Goal: Task Accomplishment & Management: Complete application form

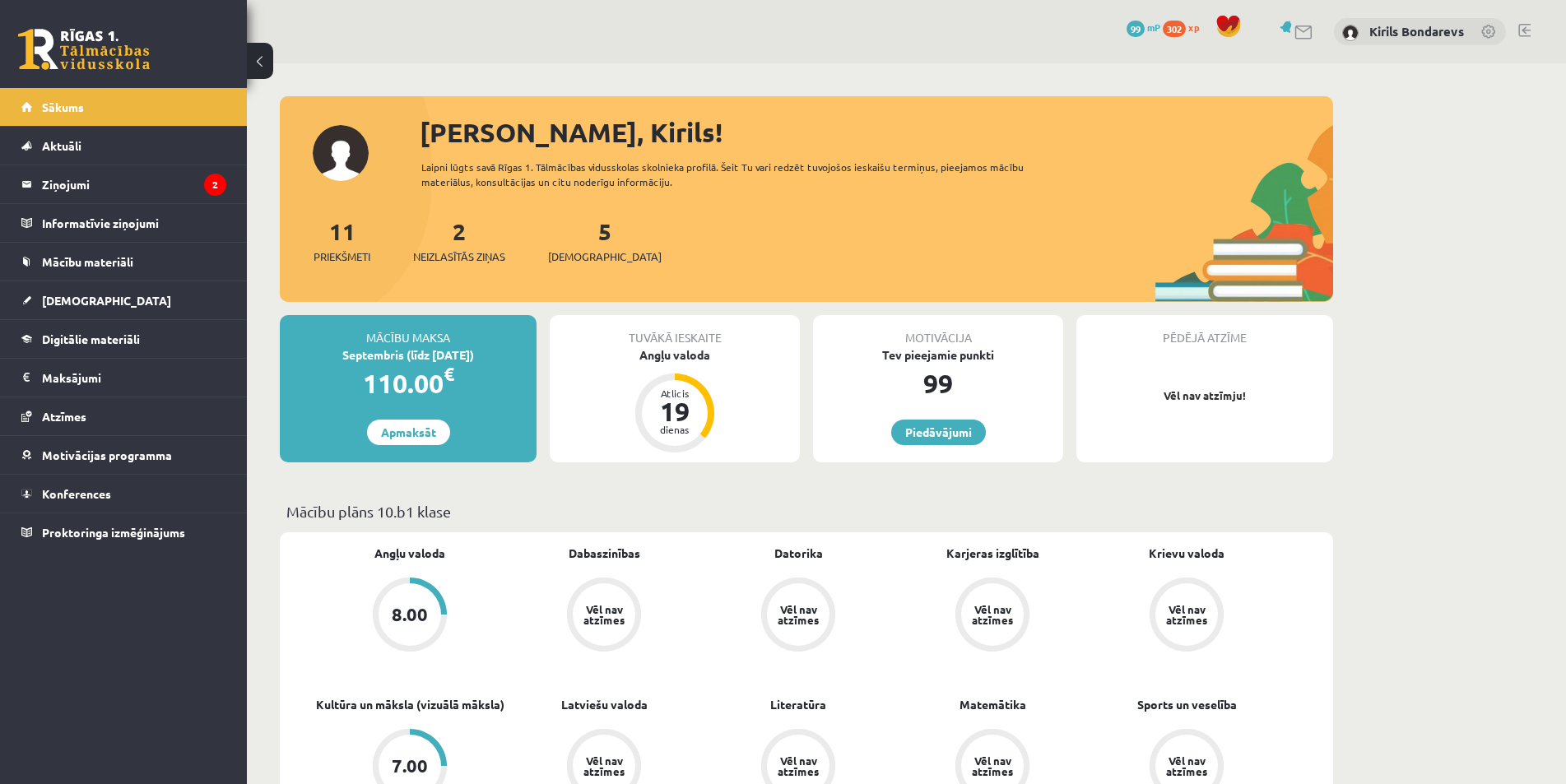
scroll to position [165, 0]
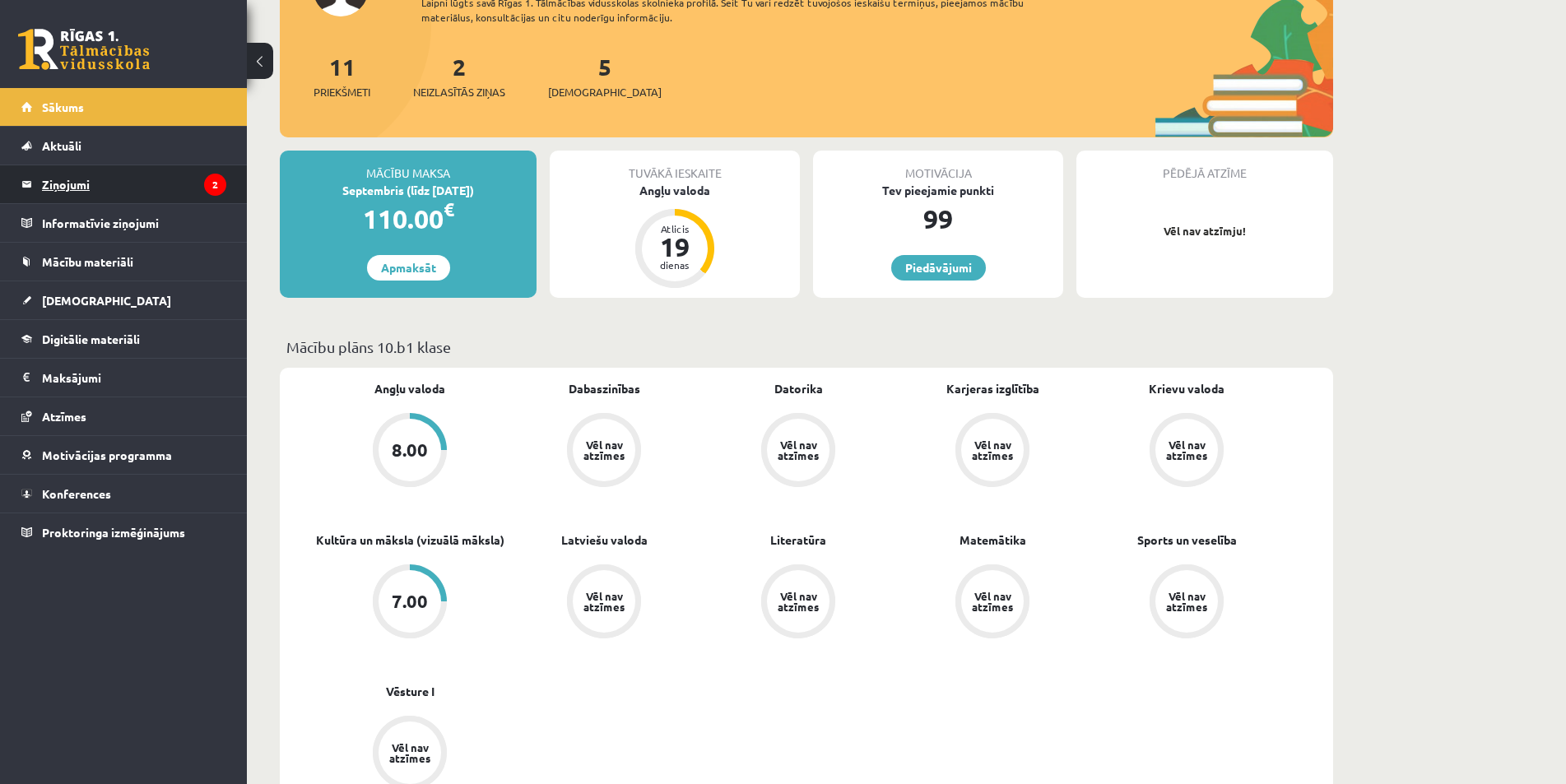
click at [126, 188] on legend "Ziņojumi 2" at bounding box center [134, 184] width 185 height 38
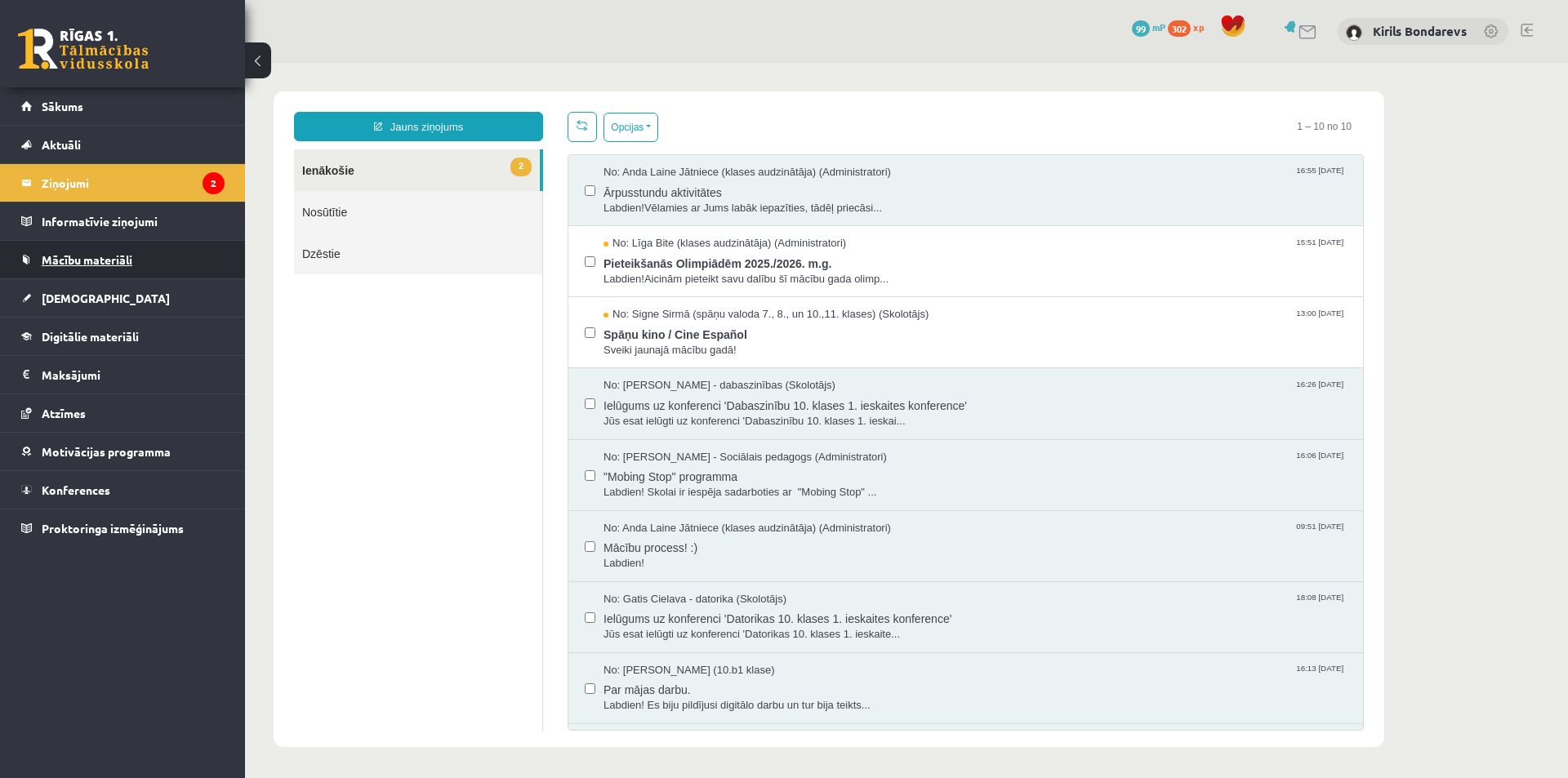
click at [83, 270] on link "Mācību materiāli" at bounding box center [123, 259] width 203 height 37
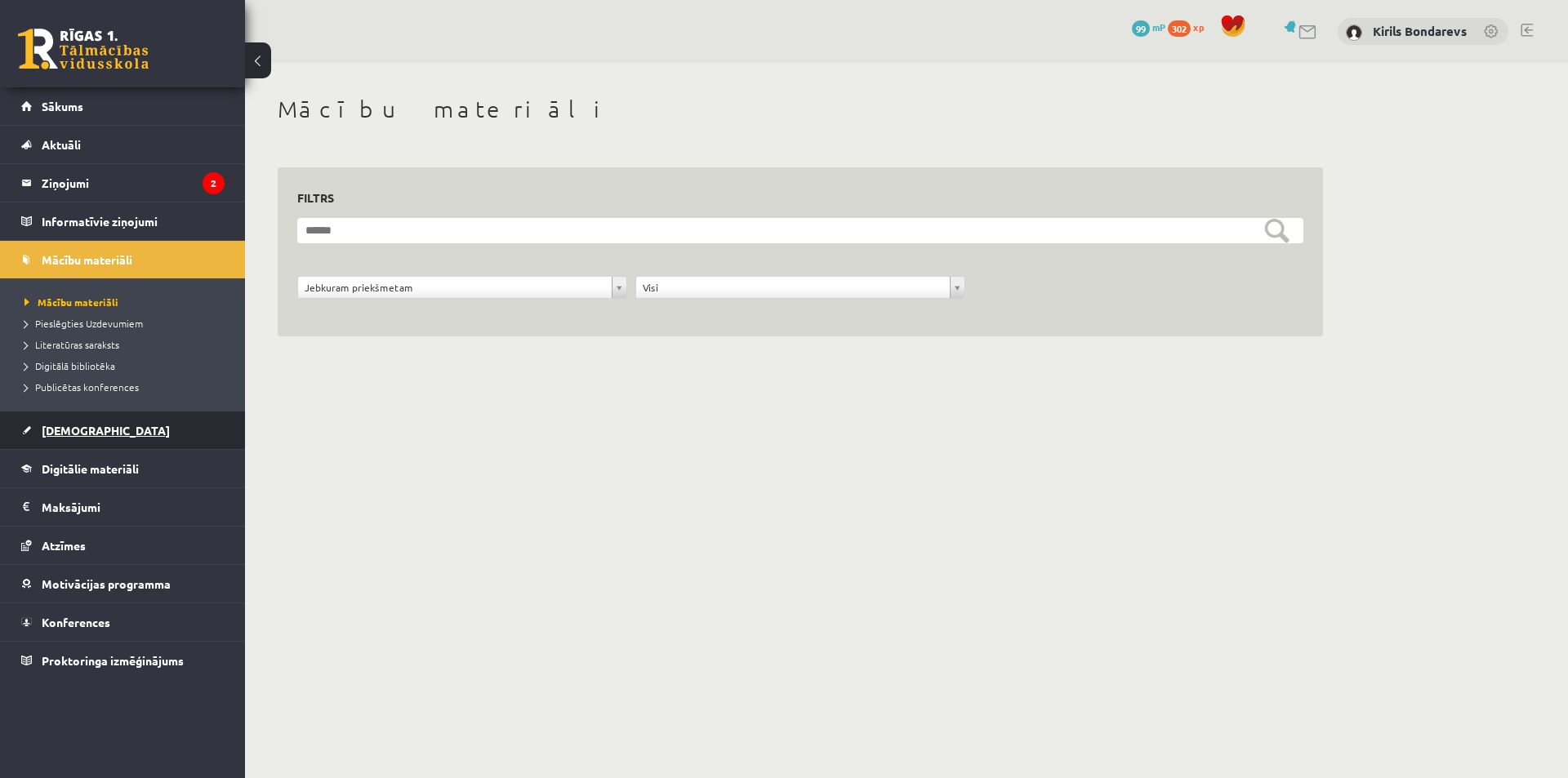
click at [91, 425] on span "[DEMOGRAPHIC_DATA]" at bounding box center [105, 430] width 128 height 14
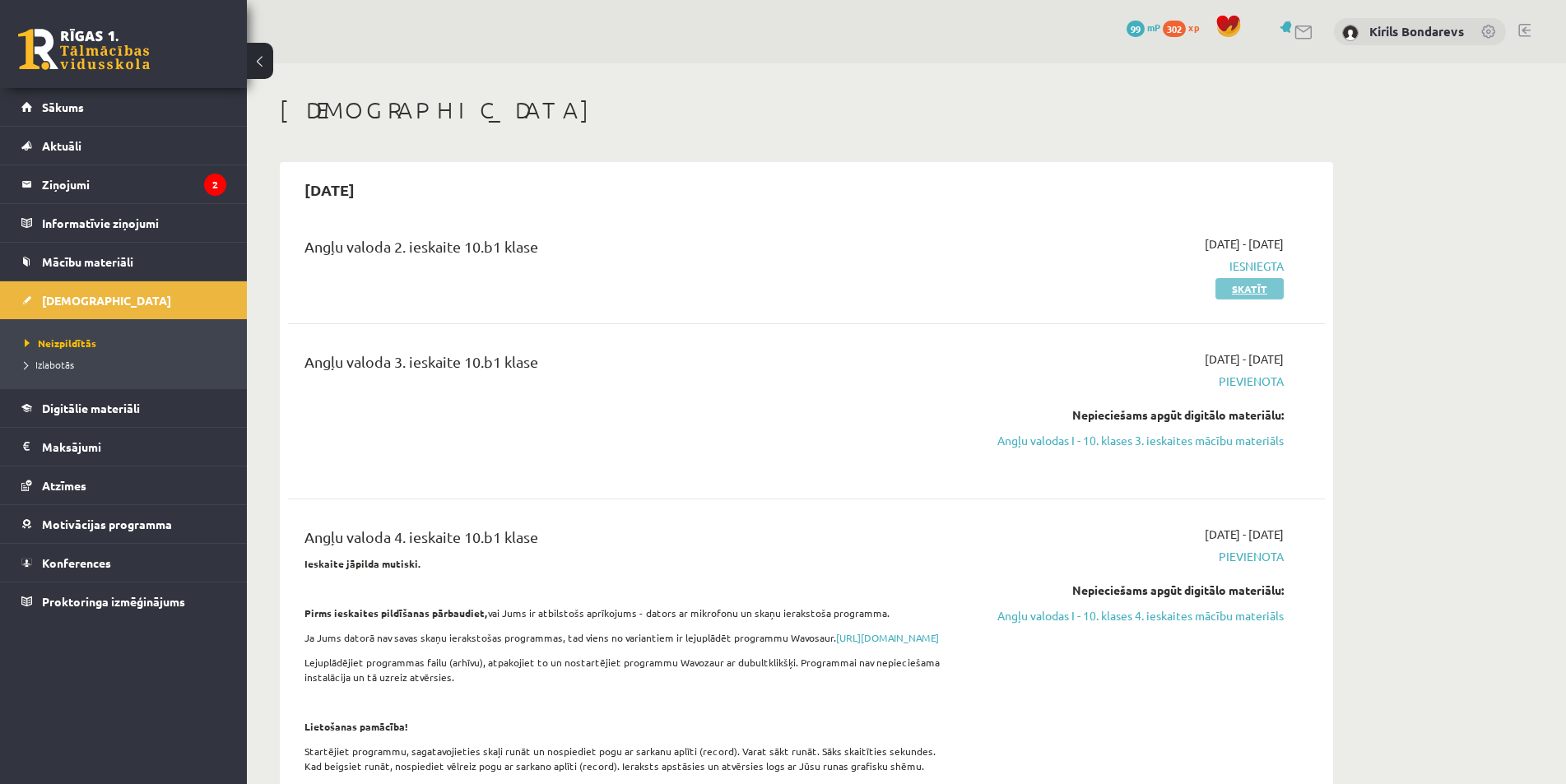
click at [1227, 295] on link "Skatīt" at bounding box center [1250, 289] width 68 height 21
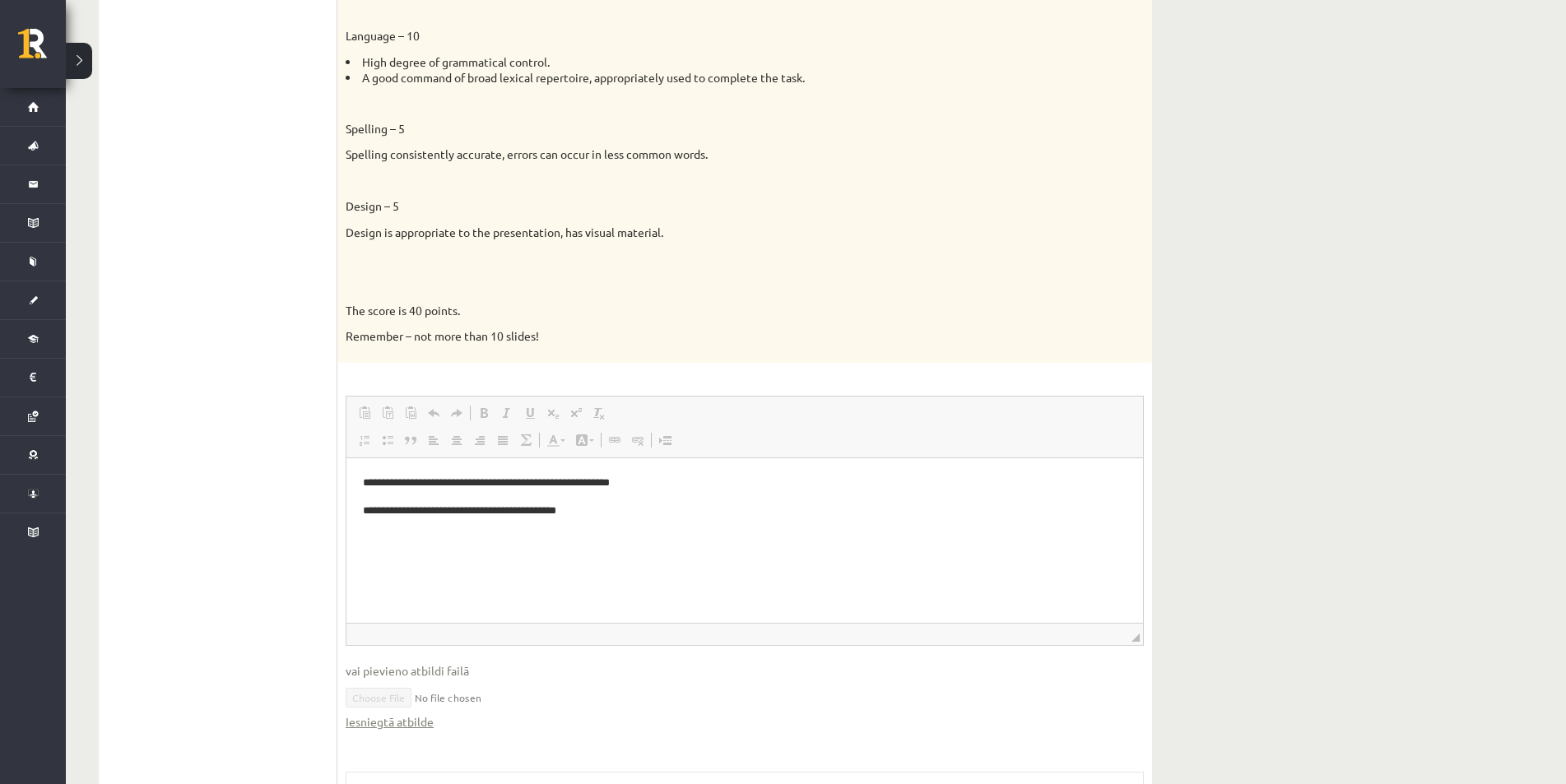
scroll to position [1280, 0]
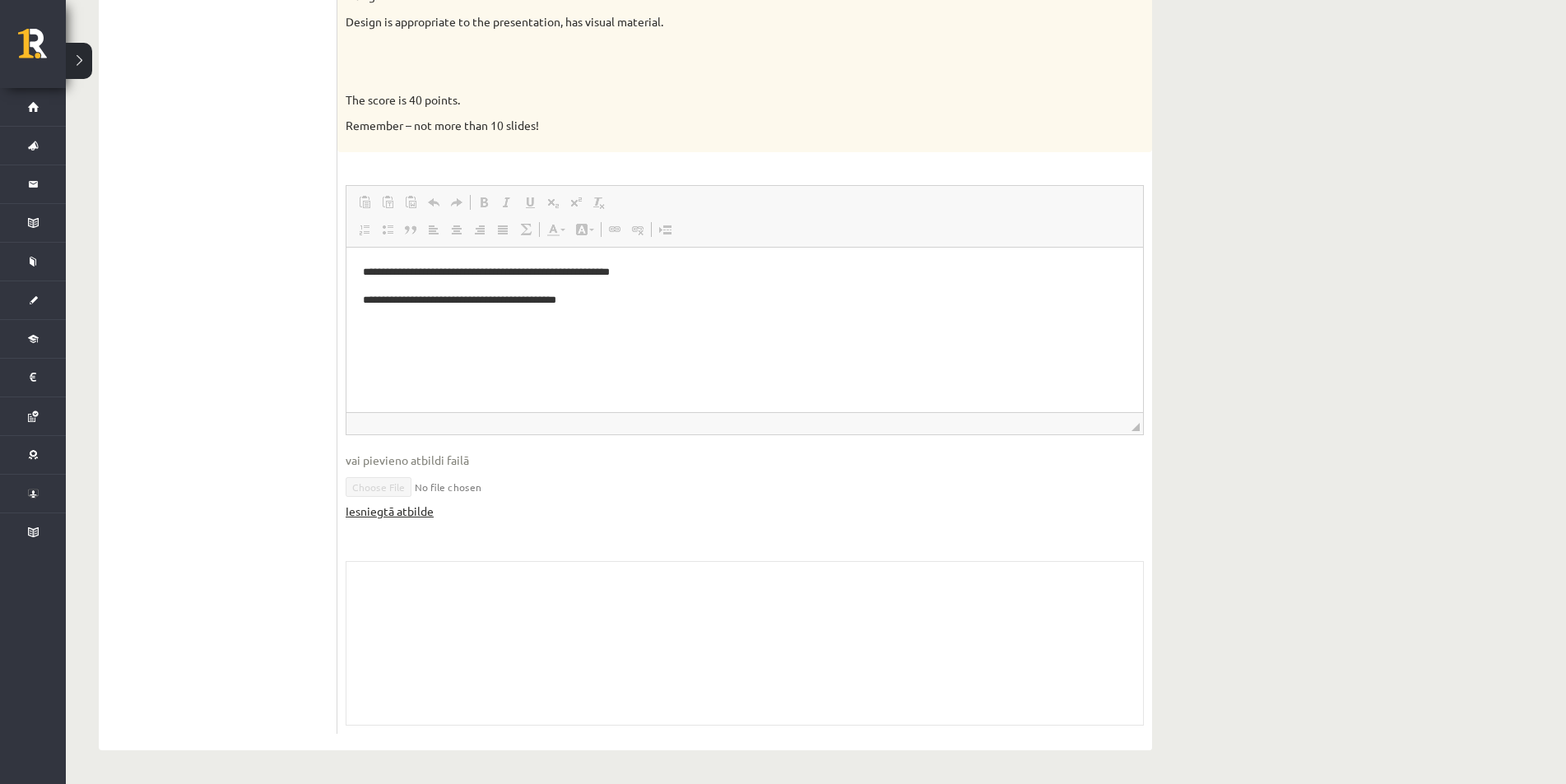
click at [384, 515] on link "Iesniegtā atbilde" at bounding box center [390, 512] width 88 height 17
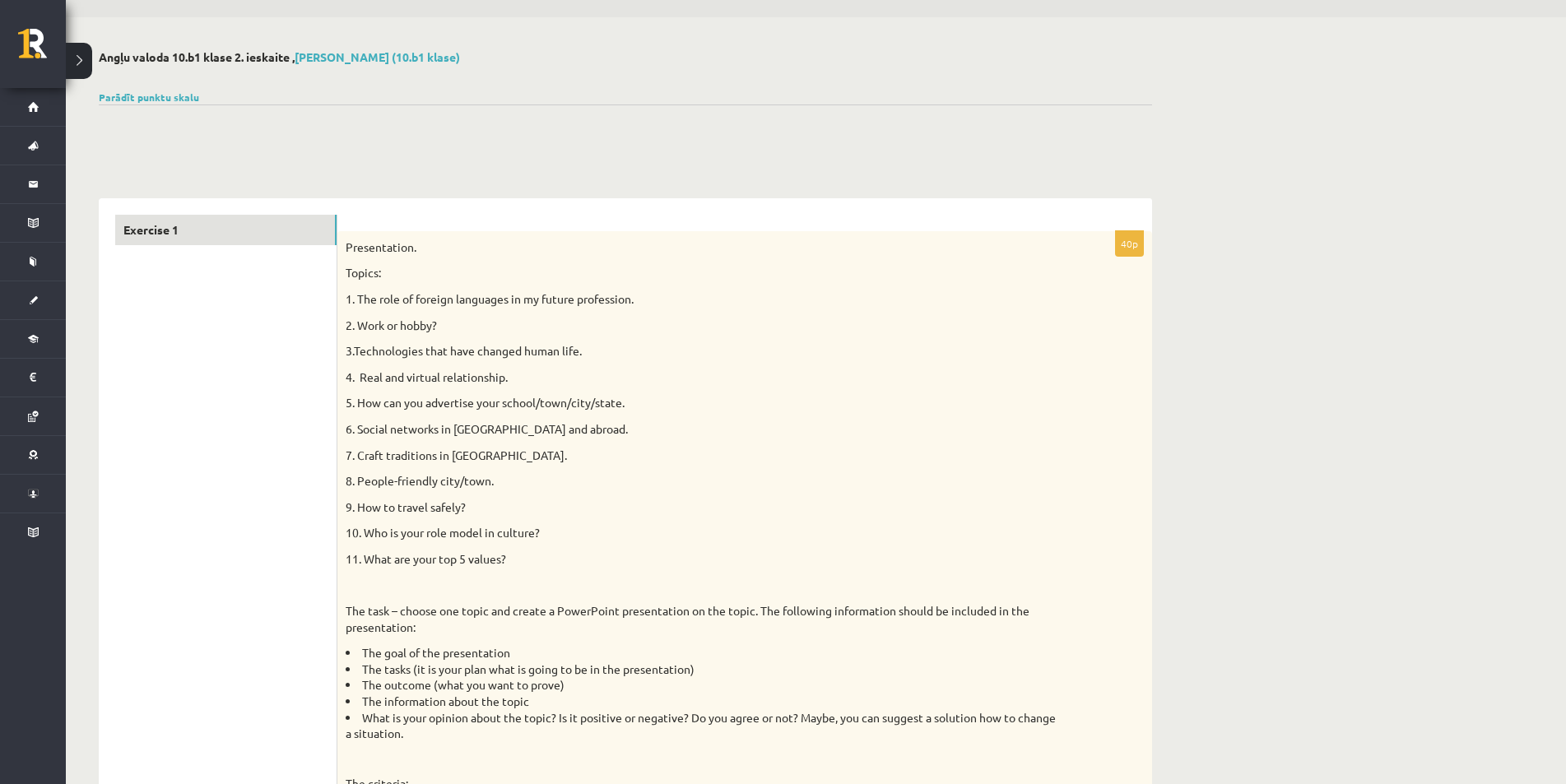
scroll to position [0, 0]
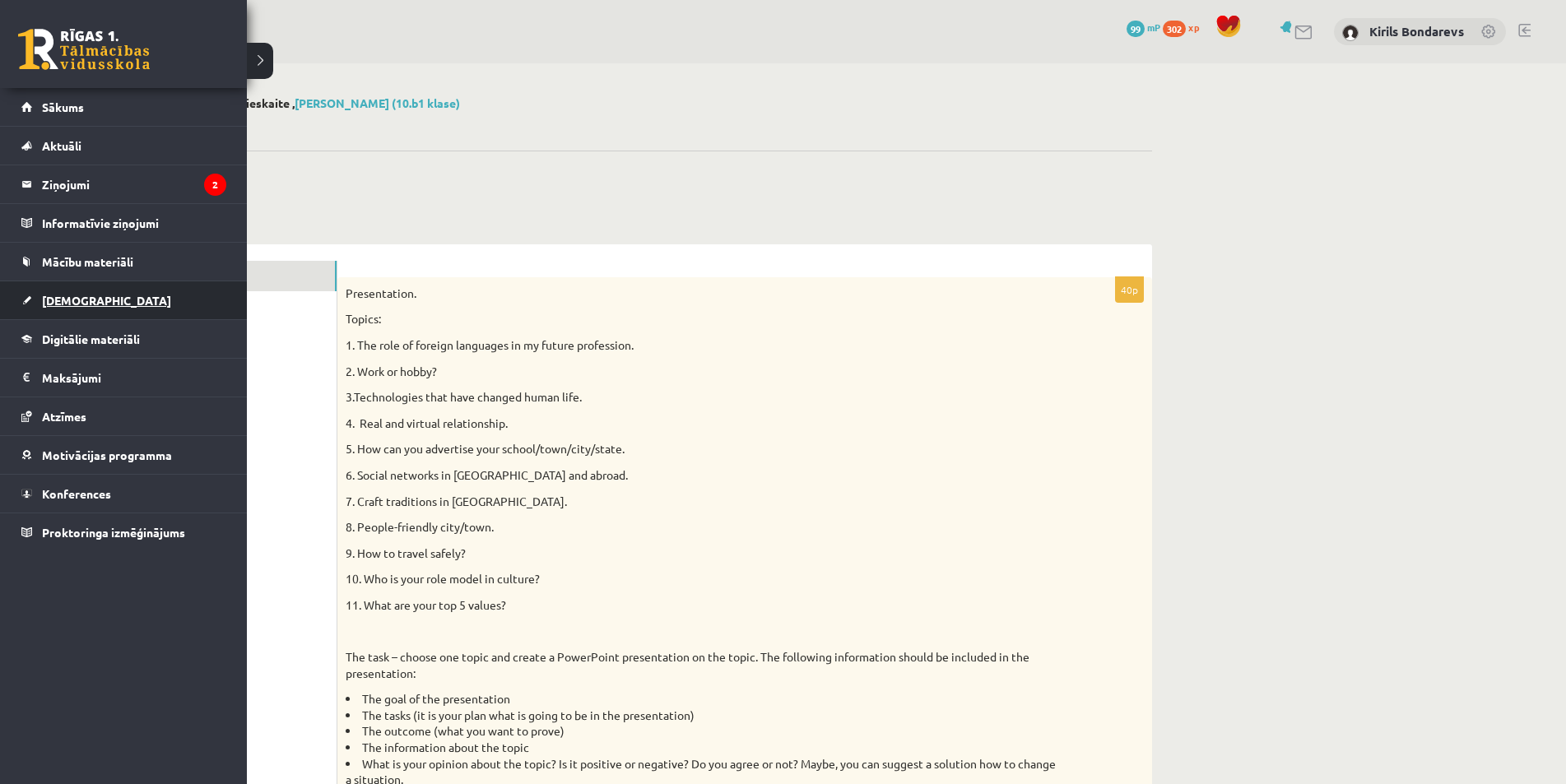
click at [79, 311] on link "[DEMOGRAPHIC_DATA]" at bounding box center [124, 300] width 205 height 38
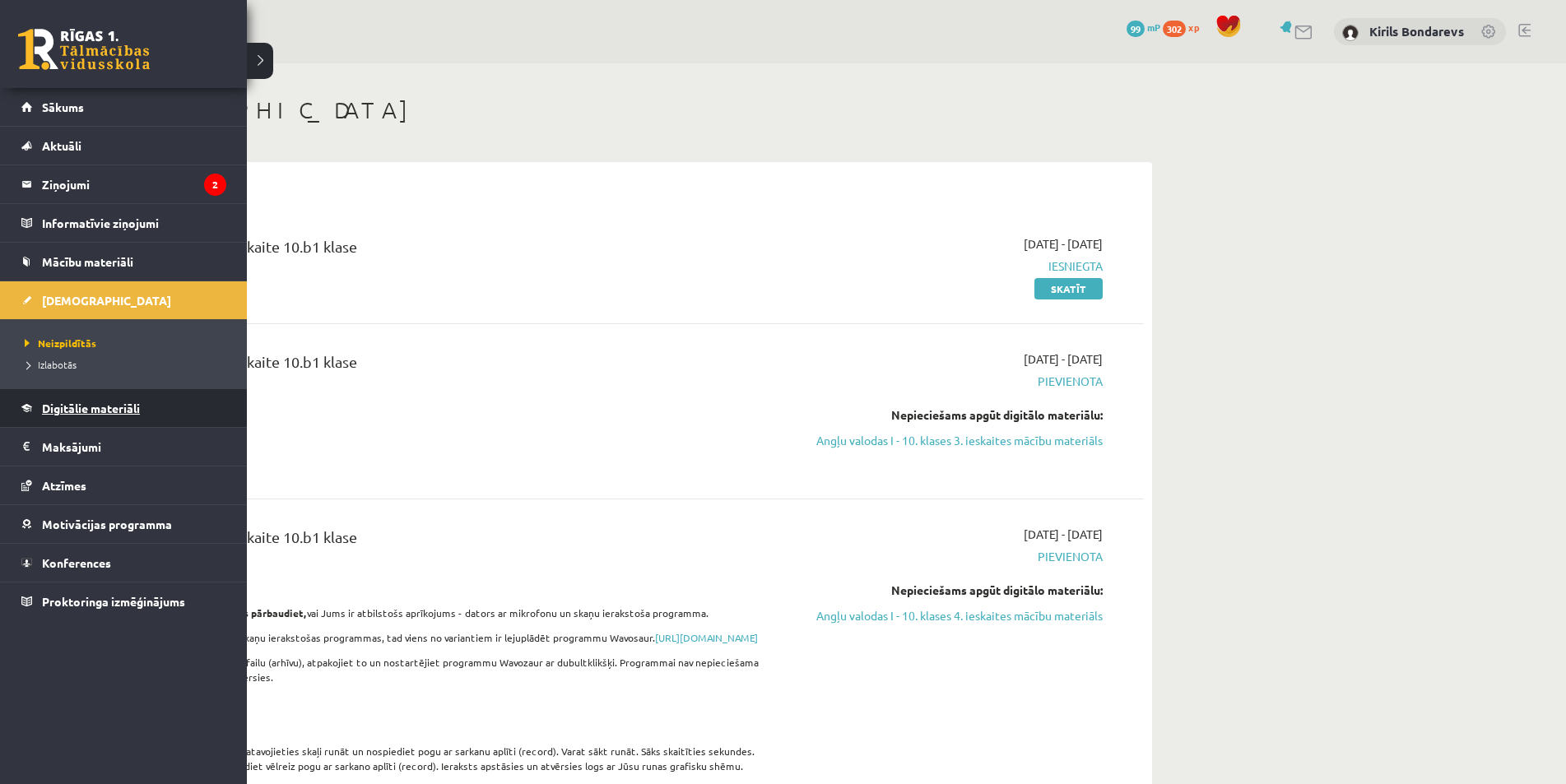
click at [56, 403] on span "Digitālie materiāli" at bounding box center [91, 407] width 98 height 15
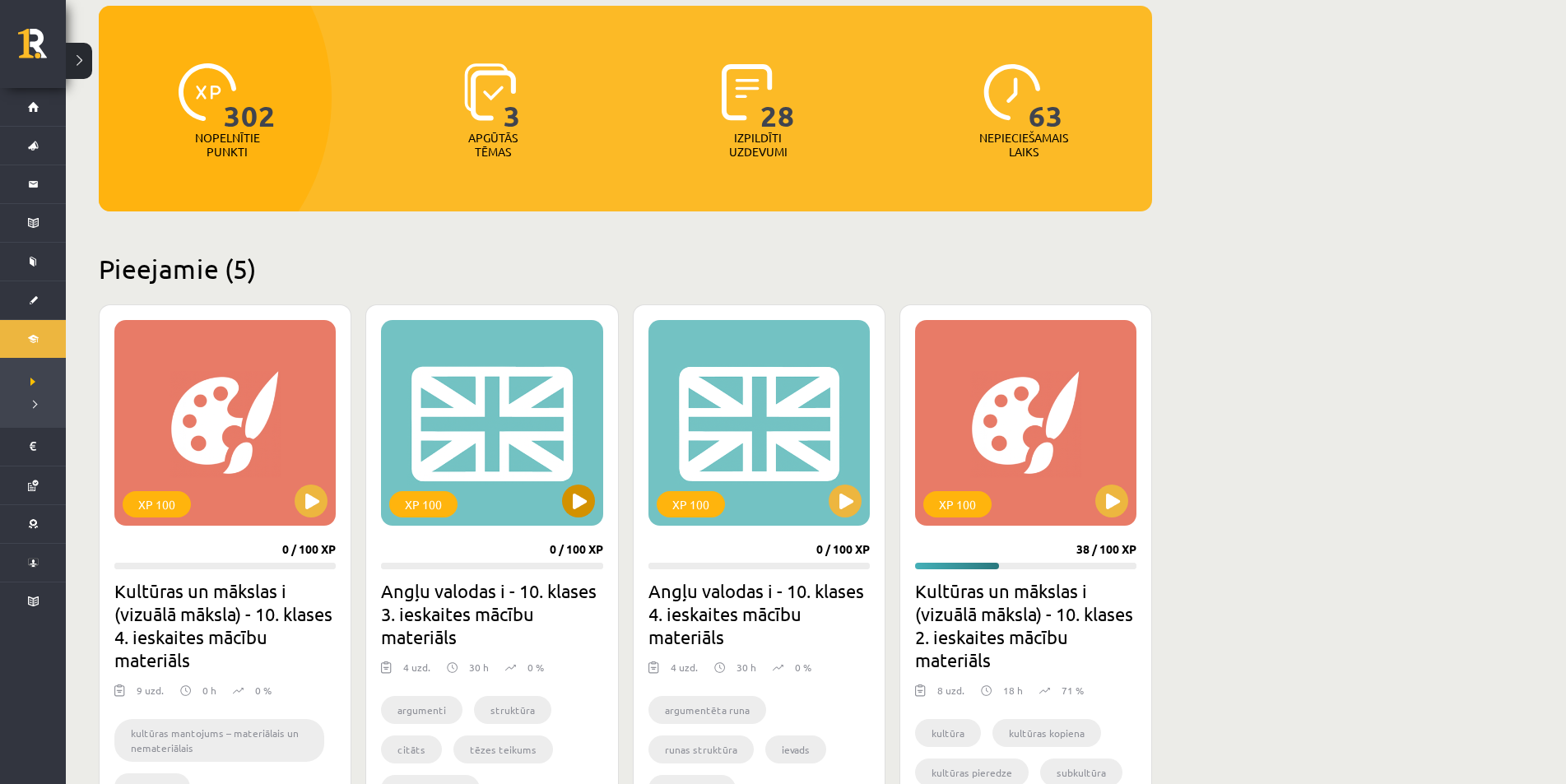
scroll to position [329, 0]
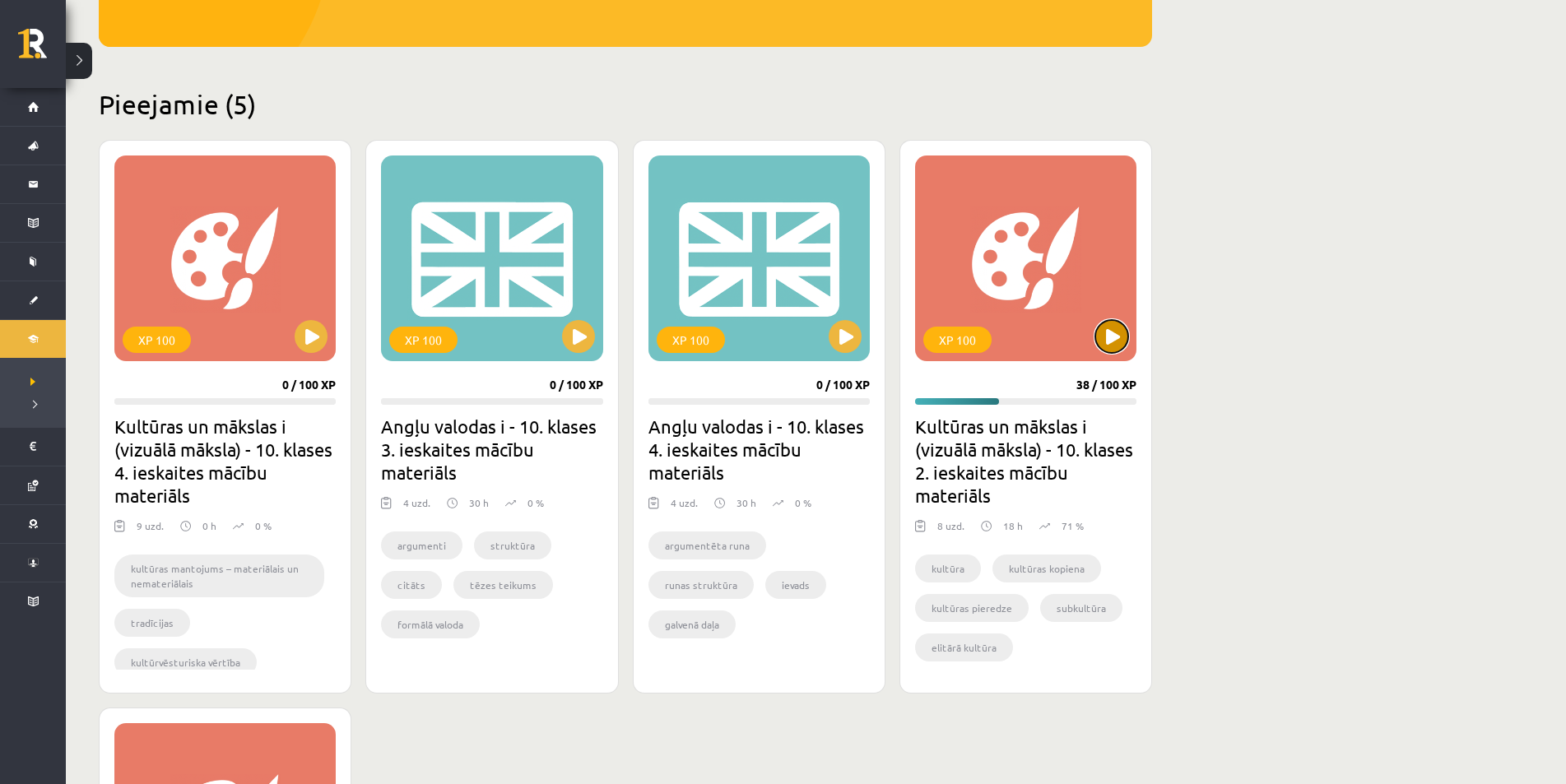
click at [1115, 338] on button at bounding box center [1111, 336] width 33 height 33
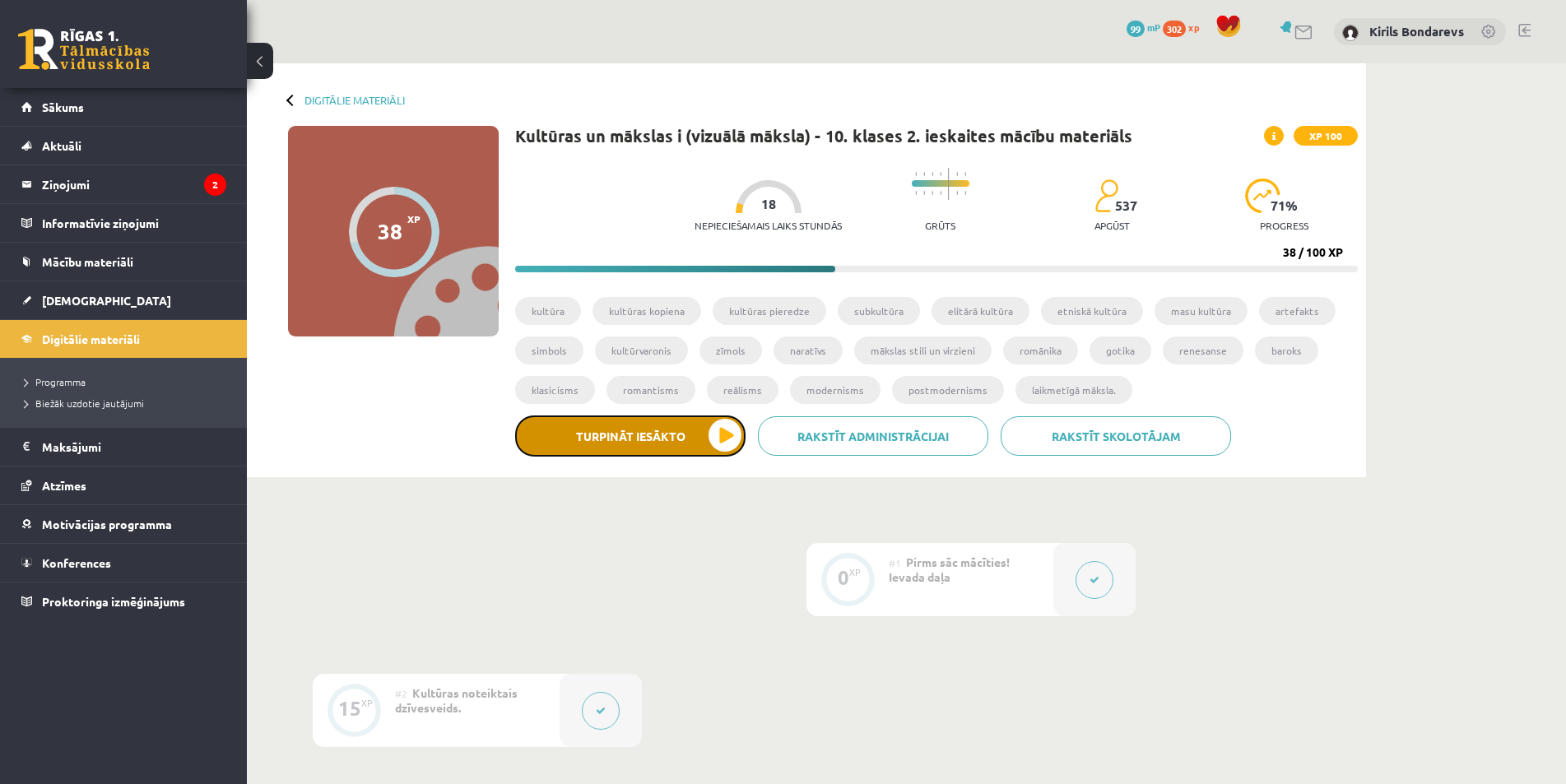
click at [672, 432] on button "Turpināt iesākto" at bounding box center [631, 436] width 231 height 41
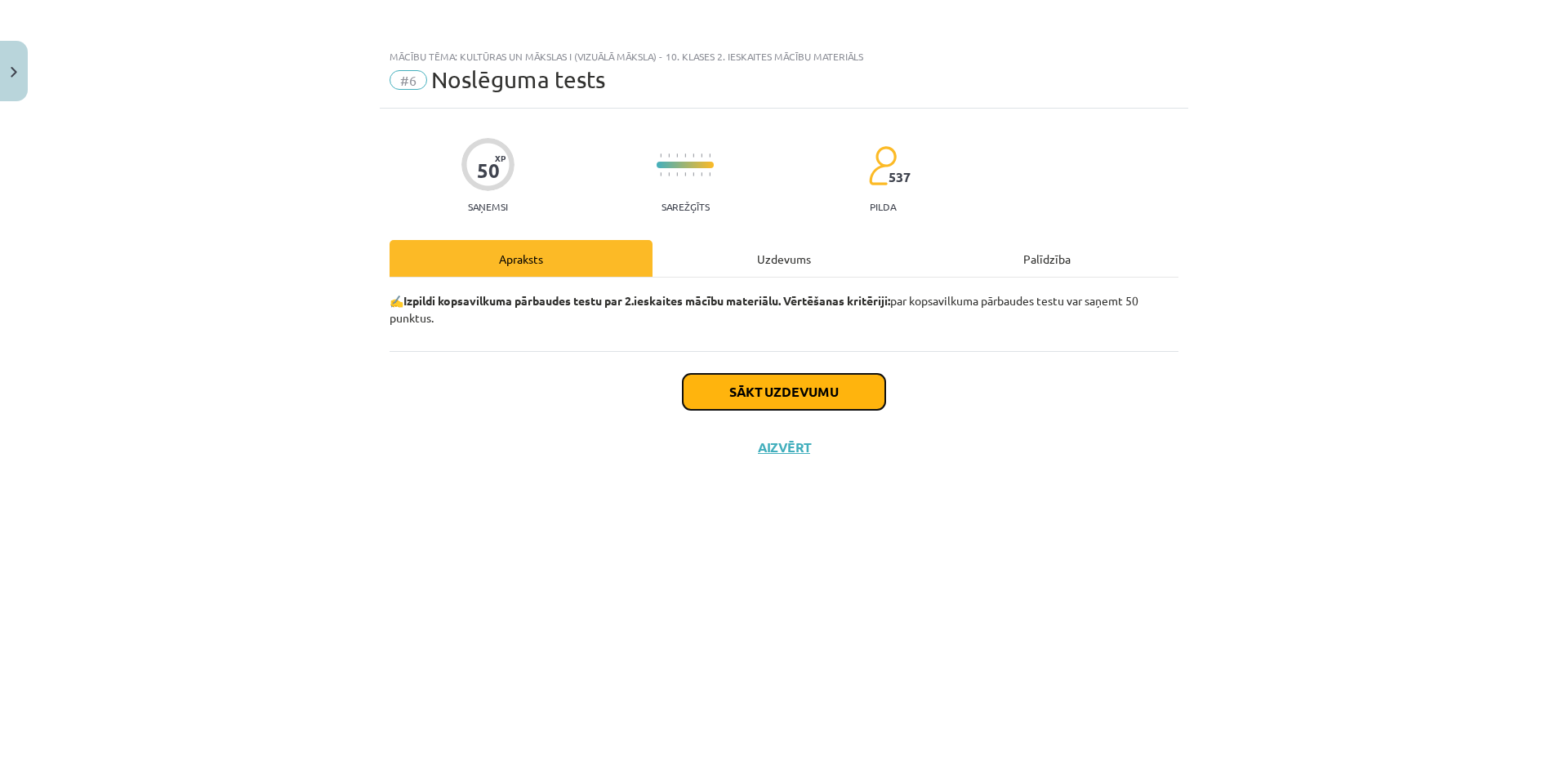
click at [737, 391] on button "Sākt uzdevumu" at bounding box center [783, 392] width 203 height 36
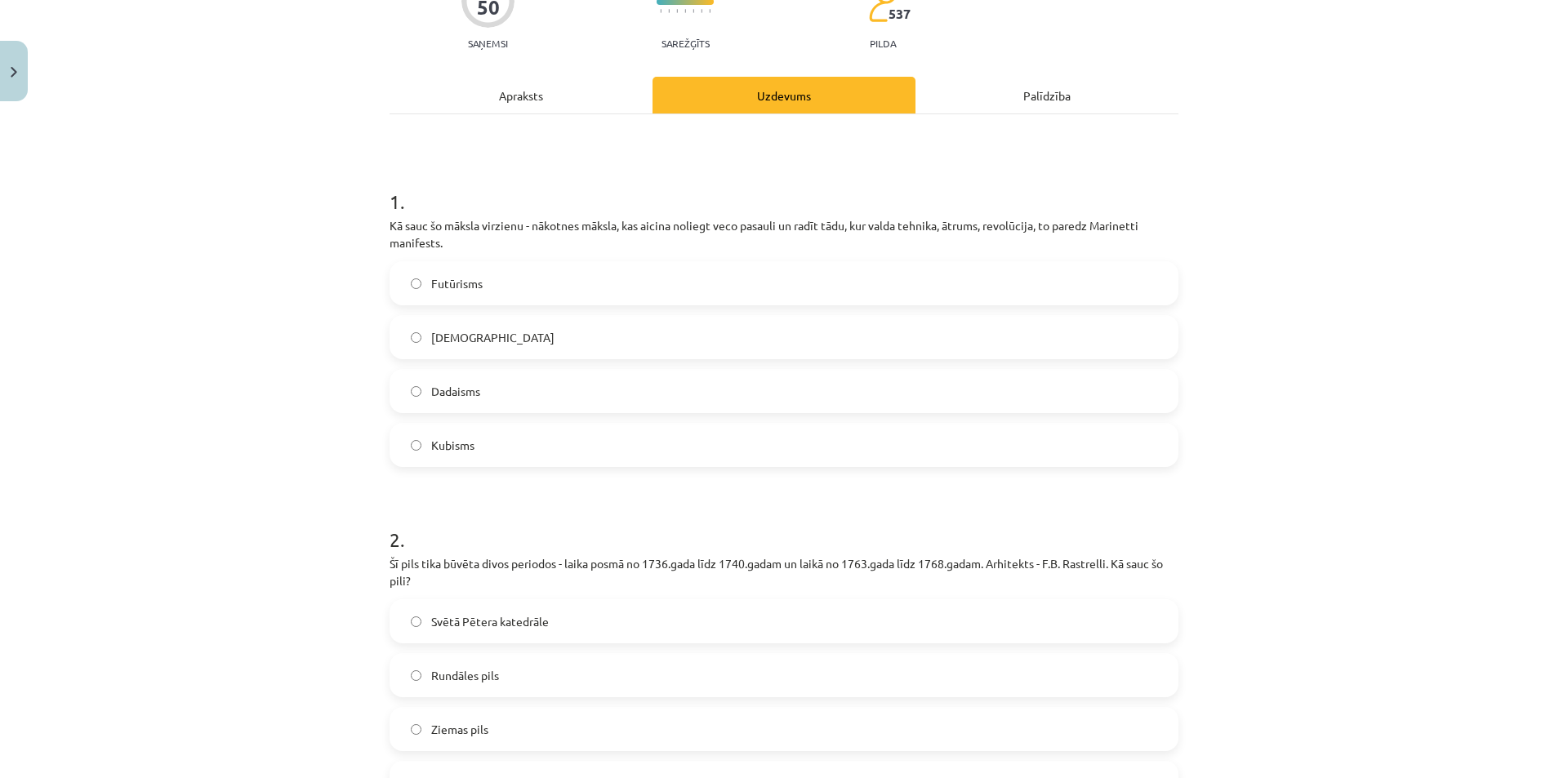
scroll to position [245, 0]
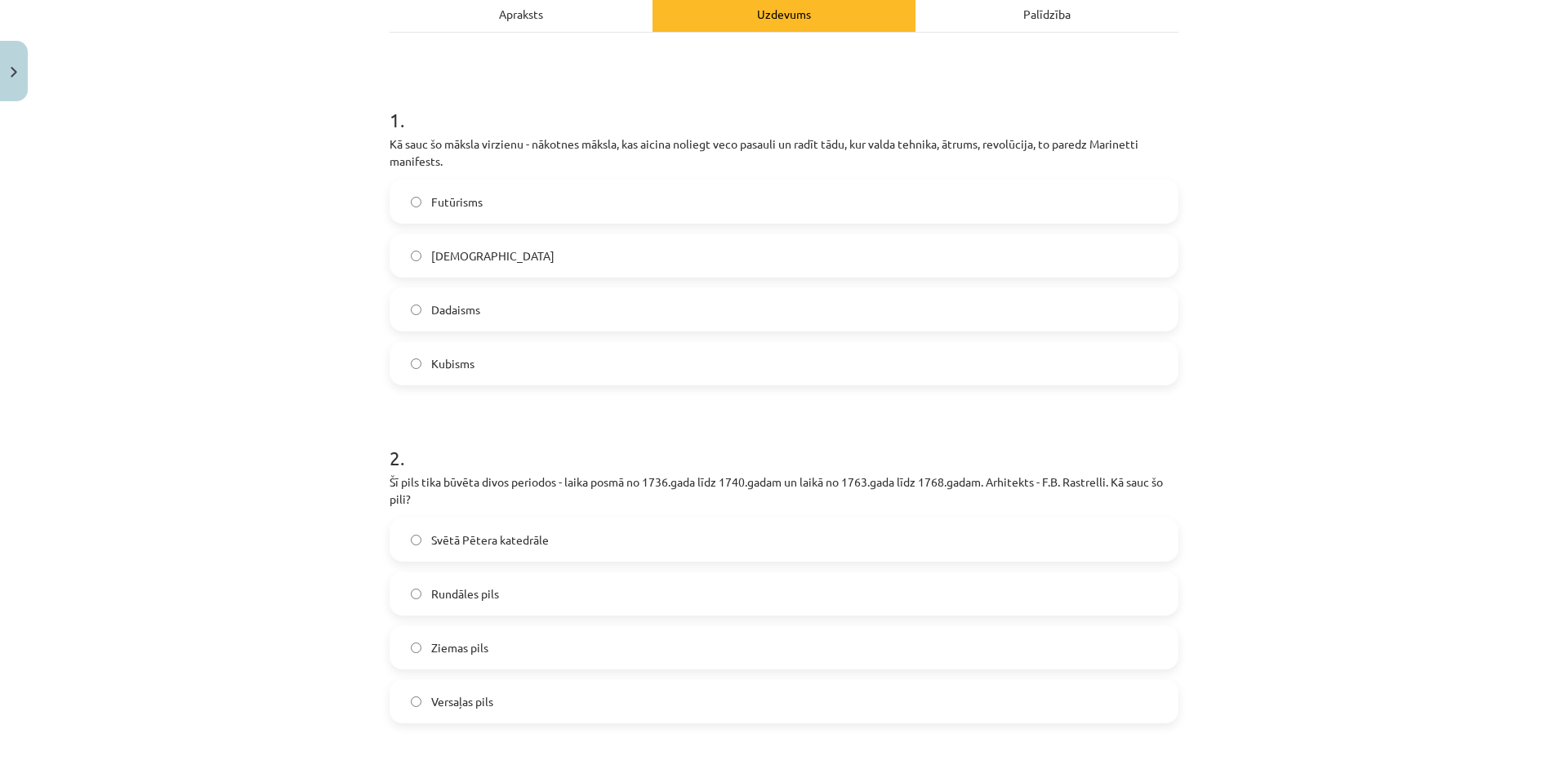
click at [477, 212] on label "Futūrisms" at bounding box center [783, 202] width 786 height 41
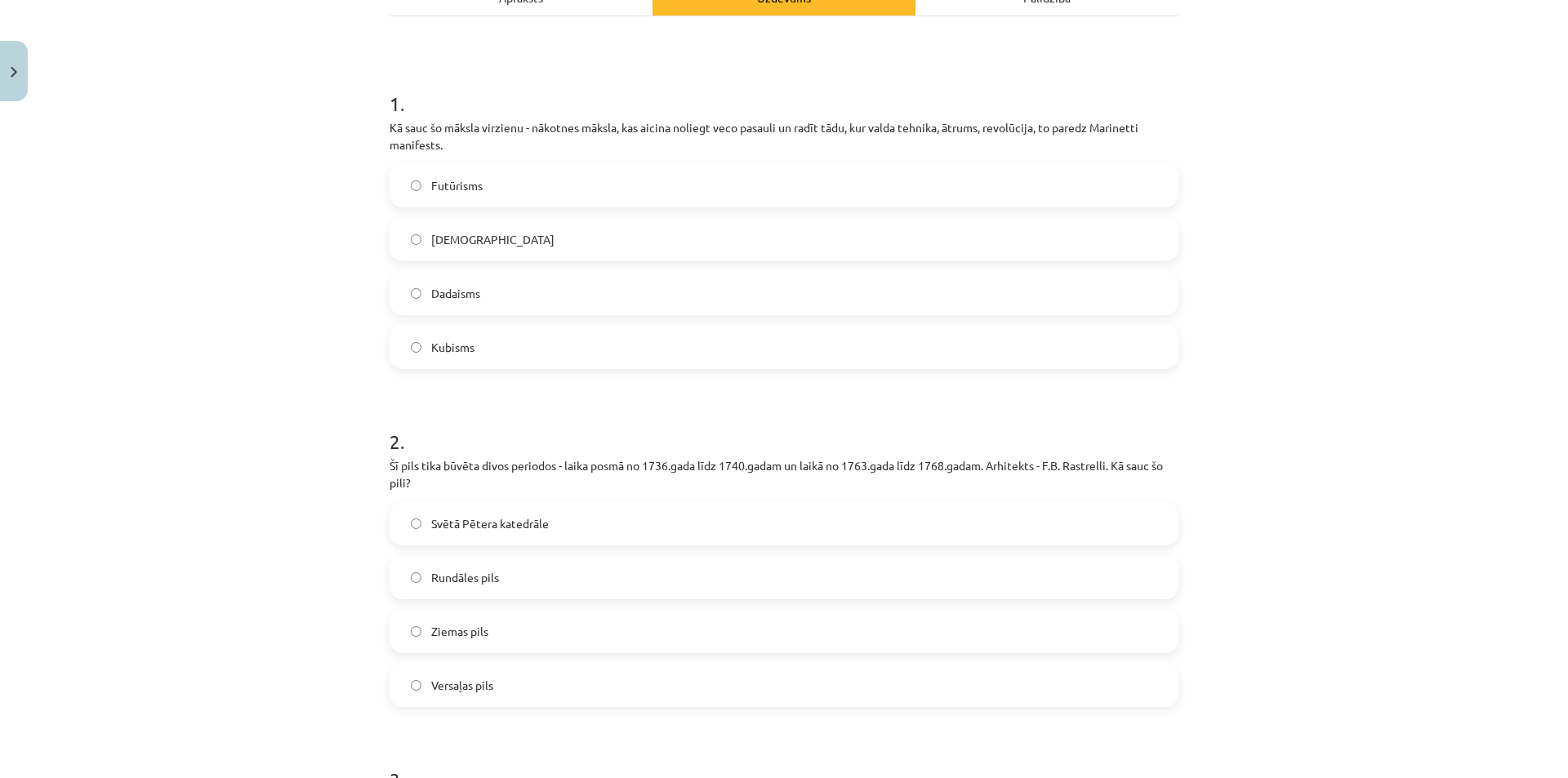
scroll to position [425, 0]
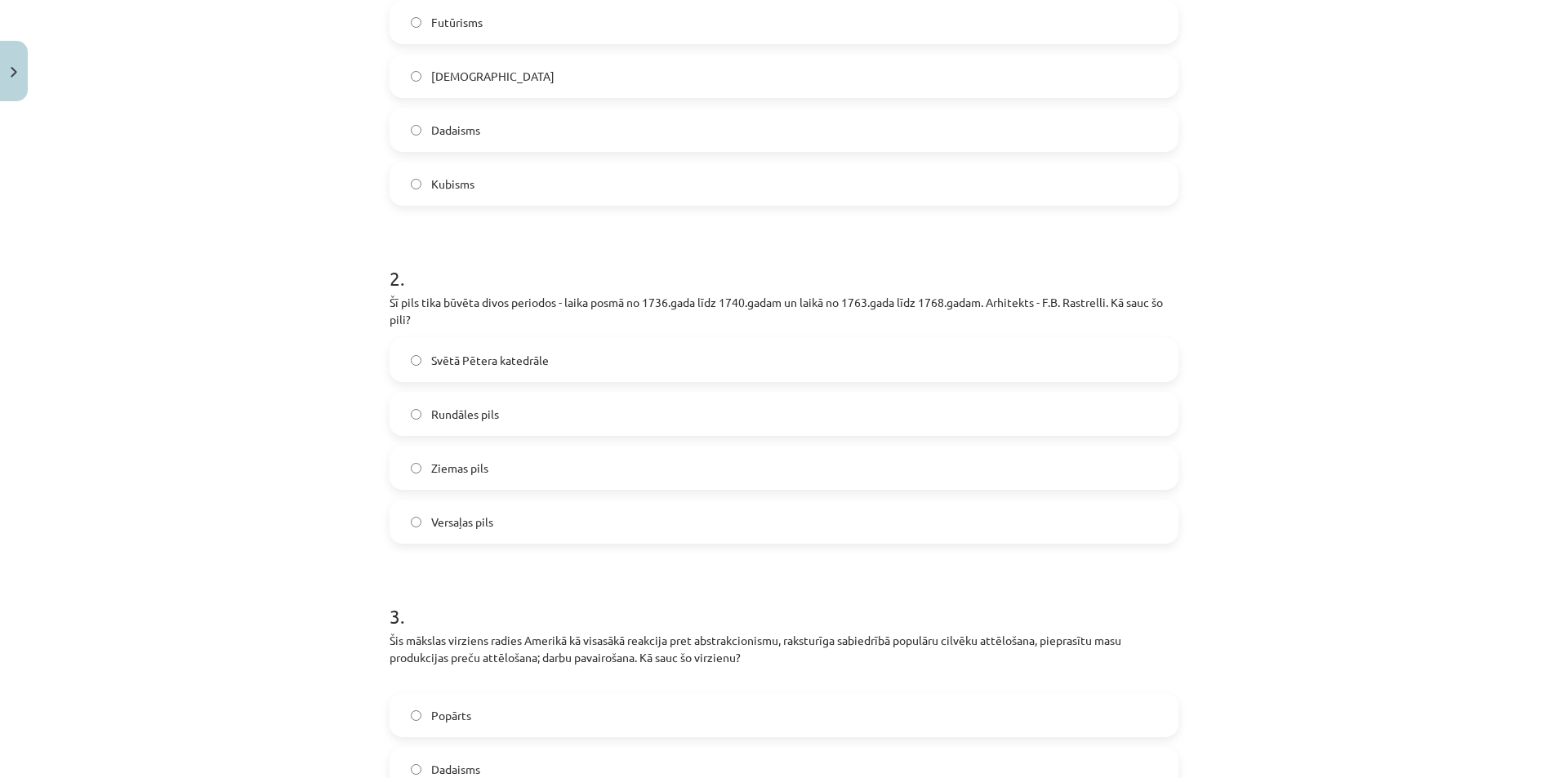
click at [433, 415] on span "Rundāles pils" at bounding box center [465, 414] width 68 height 17
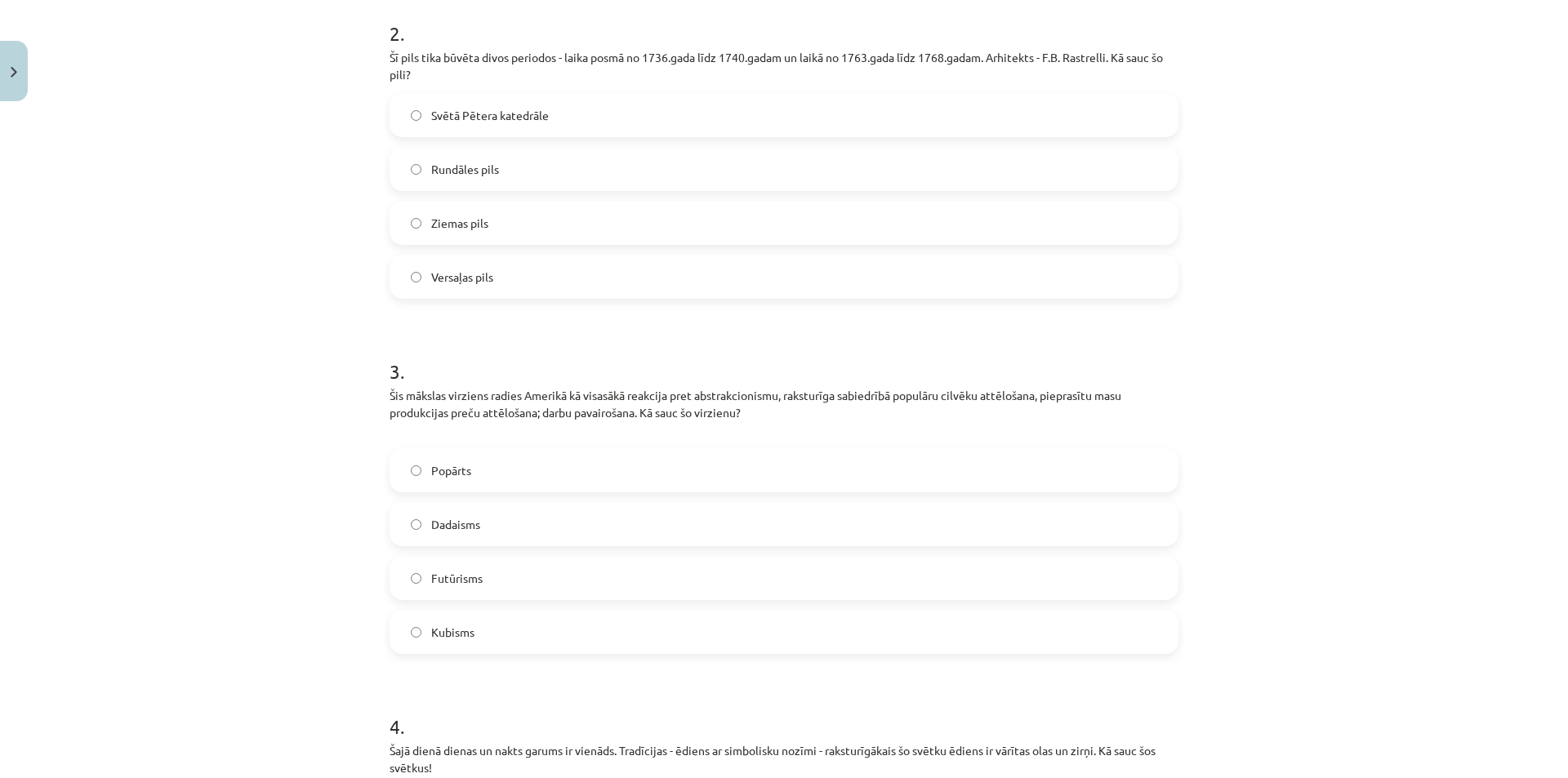
scroll to position [996, 0]
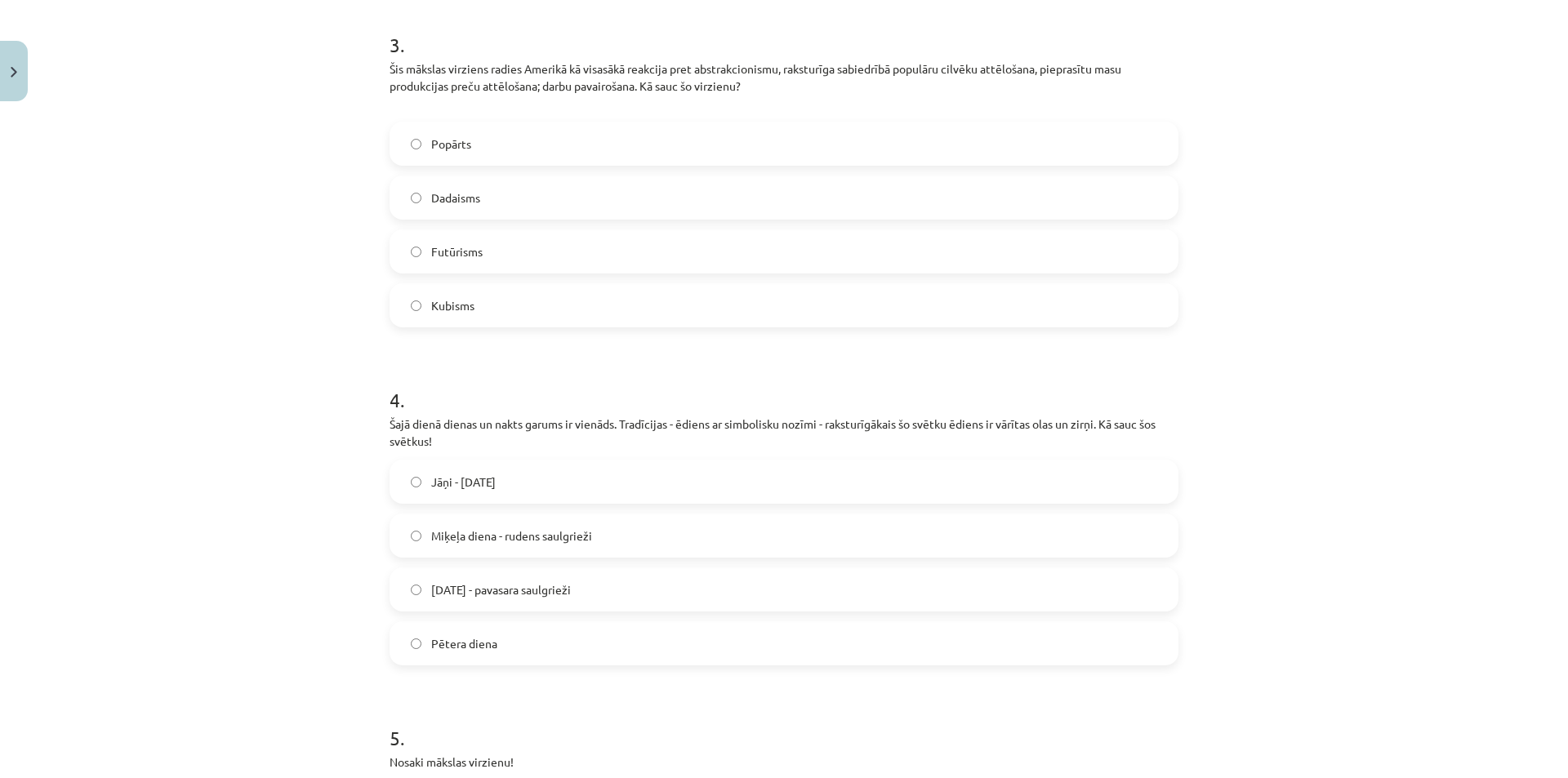
click at [431, 143] on span "Popārts" at bounding box center [451, 144] width 40 height 17
click at [458, 491] on label "Jāņi - vasaras saulgrieži" at bounding box center [783, 481] width 786 height 41
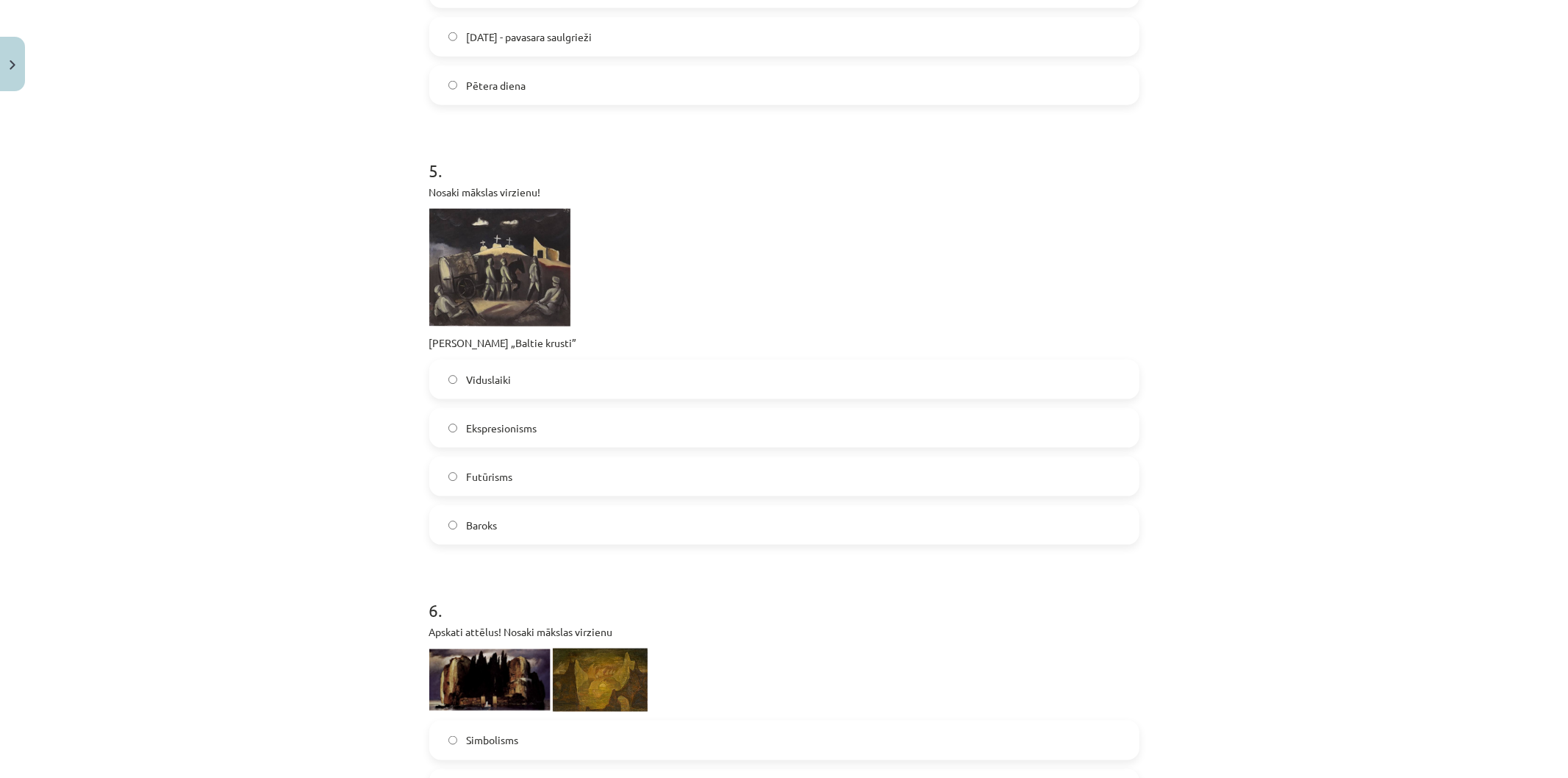
scroll to position [1555, 0]
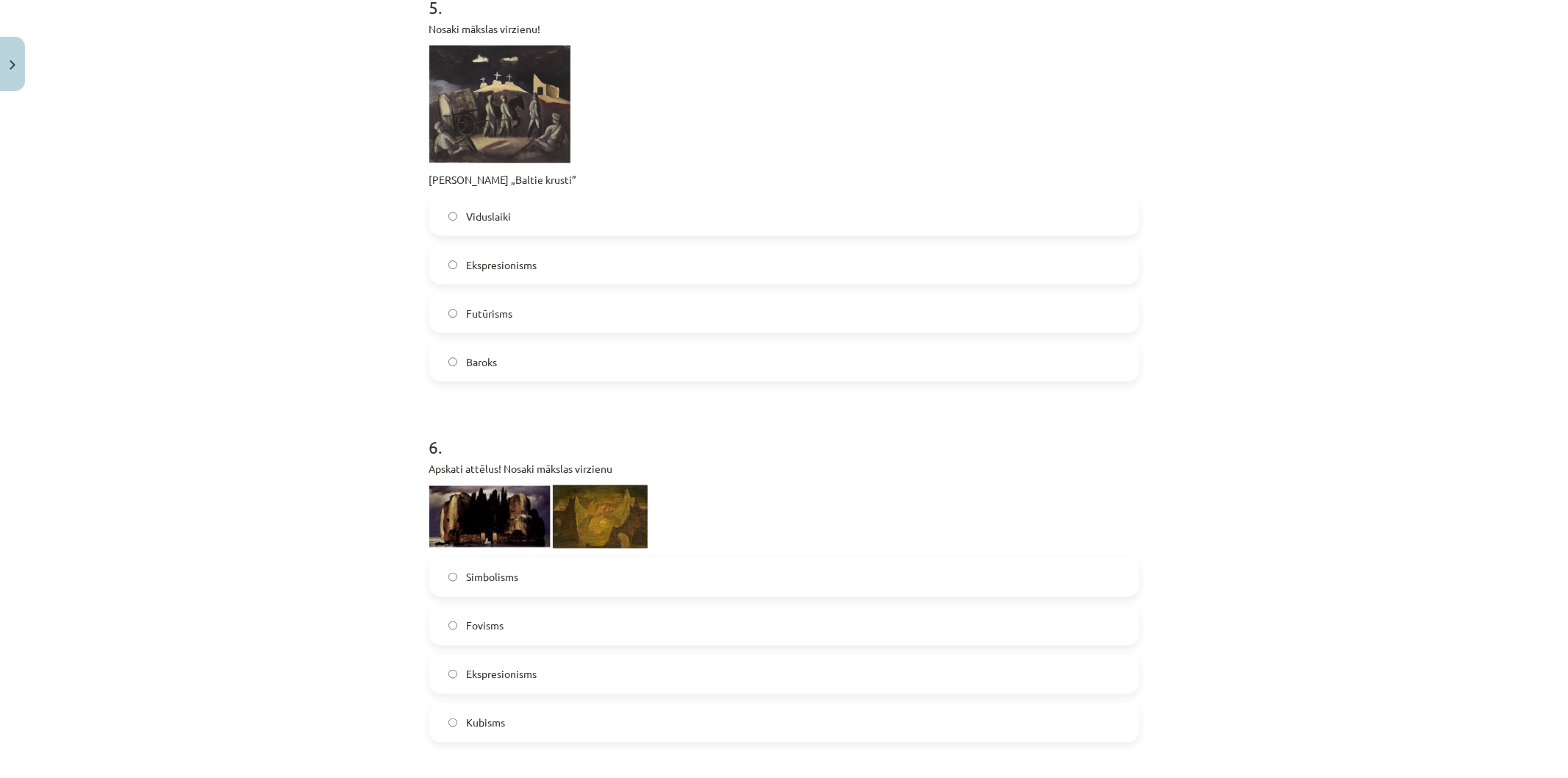
click at [505, 273] on label "Ekspresionisms" at bounding box center [784, 265] width 707 height 37
click at [466, 579] on span "Simbolisms" at bounding box center [492, 577] width 52 height 15
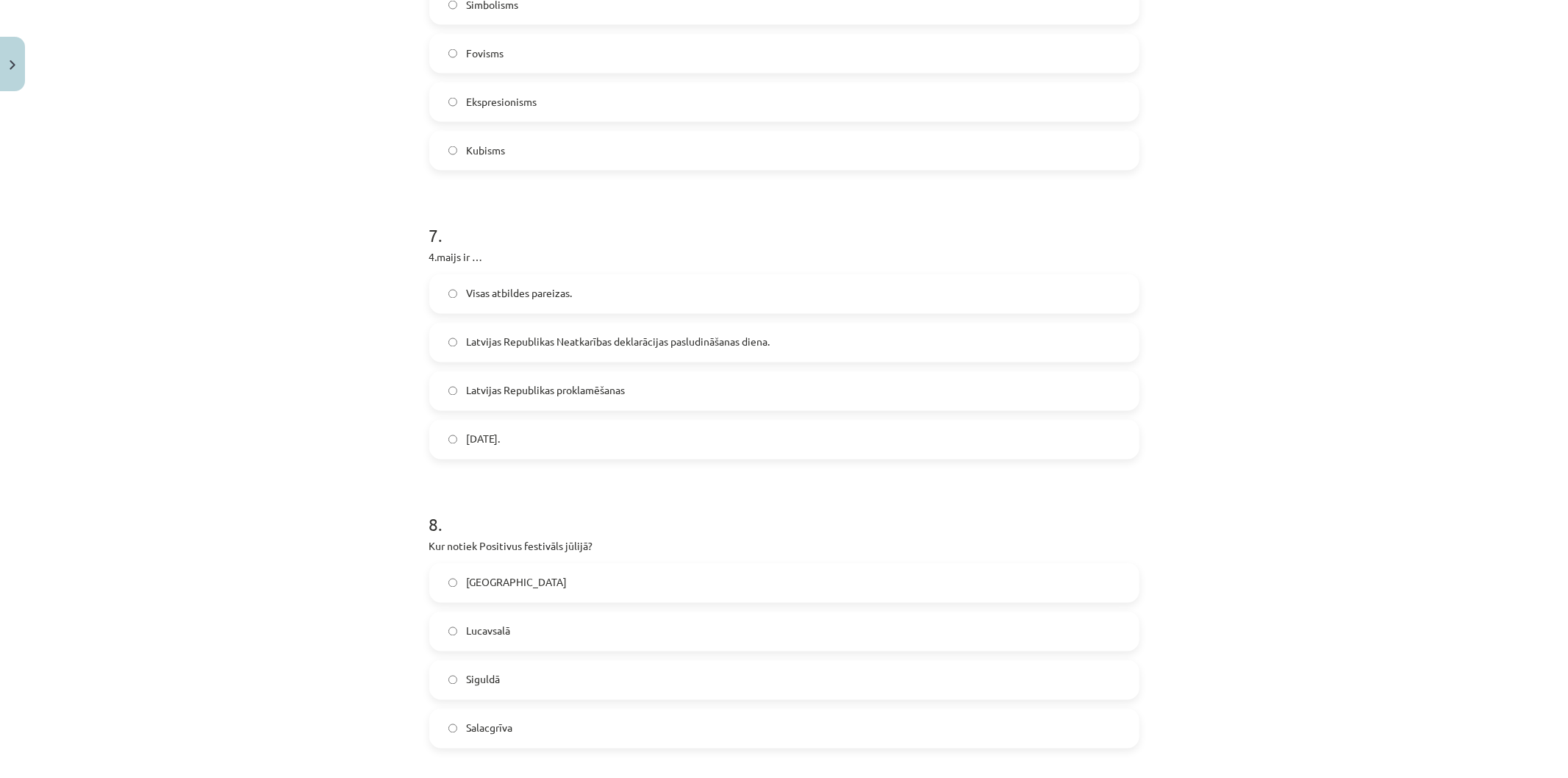
scroll to position [2290, 0]
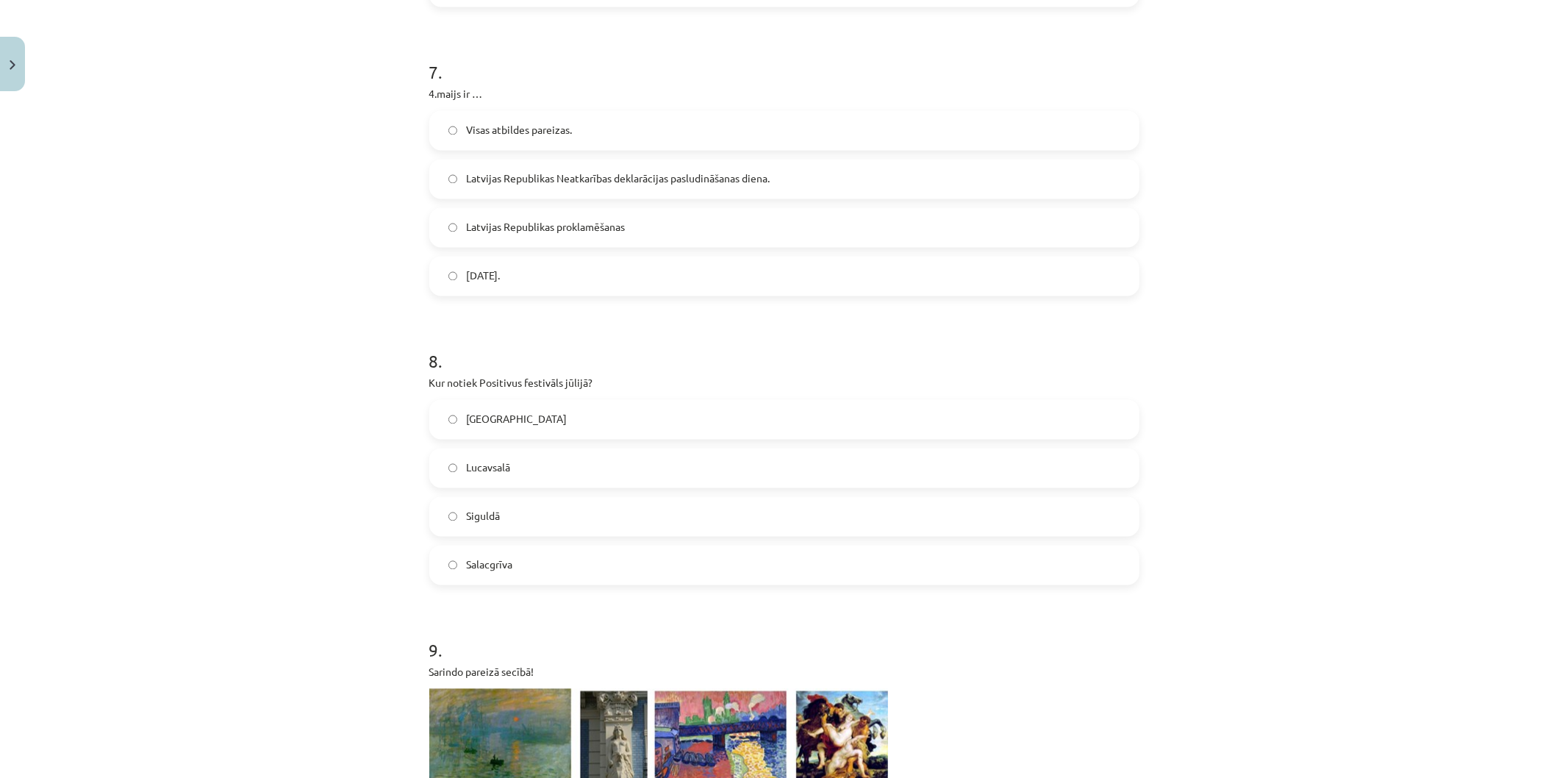
click at [443, 284] on label "Latvijas Republikas Satversmes sapulces sasaukšanas diena." at bounding box center [784, 276] width 707 height 37
click at [460, 187] on label "Latvijas Republikas Neatkarības deklarācijas pasludināšanas diena." at bounding box center [784, 179] width 707 height 37
click at [449, 474] on label "Lucavsalā" at bounding box center [784, 469] width 707 height 37
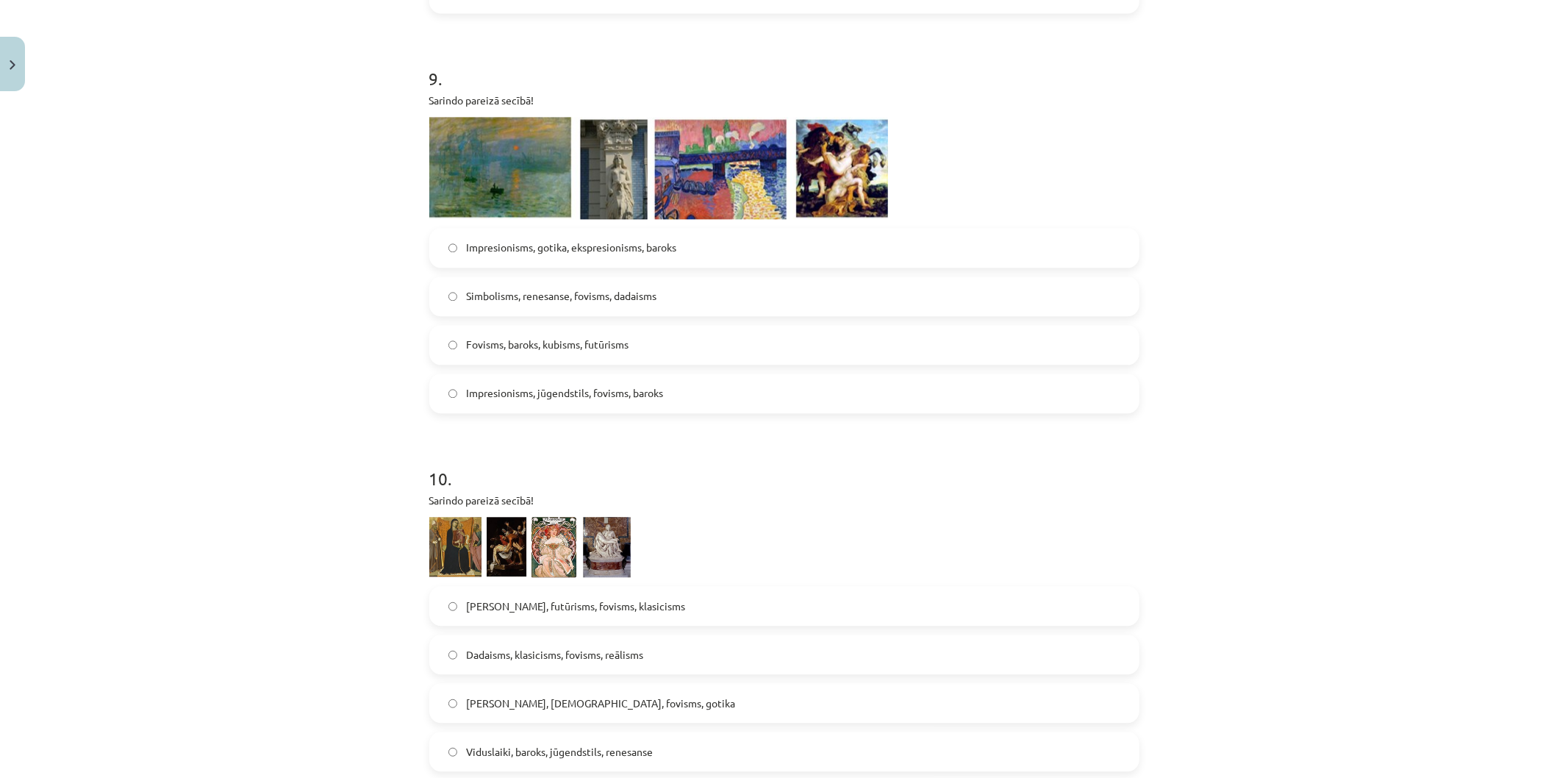
scroll to position [2945, 0]
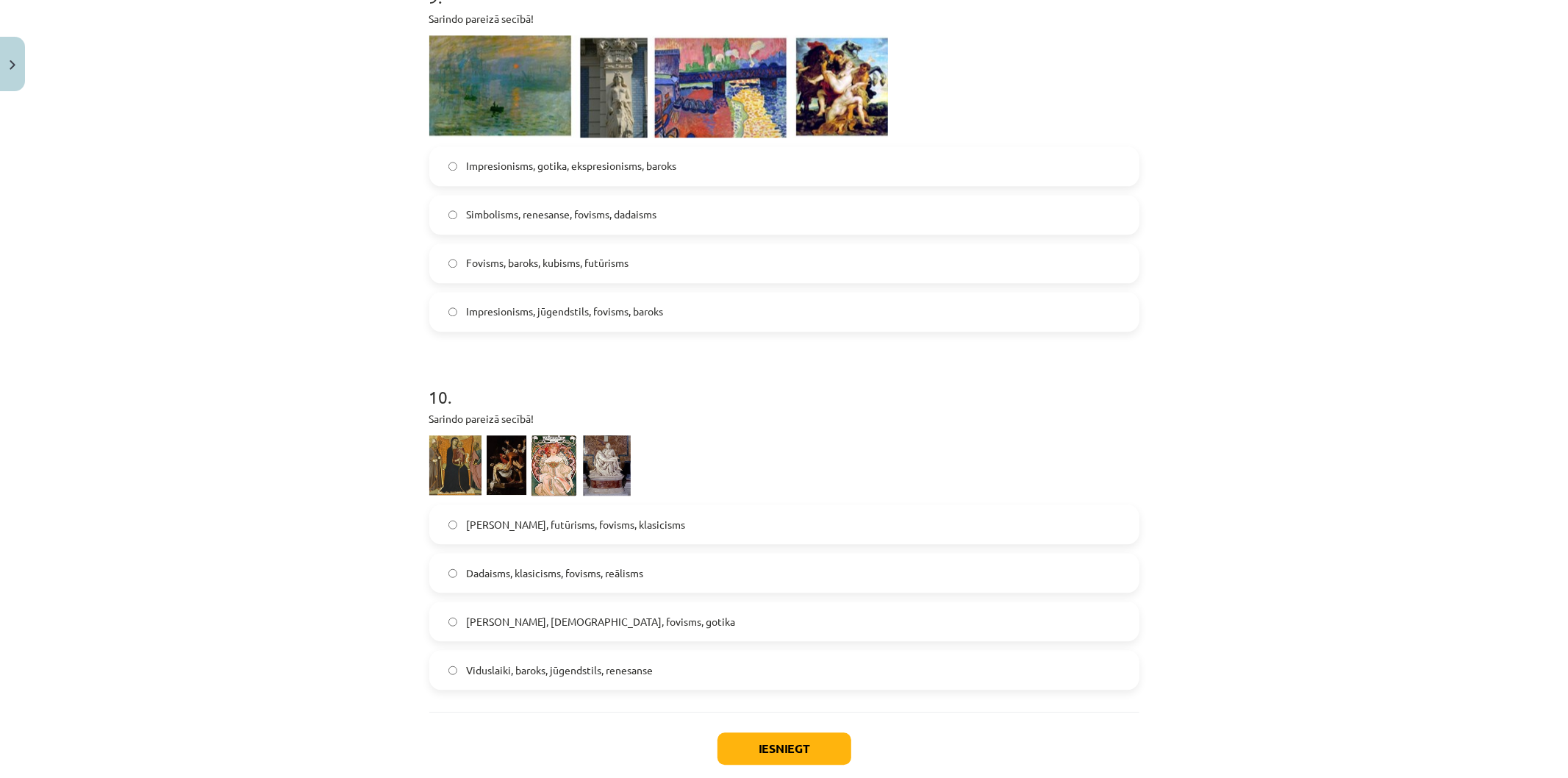
click at [466, 668] on span "Viduslaiki, baroks, jūgendstils, renesanse" at bounding box center [559, 670] width 187 height 15
click at [785, 700] on button "Iesniegt" at bounding box center [784, 749] width 134 height 32
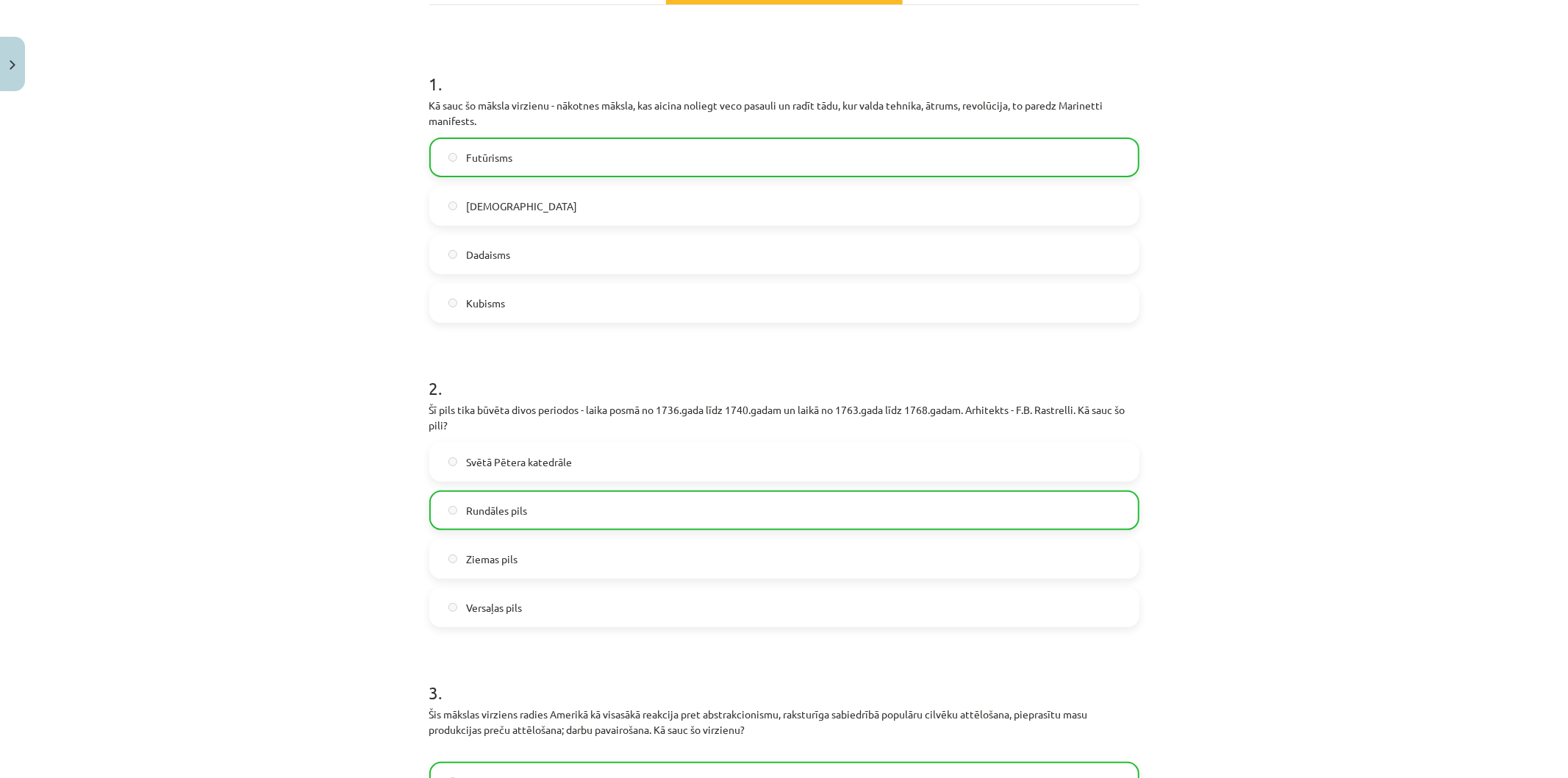
scroll to position [0, 0]
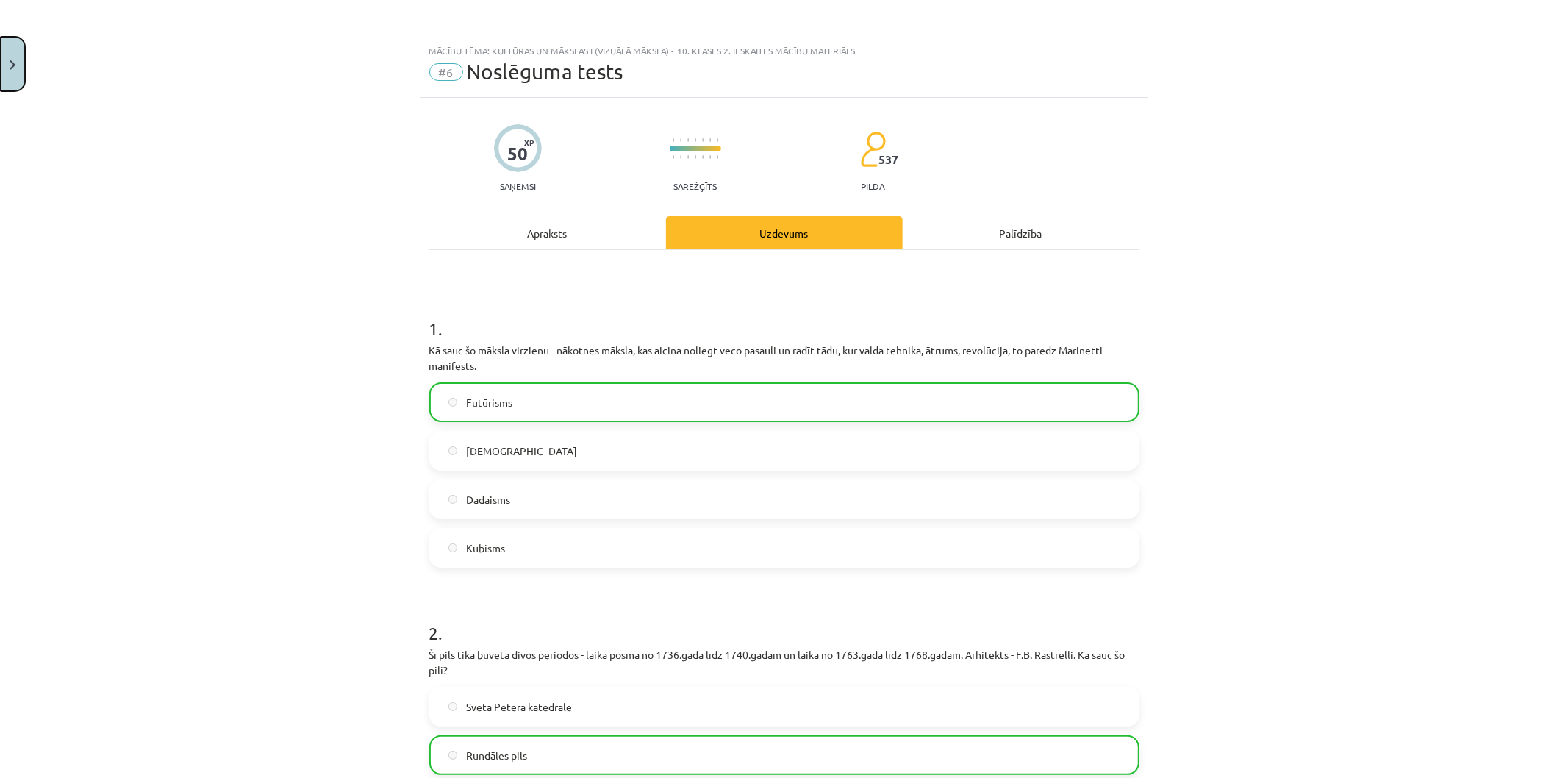
click at [11, 59] on button "Close" at bounding box center [12, 63] width 25 height 54
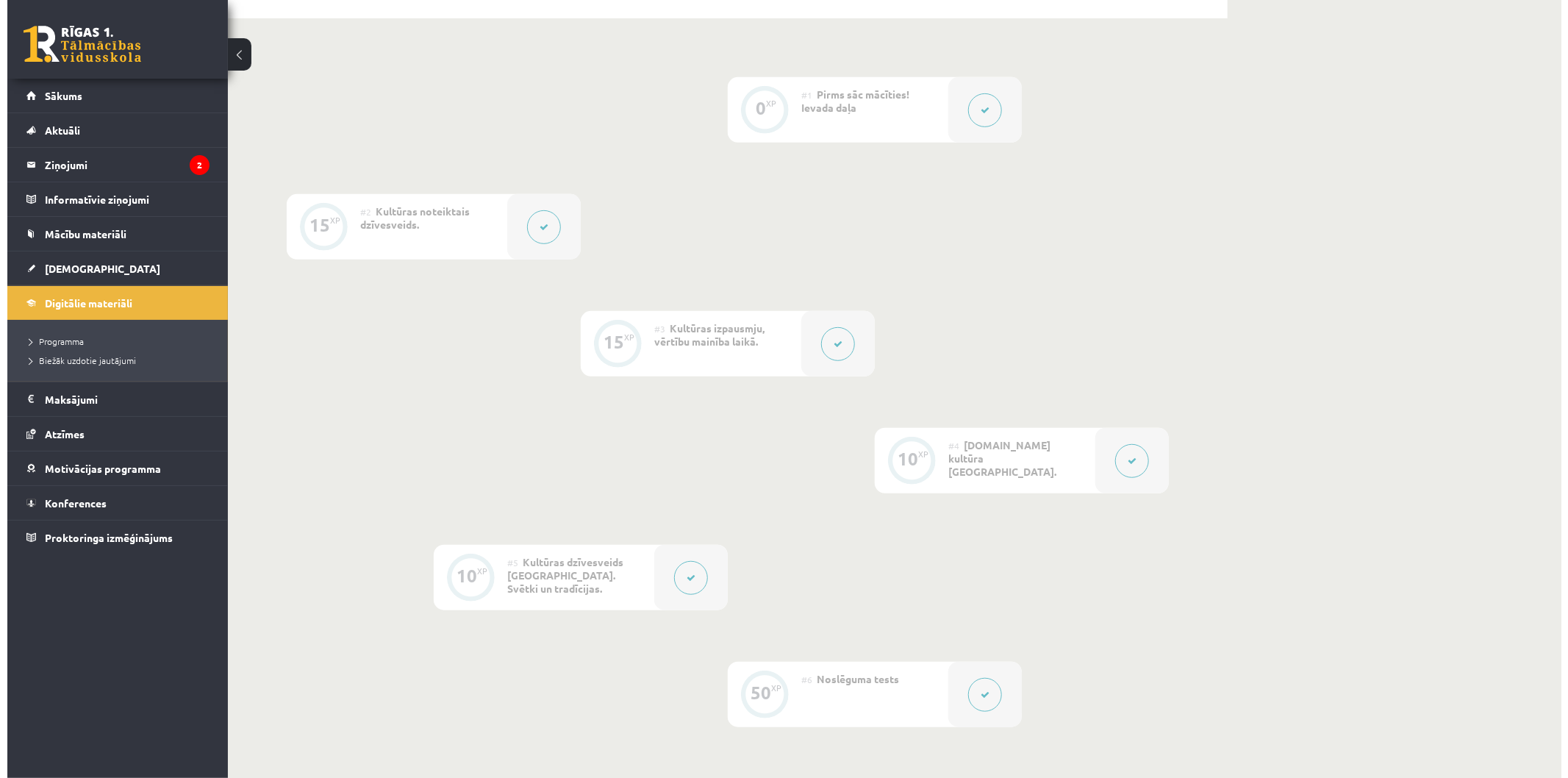
scroll to position [731, 0]
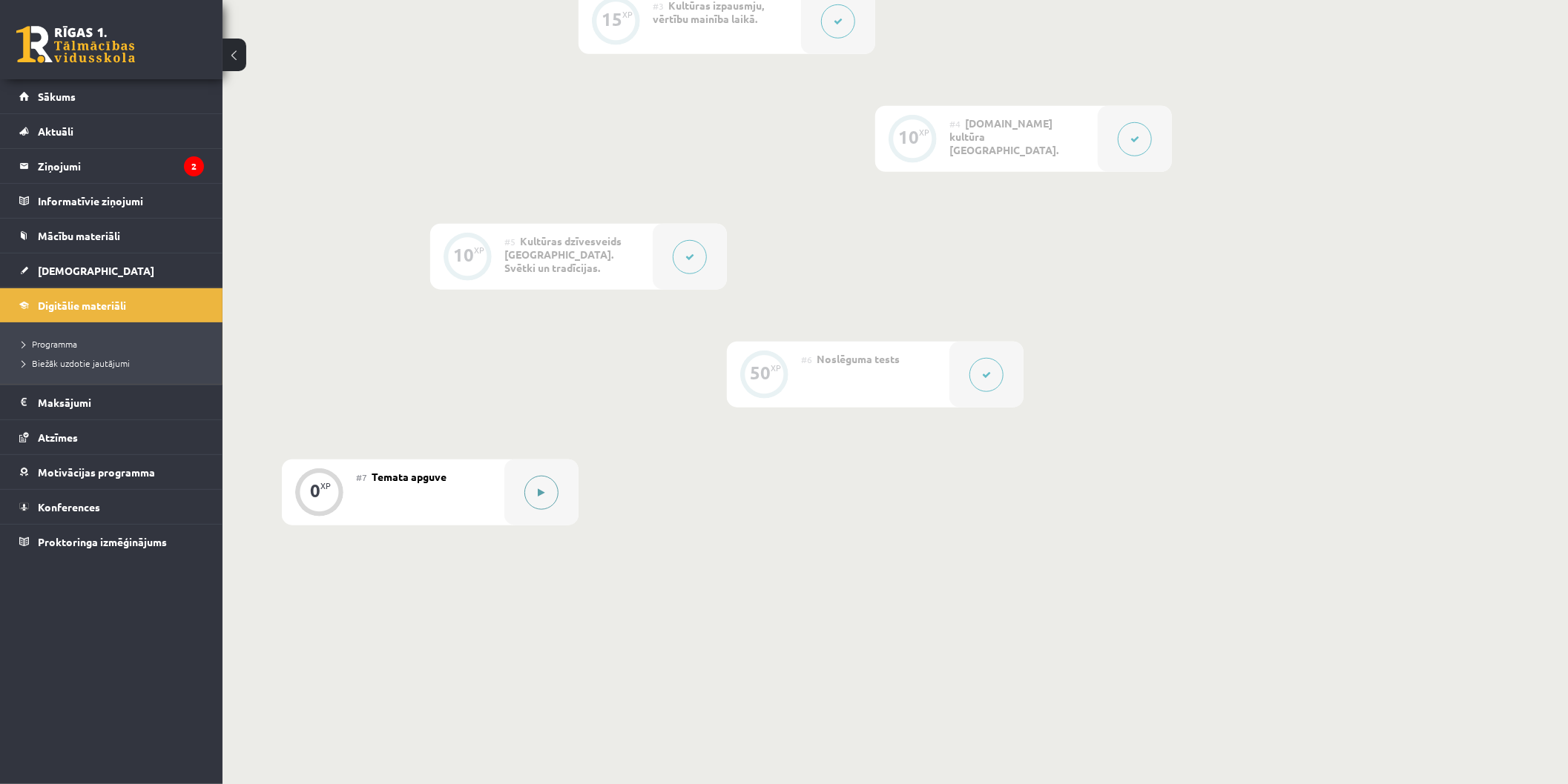
click at [558, 513] on div at bounding box center [541, 492] width 74 height 66
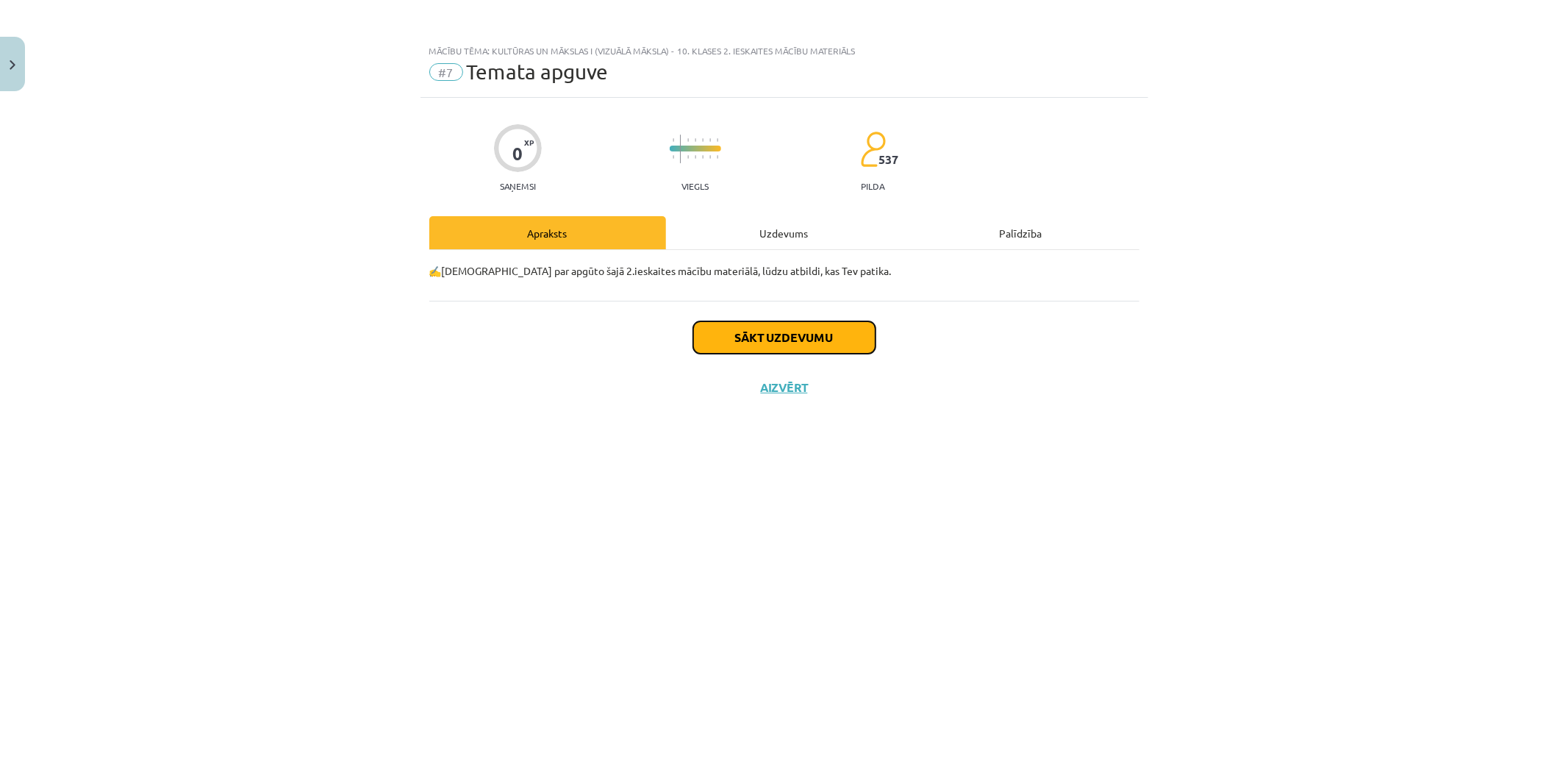
click at [809, 335] on button "Sākt uzdevumu" at bounding box center [784, 337] width 182 height 32
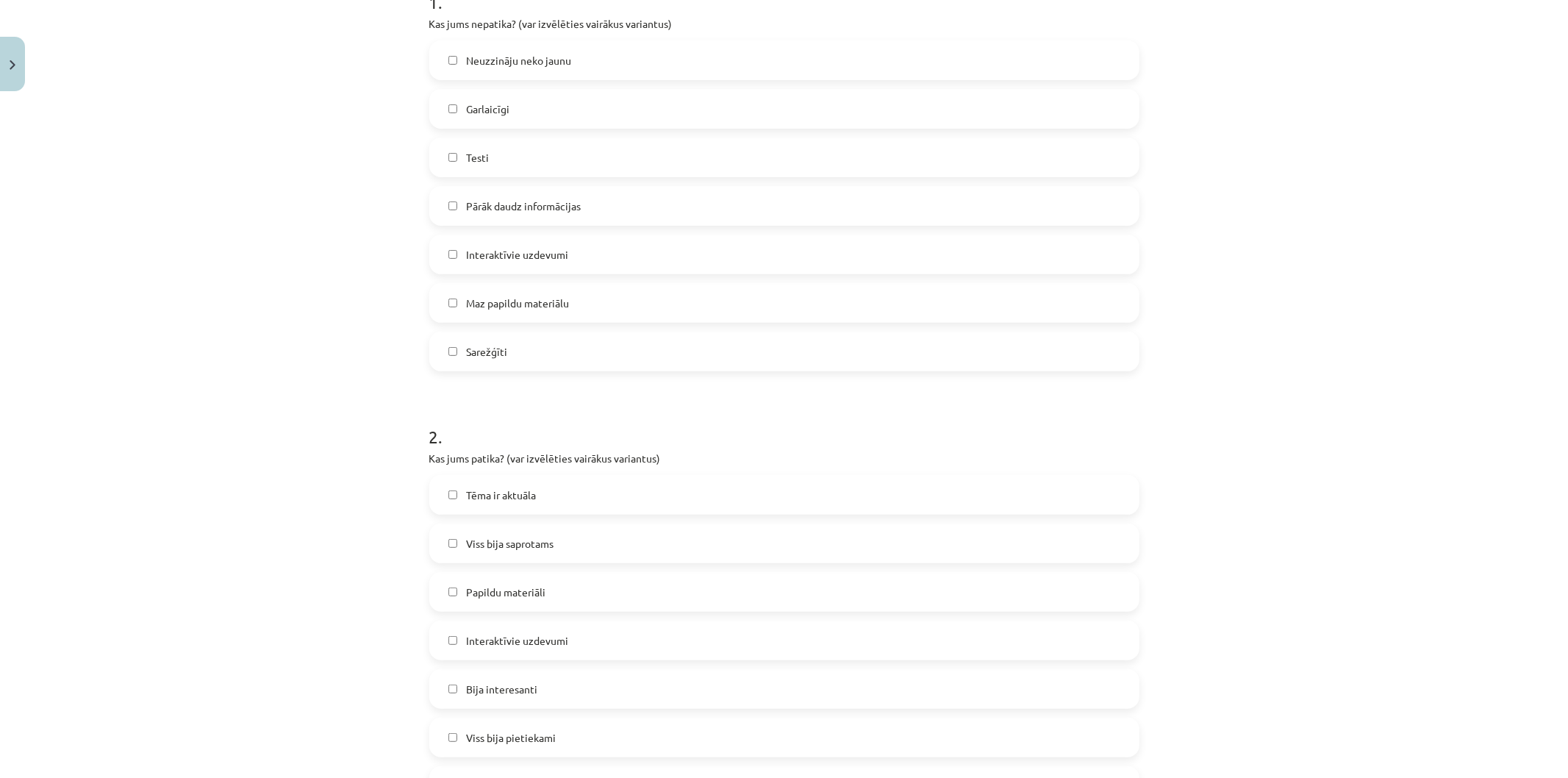
scroll to position [408, 0]
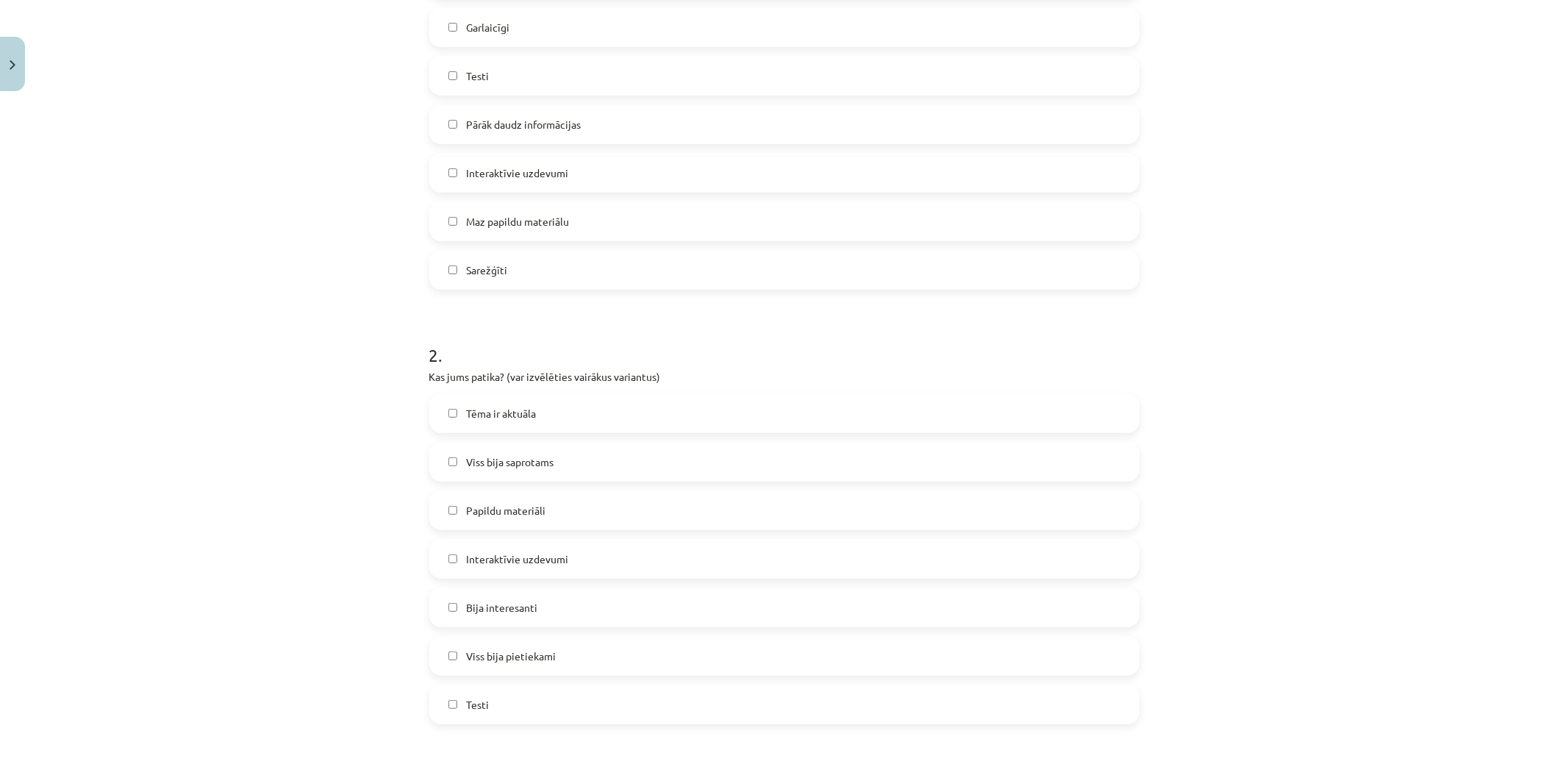
click at [611, 468] on label "Viss bija saprotams" at bounding box center [784, 462] width 707 height 37
click at [635, 522] on label "Papildu materiāli" at bounding box center [784, 511] width 707 height 37
click at [615, 657] on label "Viss bija pietiekami" at bounding box center [784, 656] width 707 height 37
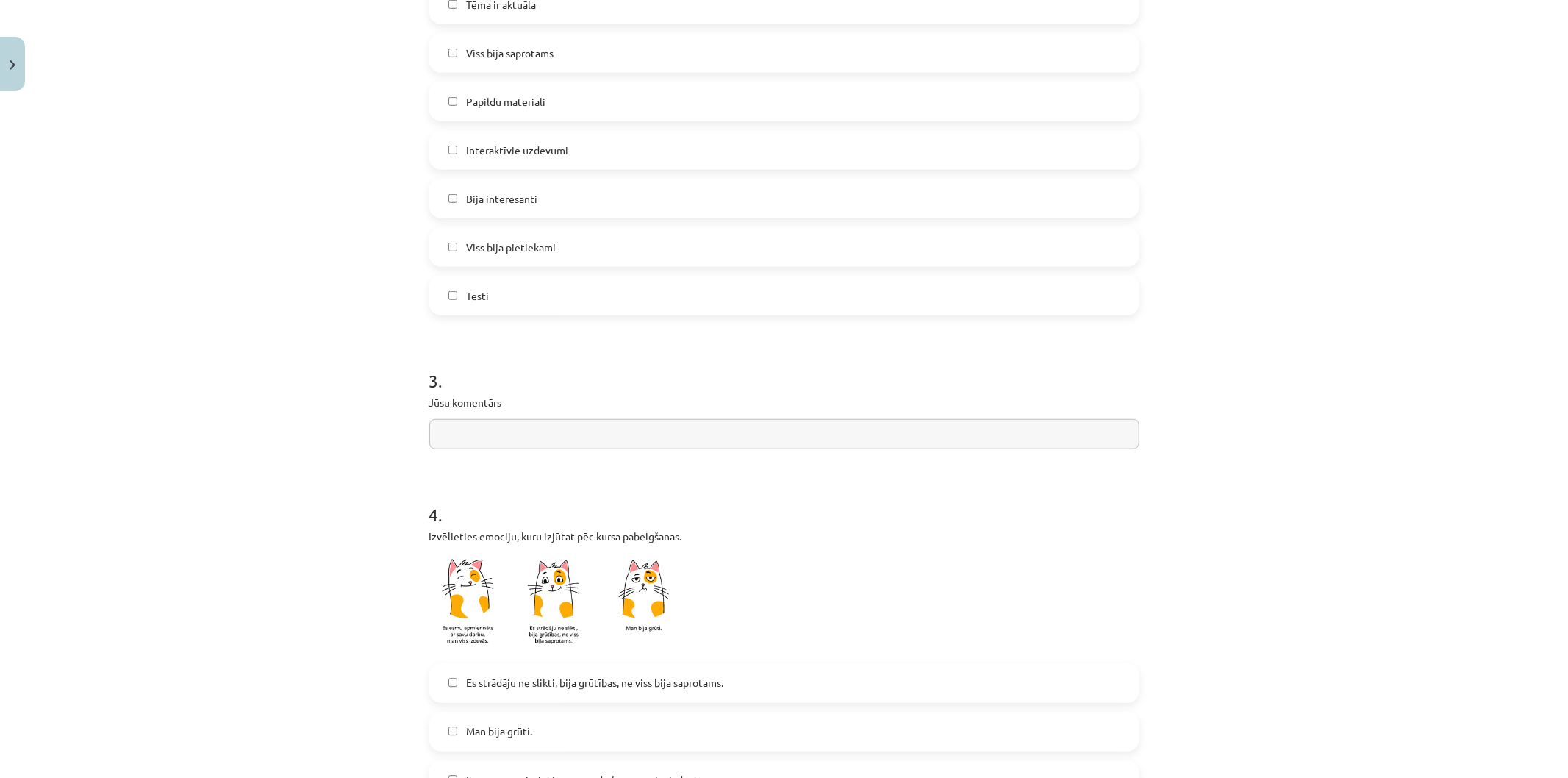
scroll to position [980, 0]
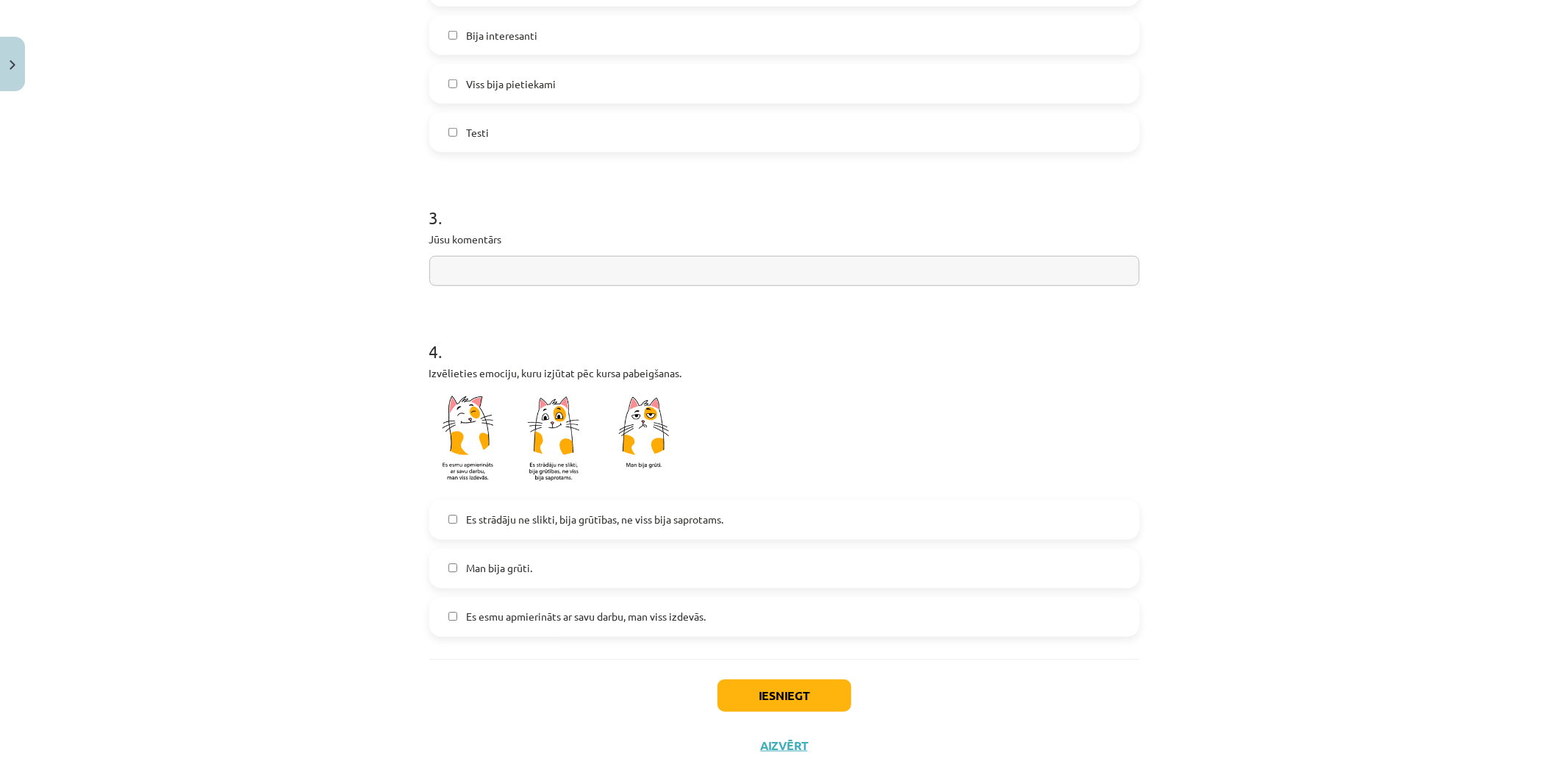
click at [563, 633] on label "Es esmu apmierināts ar savu darbu, man viss izdevās." at bounding box center [784, 617] width 707 height 37
click at [744, 687] on button "Iesniegt" at bounding box center [784, 696] width 134 height 32
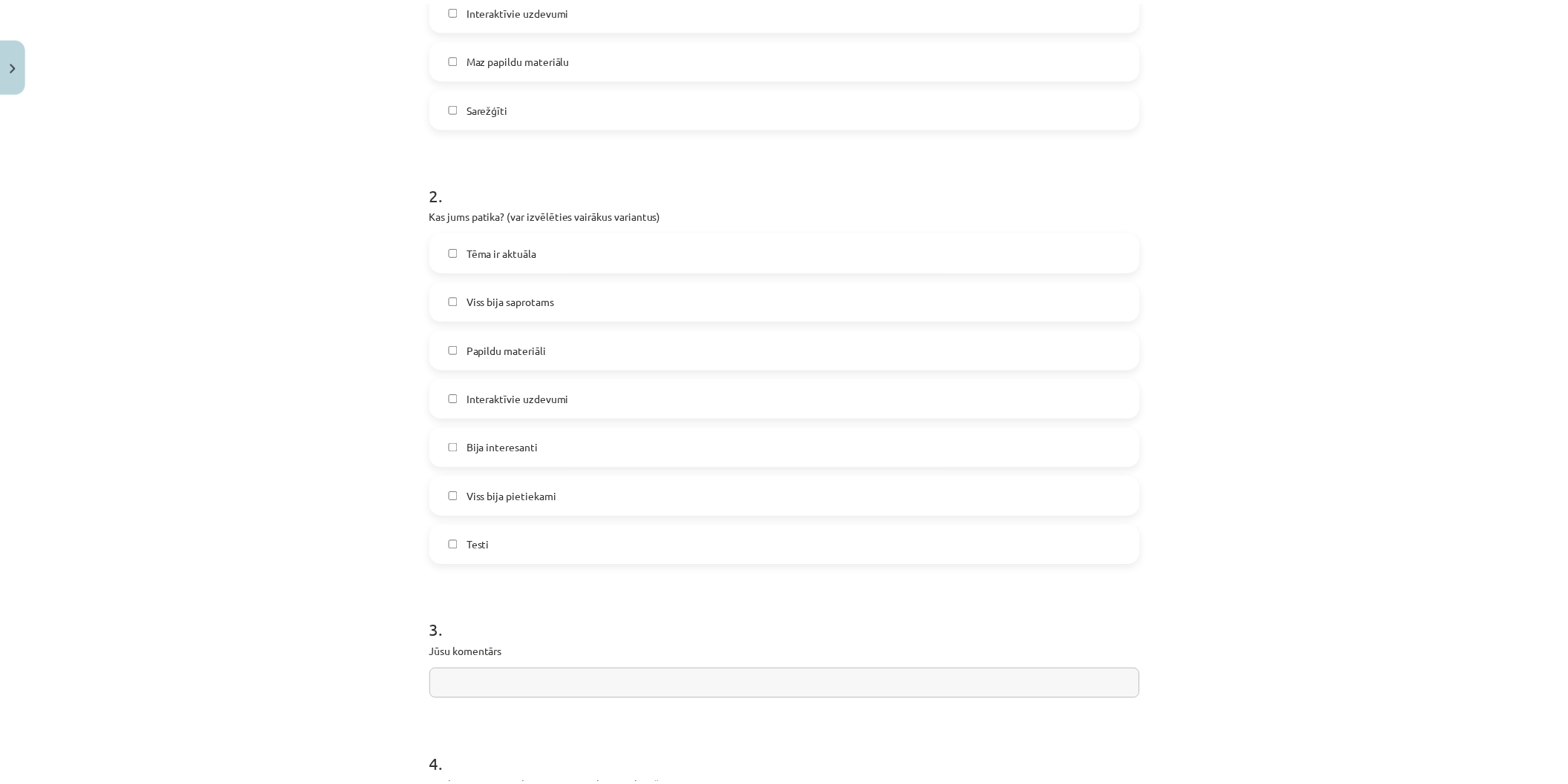
scroll to position [736, 0]
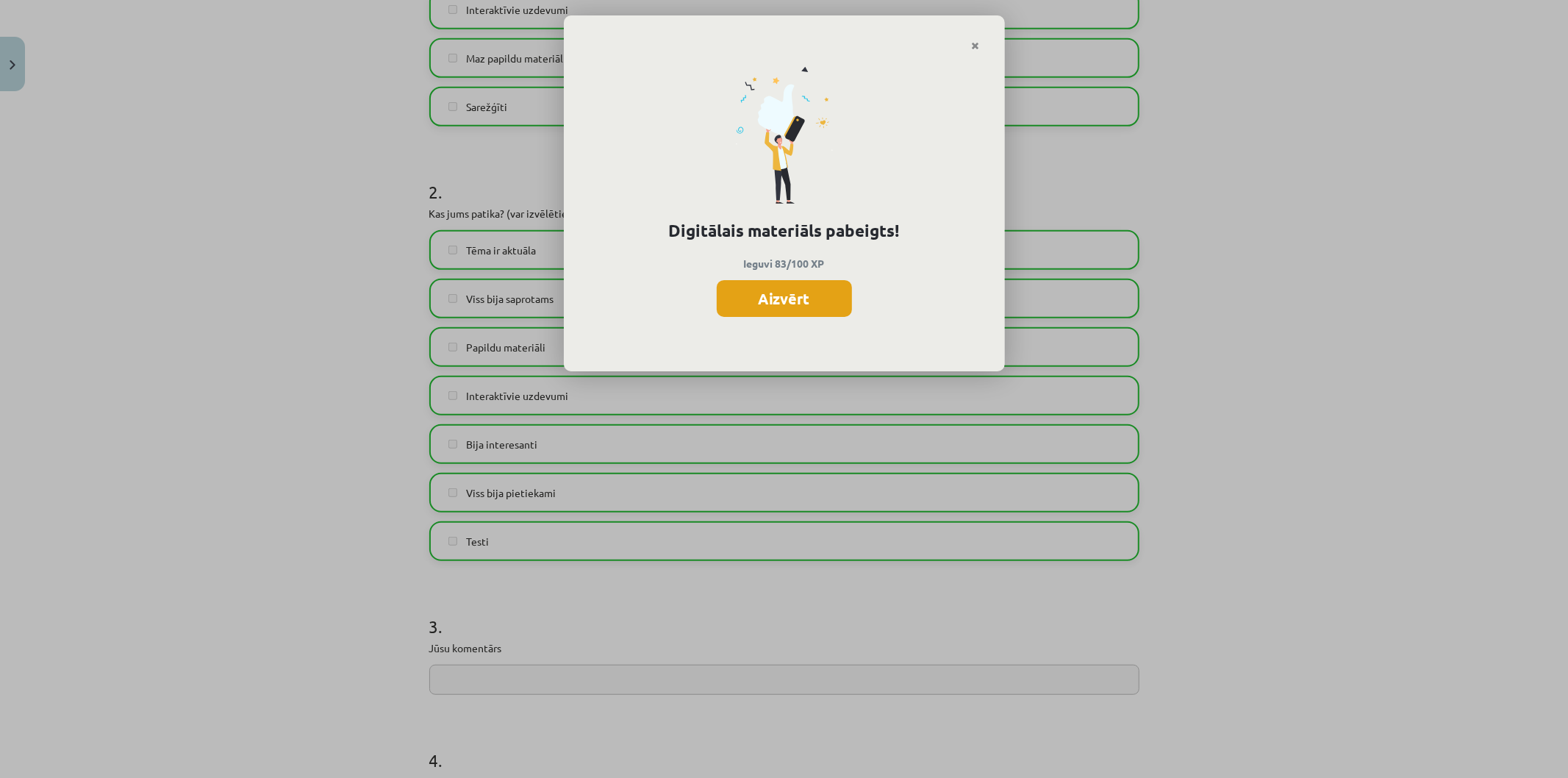
click at [752, 286] on button "Aizvērt" at bounding box center [784, 299] width 135 height 37
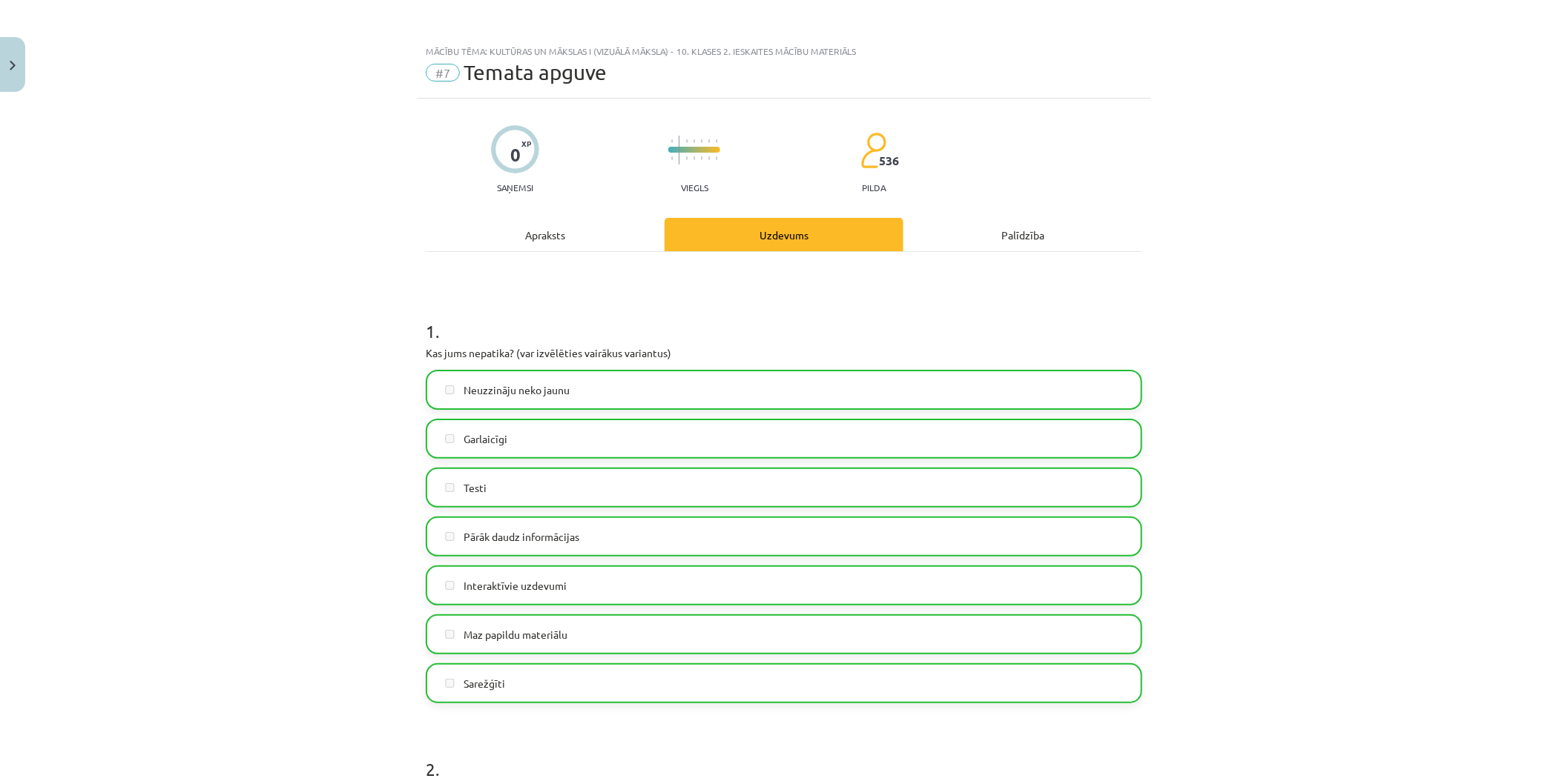
scroll to position [653, 0]
click at [17, 58] on button "Close" at bounding box center [12, 64] width 25 height 55
click at [70, 165] on legend "Ziņojumi 2" at bounding box center [121, 166] width 166 height 34
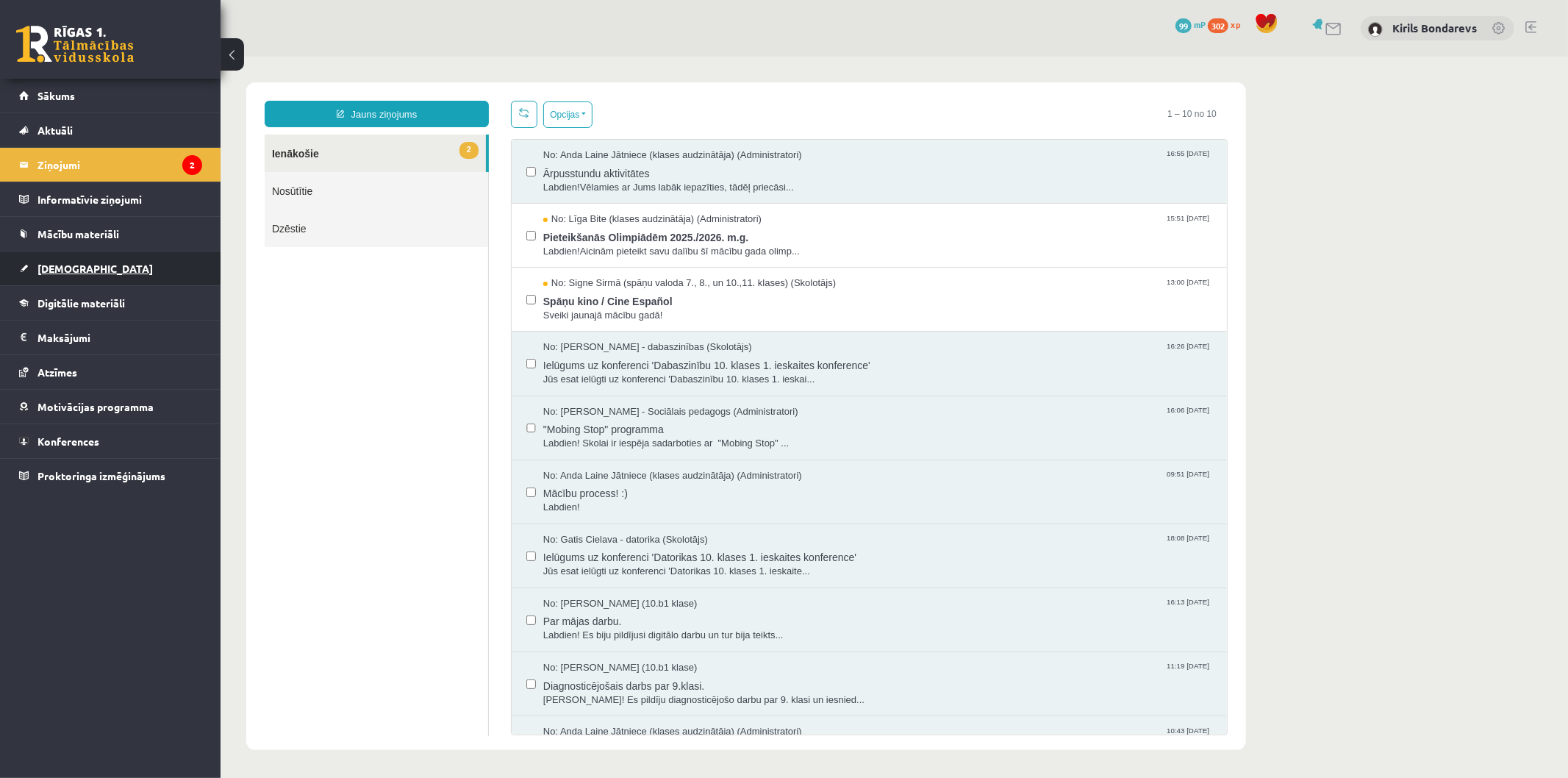
click at [60, 258] on link "[DEMOGRAPHIC_DATA]" at bounding box center [111, 268] width 183 height 34
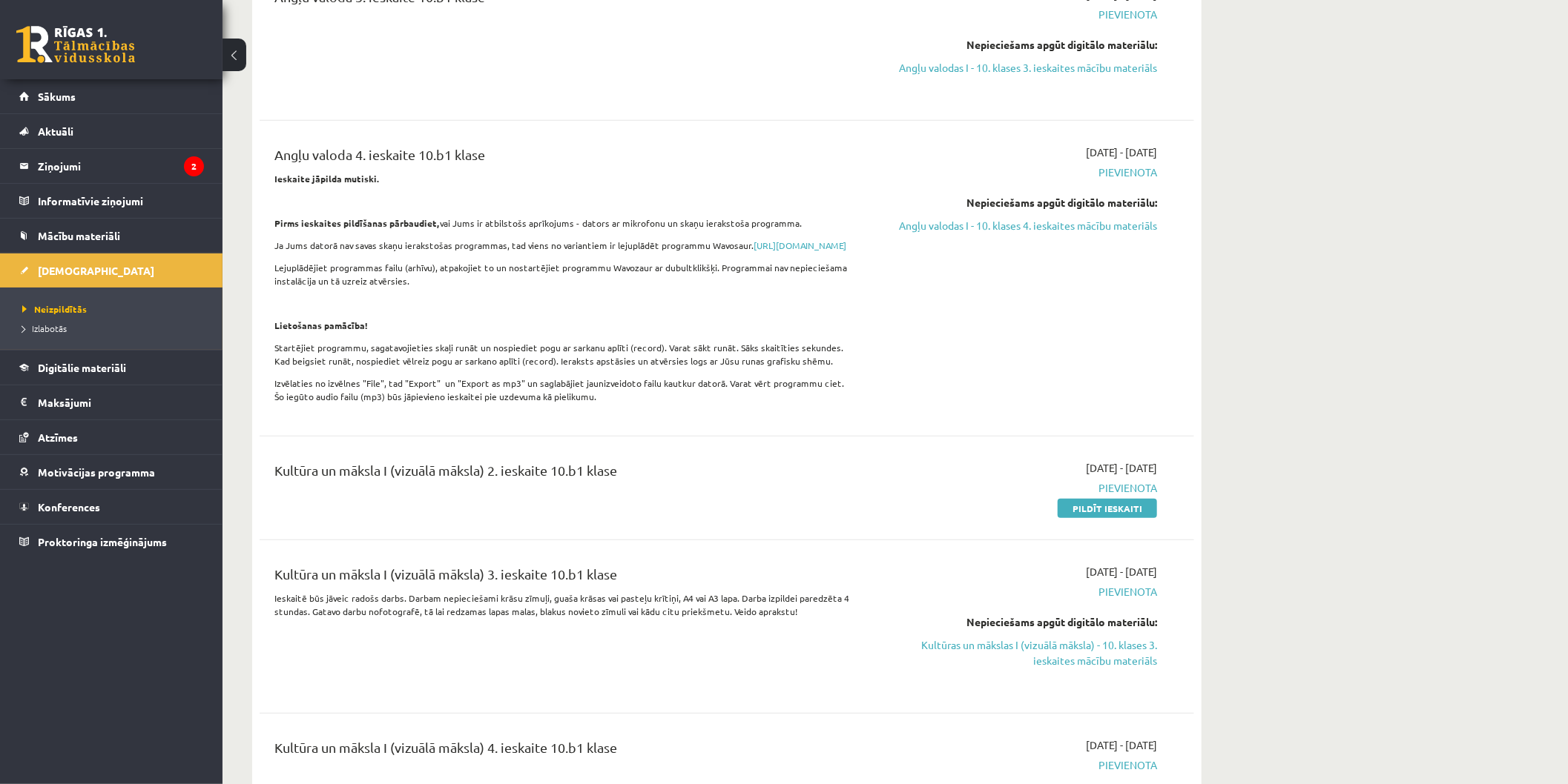
scroll to position [494, 0]
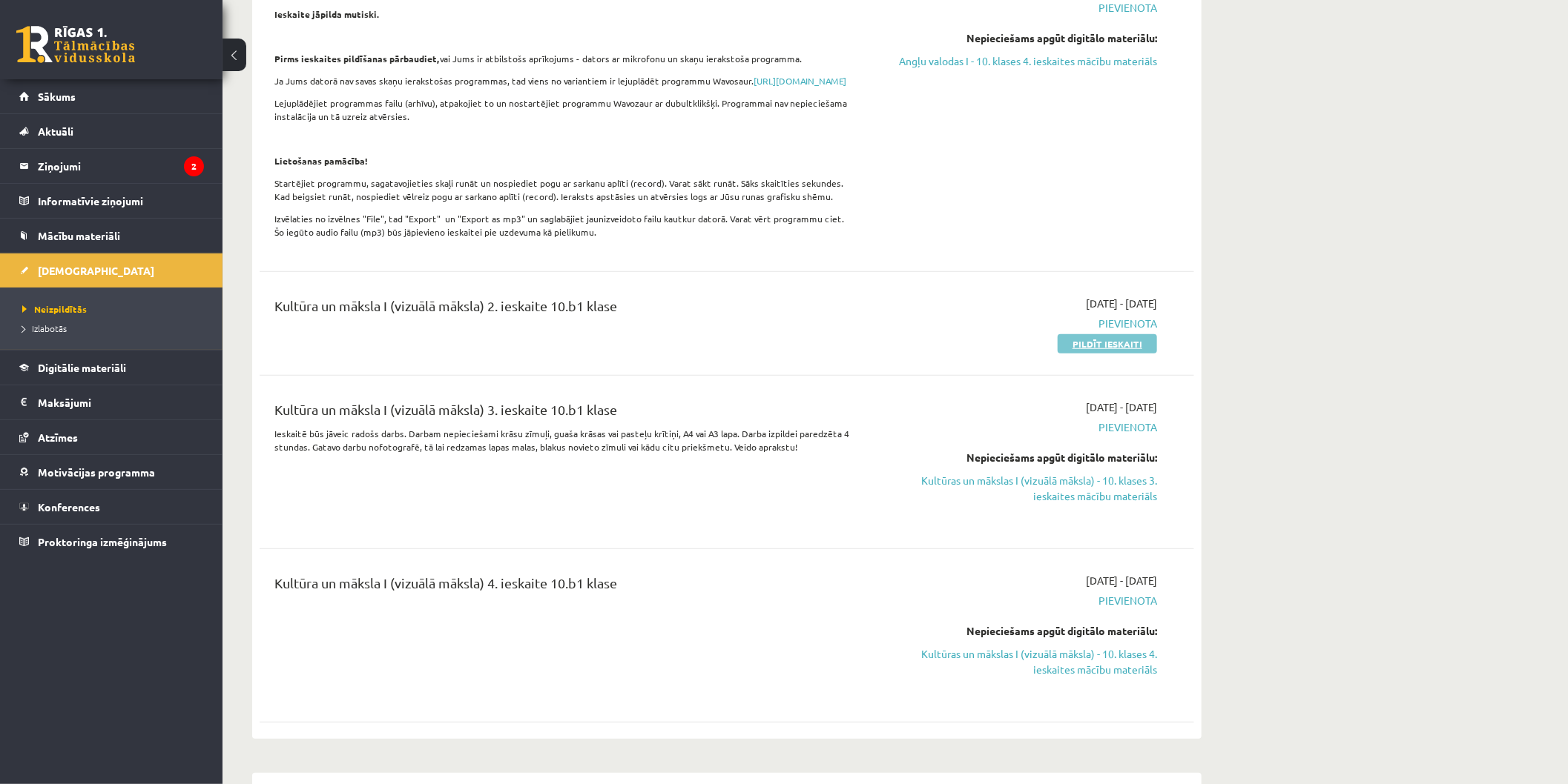
click at [1130, 354] on link "Pildīt ieskaiti" at bounding box center [1107, 344] width 99 height 19
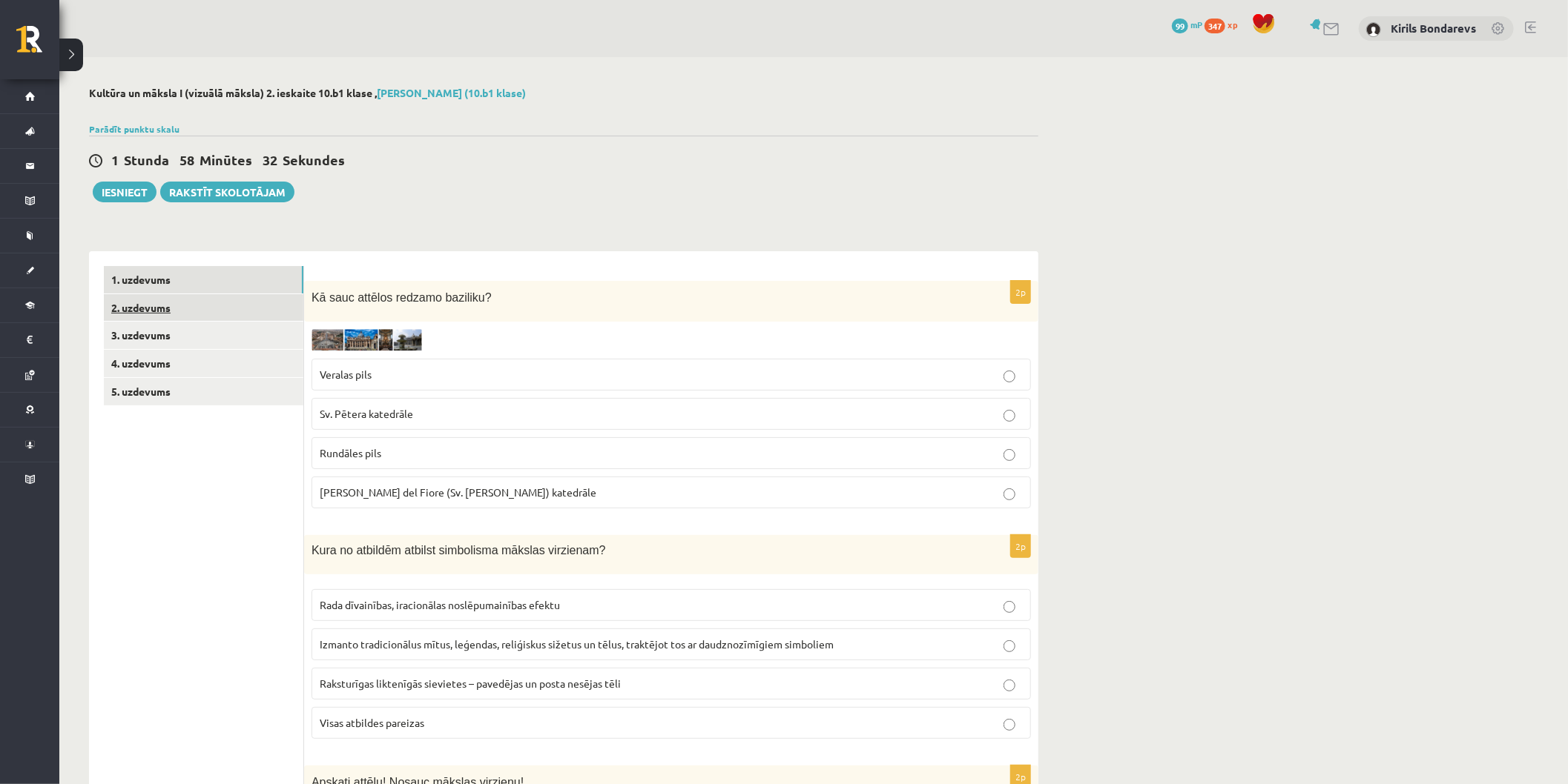
click at [144, 312] on link "2. uzdevums" at bounding box center [203, 308] width 199 height 28
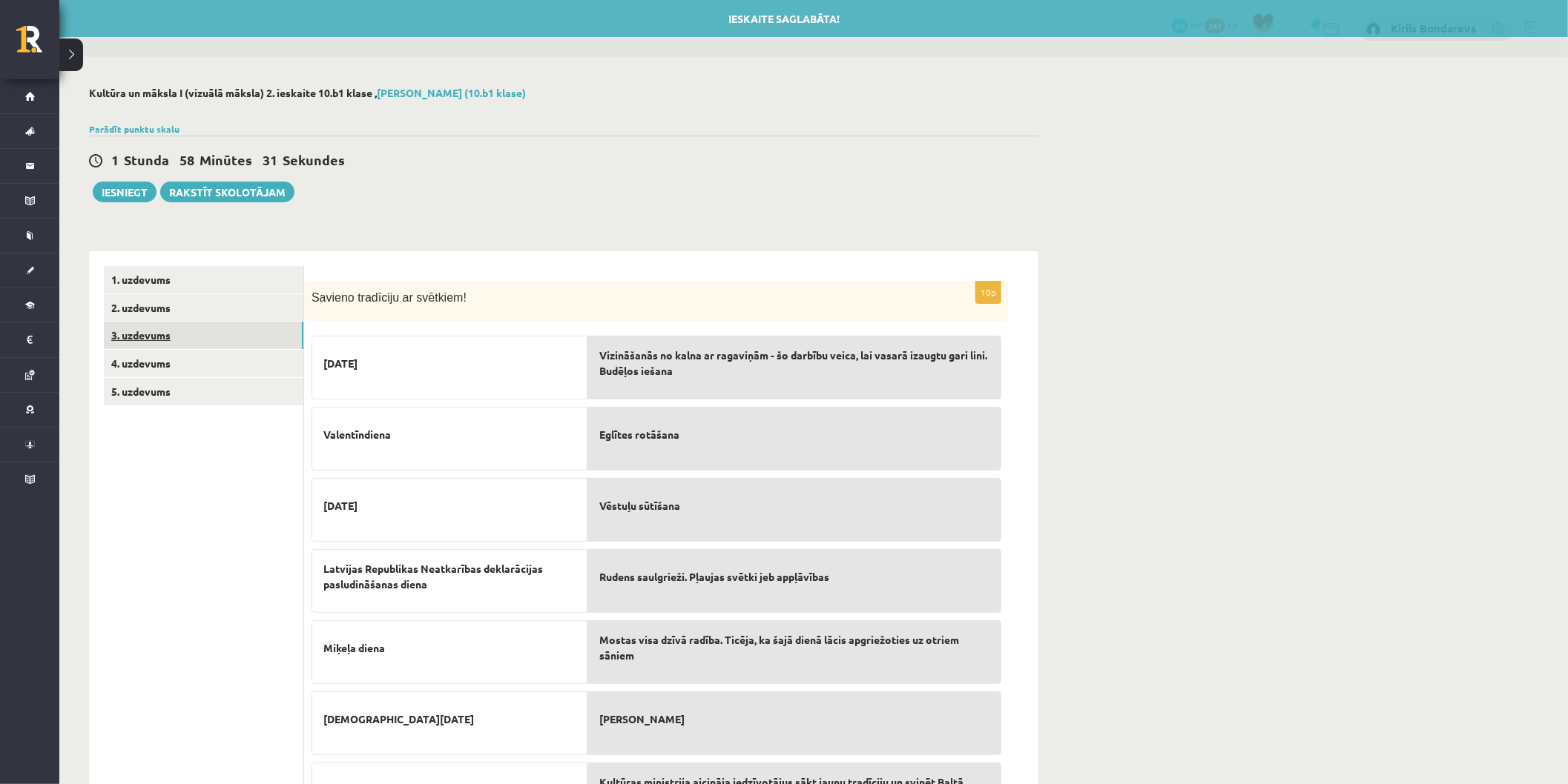
click at [145, 332] on link "3. uzdevums" at bounding box center [203, 335] width 199 height 28
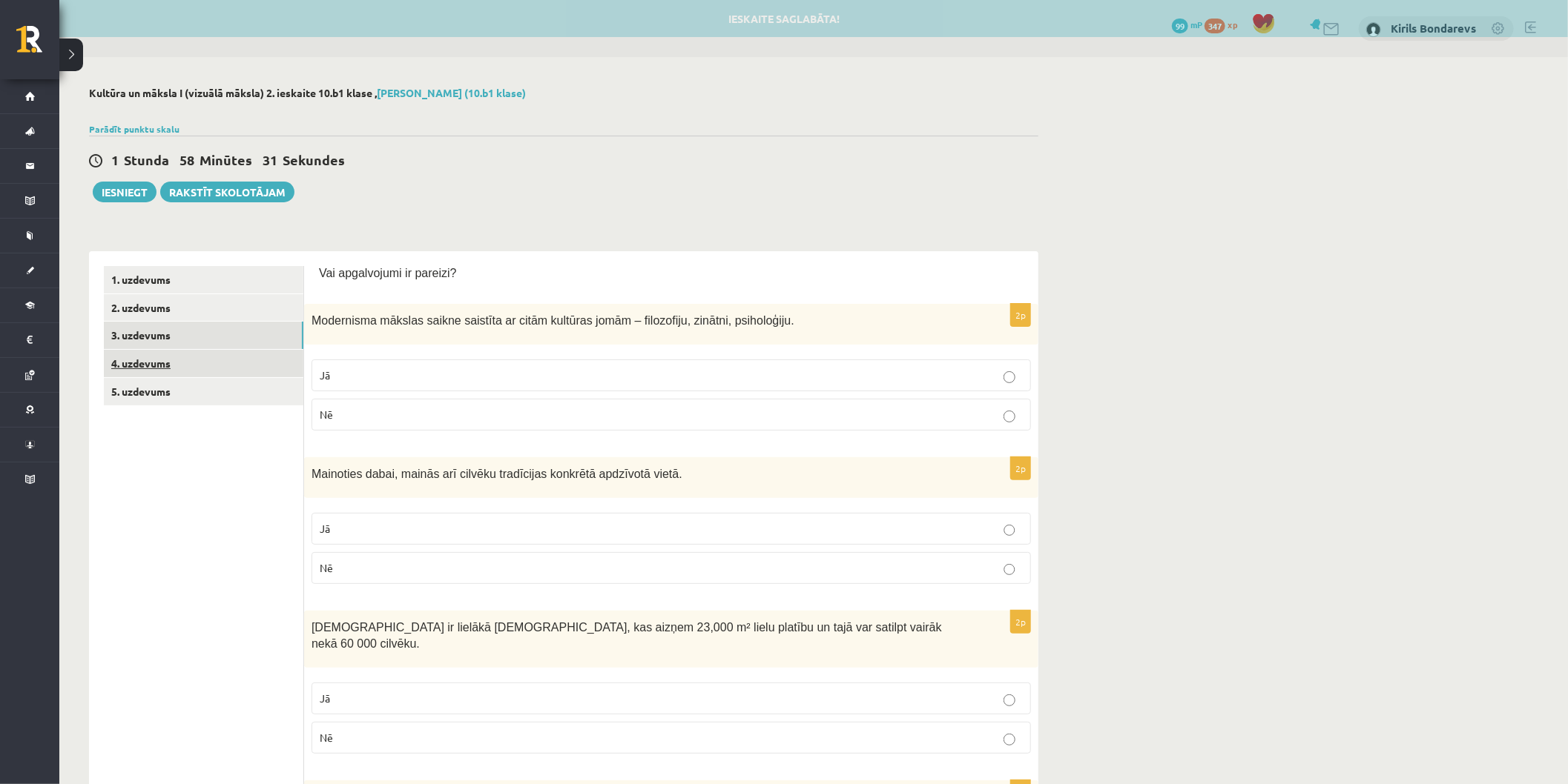
click at [137, 358] on link "4. uzdevums" at bounding box center [203, 364] width 199 height 28
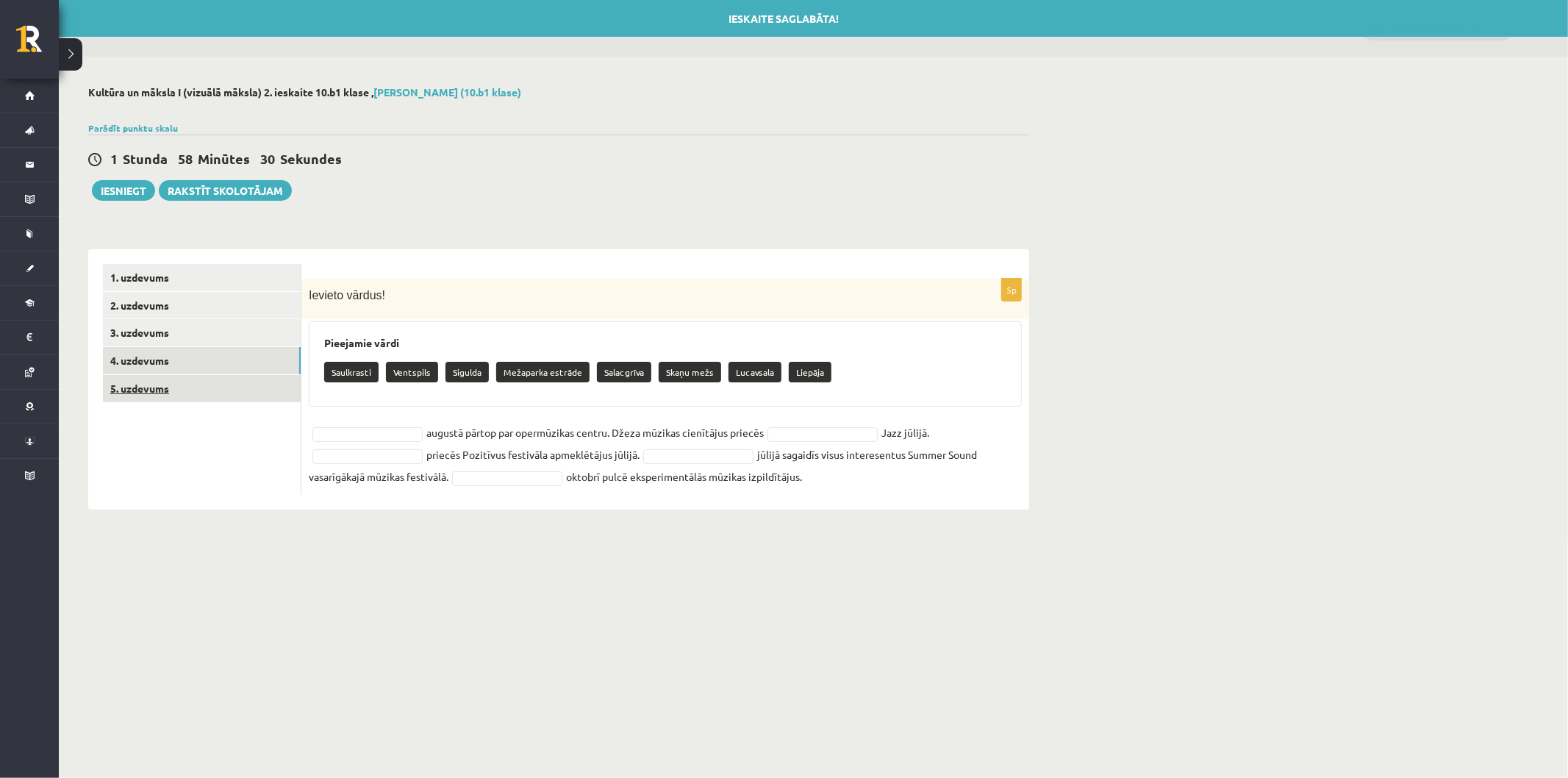
click at [132, 392] on link "5. uzdevums" at bounding box center [201, 389] width 198 height 27
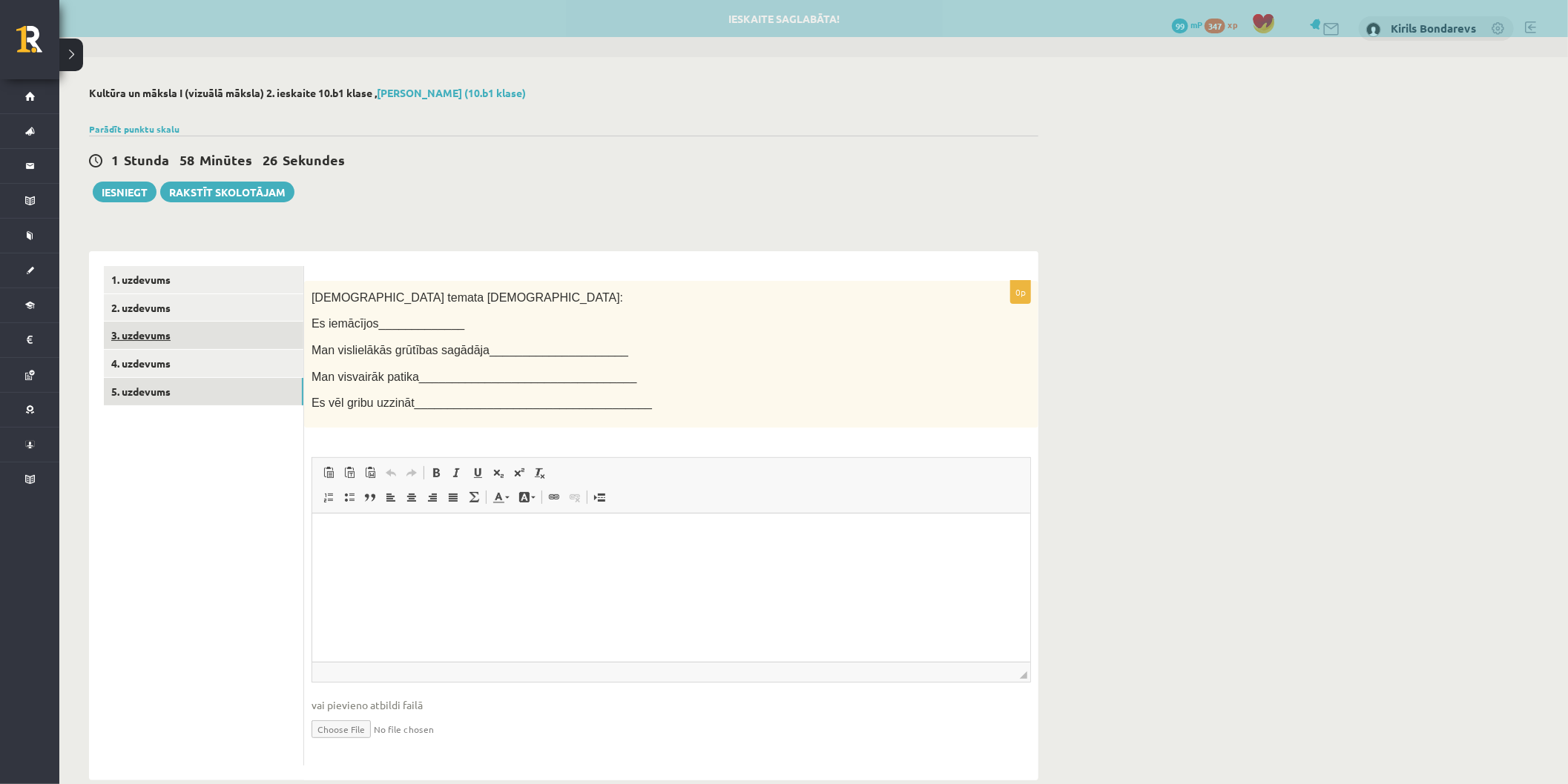
click at [153, 328] on link "3. uzdevums" at bounding box center [203, 335] width 199 height 28
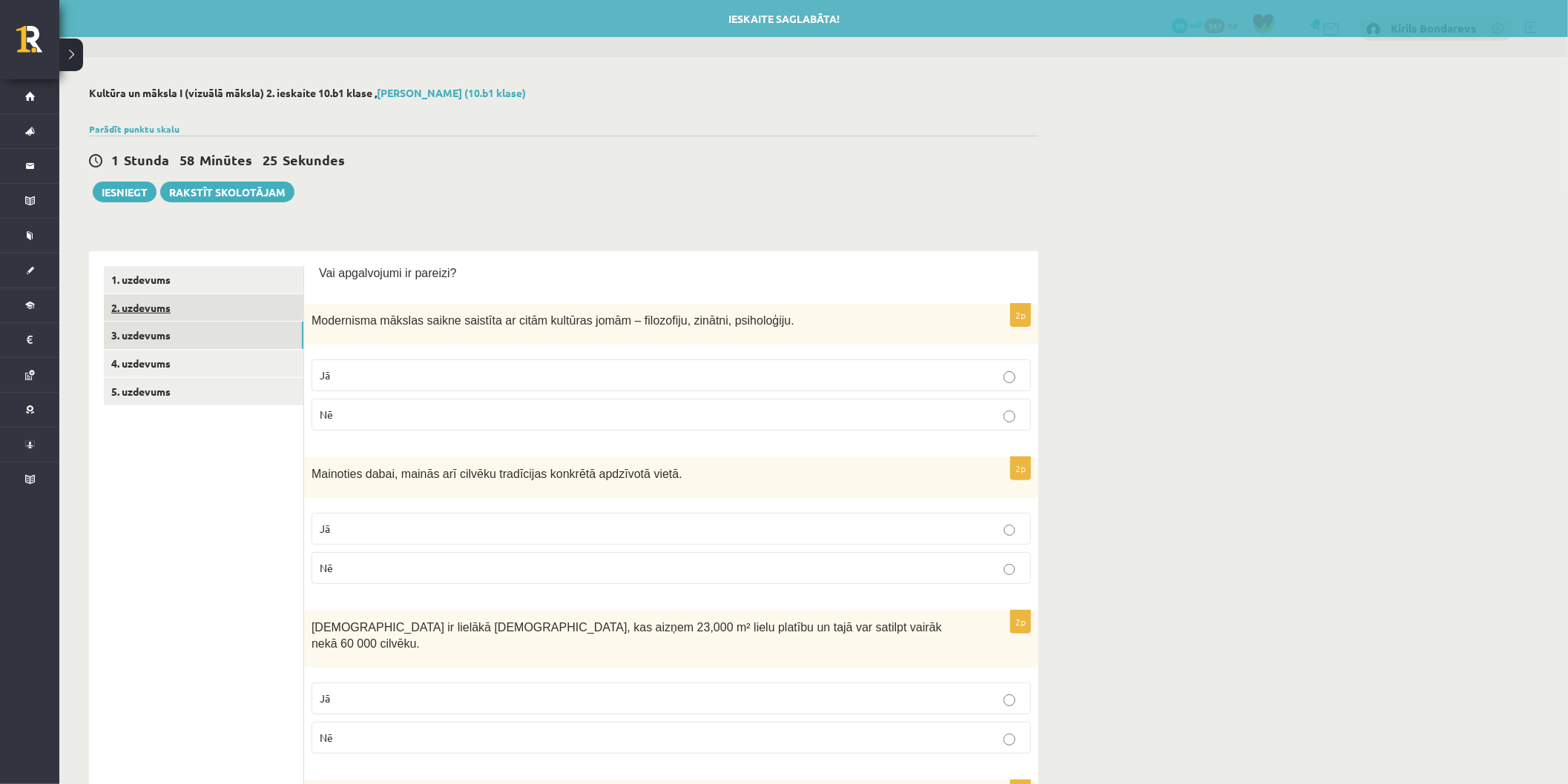
click at [147, 297] on link "2. uzdevums" at bounding box center [203, 308] width 199 height 28
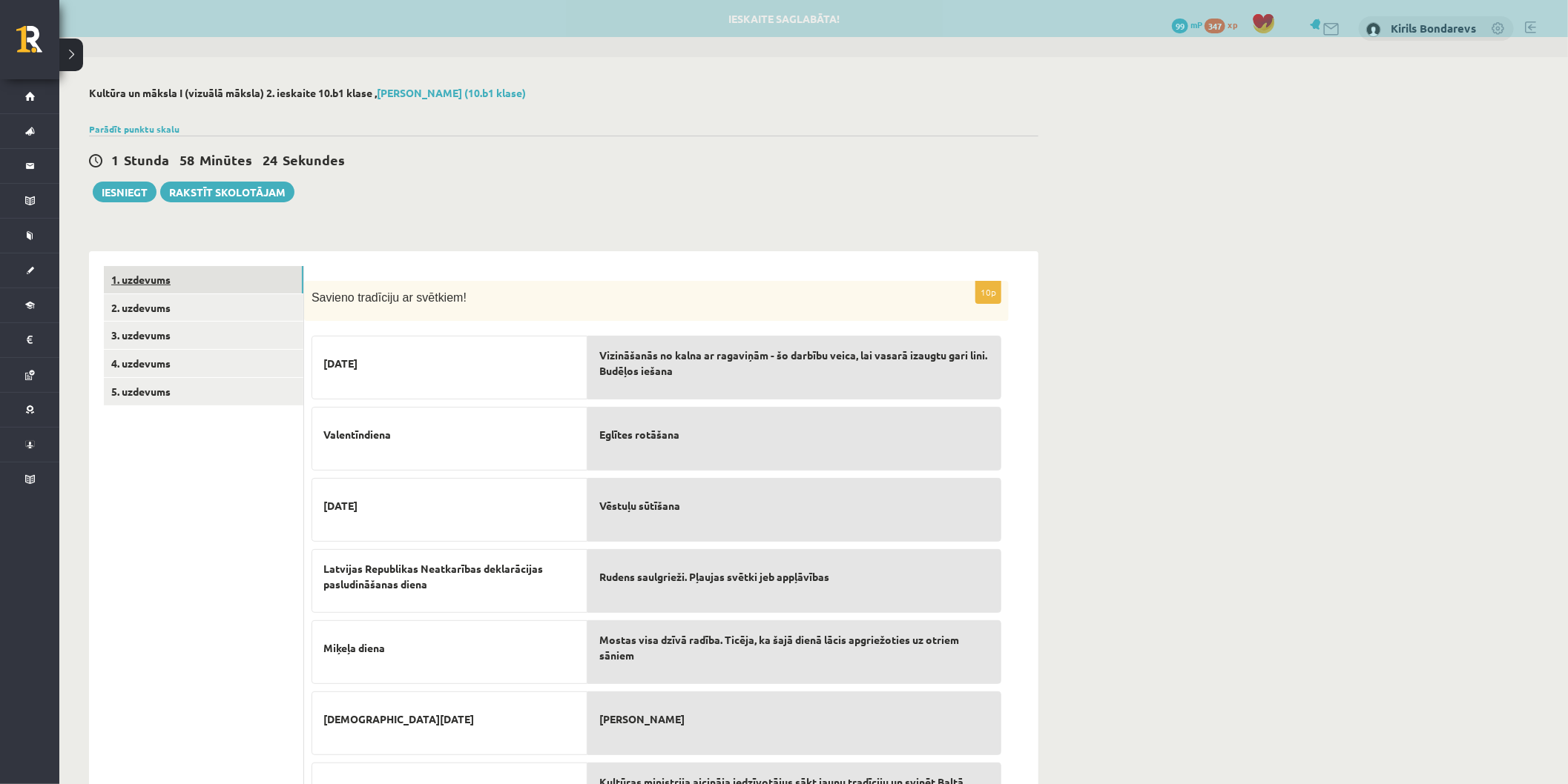
click at [150, 270] on link "1. uzdevums" at bounding box center [203, 280] width 199 height 28
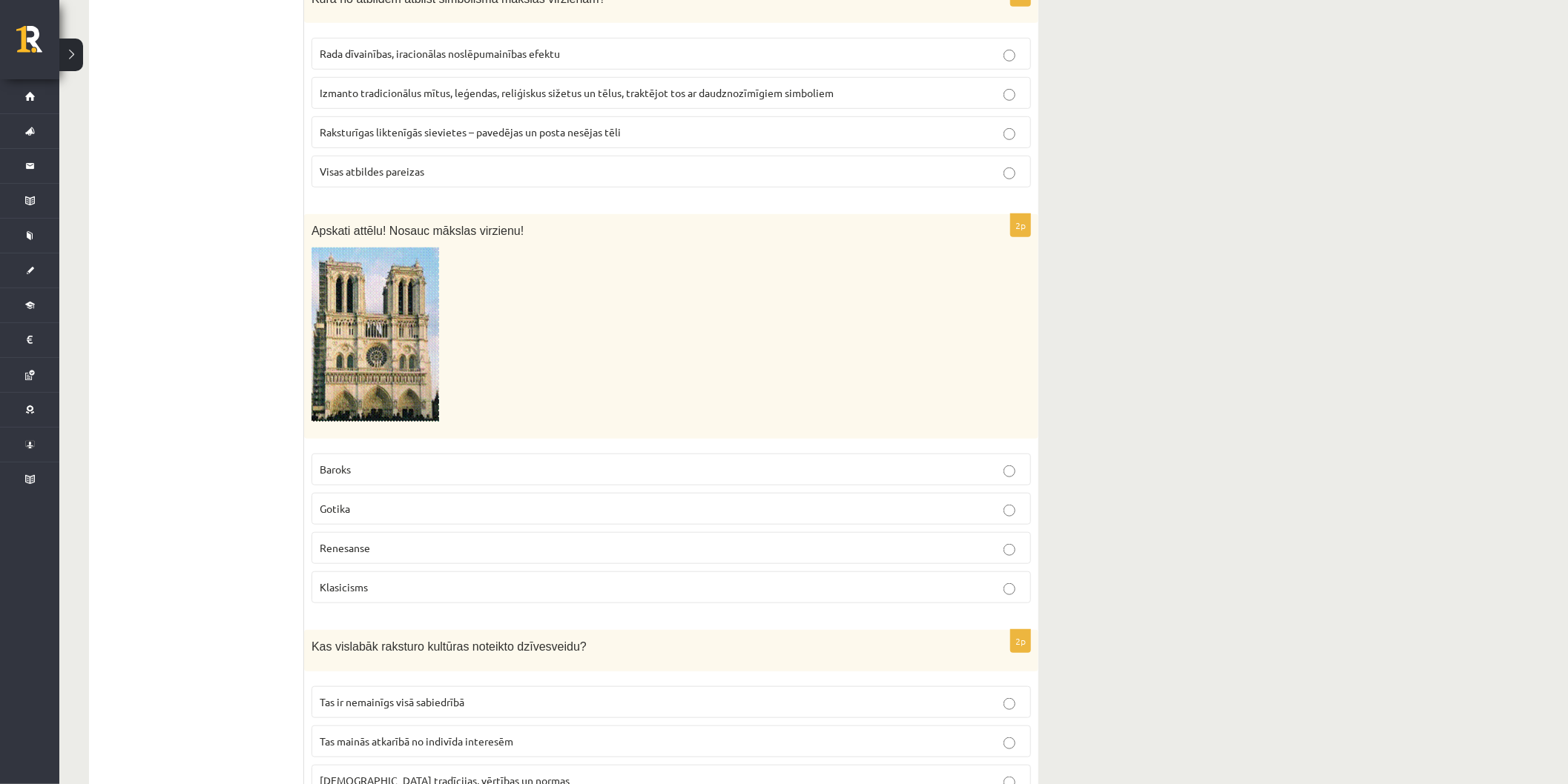
scroll to position [139, 0]
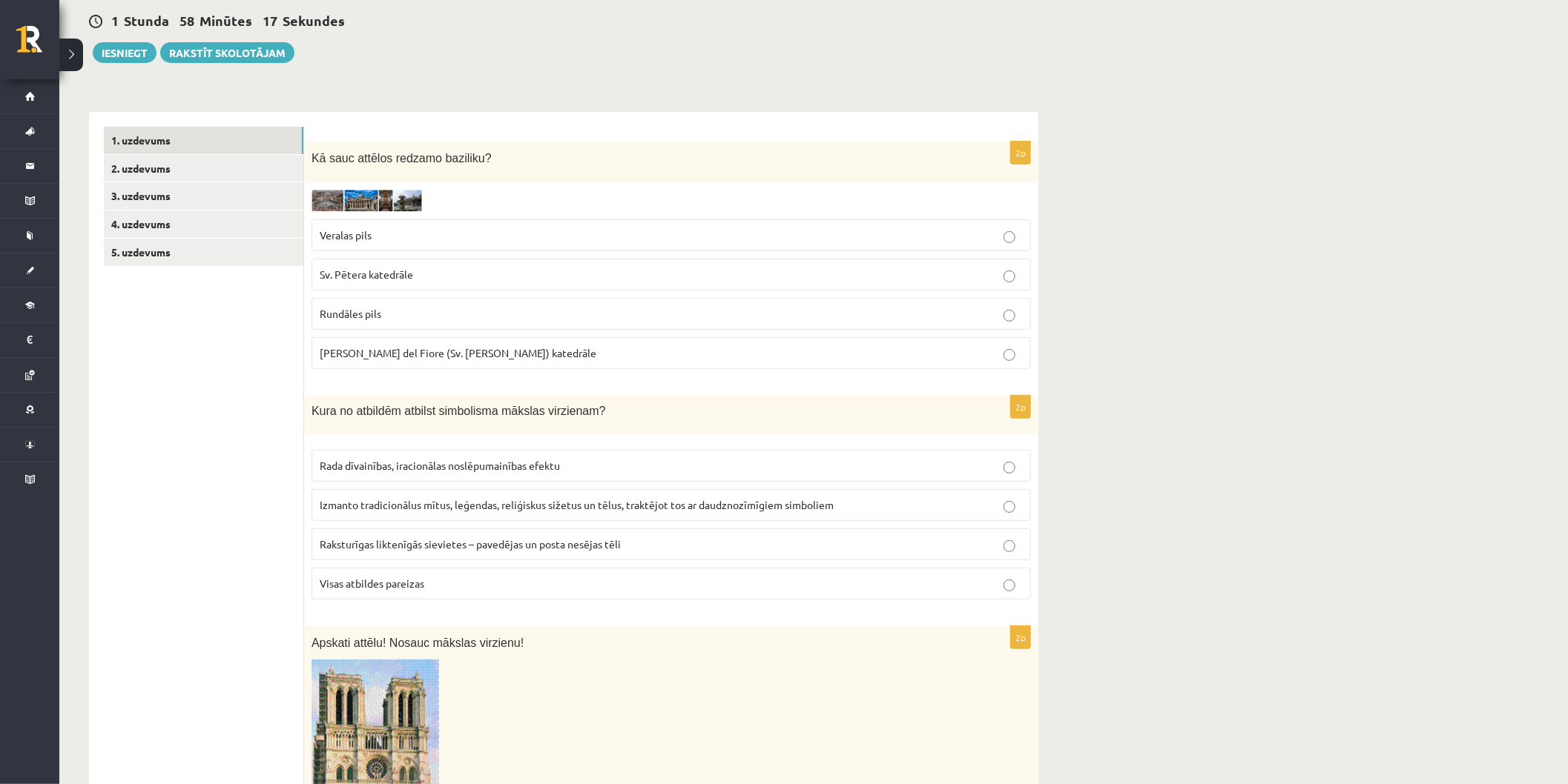
click at [322, 199] on img at bounding box center [367, 201] width 112 height 22
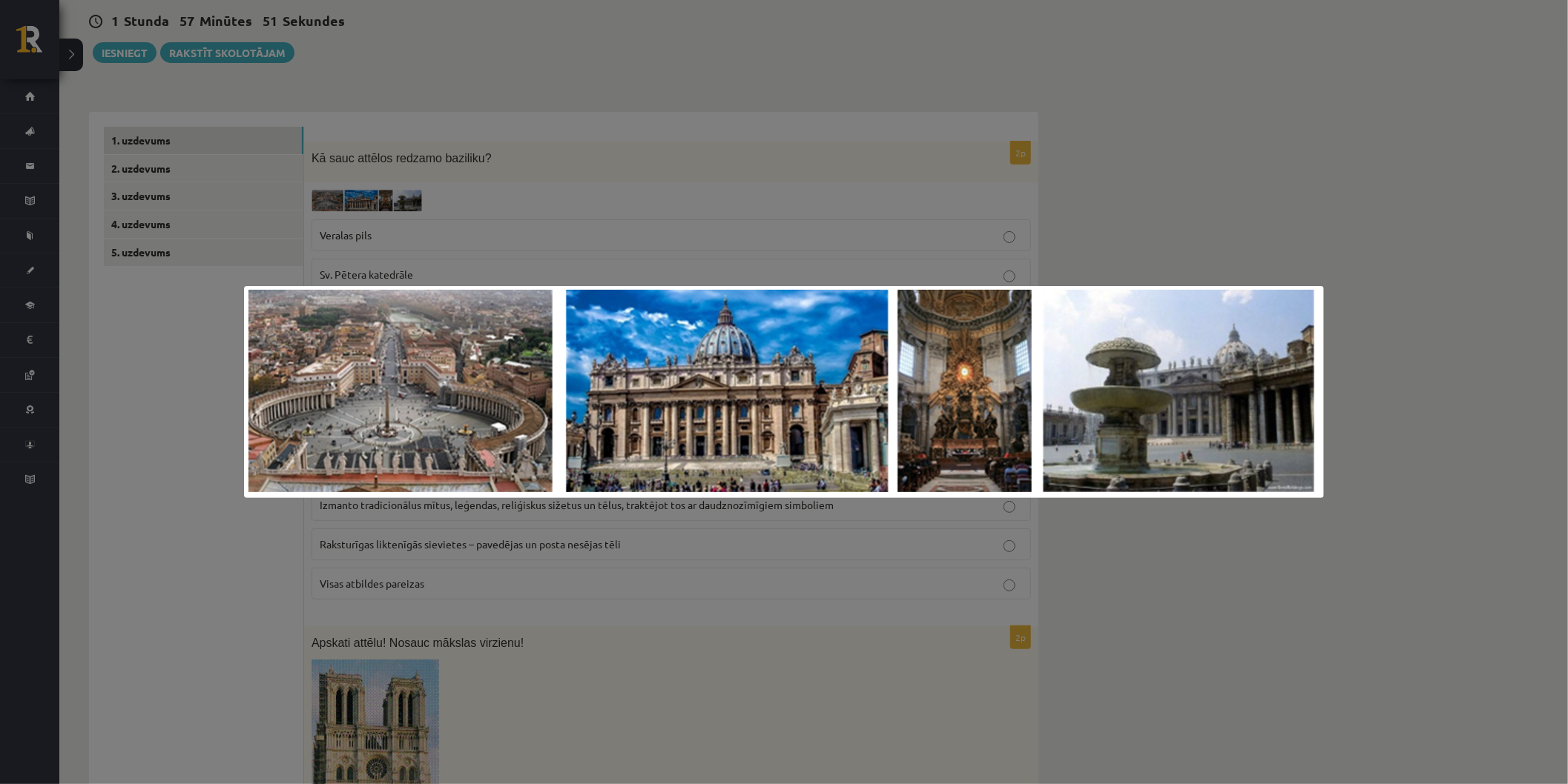
click at [1509, 269] on div at bounding box center [784, 392] width 1568 height 784
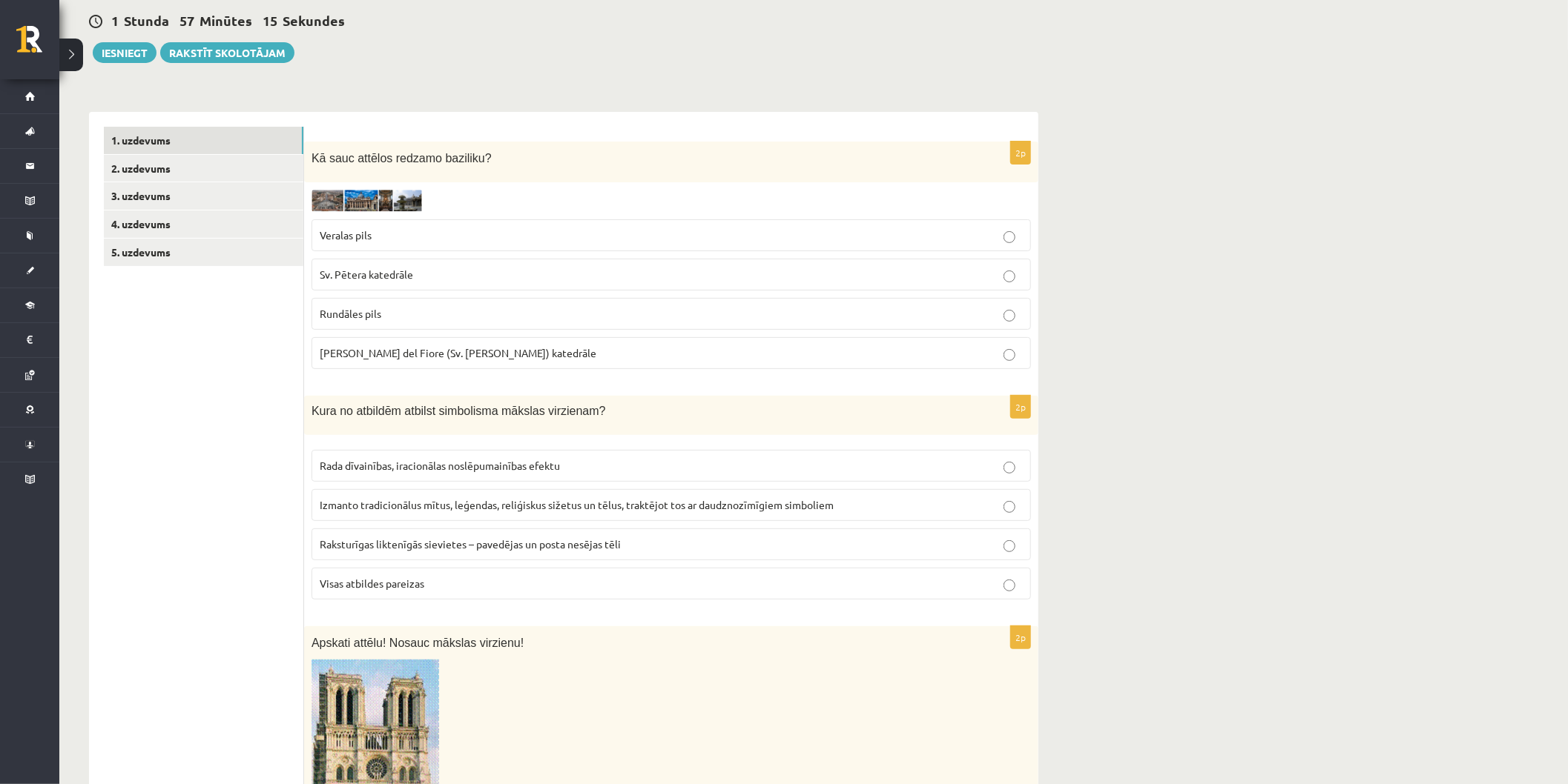
click at [572, 272] on p "Sv. Pētera katedrāle" at bounding box center [670, 275] width 703 height 15
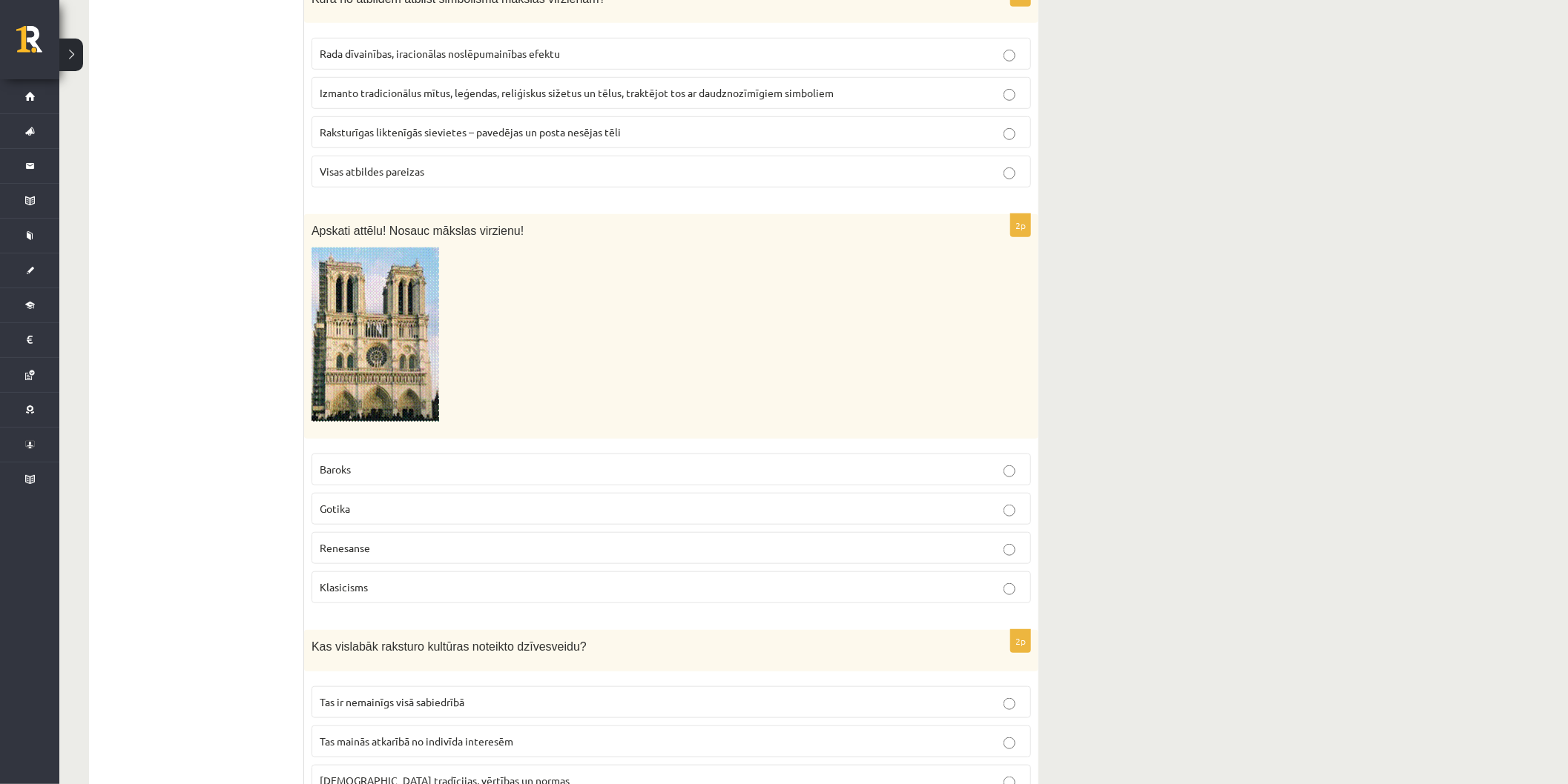
scroll to position [469, 0]
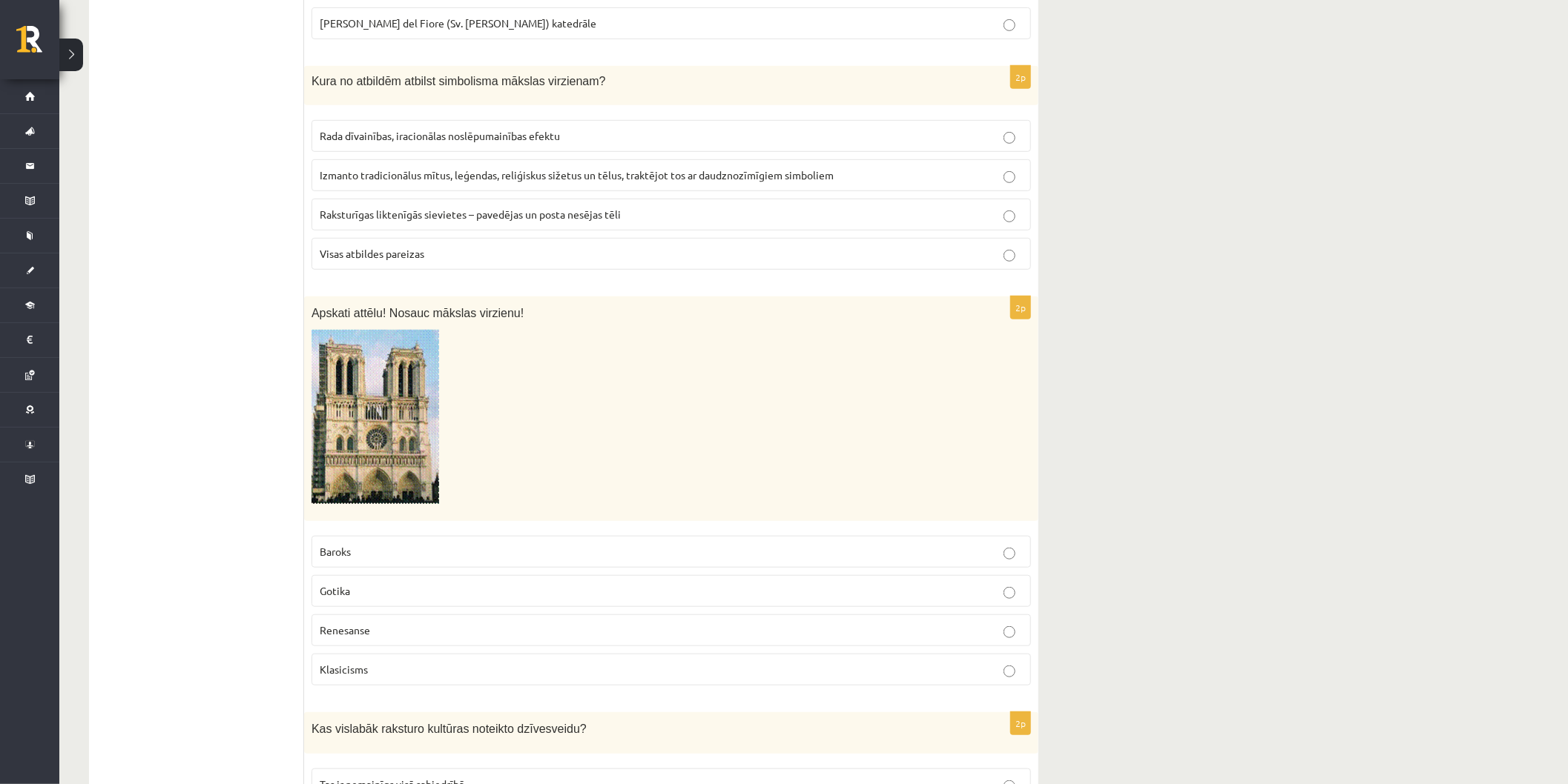
click at [384, 255] on span "Visas atbildes pareizas" at bounding box center [372, 253] width 105 height 13
click at [391, 430] on img at bounding box center [376, 417] width 128 height 174
click at [339, 420] on img at bounding box center [376, 417] width 128 height 174
click at [435, 603] on label "Gotika" at bounding box center [671, 591] width 720 height 32
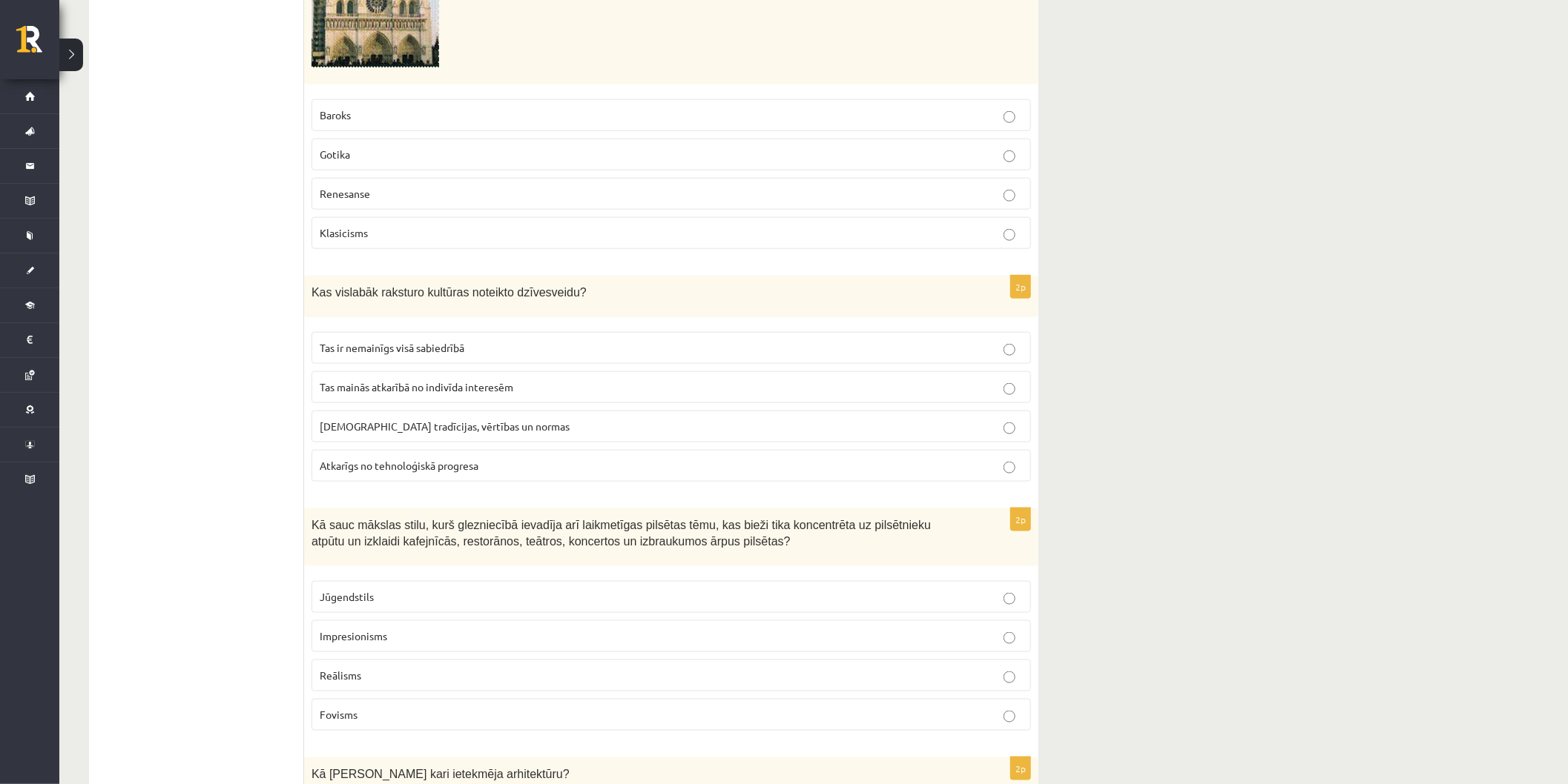
scroll to position [988, 0]
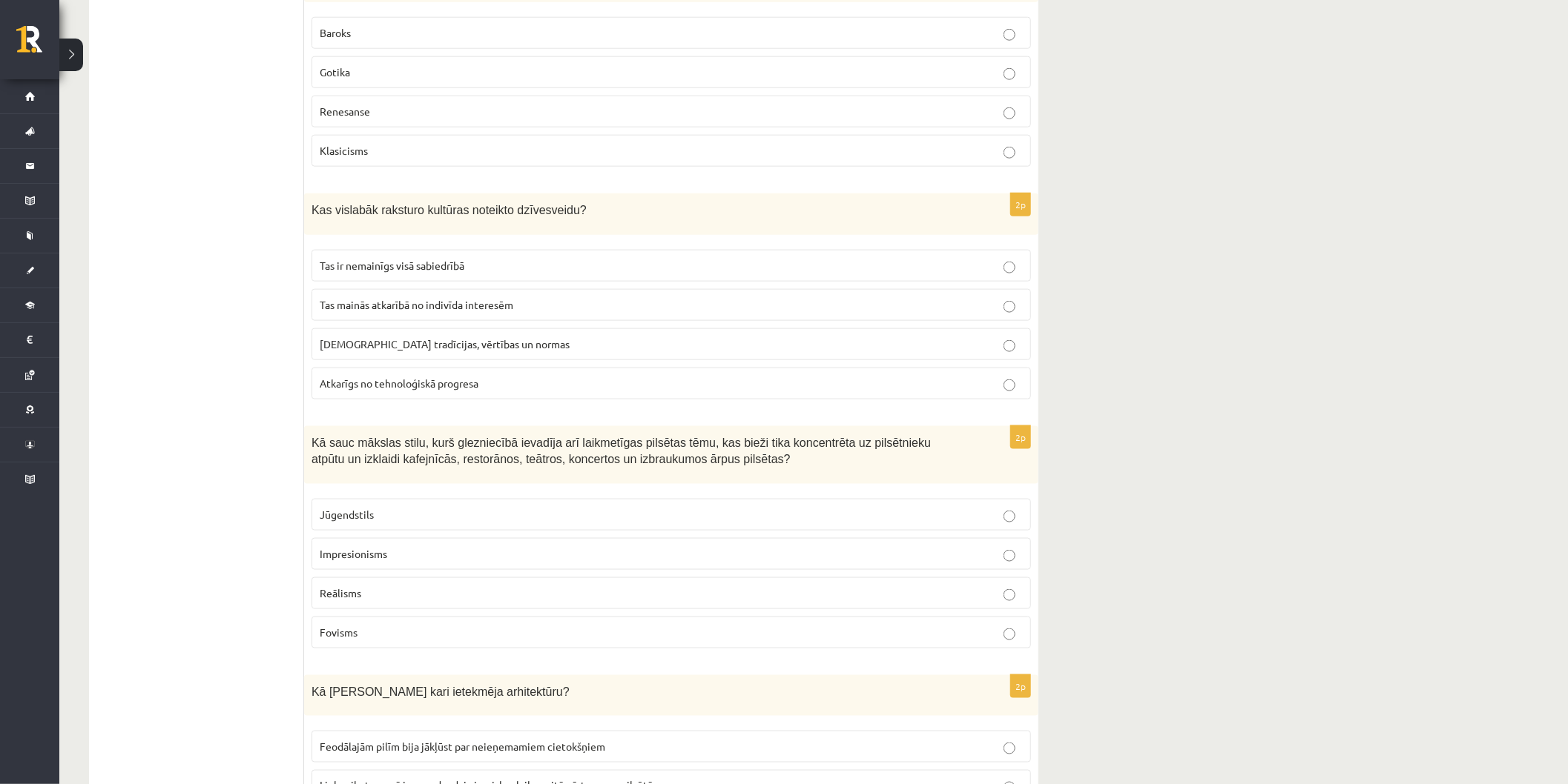
click at [353, 347] on span "Sabiedrības tradīcijas, vērtības un normas" at bounding box center [444, 343] width 250 height 13
click at [676, 560] on p "Impresionisms" at bounding box center [670, 554] width 703 height 15
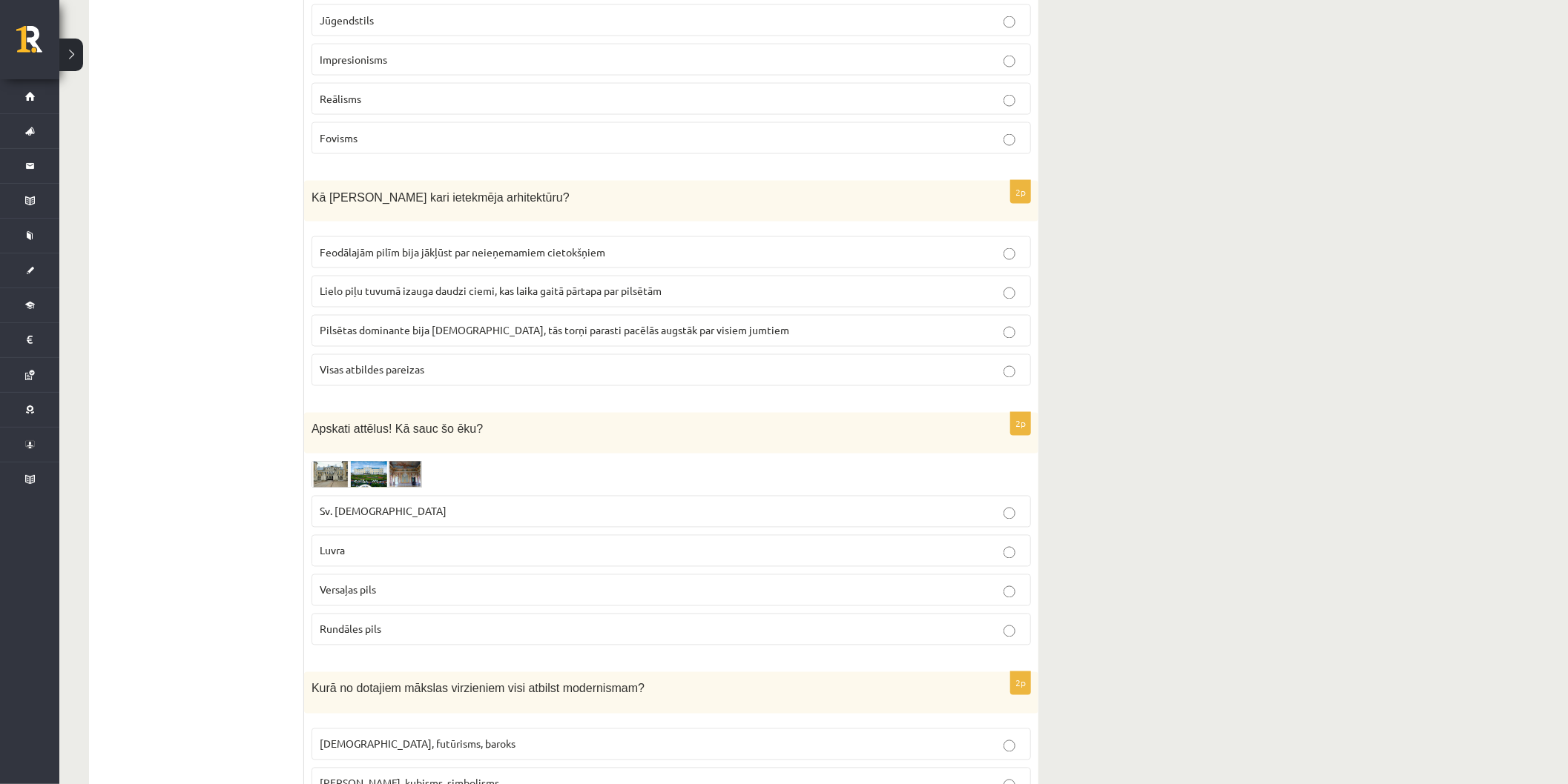
scroll to position [1565, 0]
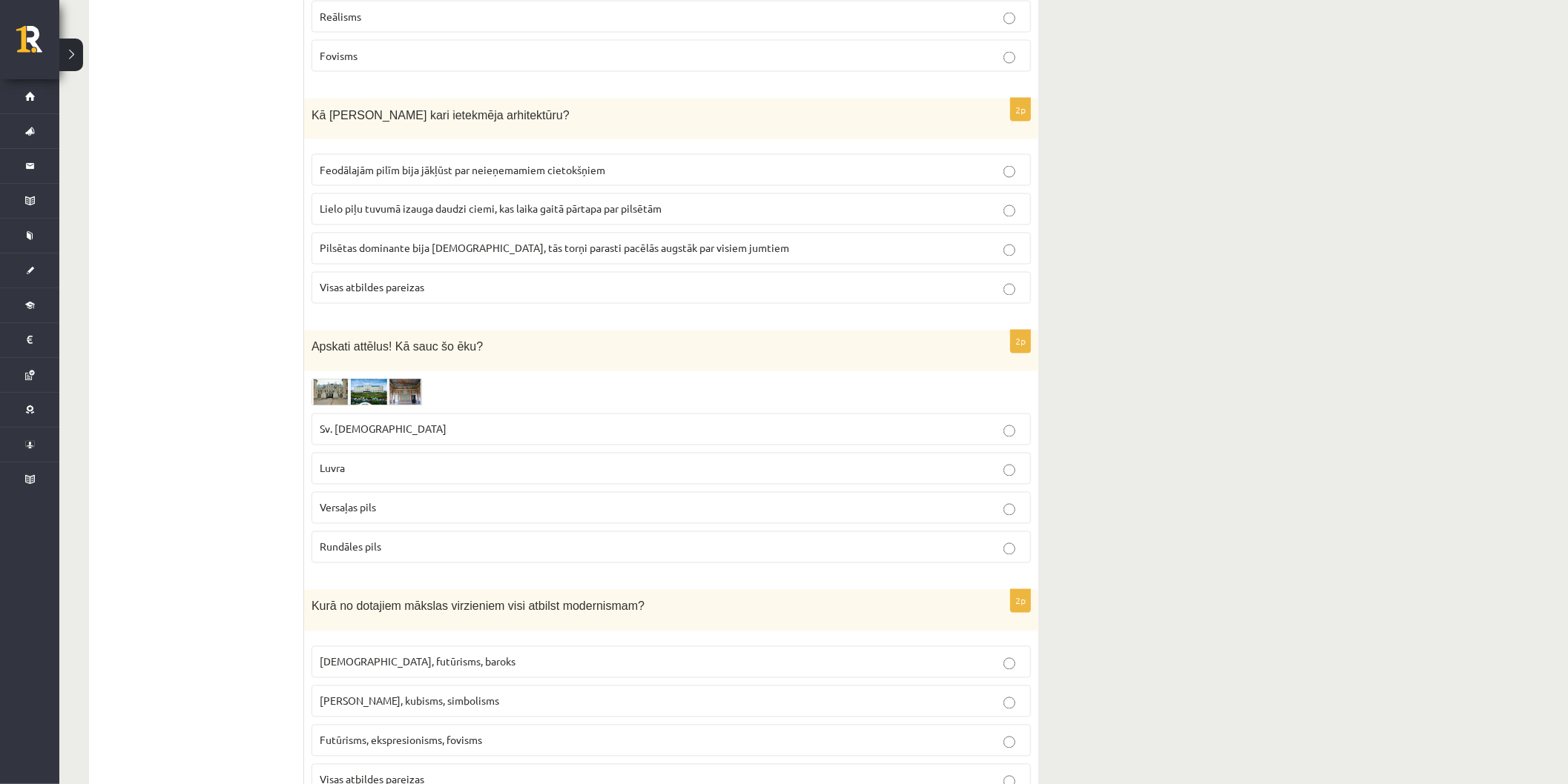
click at [416, 300] on label "Visas atbildes pareizas" at bounding box center [671, 288] width 720 height 32
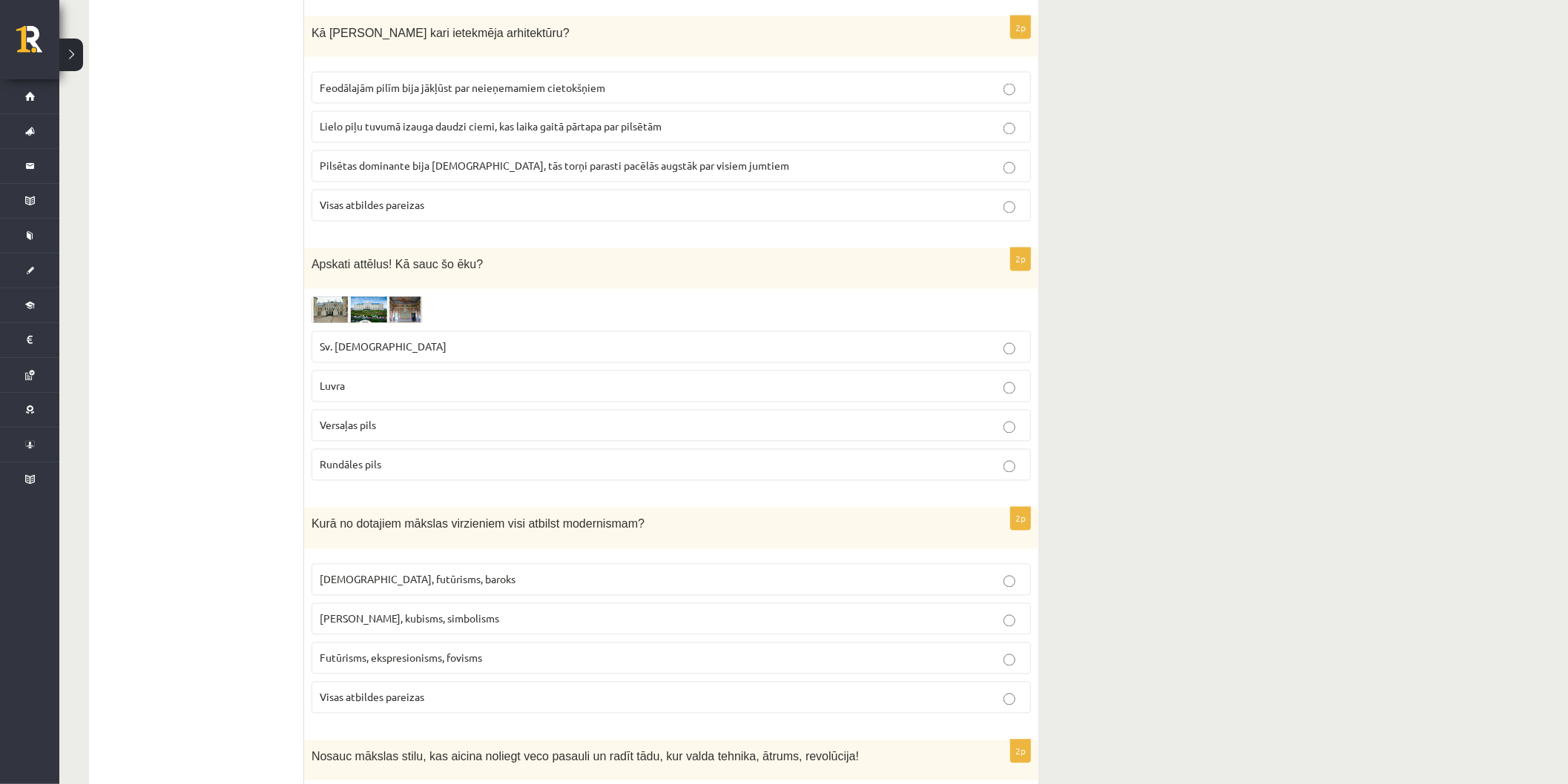
click at [403, 322] on img at bounding box center [367, 310] width 112 height 28
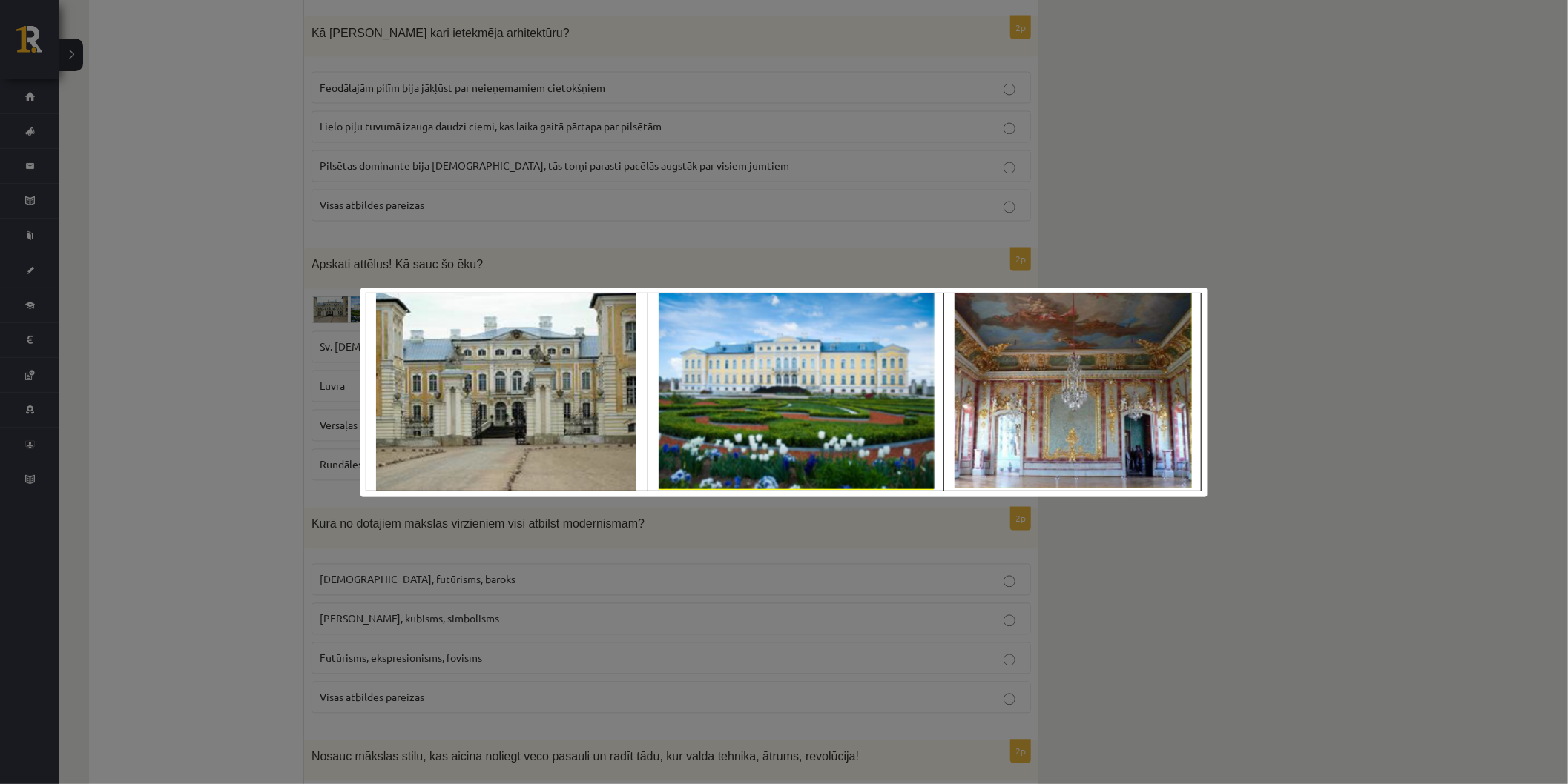
click at [277, 350] on div at bounding box center [784, 392] width 1568 height 784
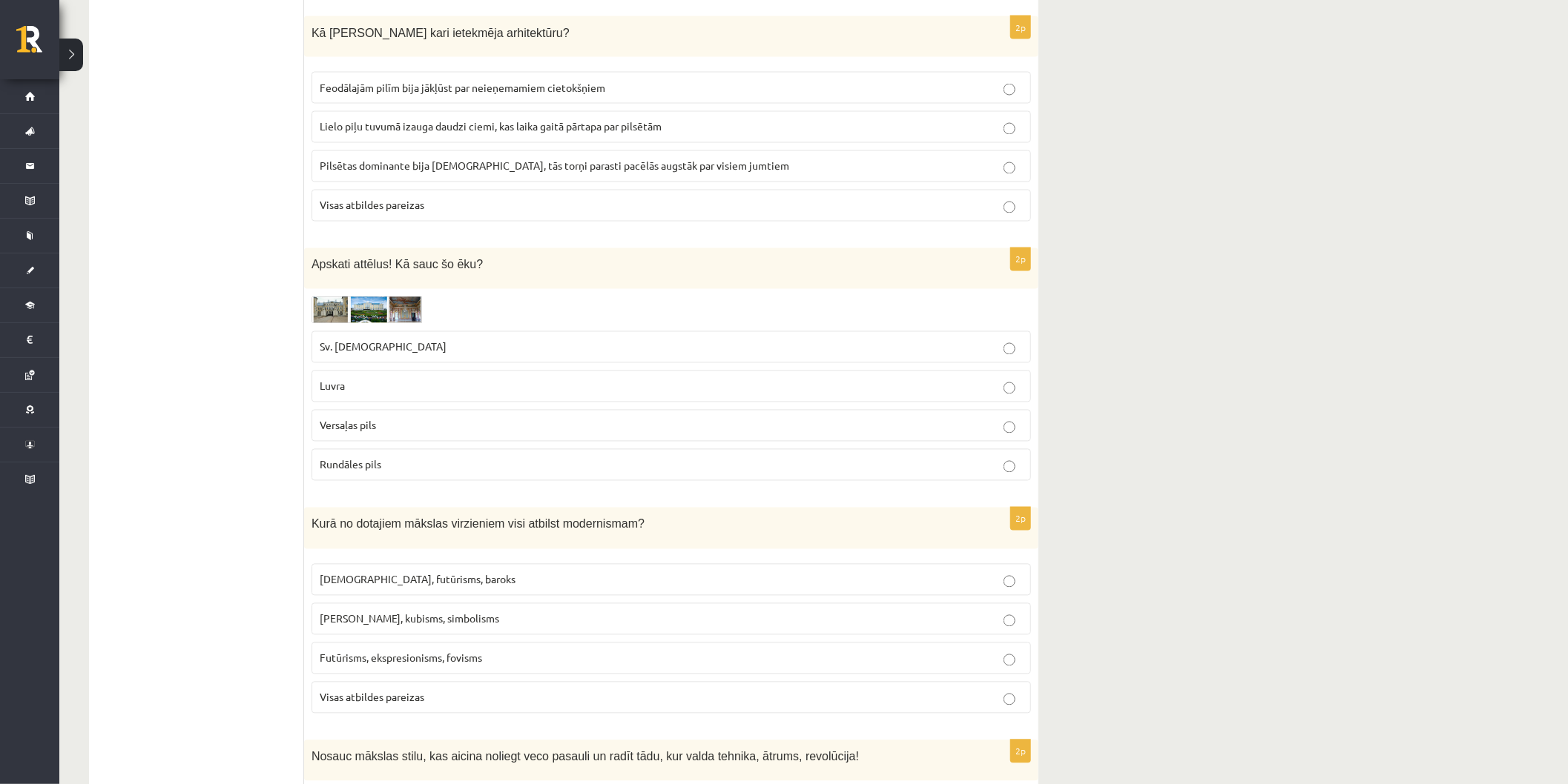
click at [451, 420] on p "Versaļas pils" at bounding box center [670, 425] width 703 height 15
click at [396, 465] on p "Rundāles pils" at bounding box center [670, 465] width 703 height 15
click at [338, 307] on img at bounding box center [367, 310] width 112 height 28
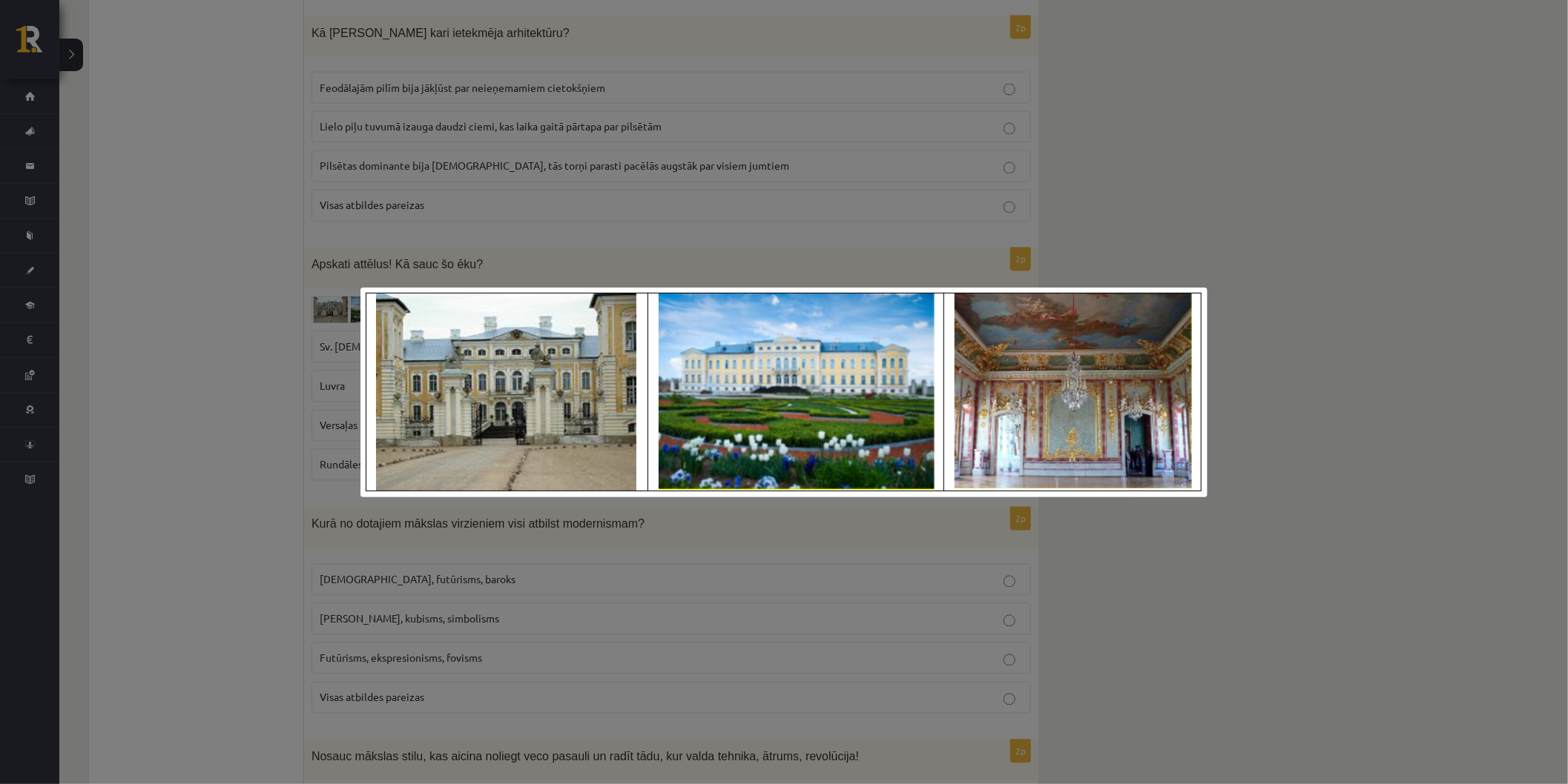
click at [272, 305] on div at bounding box center [784, 392] width 1568 height 784
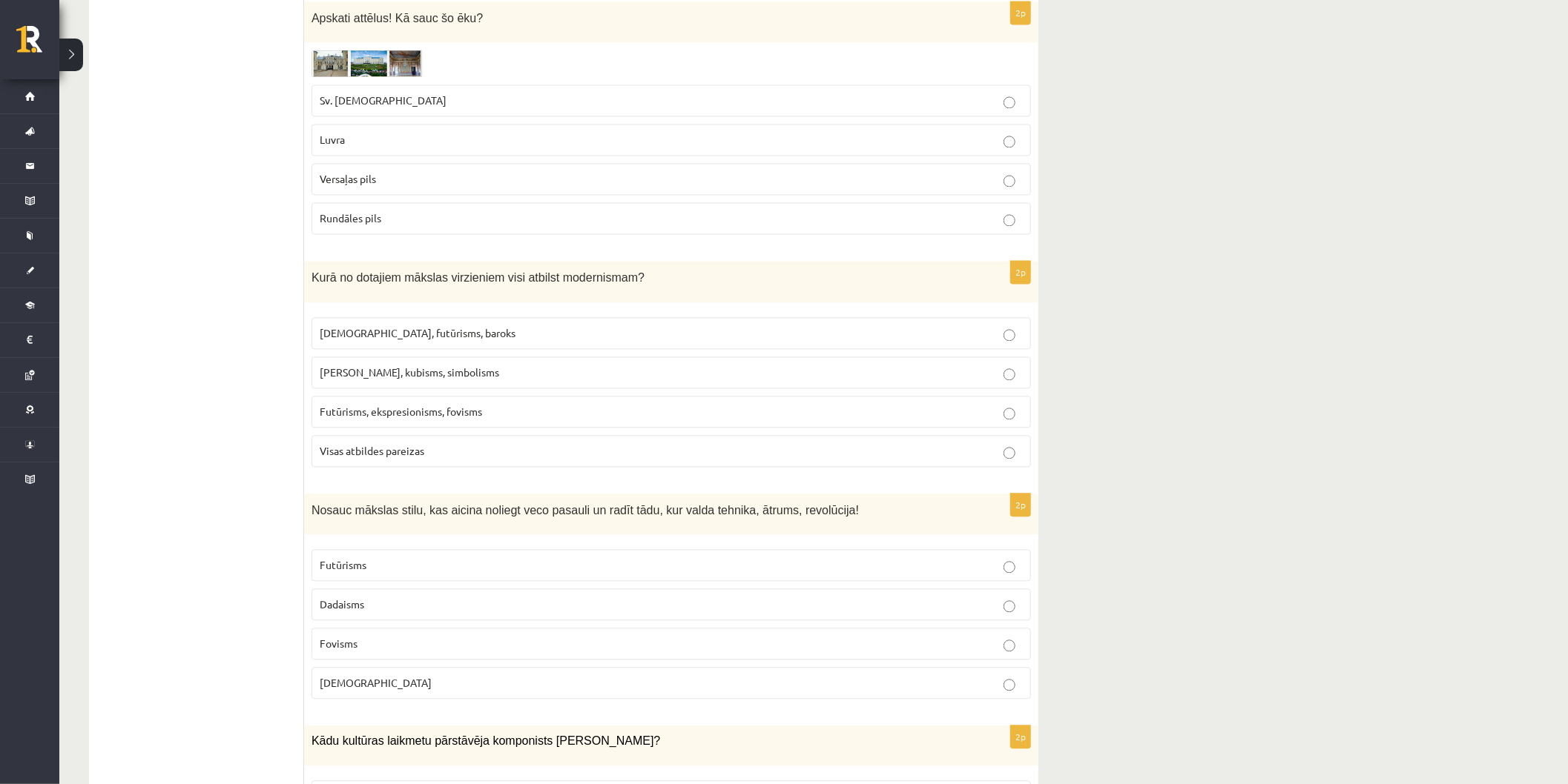
scroll to position [1976, 0]
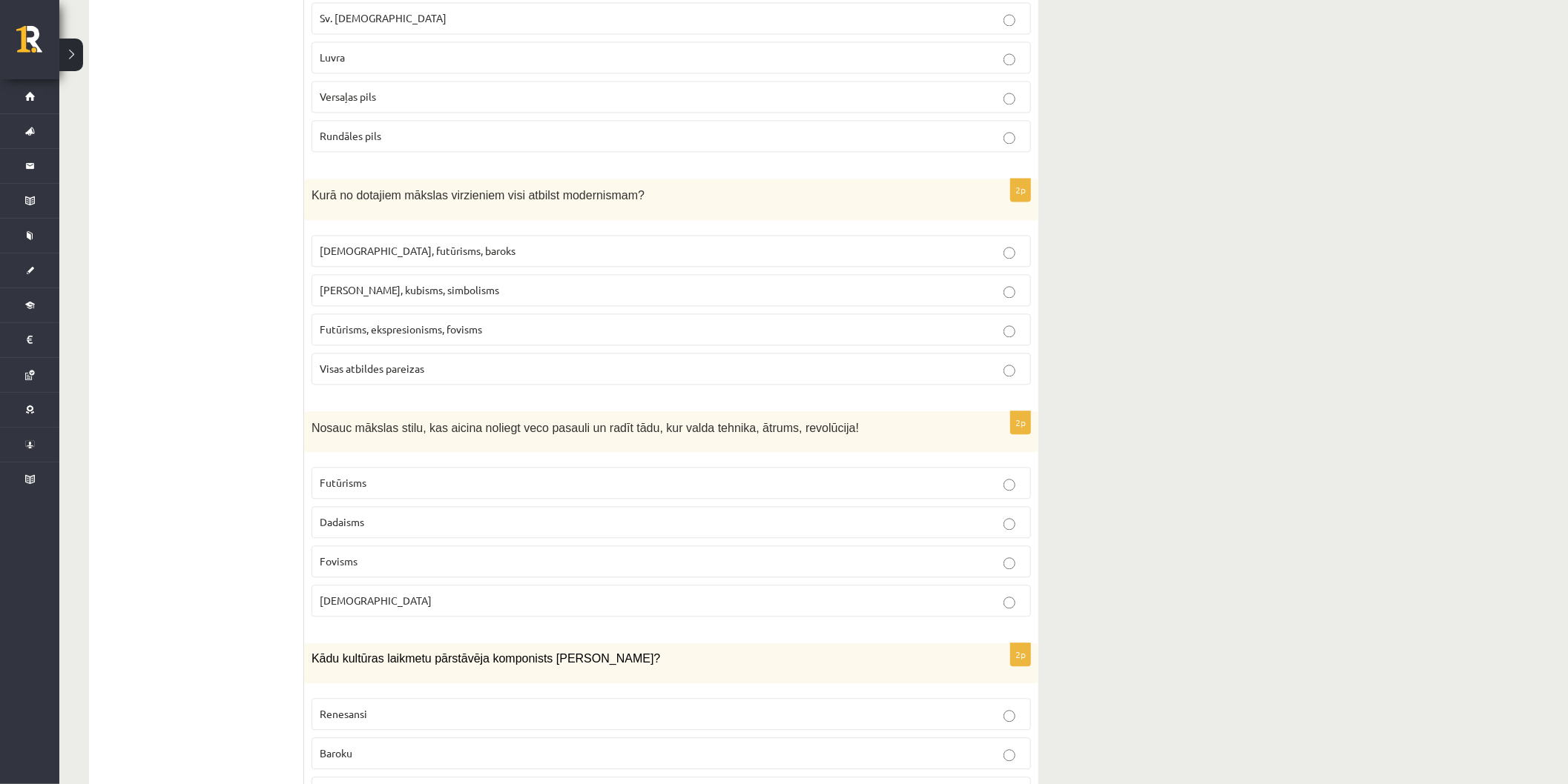
drag, startPoint x: 389, startPoint y: 335, endPoint x: 416, endPoint y: 349, distance: 30.4
click at [389, 335] on span "Futūrisms, ekspresionisms, fovisms" at bounding box center [400, 329] width 162 height 13
click at [420, 488] on p "Futūrisms" at bounding box center [670, 483] width 703 height 15
click at [378, 549] on label "Fovisms" at bounding box center [671, 561] width 720 height 32
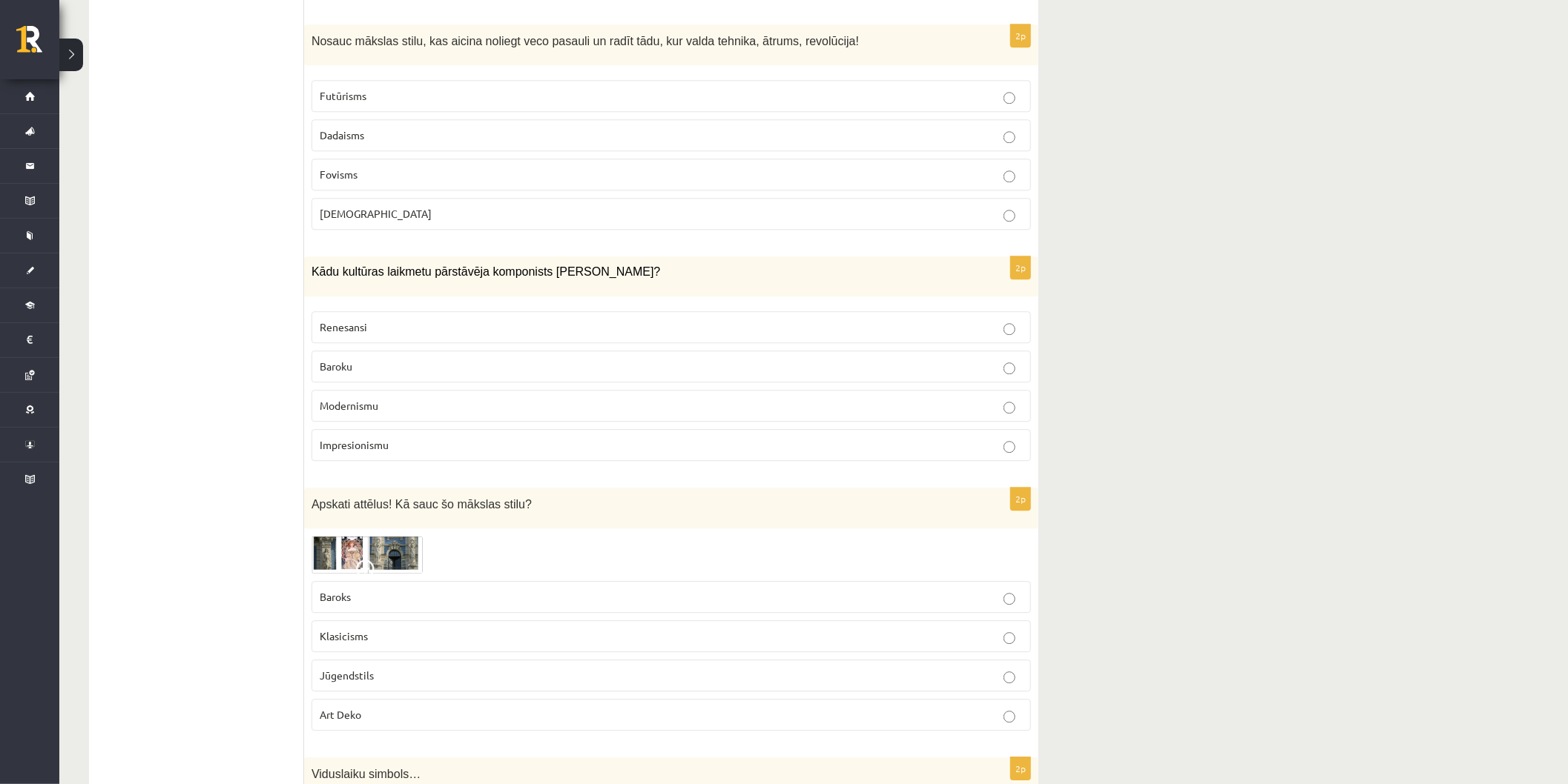
scroll to position [2446, 0]
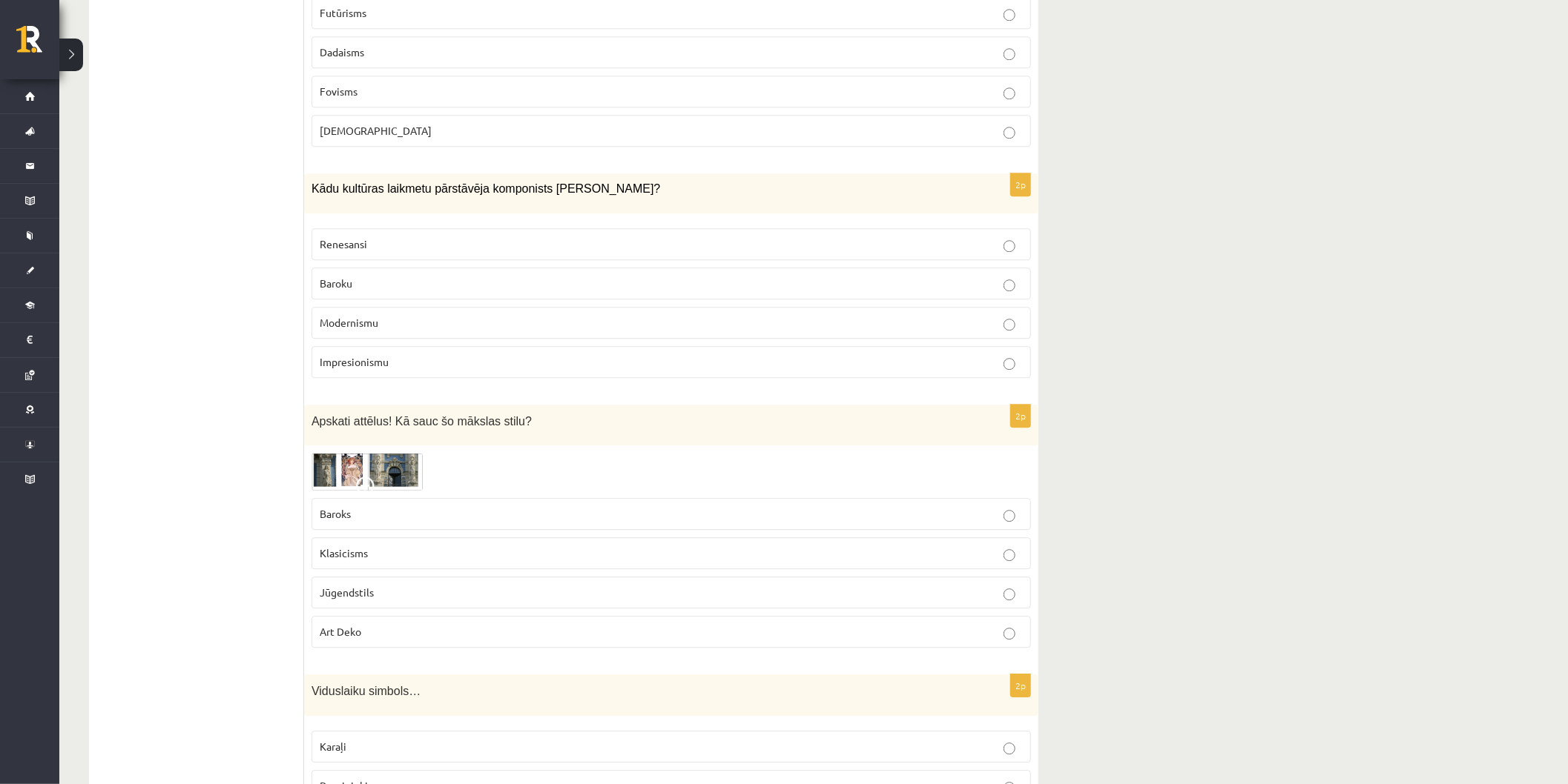
click at [376, 287] on p "Baroku" at bounding box center [670, 283] width 703 height 15
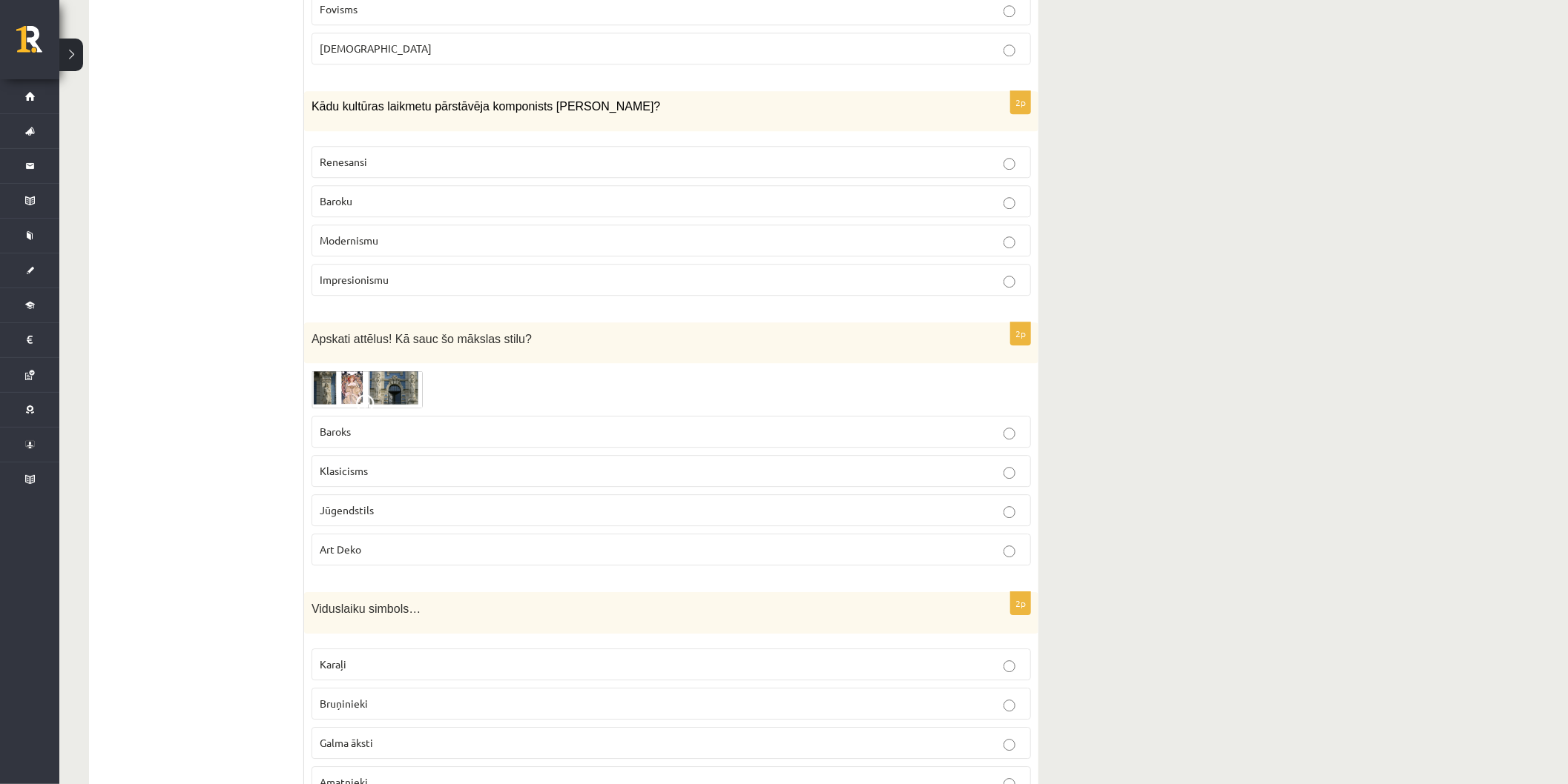
click at [354, 376] on img at bounding box center [367, 390] width 112 height 38
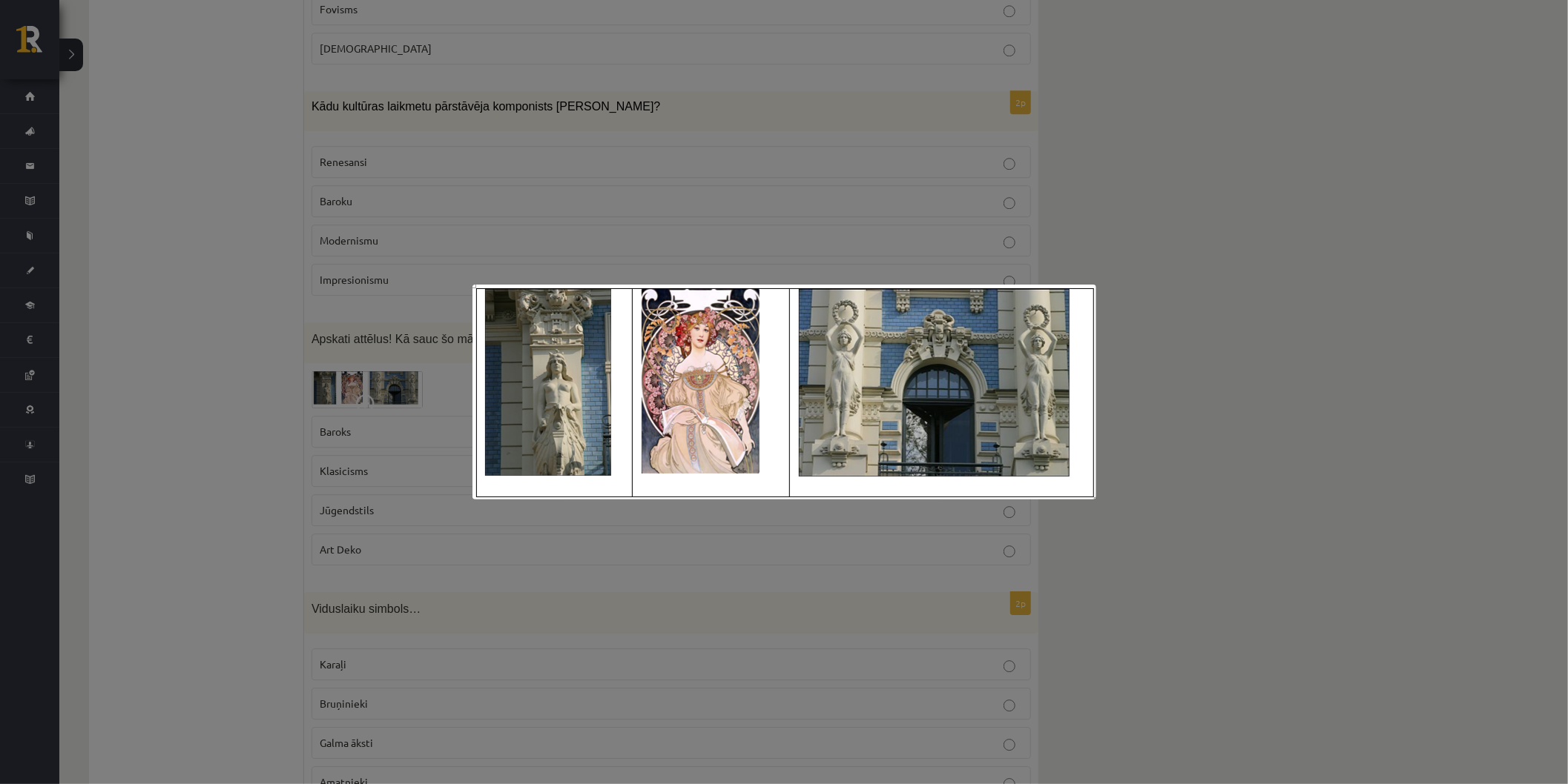
click at [389, 531] on div at bounding box center [784, 392] width 1568 height 784
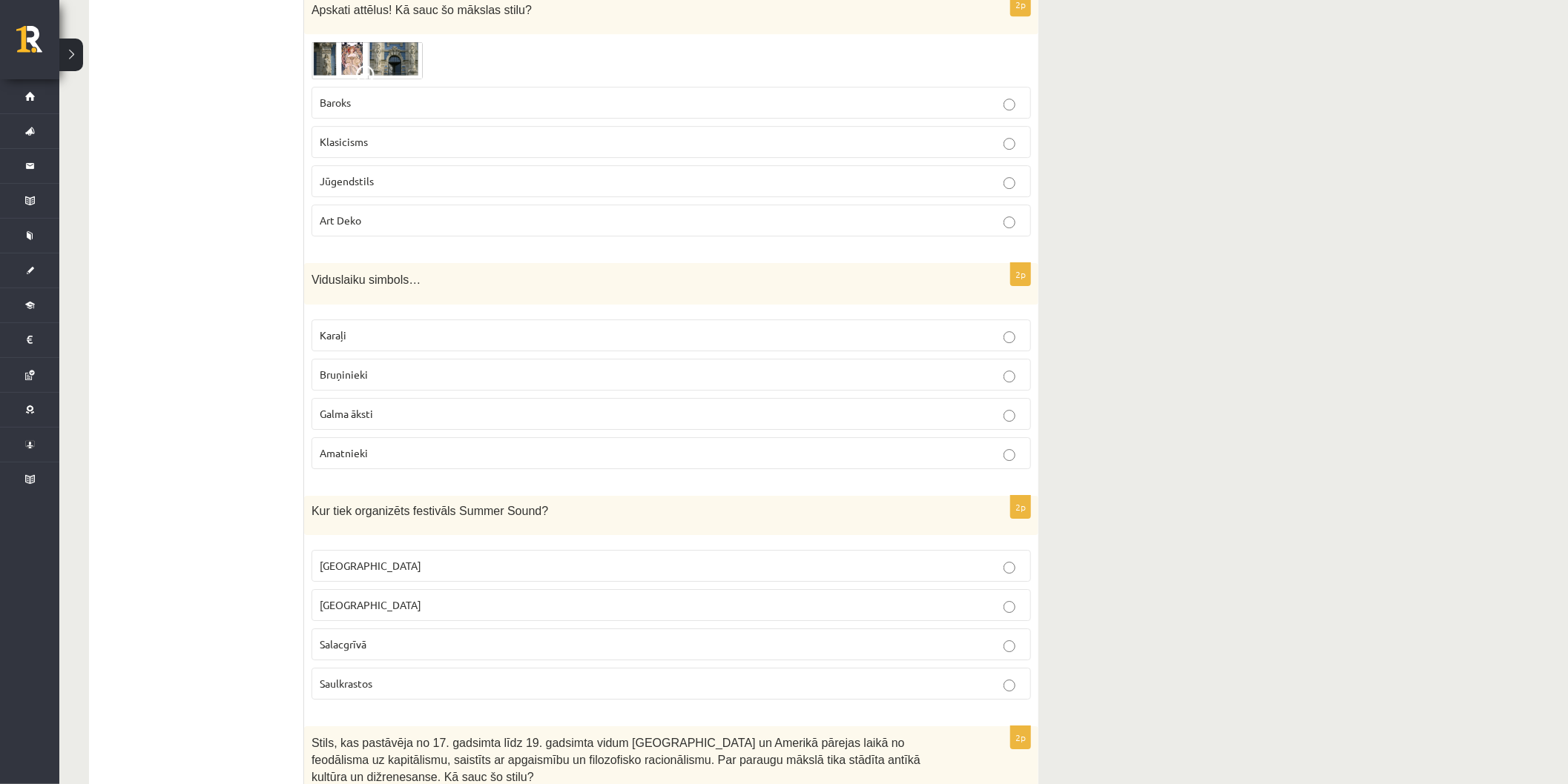
scroll to position [2693, 0]
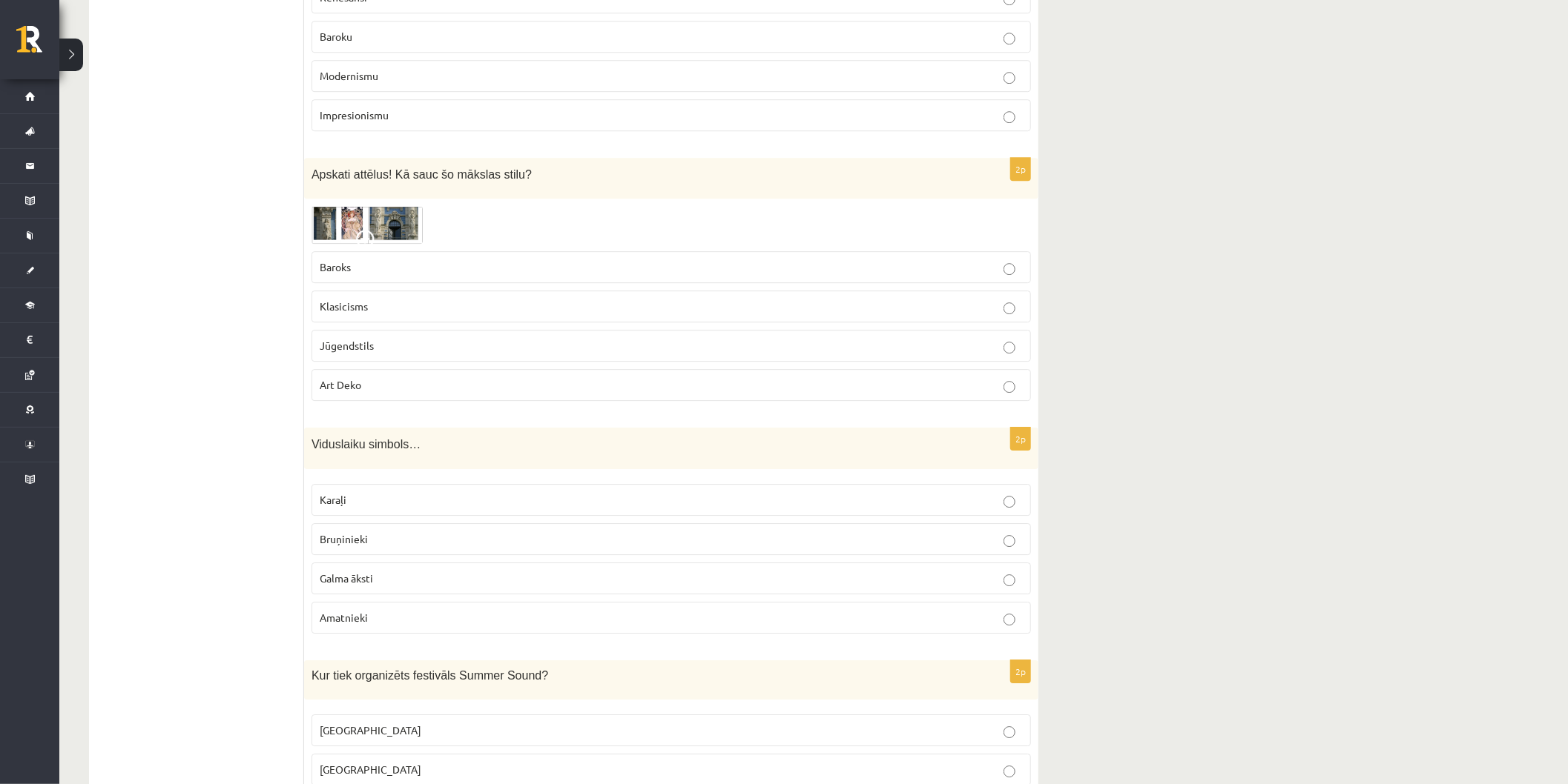
click at [376, 393] on p "Art Deko" at bounding box center [670, 385] width 703 height 15
click at [358, 350] on span "Jūgendstils" at bounding box center [346, 345] width 54 height 13
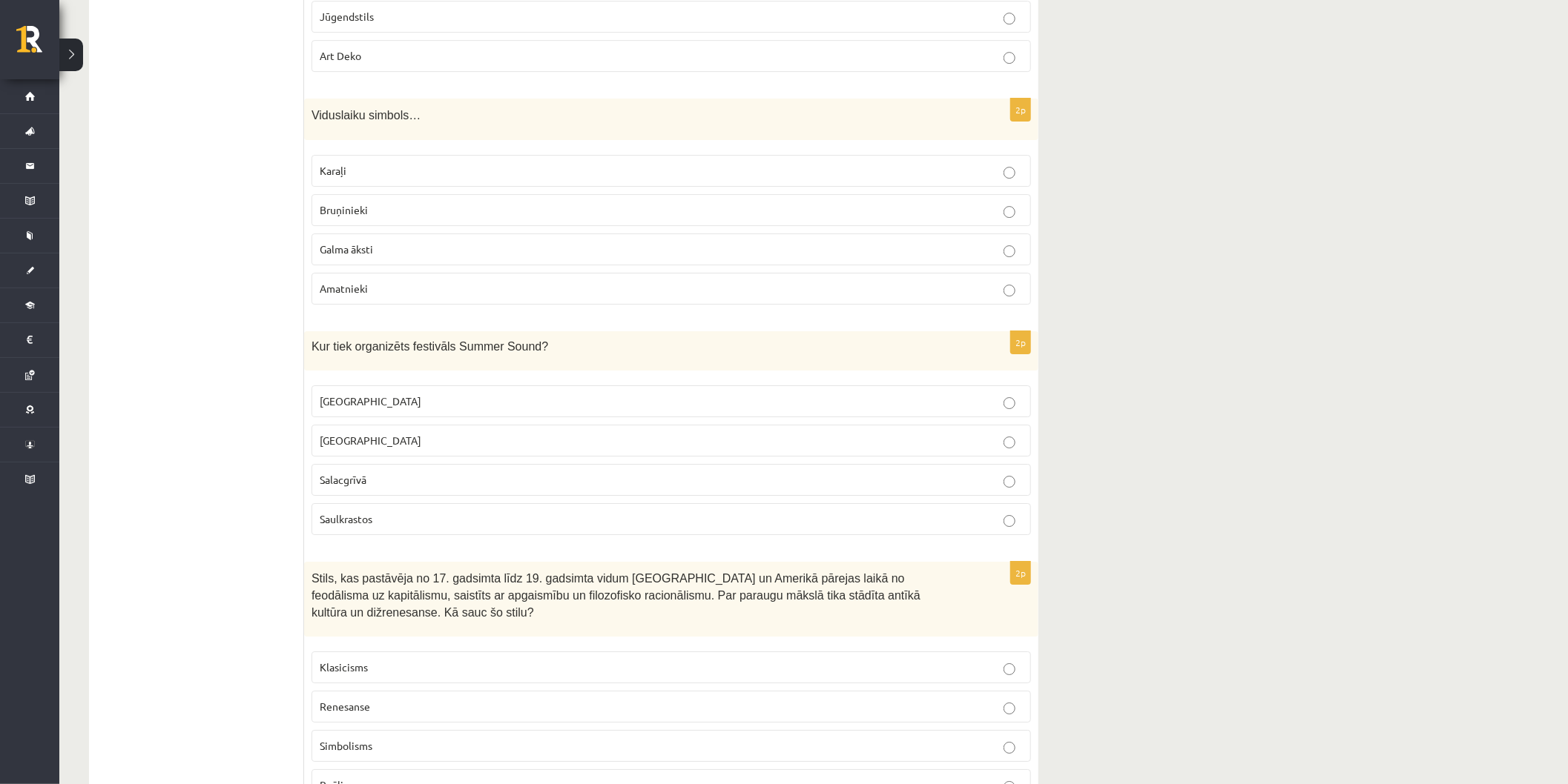
scroll to position [3104, 0]
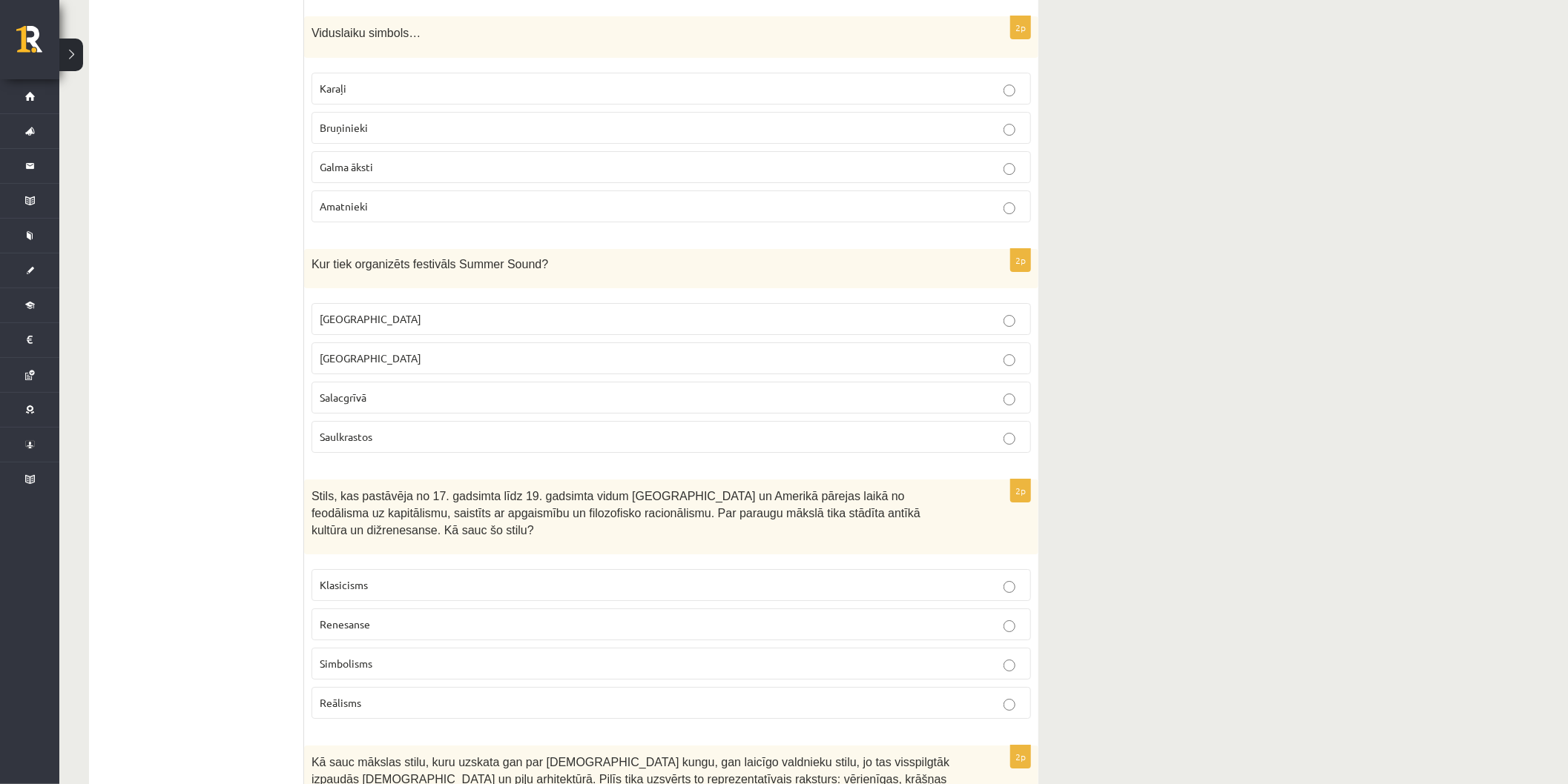
click at [404, 135] on p "Bruņinieki" at bounding box center [670, 128] width 703 height 15
click at [364, 362] on p "Liepājā" at bounding box center [670, 359] width 703 height 15
click at [400, 578] on p "Klasicisms" at bounding box center [670, 585] width 703 height 15
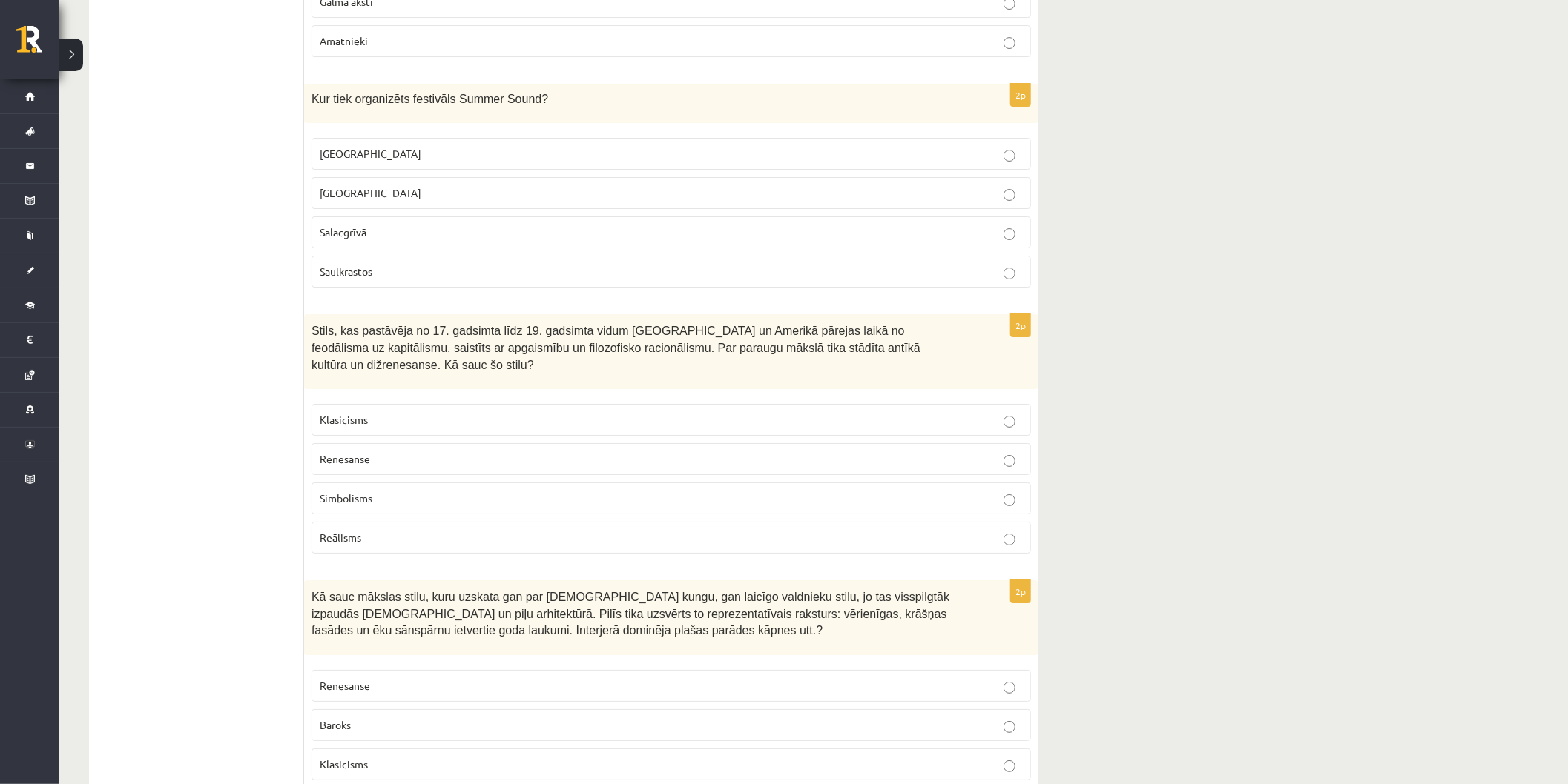
scroll to position [3352, 0]
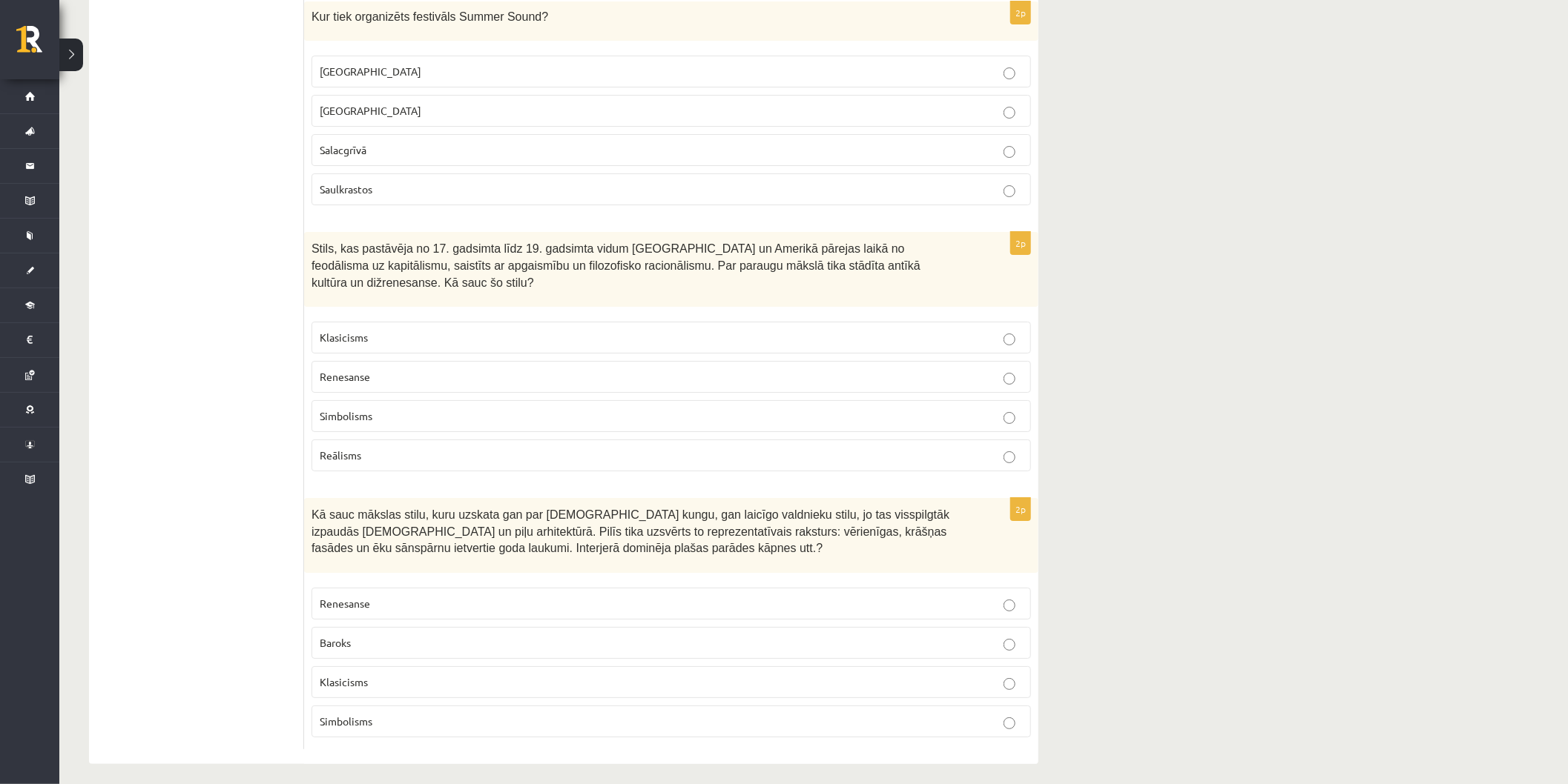
click at [484, 639] on p "Baroks" at bounding box center [670, 643] width 703 height 15
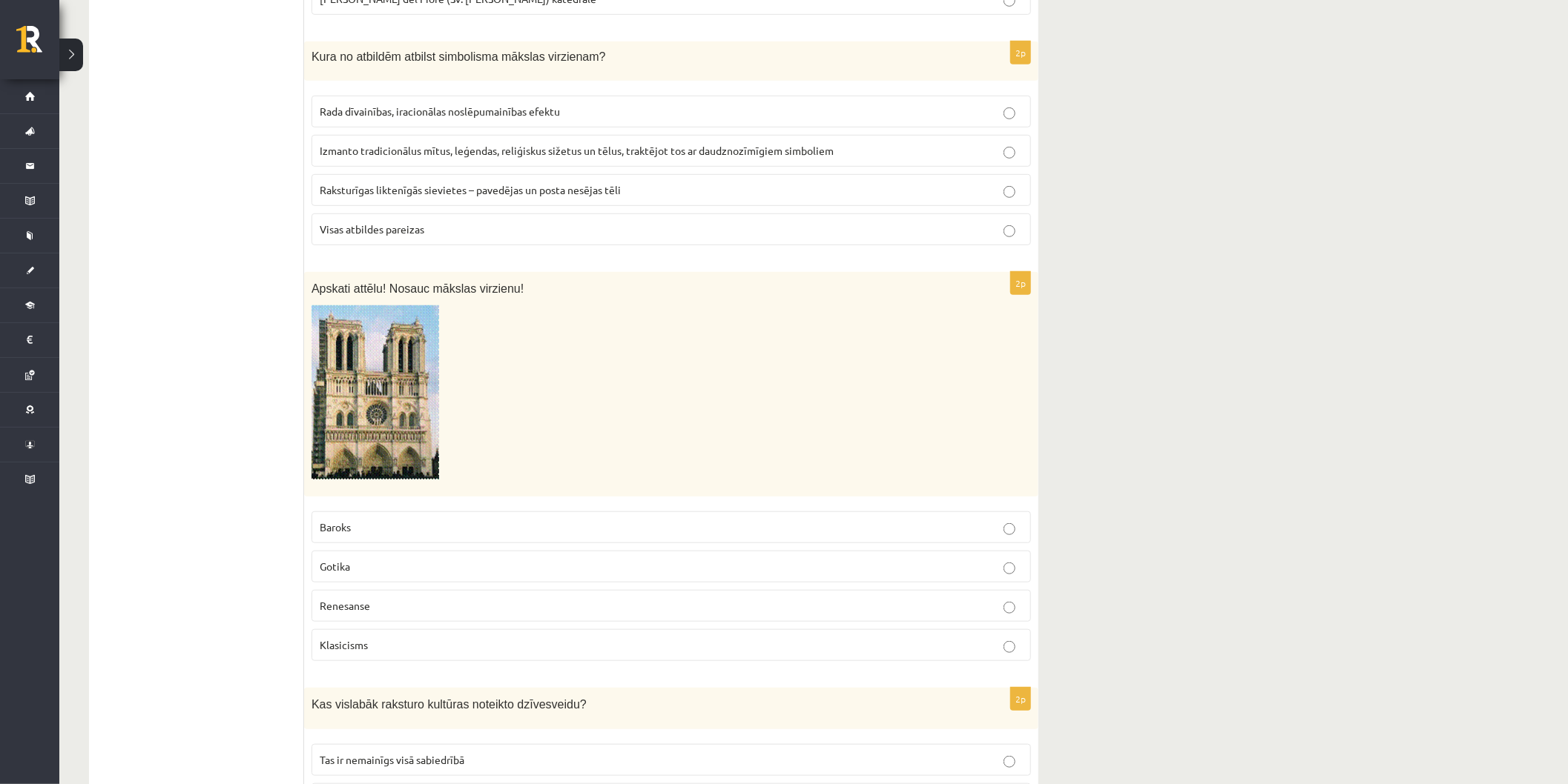
scroll to position [82, 0]
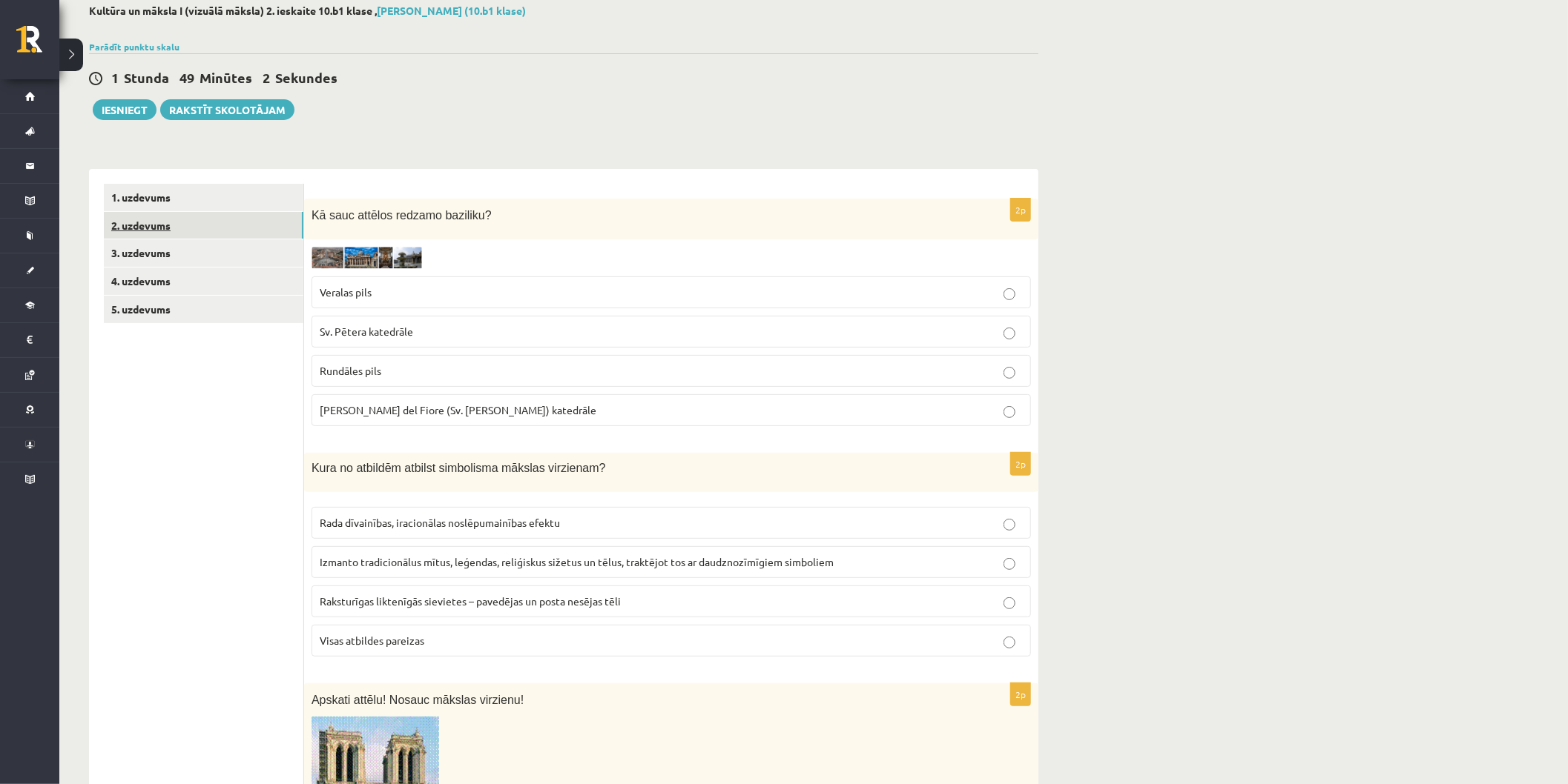
click at [173, 225] on link "2. uzdevums" at bounding box center [203, 226] width 199 height 28
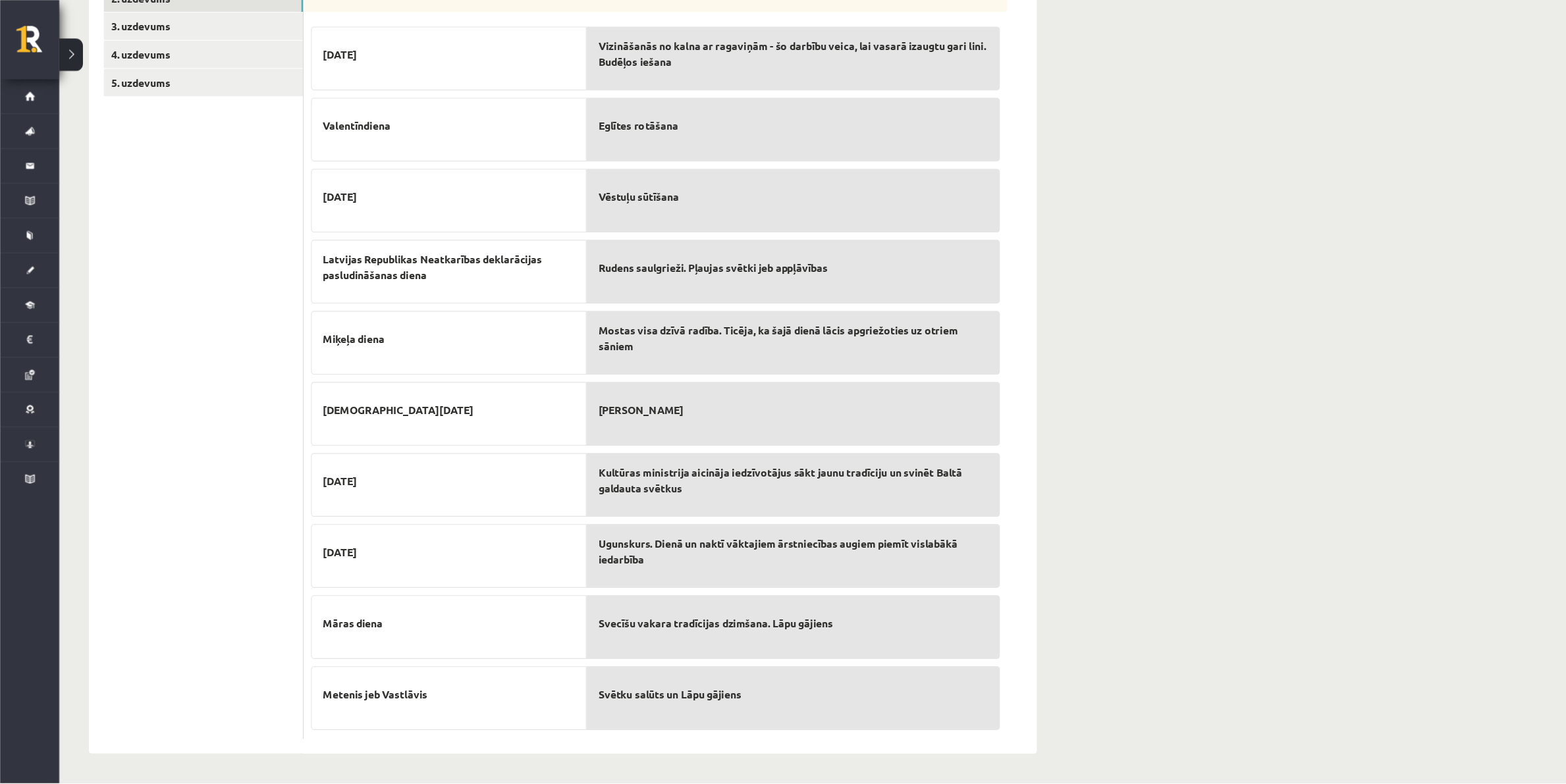
scroll to position [189, 0]
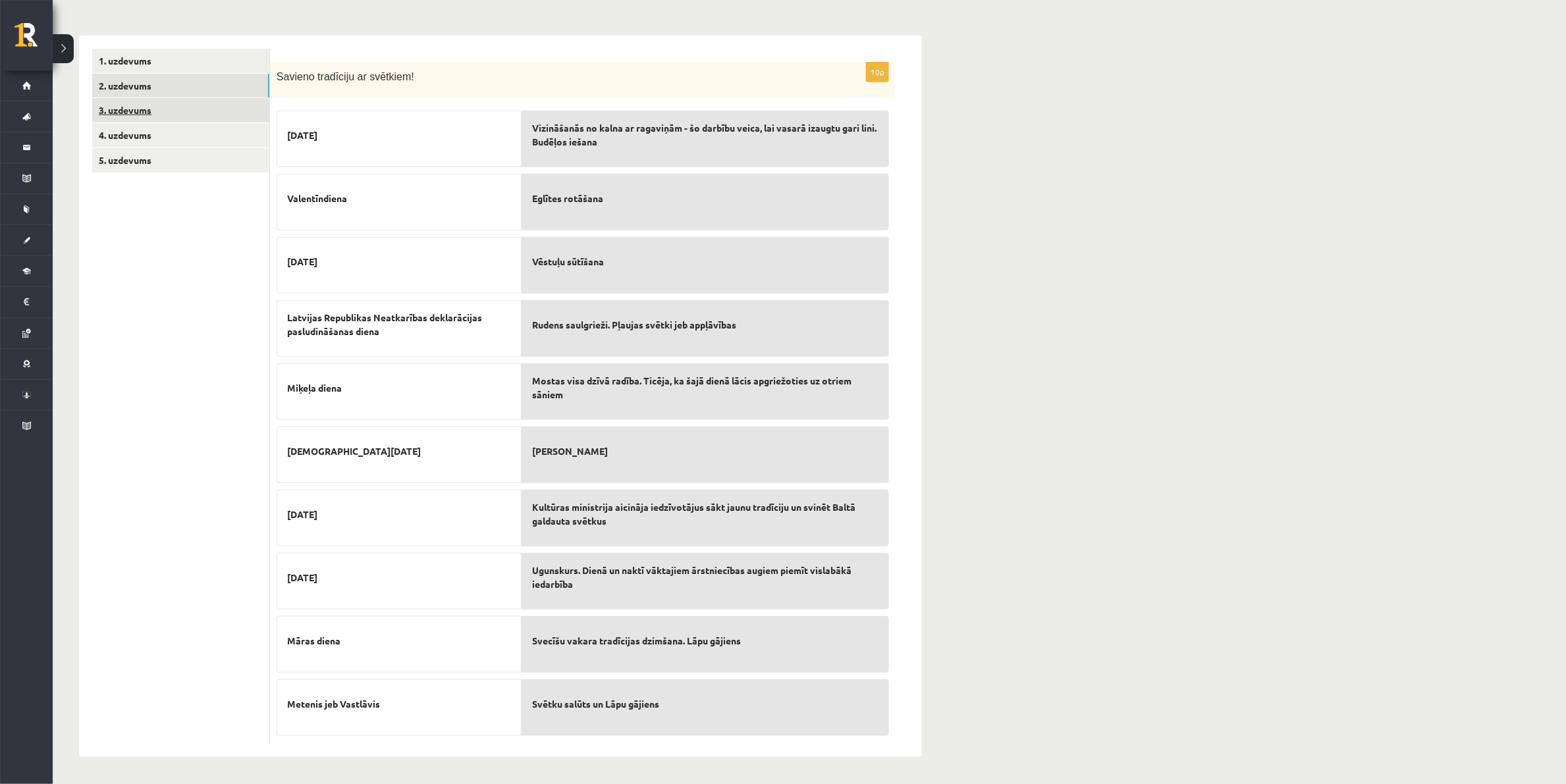
click at [123, 116] on link "3. uzdevums" at bounding box center [180, 111] width 177 height 25
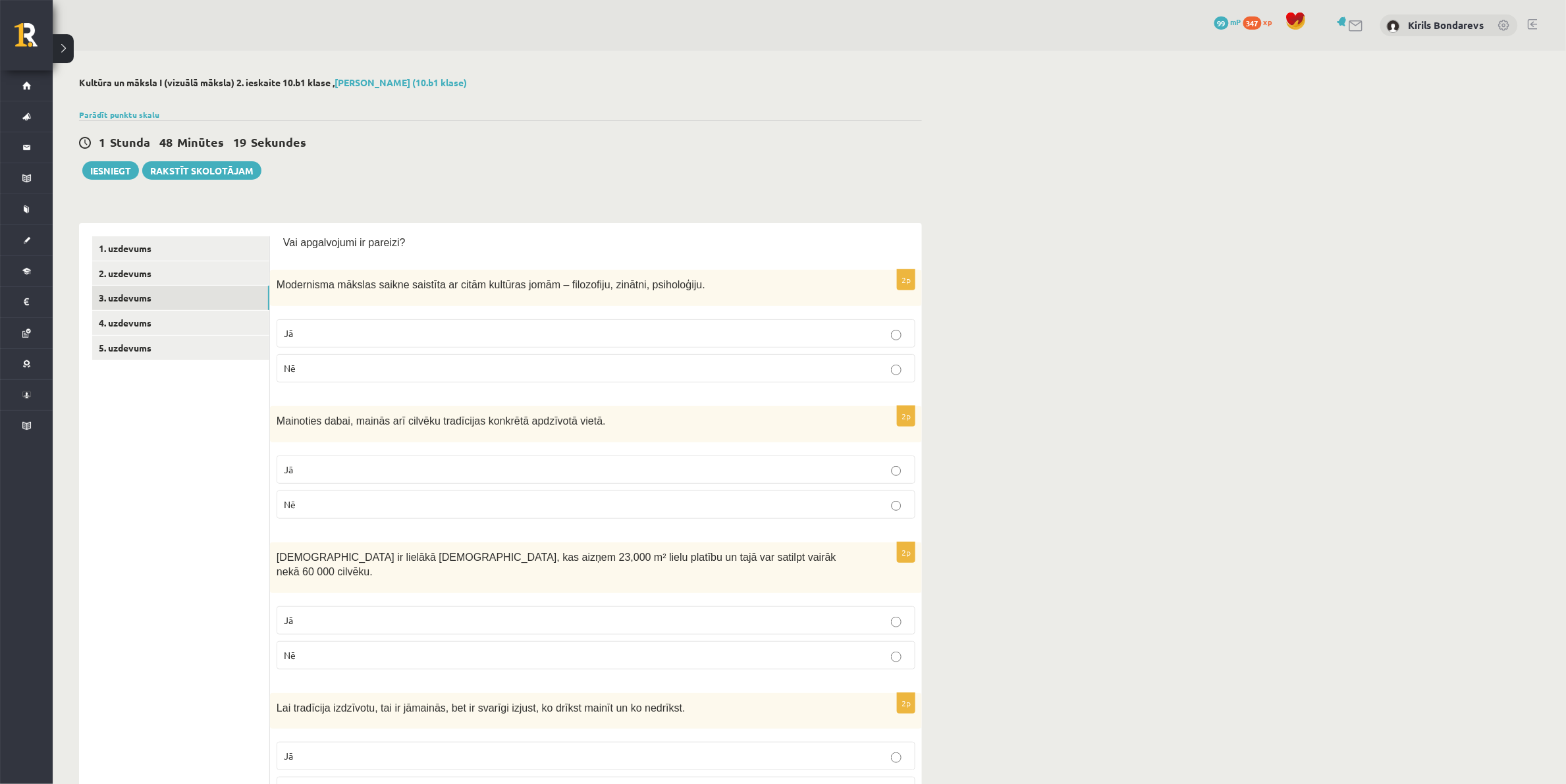
scroll to position [82, 0]
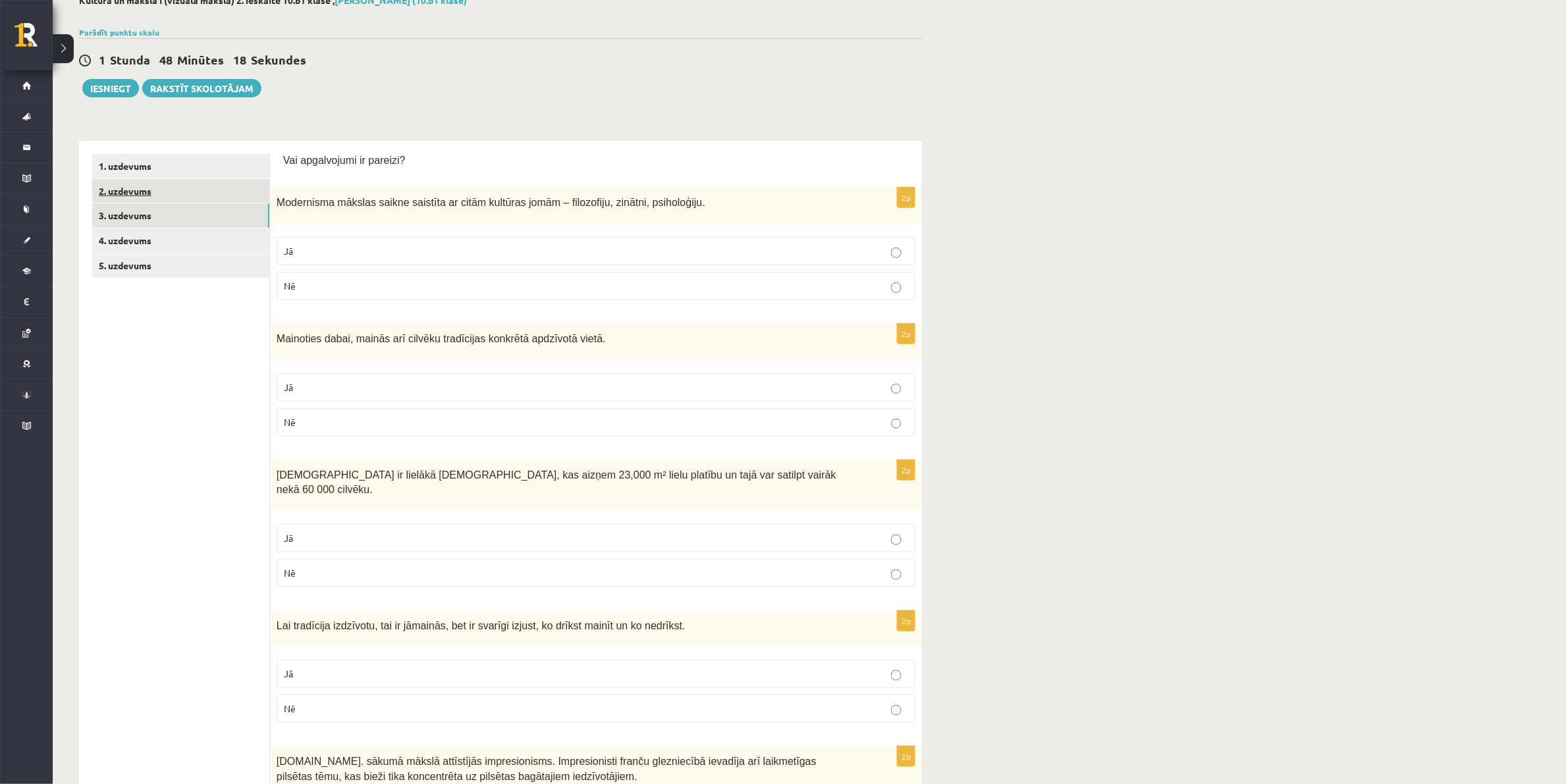
click at [135, 181] on link "2. uzdevums" at bounding box center [180, 191] width 177 height 25
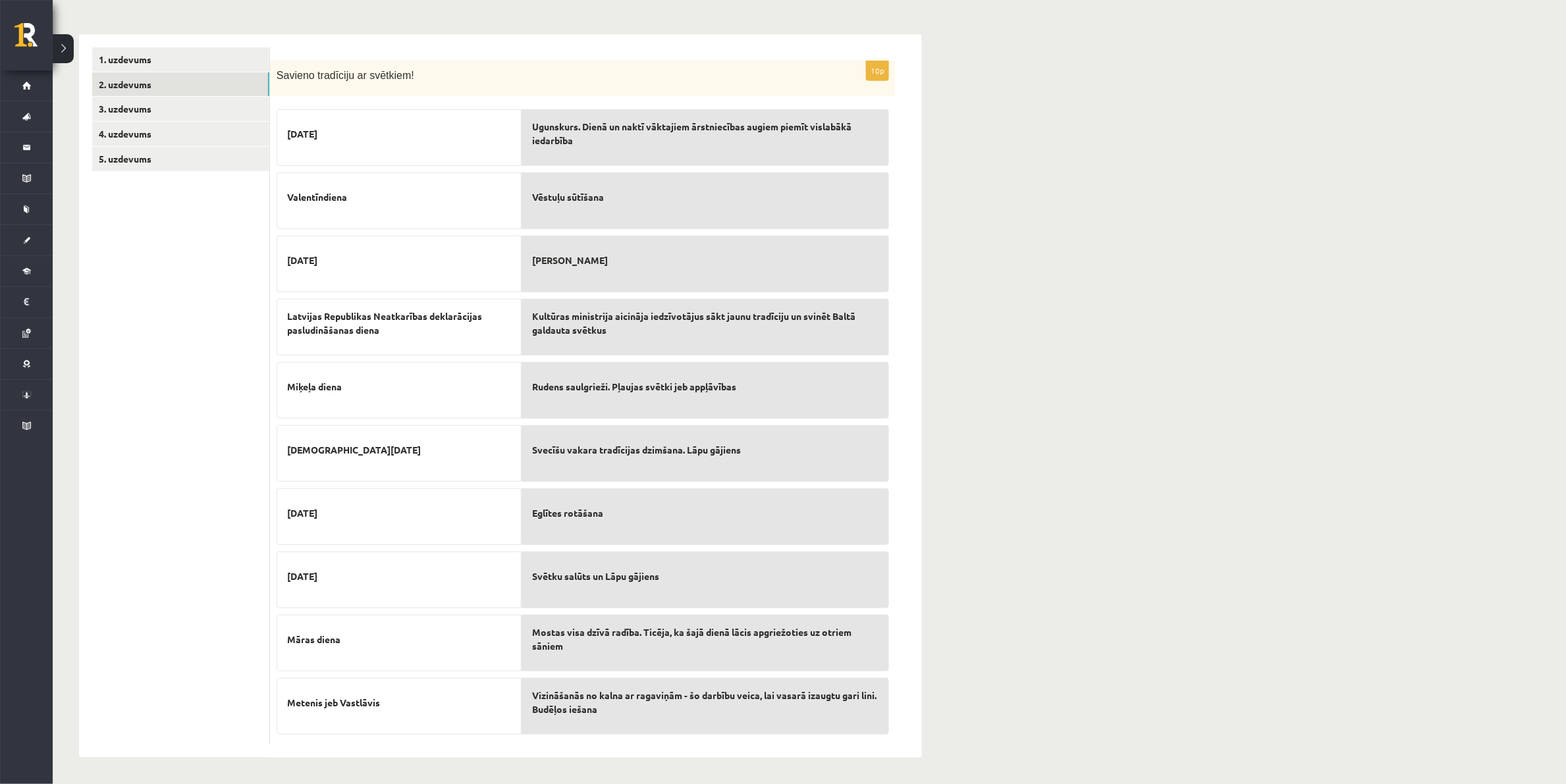
scroll to position [0, 0]
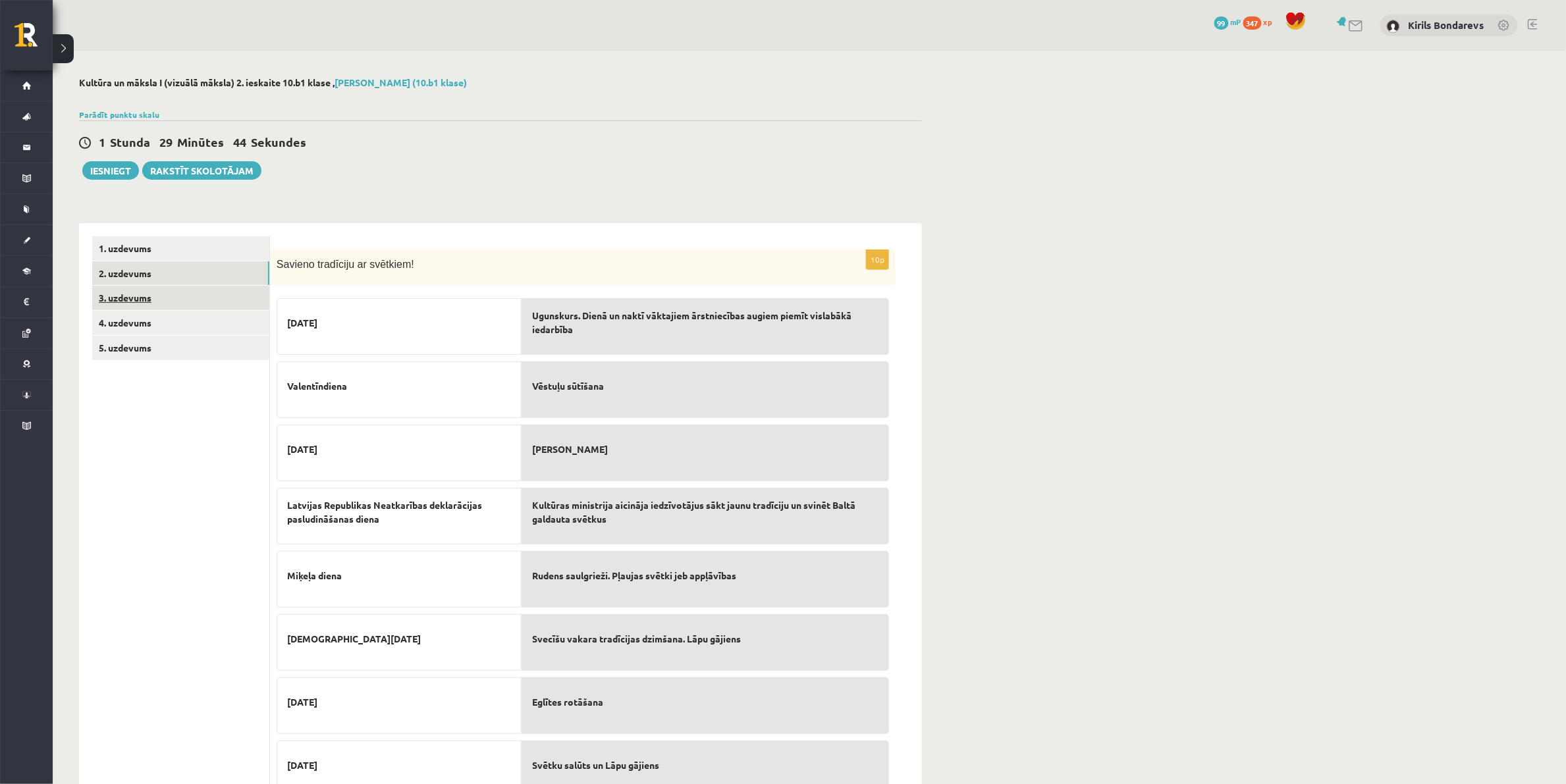
click at [113, 300] on link "3. uzdevums" at bounding box center [180, 298] width 177 height 25
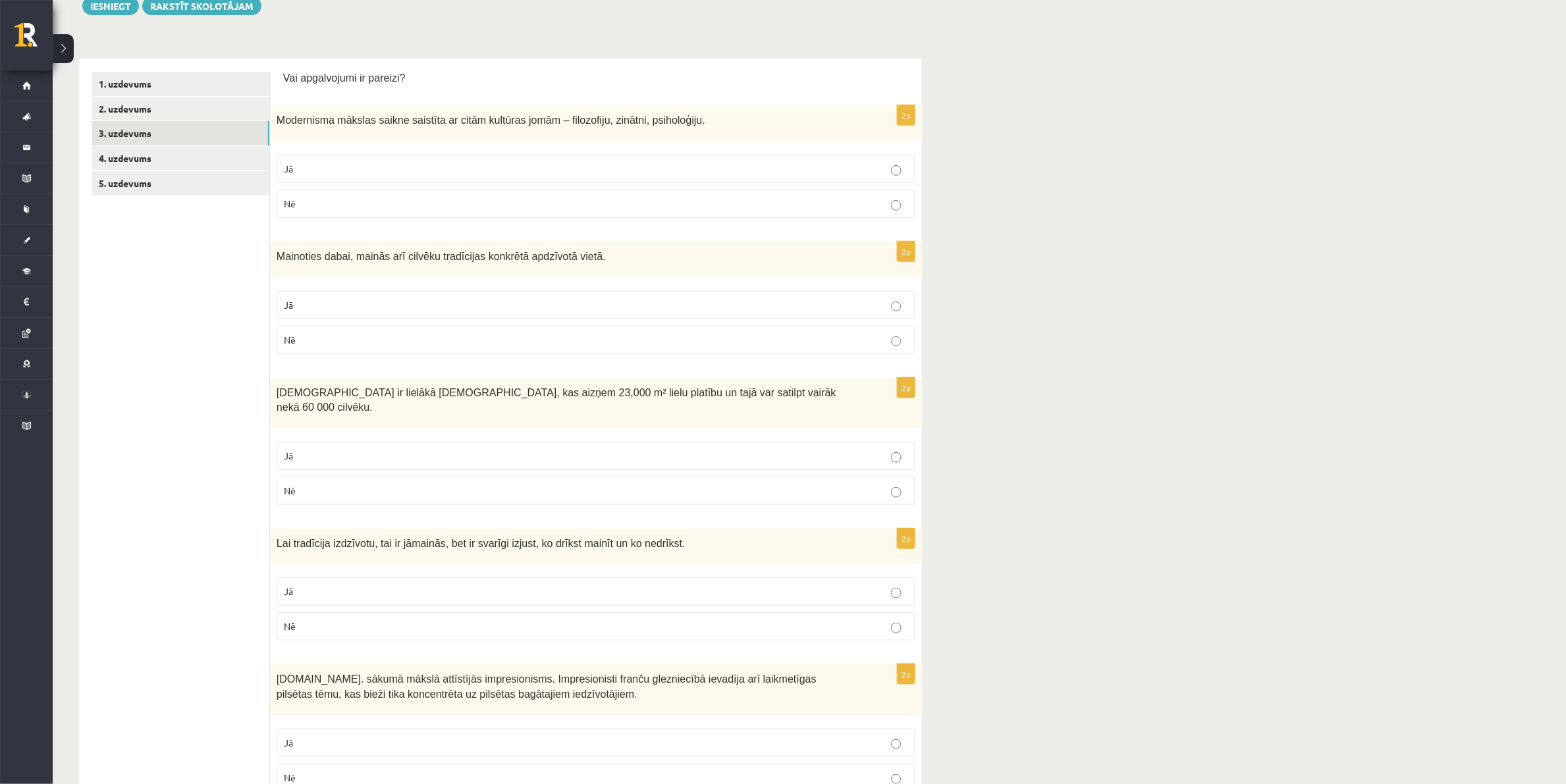
scroll to position [247, 0]
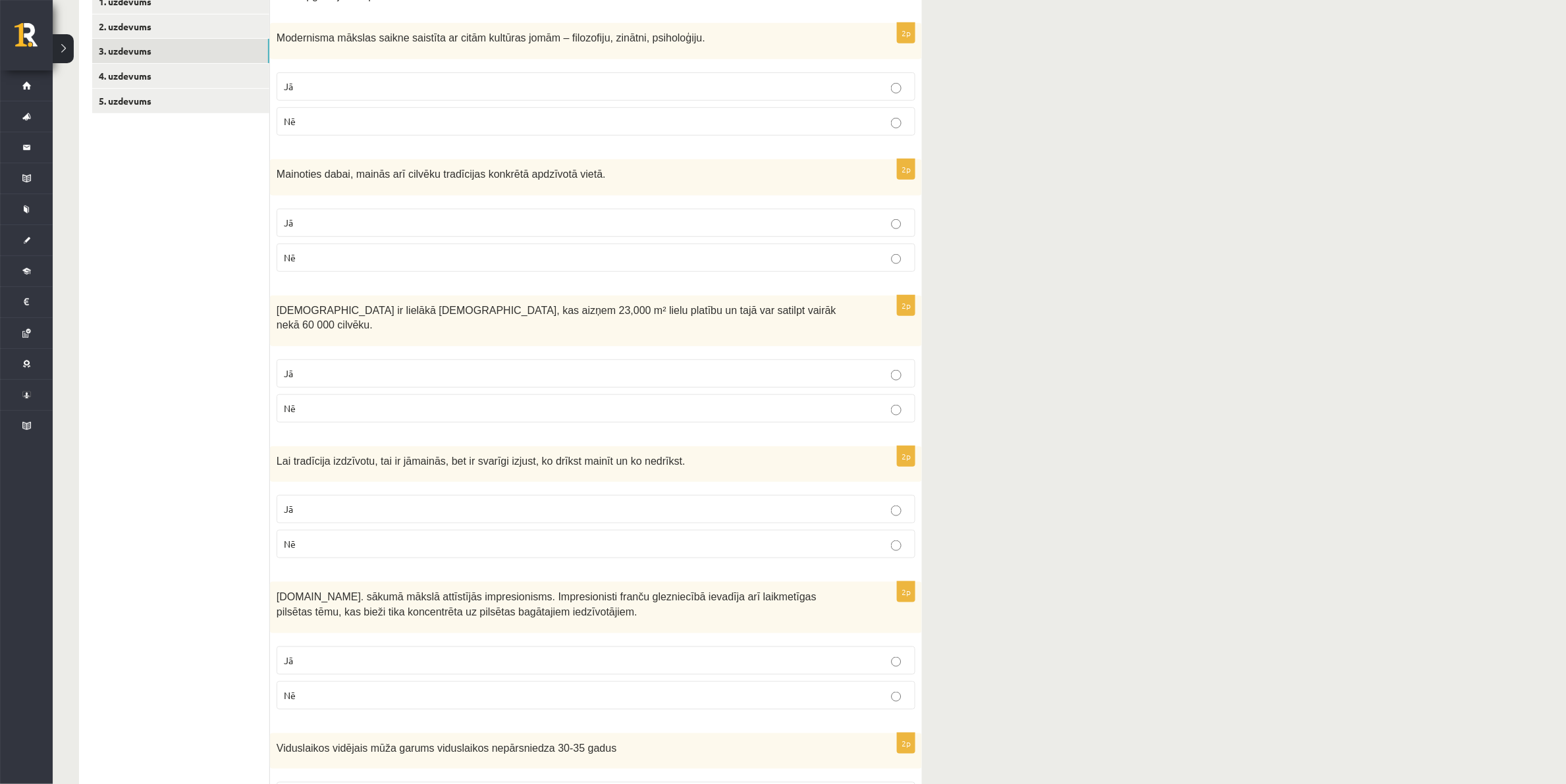
click at [328, 83] on p "Jā" at bounding box center [595, 87] width 624 height 14
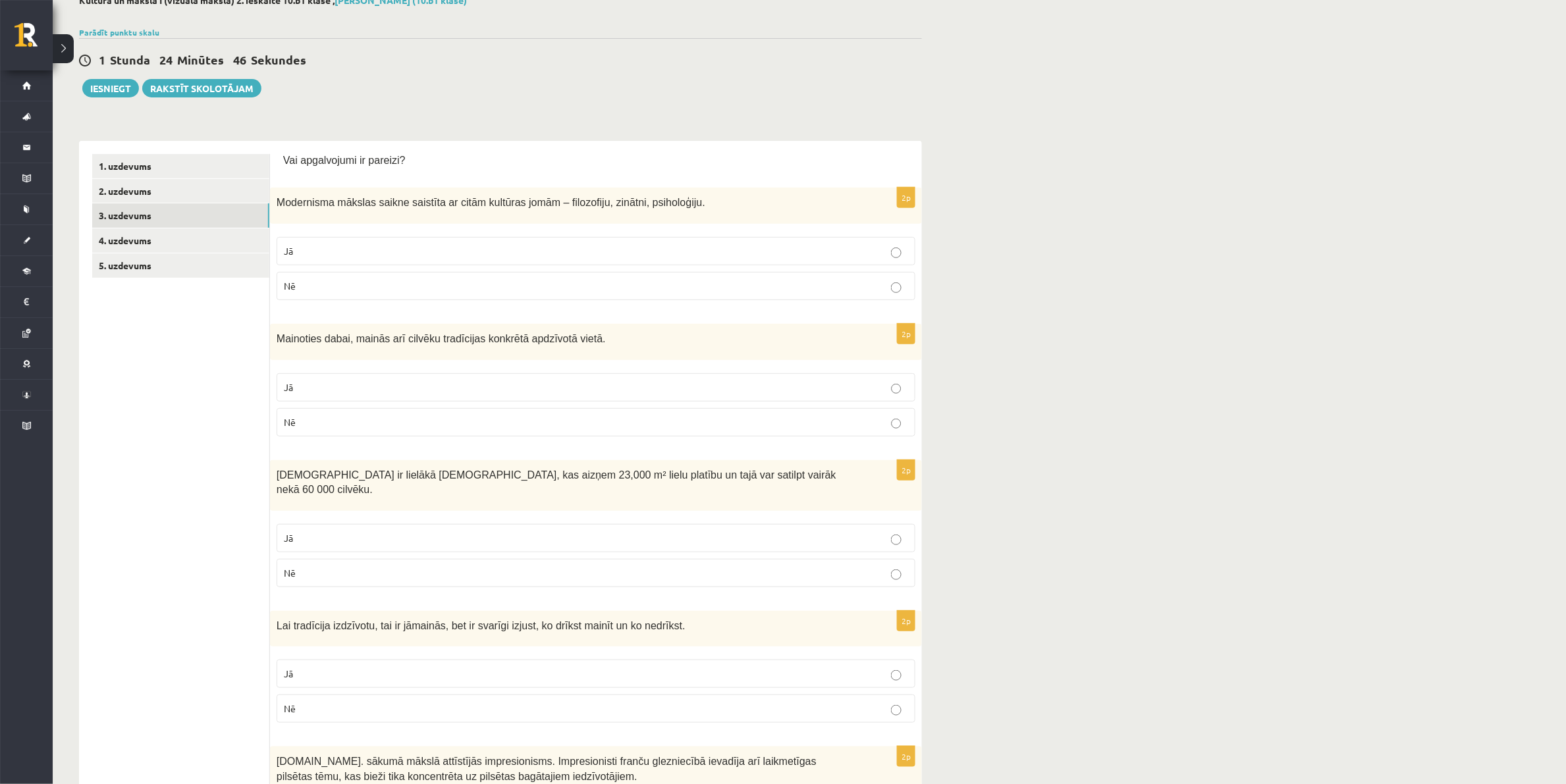
click at [448, 392] on p "Jā" at bounding box center [595, 388] width 624 height 14
click at [548, 531] on p "Jā" at bounding box center [595, 538] width 624 height 14
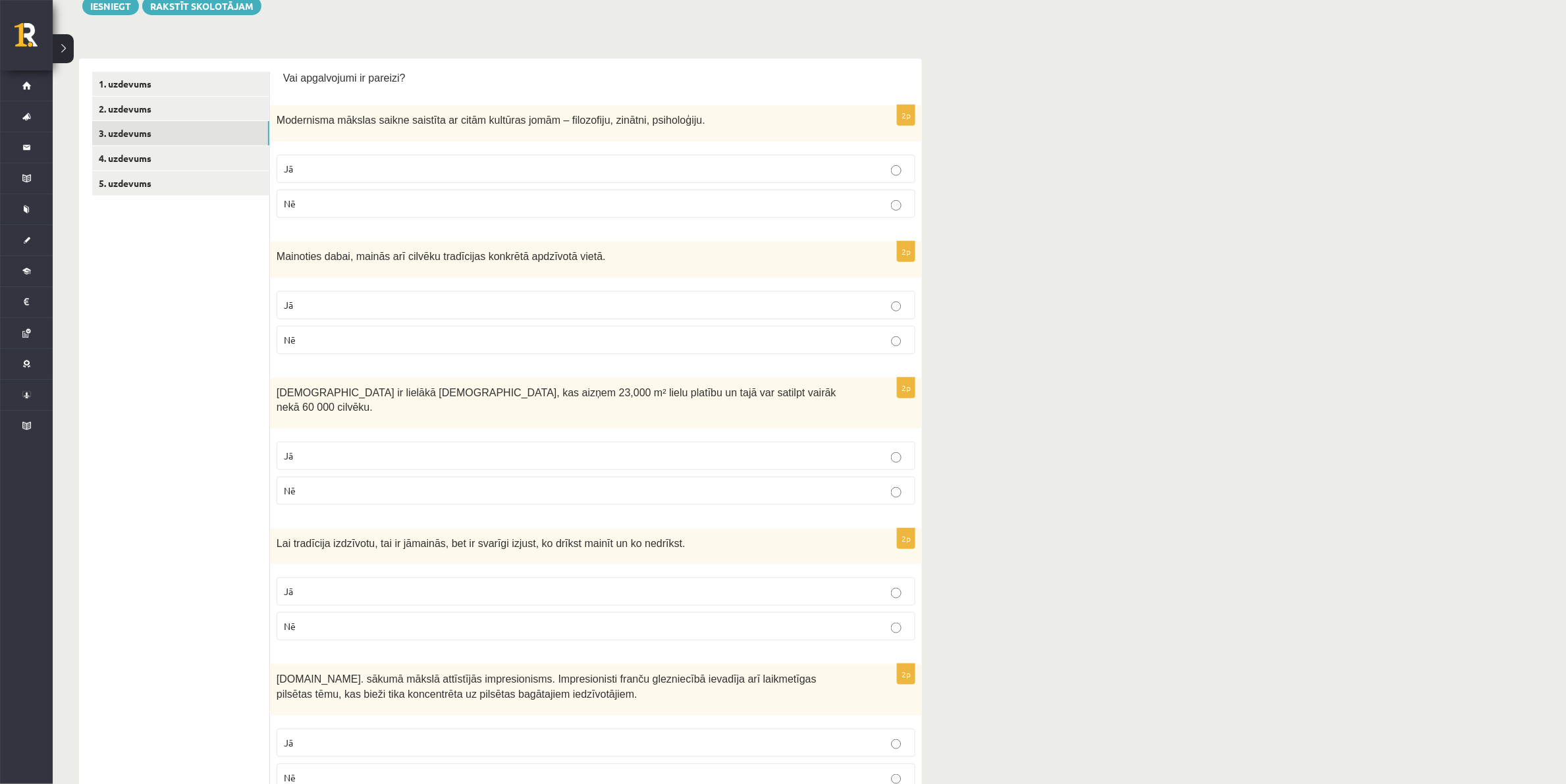
scroll to position [247, 0]
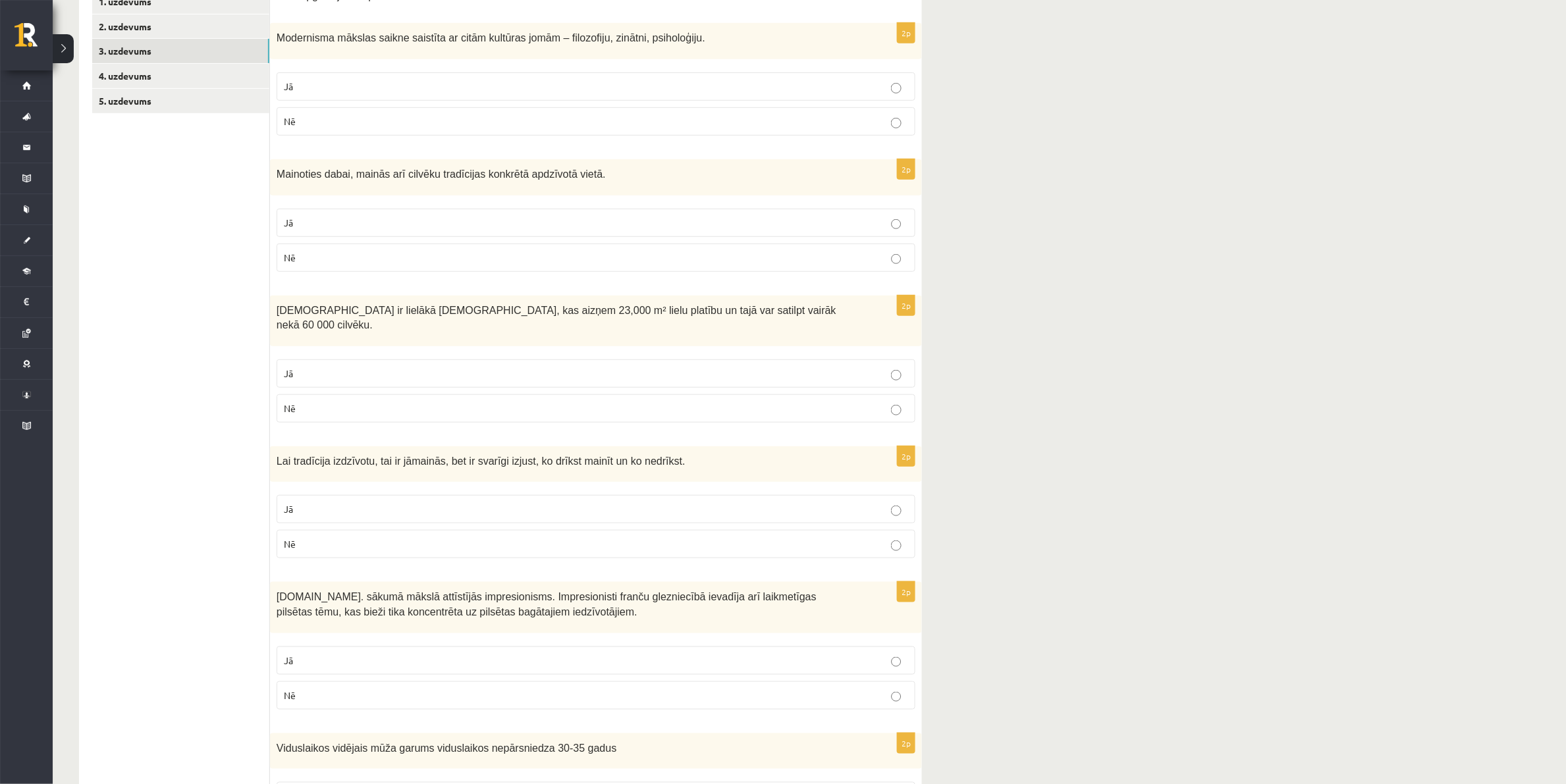
click at [477, 537] on p "Nē" at bounding box center [595, 544] width 624 height 14
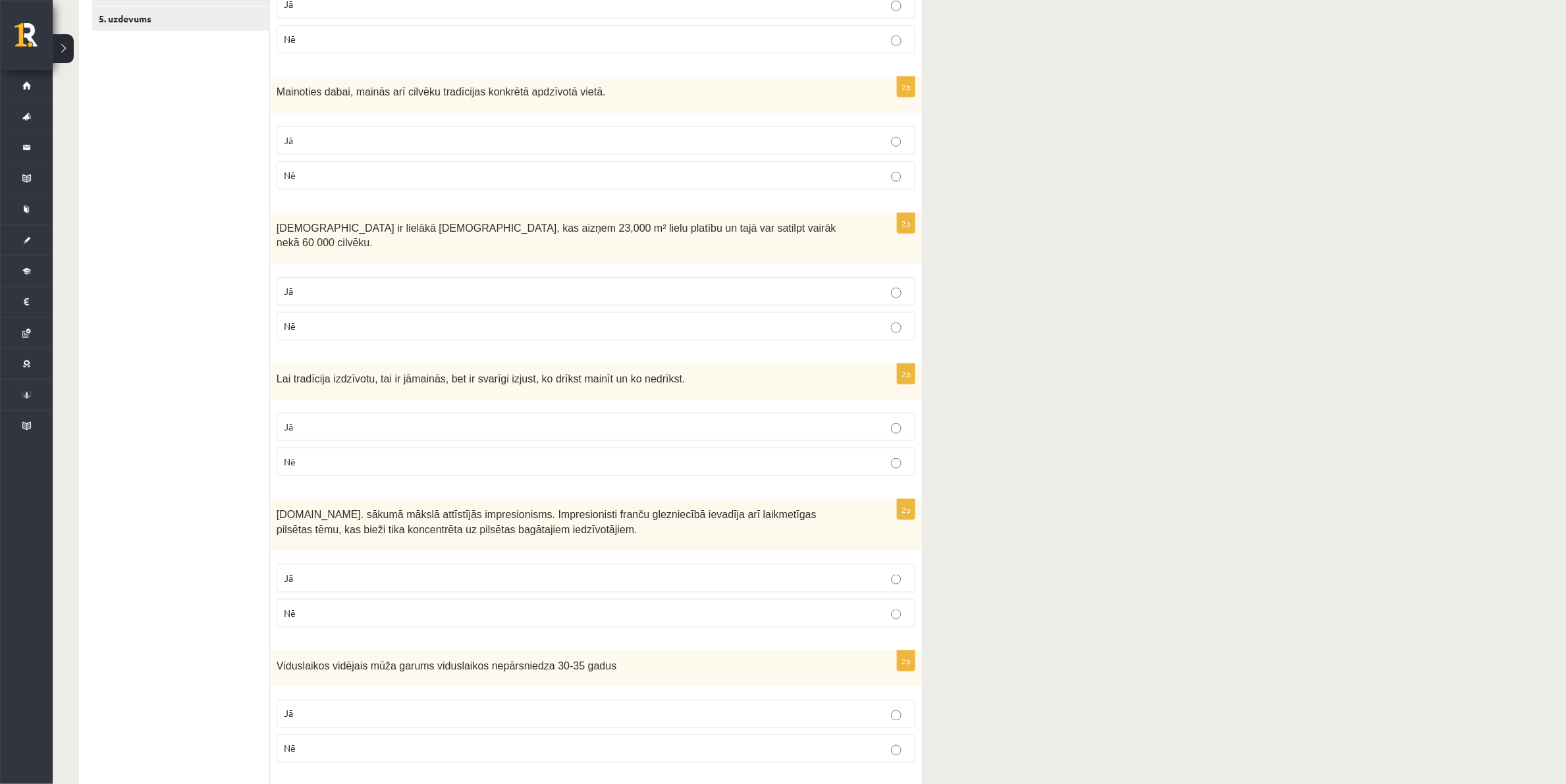
click at [383, 606] on p "Nē" at bounding box center [595, 613] width 624 height 14
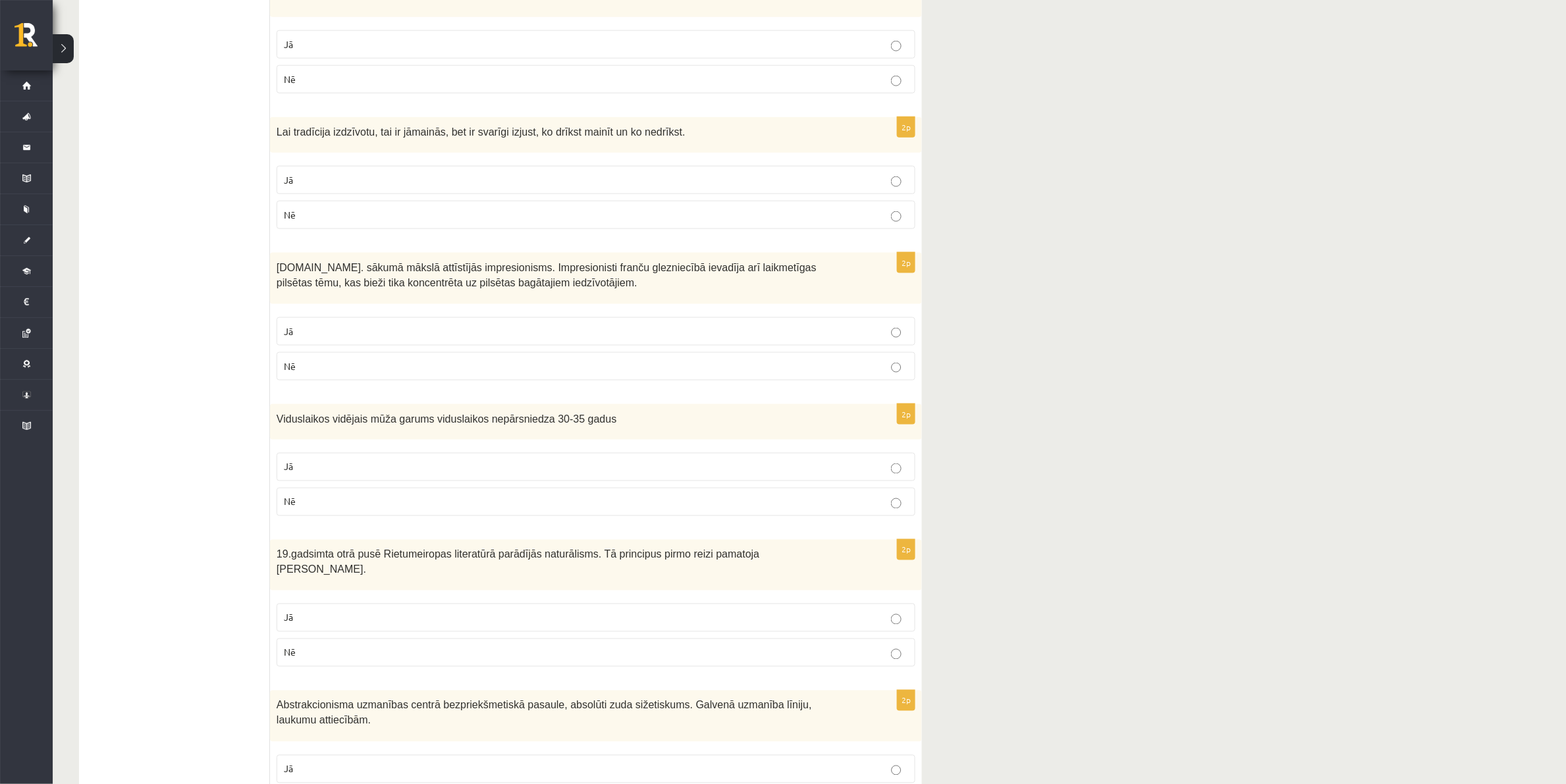
scroll to position [741, 0]
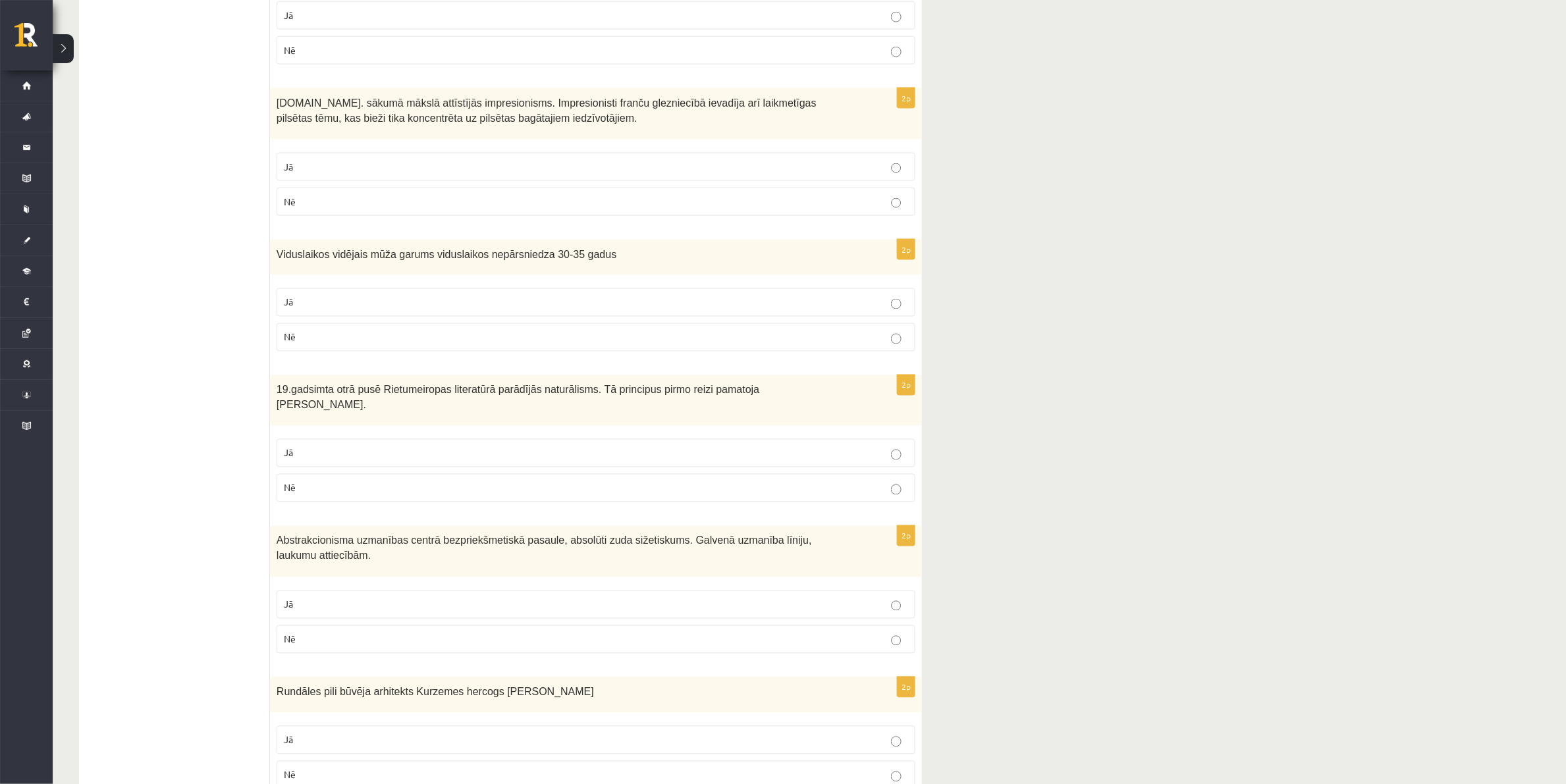
click at [364, 296] on p "Jā" at bounding box center [595, 303] width 624 height 14
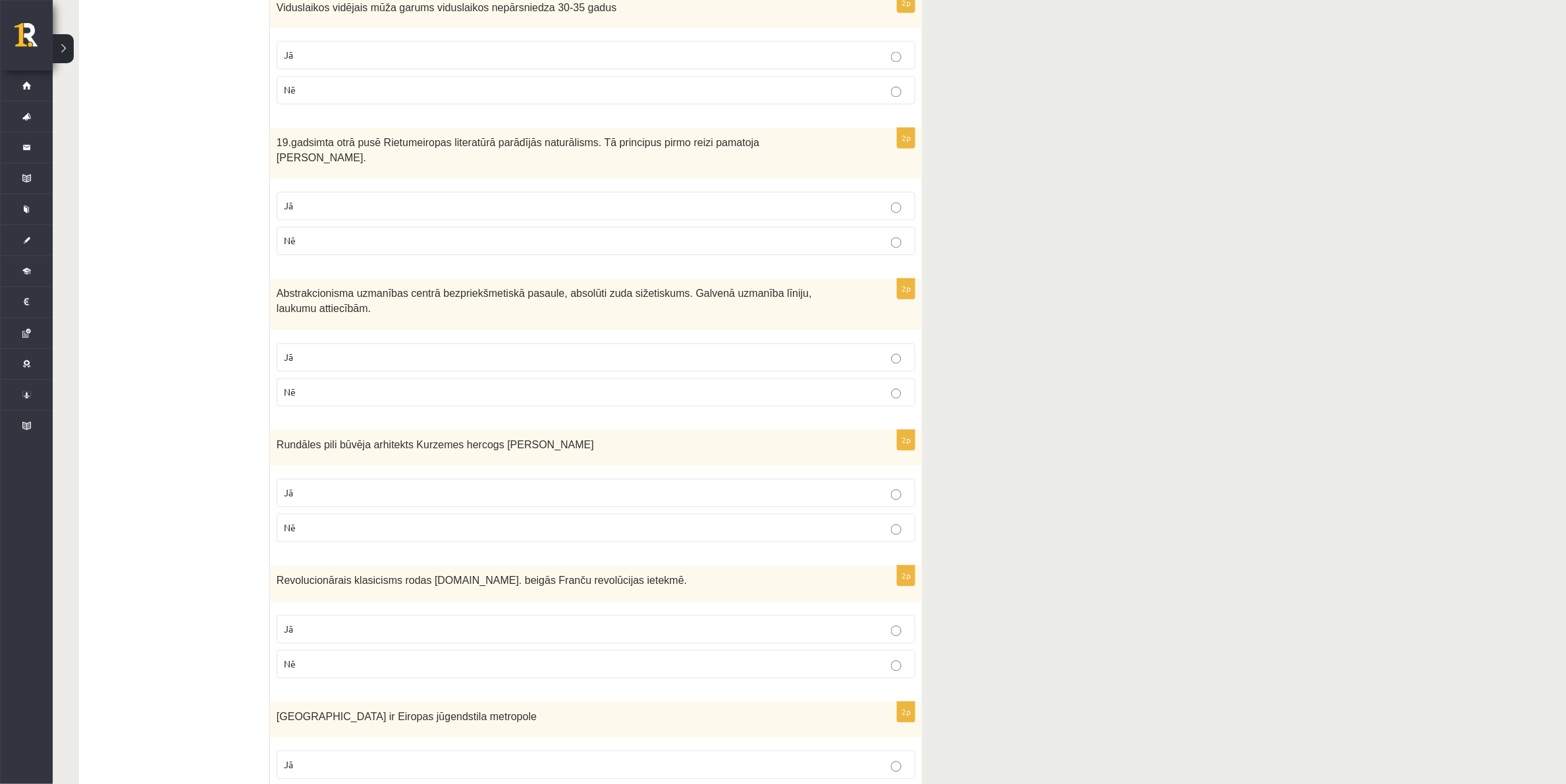
scroll to position [1070, 0]
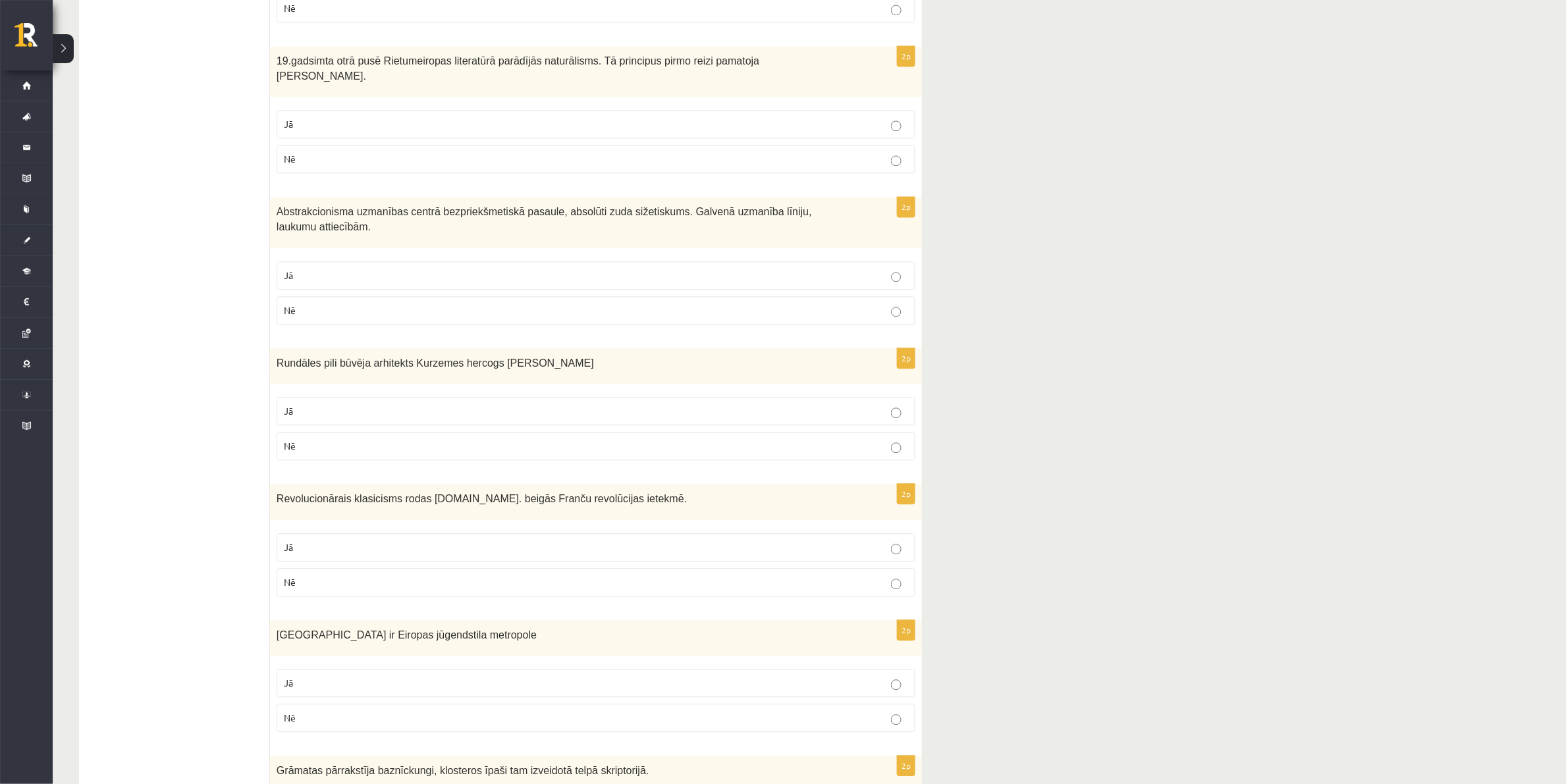
click at [370, 117] on p "Jā" at bounding box center [595, 124] width 624 height 14
click at [313, 269] on p "Jā" at bounding box center [595, 275] width 624 height 14
click at [420, 440] on p "Nē" at bounding box center [595, 446] width 624 height 14
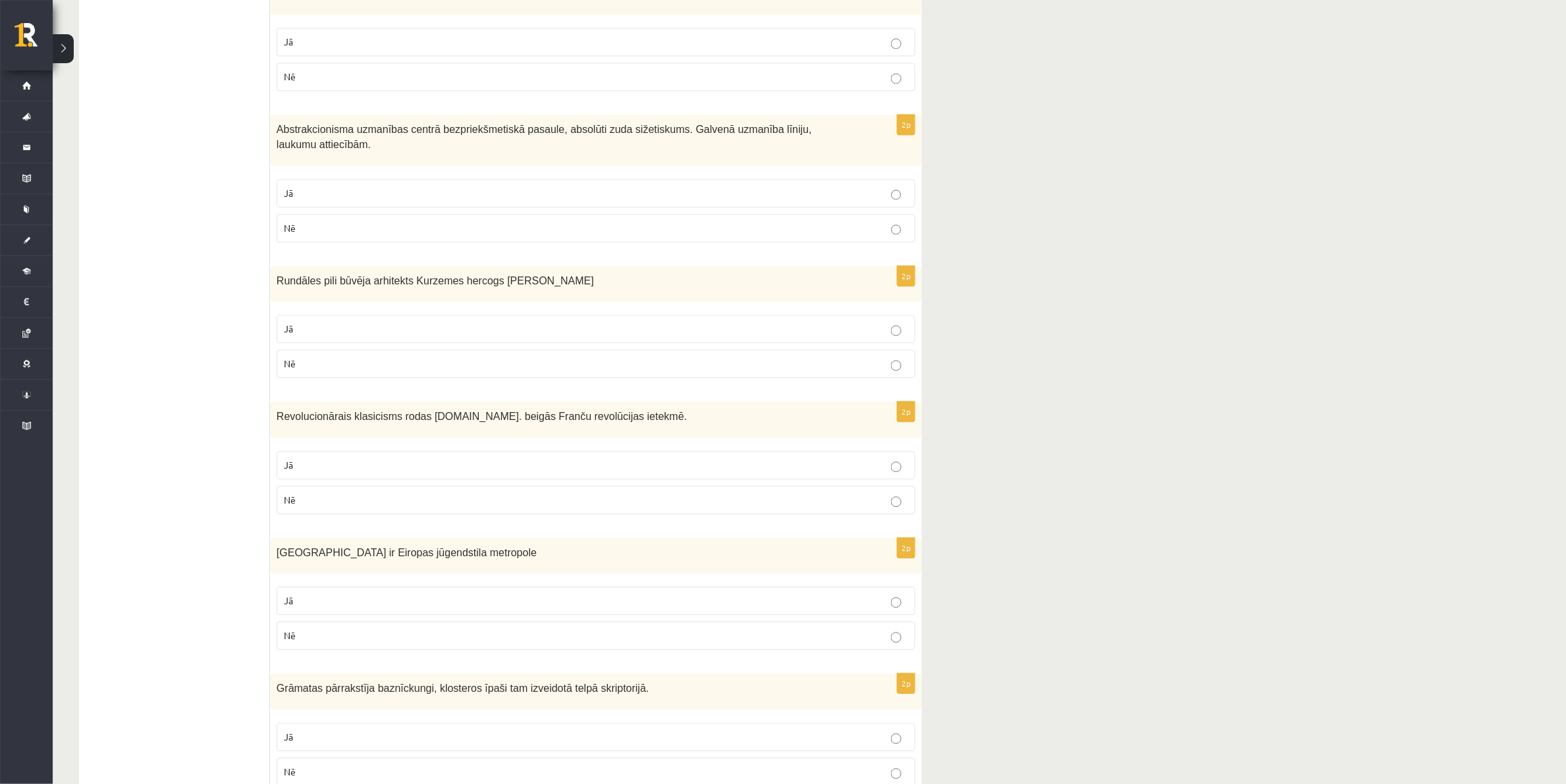
scroll to position [1234, 0]
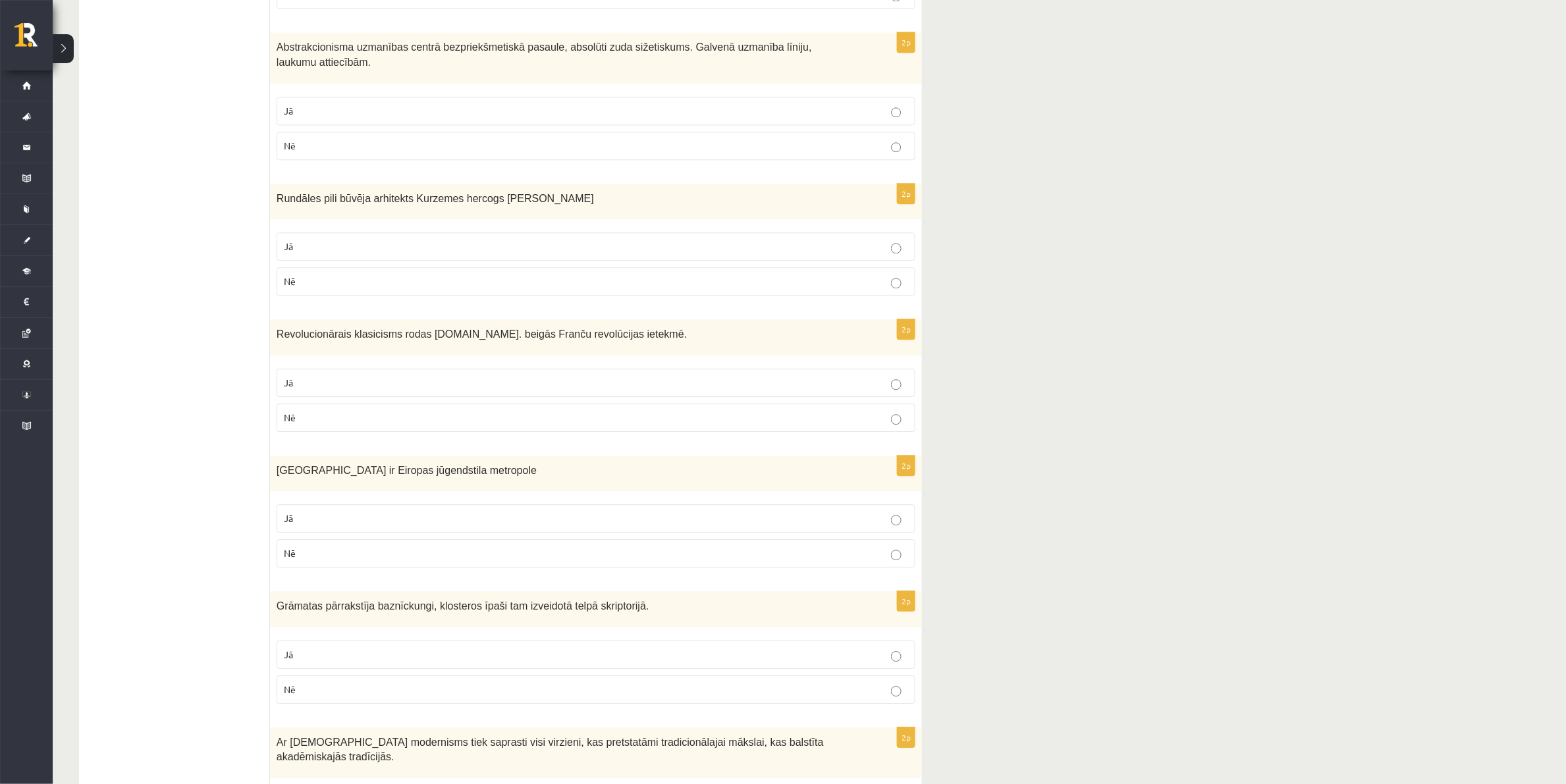
click at [405, 376] on p "Jā" at bounding box center [595, 383] width 624 height 14
click at [372, 512] on p "Jā" at bounding box center [595, 519] width 624 height 14
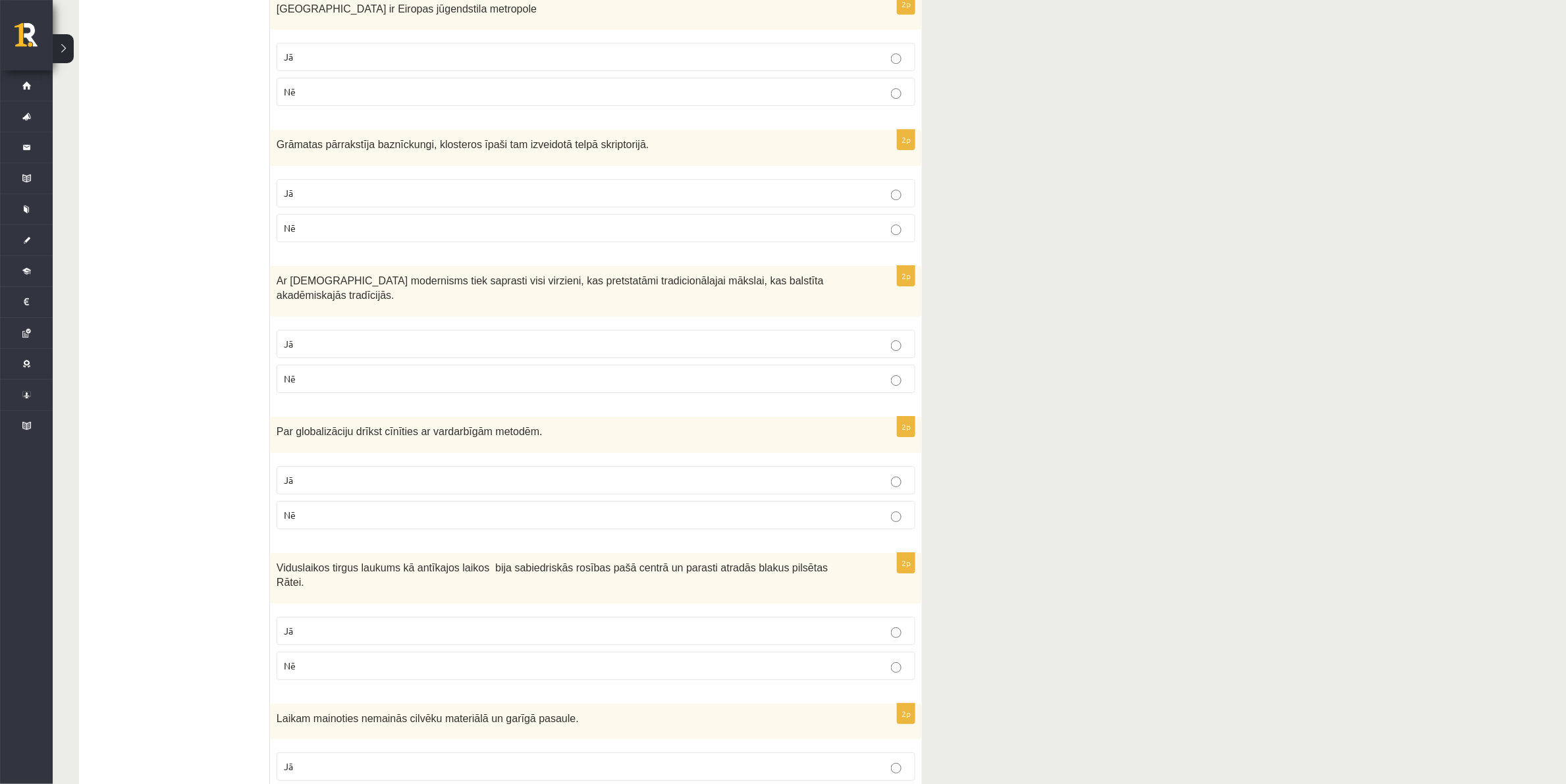
scroll to position [1614, 0]
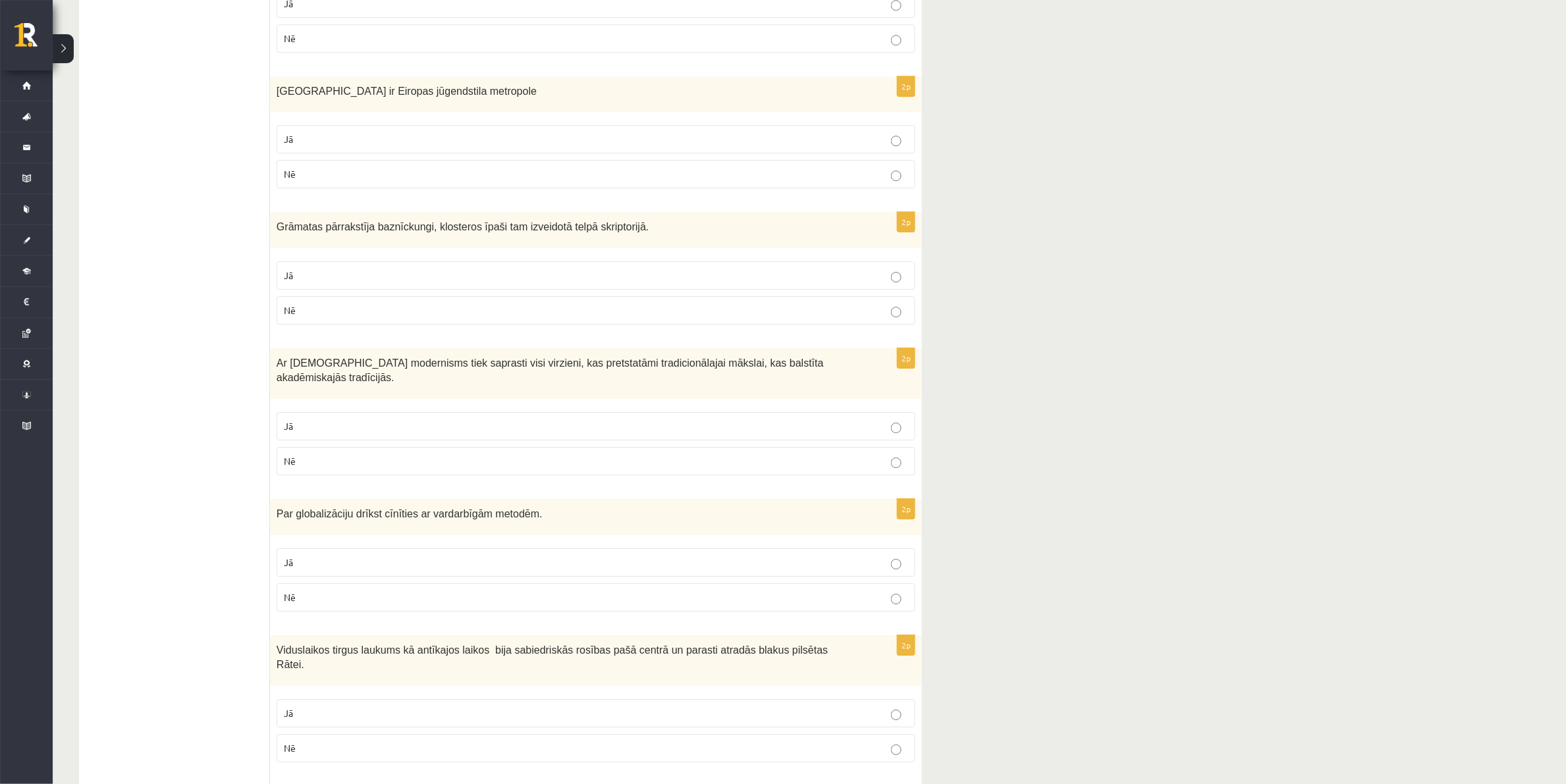
click at [360, 269] on p "Jā" at bounding box center [595, 275] width 624 height 14
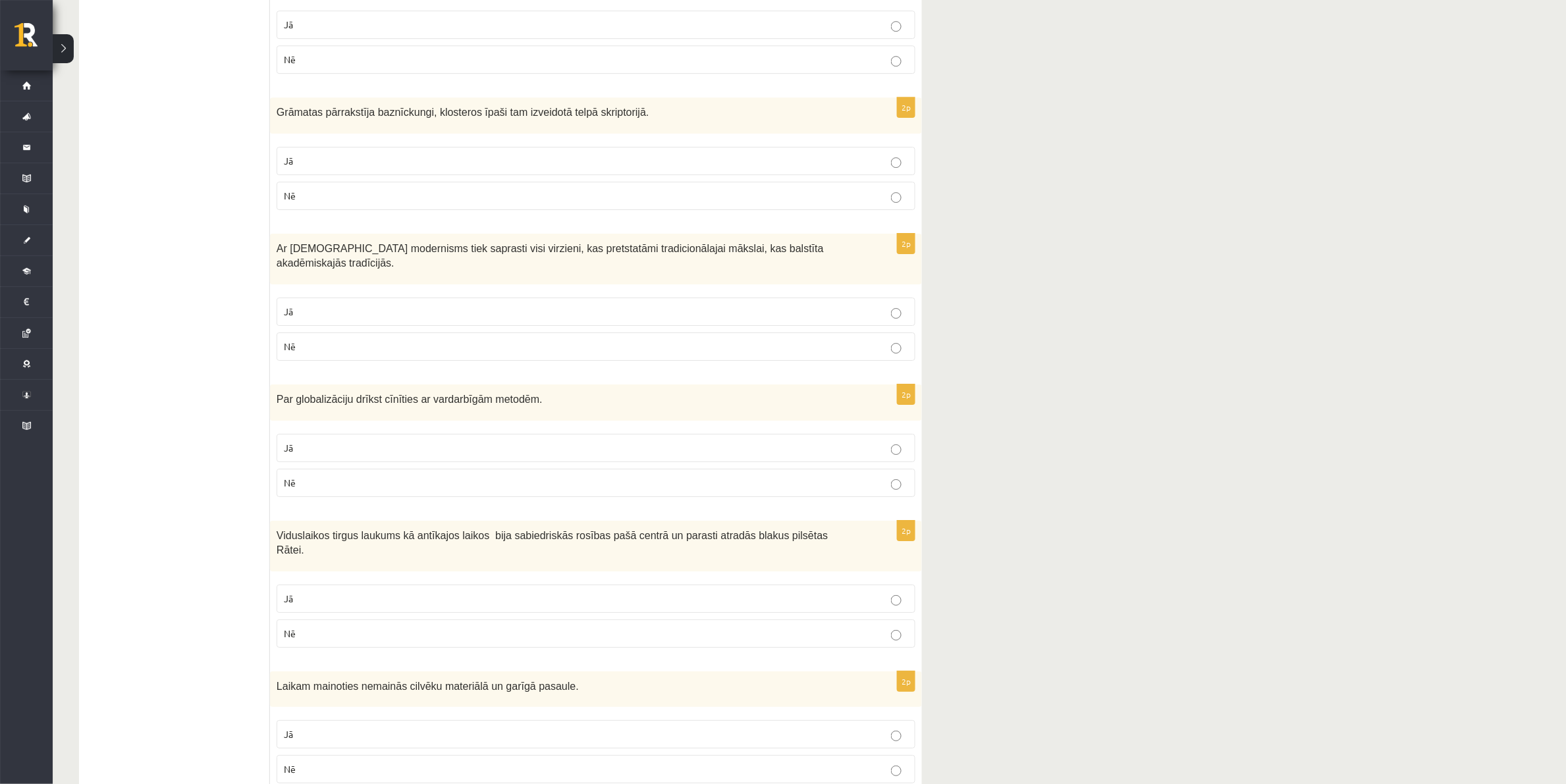
scroll to position [1811, 0]
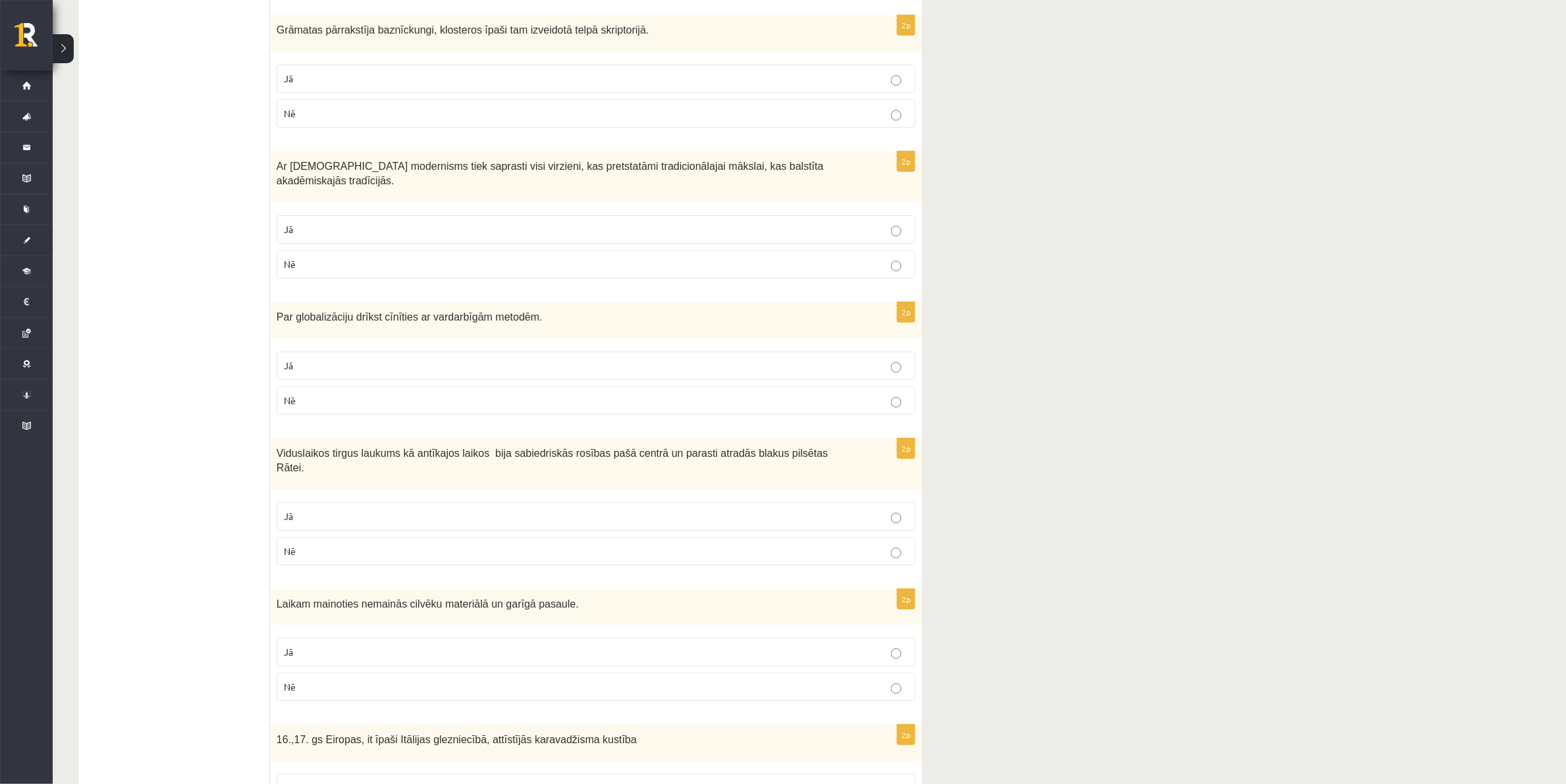
click at [310, 223] on p "Jā" at bounding box center [595, 230] width 624 height 14
click at [314, 394] on p "Nē" at bounding box center [595, 401] width 624 height 14
click at [390, 510] on p "Jā" at bounding box center [595, 517] width 624 height 14
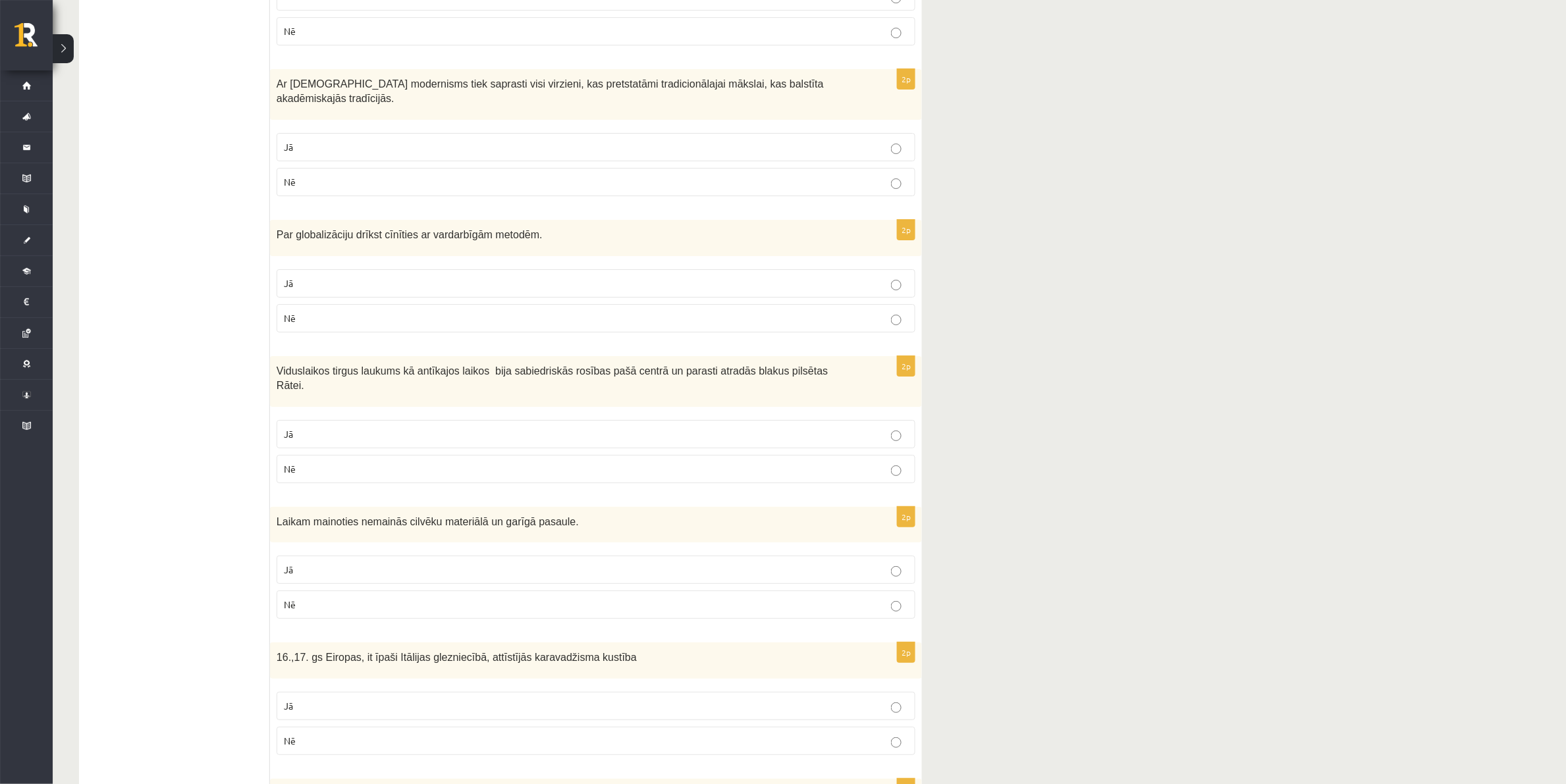
click at [372, 598] on p "Nē" at bounding box center [595, 605] width 624 height 14
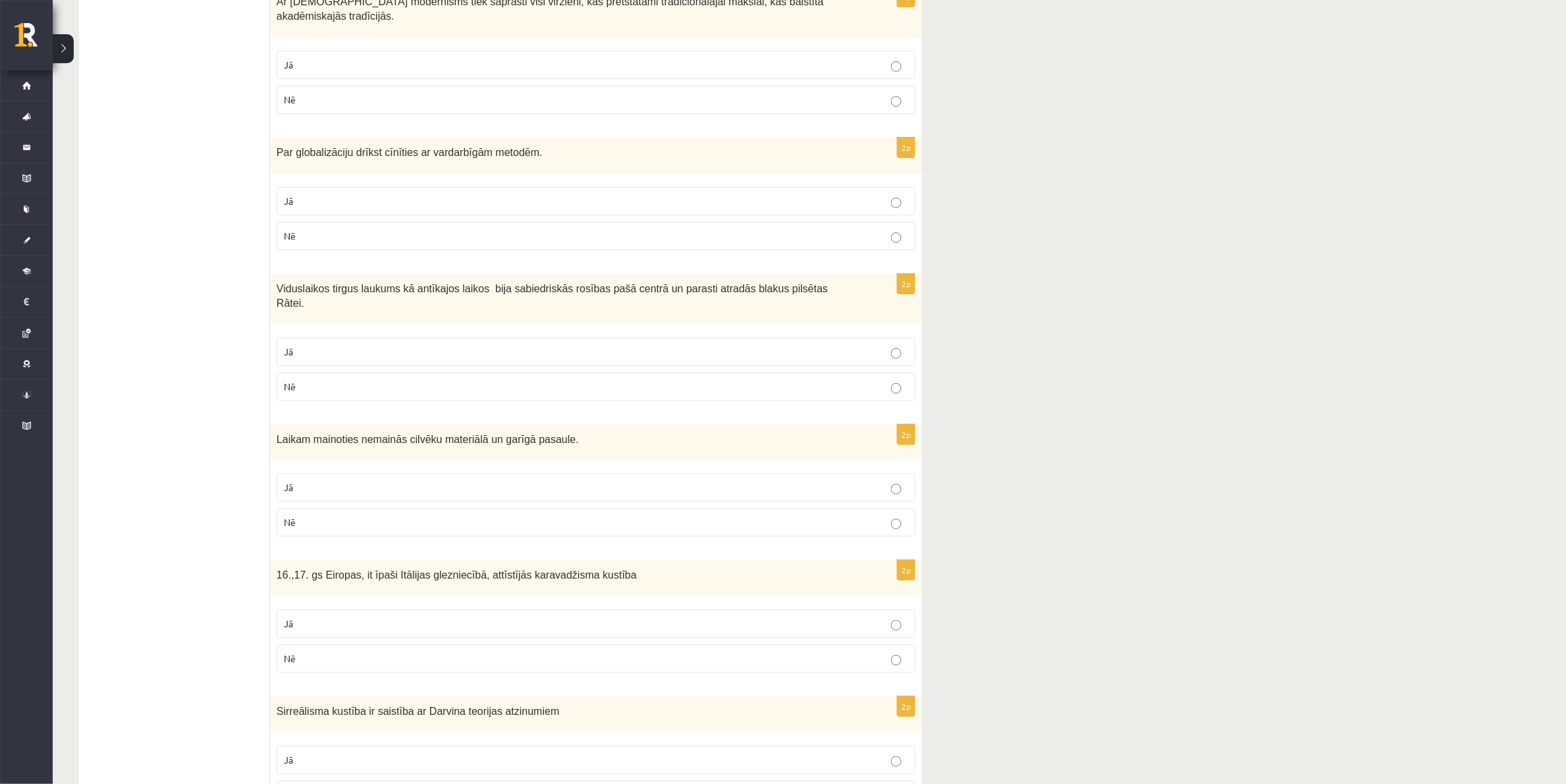
scroll to position [2058, 0]
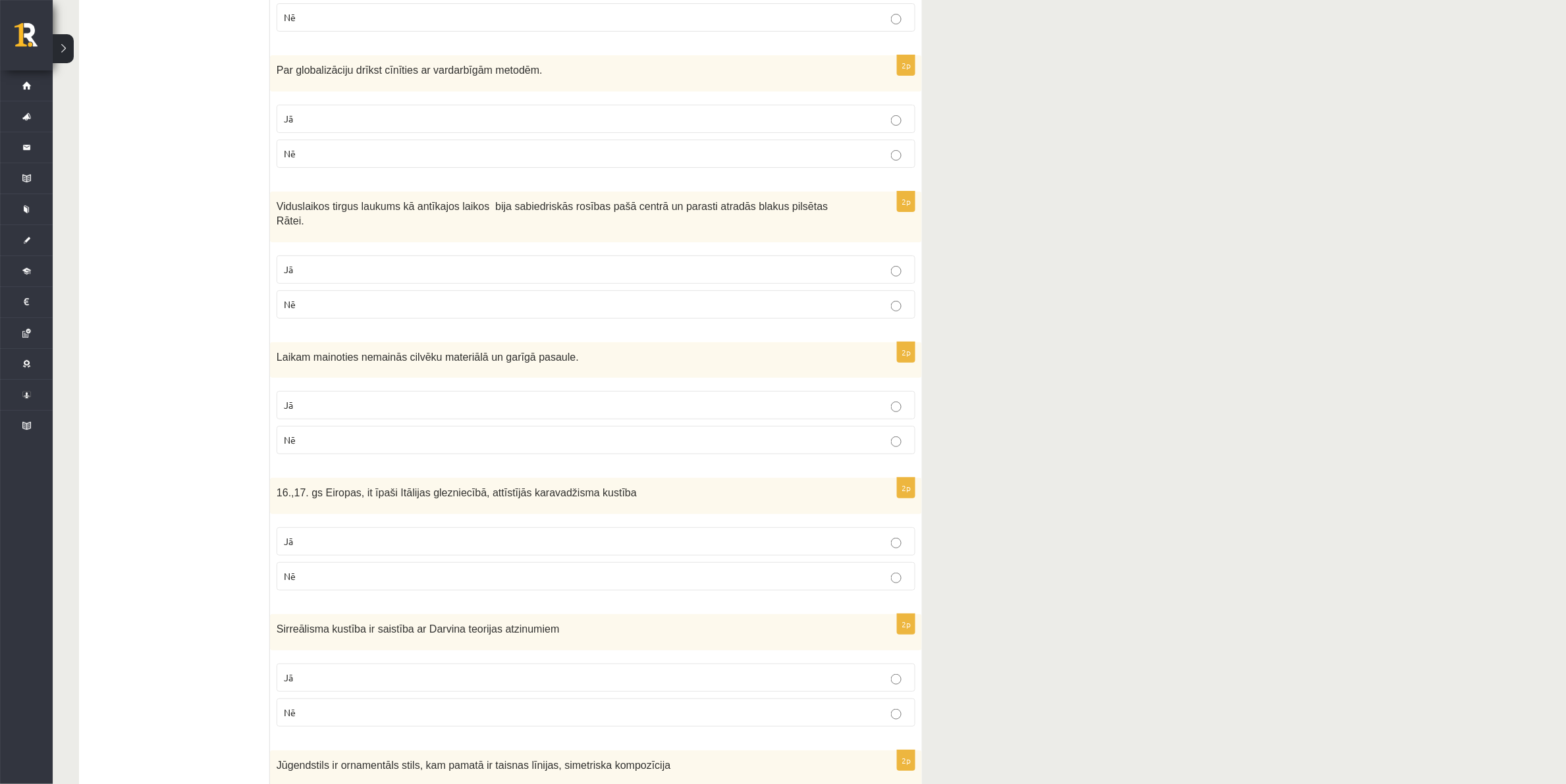
click at [349, 569] on p "Nē" at bounding box center [595, 576] width 624 height 14
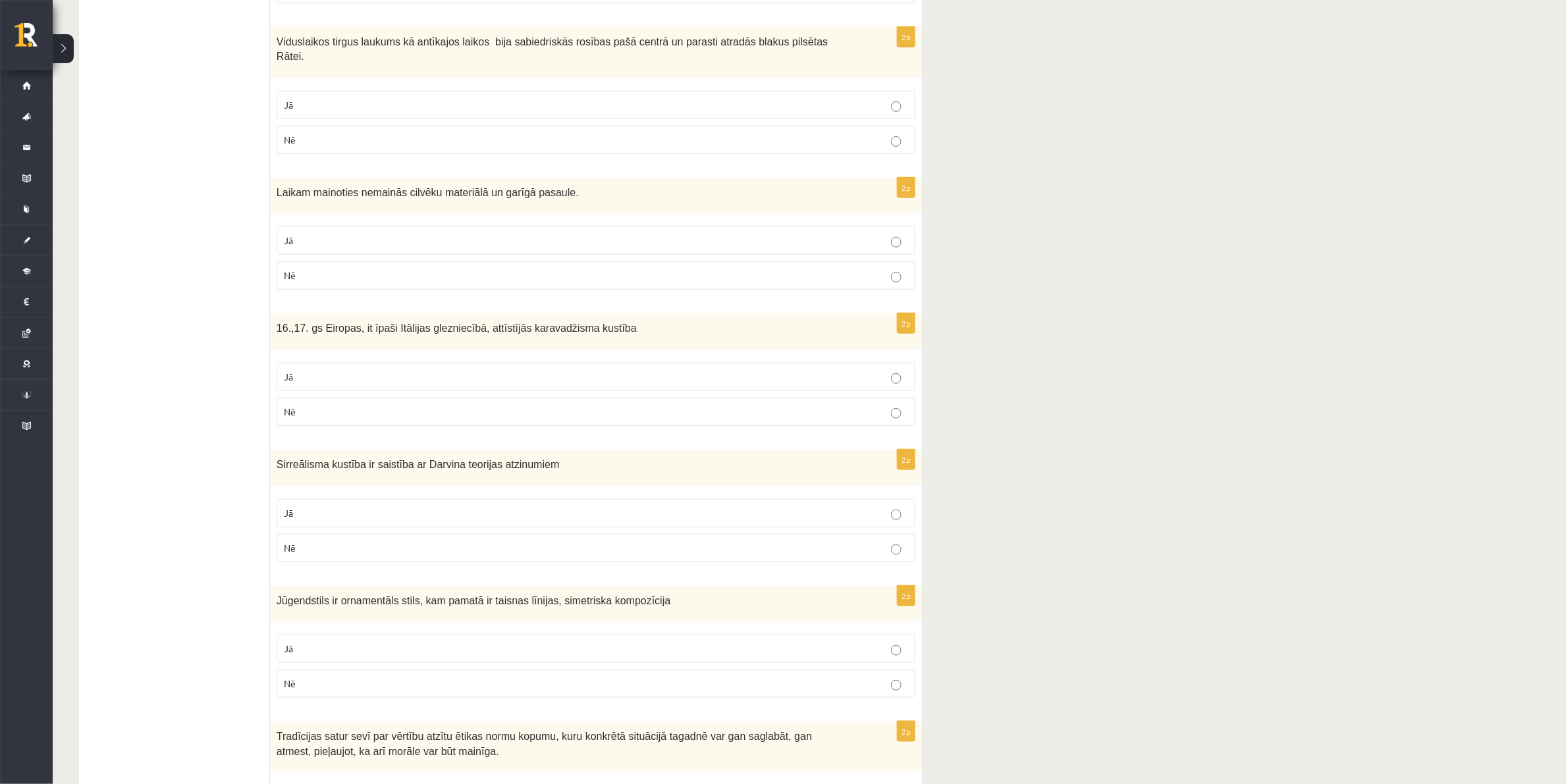
scroll to position [2273, 0]
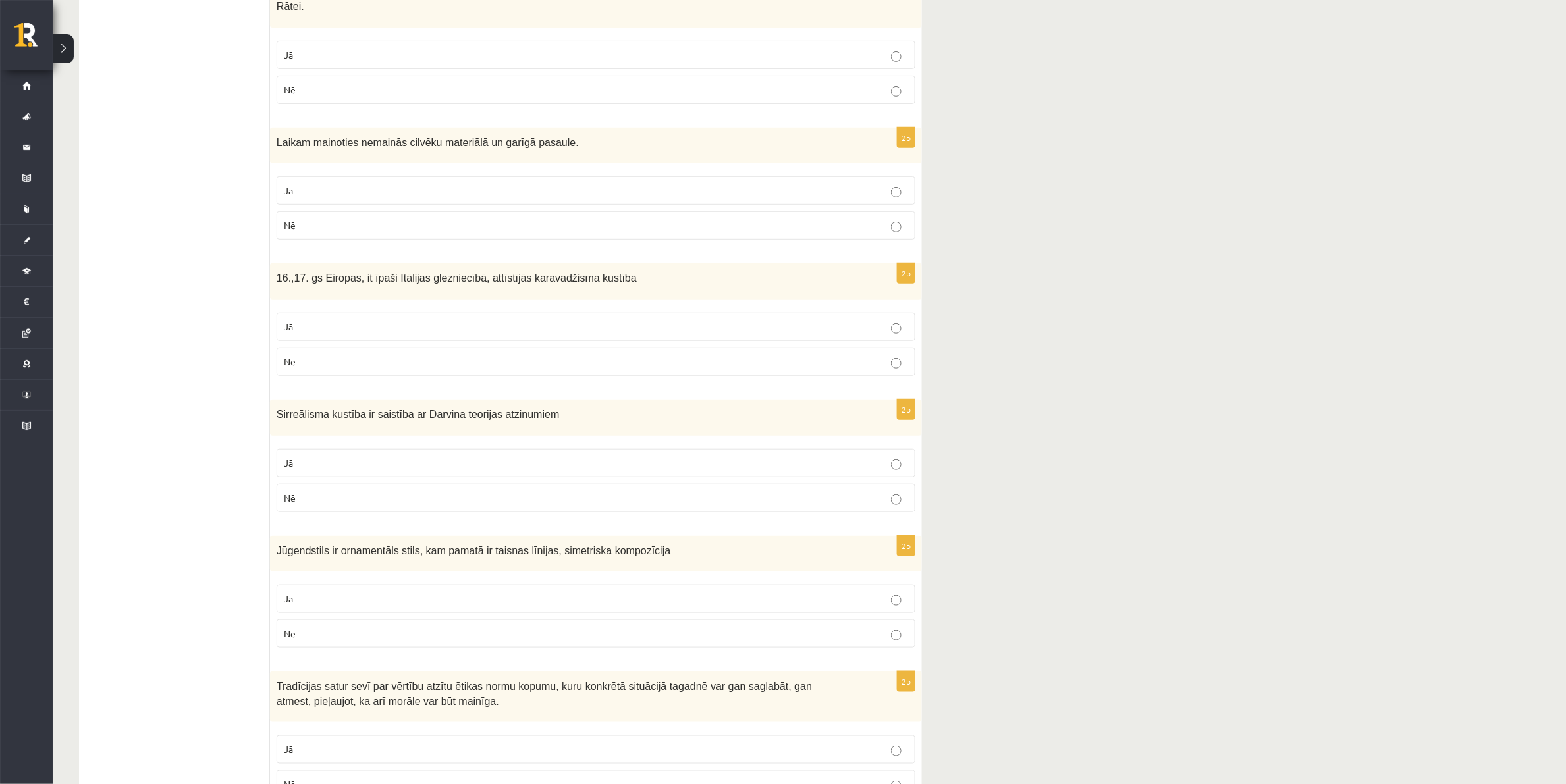
click at [442, 484] on label "Nē" at bounding box center [596, 498] width 639 height 28
click at [545, 585] on label "Jā" at bounding box center [596, 599] width 639 height 28
click at [513, 696] on label "Jā" at bounding box center [596, 749] width 639 height 28
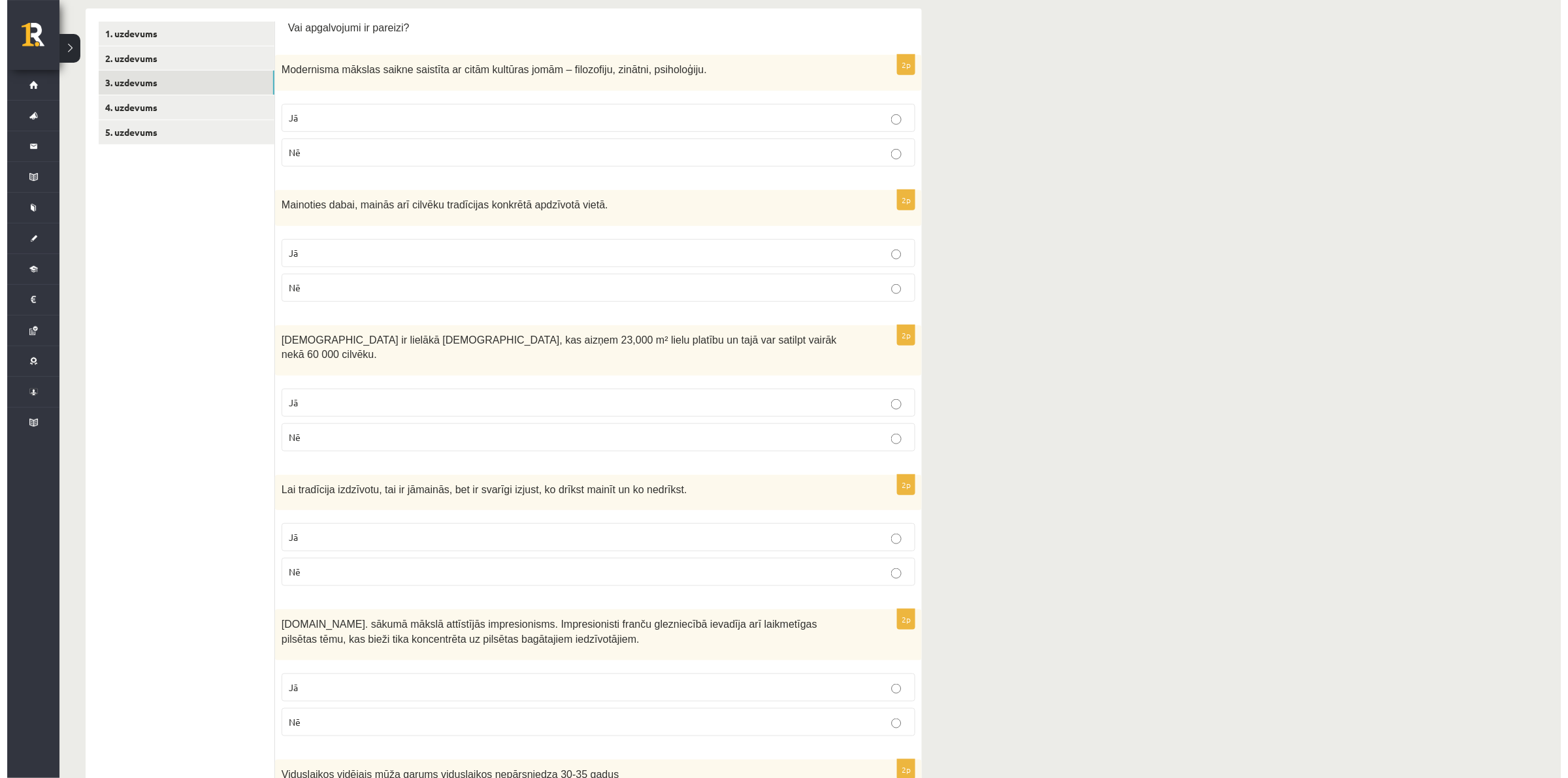
scroll to position [0, 0]
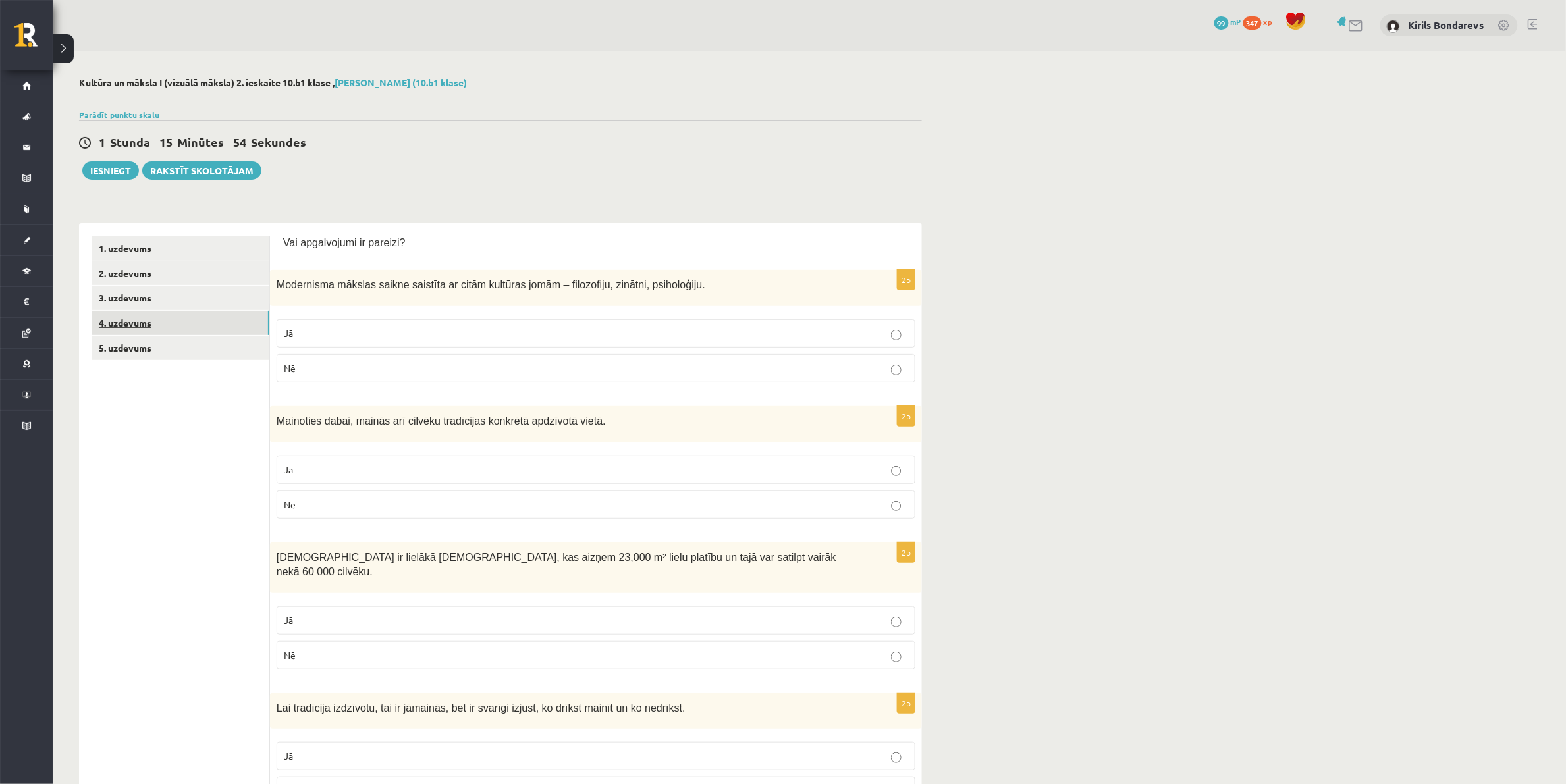
click at [161, 317] on link "4. uzdevums" at bounding box center [180, 323] width 177 height 25
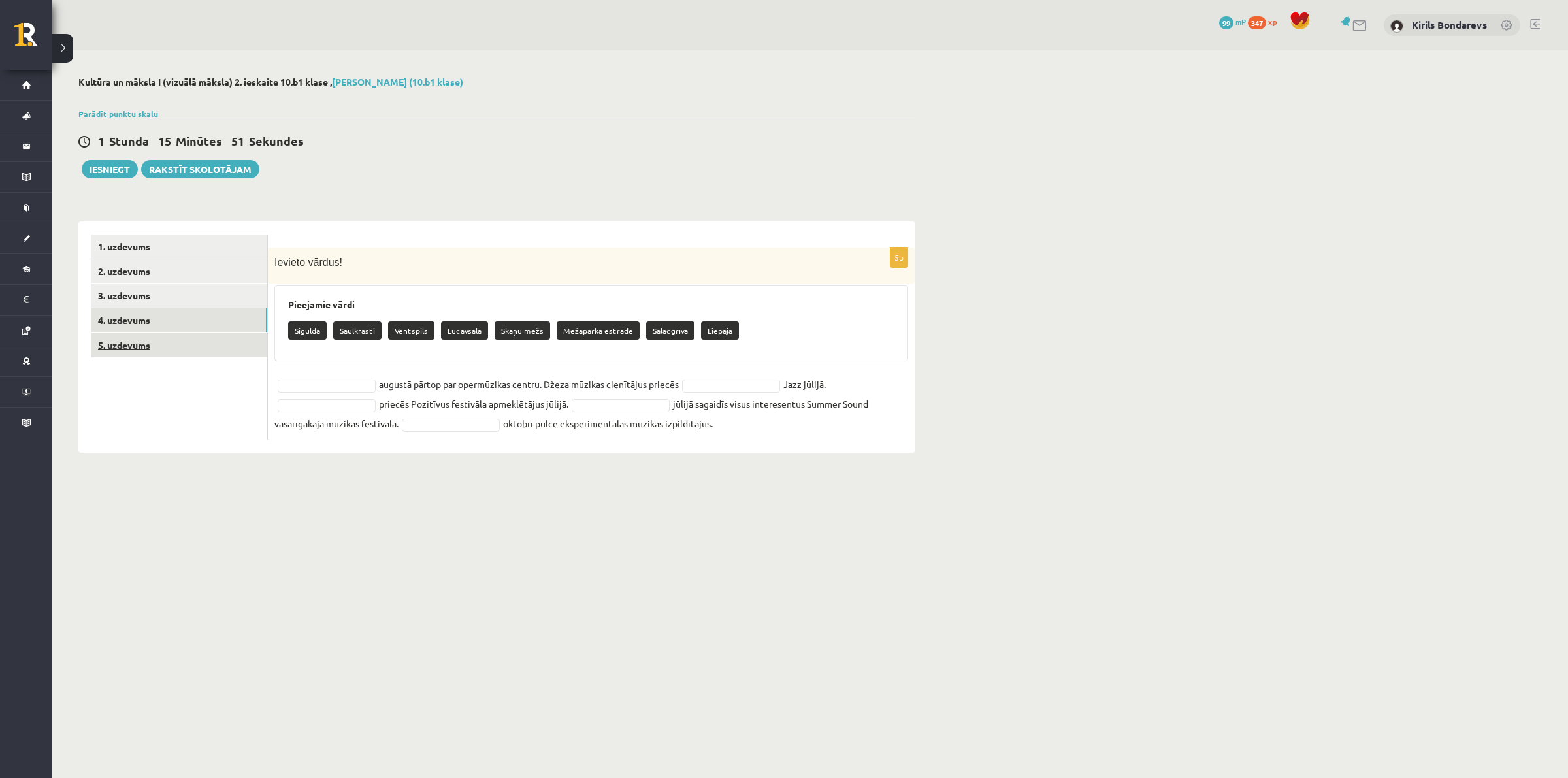
click at [133, 340] on link "5. uzdevums" at bounding box center [179, 345] width 176 height 24
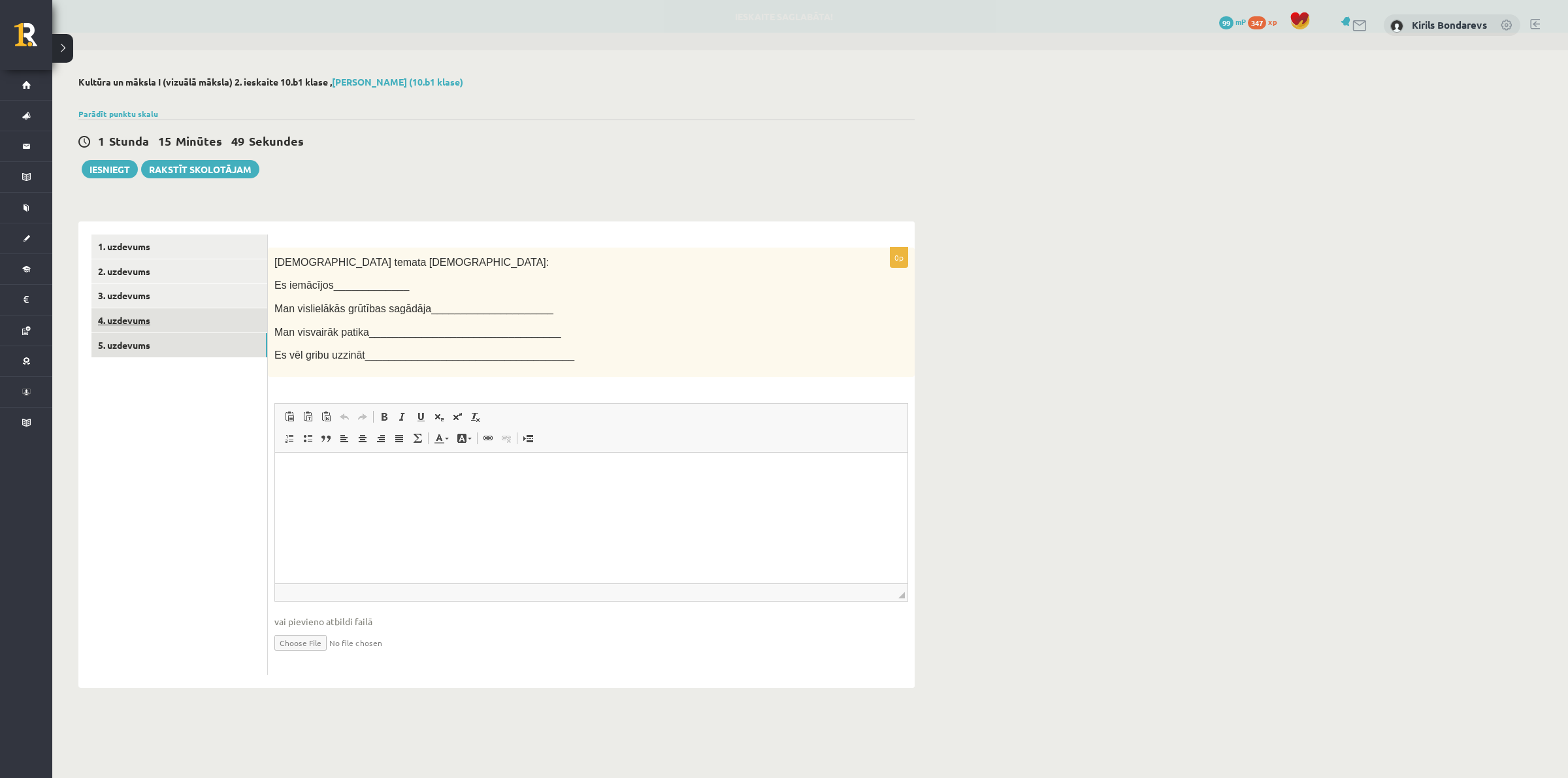
click at [121, 330] on link "4. uzdevums" at bounding box center [179, 321] width 176 height 24
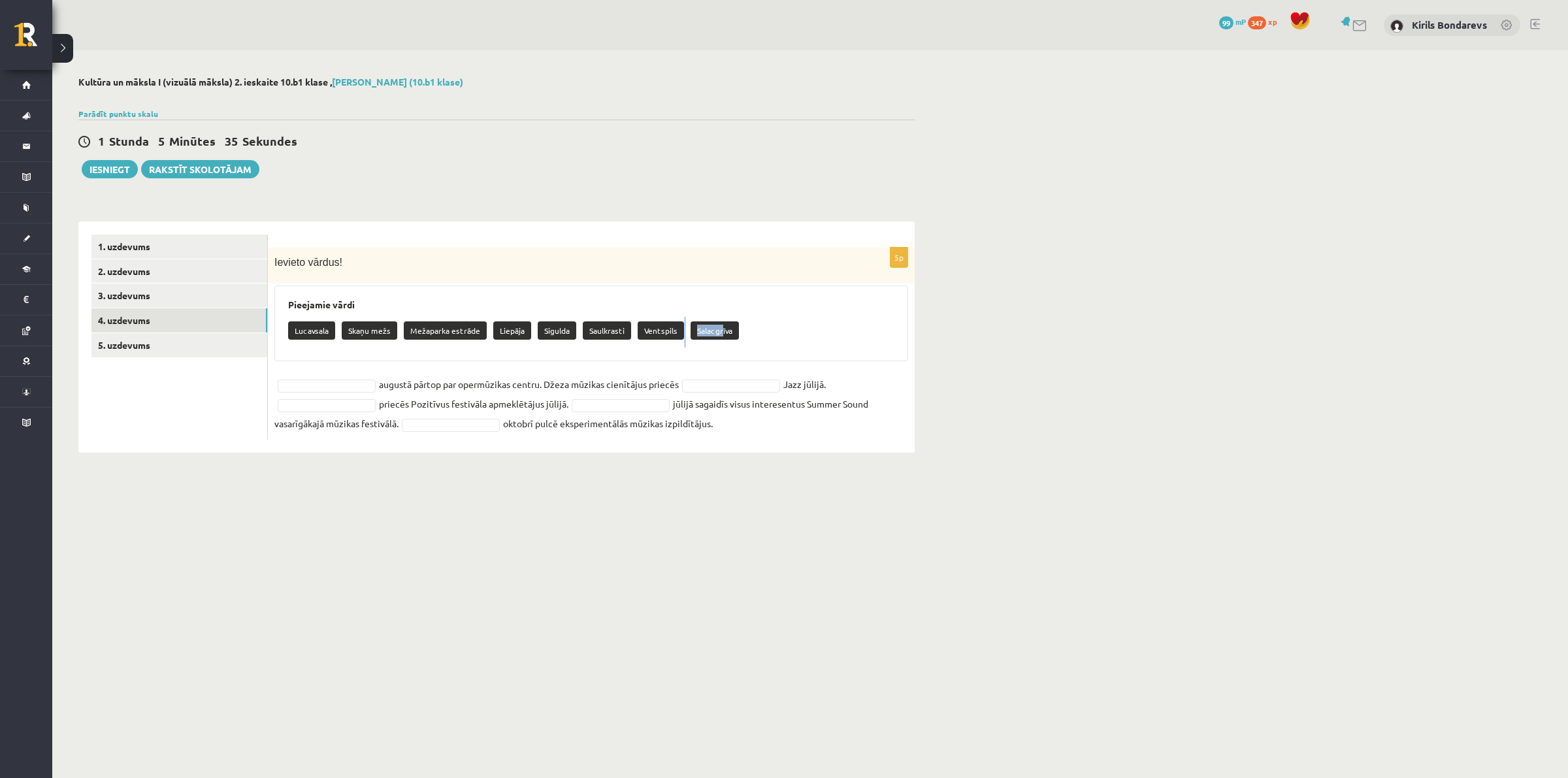
drag, startPoint x: 718, startPoint y: 338, endPoint x: 696, endPoint y: 348, distance: 24.2
click at [650, 351] on div "Pieejamie vārdi Lucavsala Skaņu mežs Mežaparka estrāde Liepāja Sigulda Saulkras…" at bounding box center [591, 324] width 634 height 76
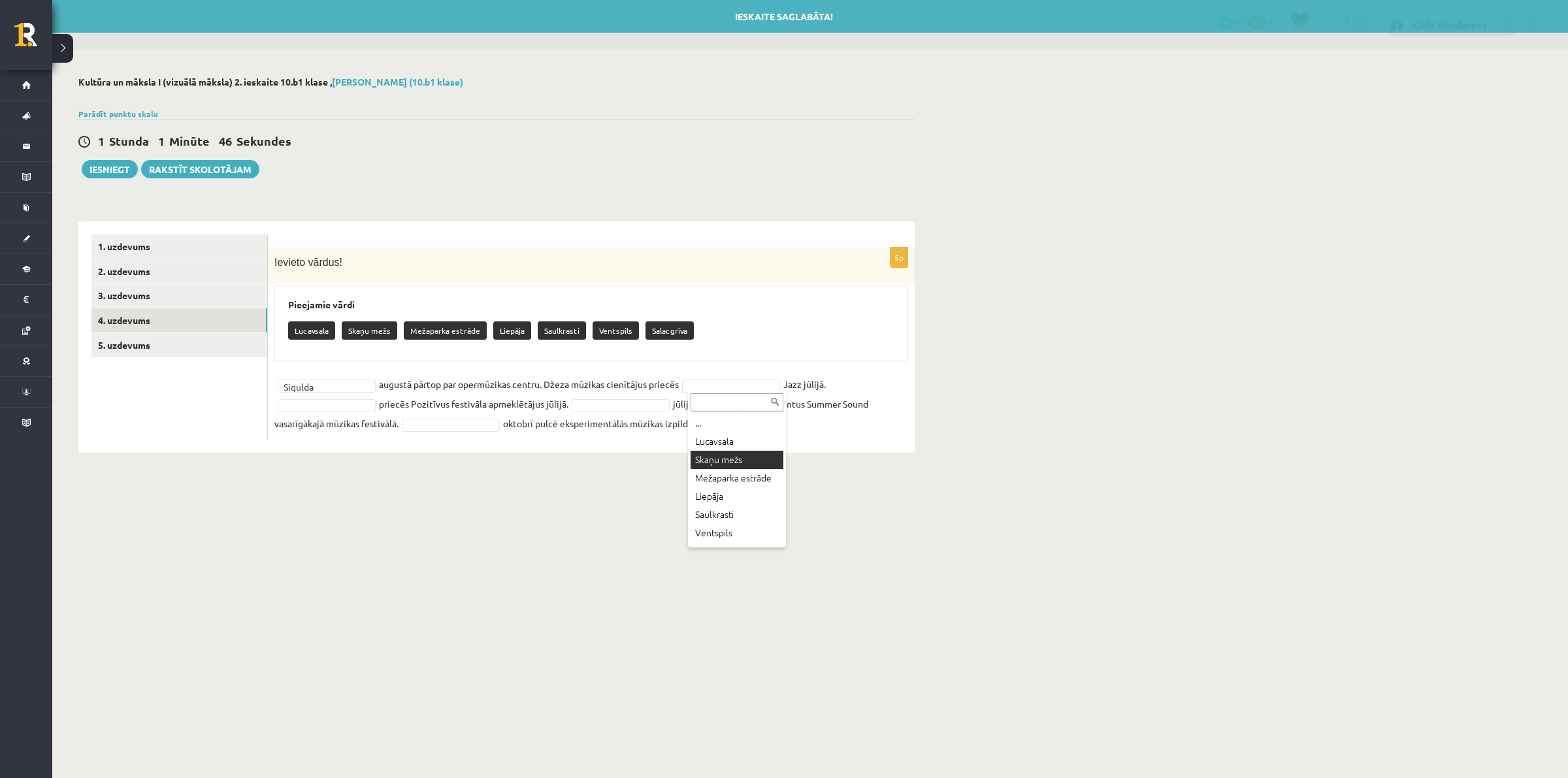
scroll to position [29, 0]
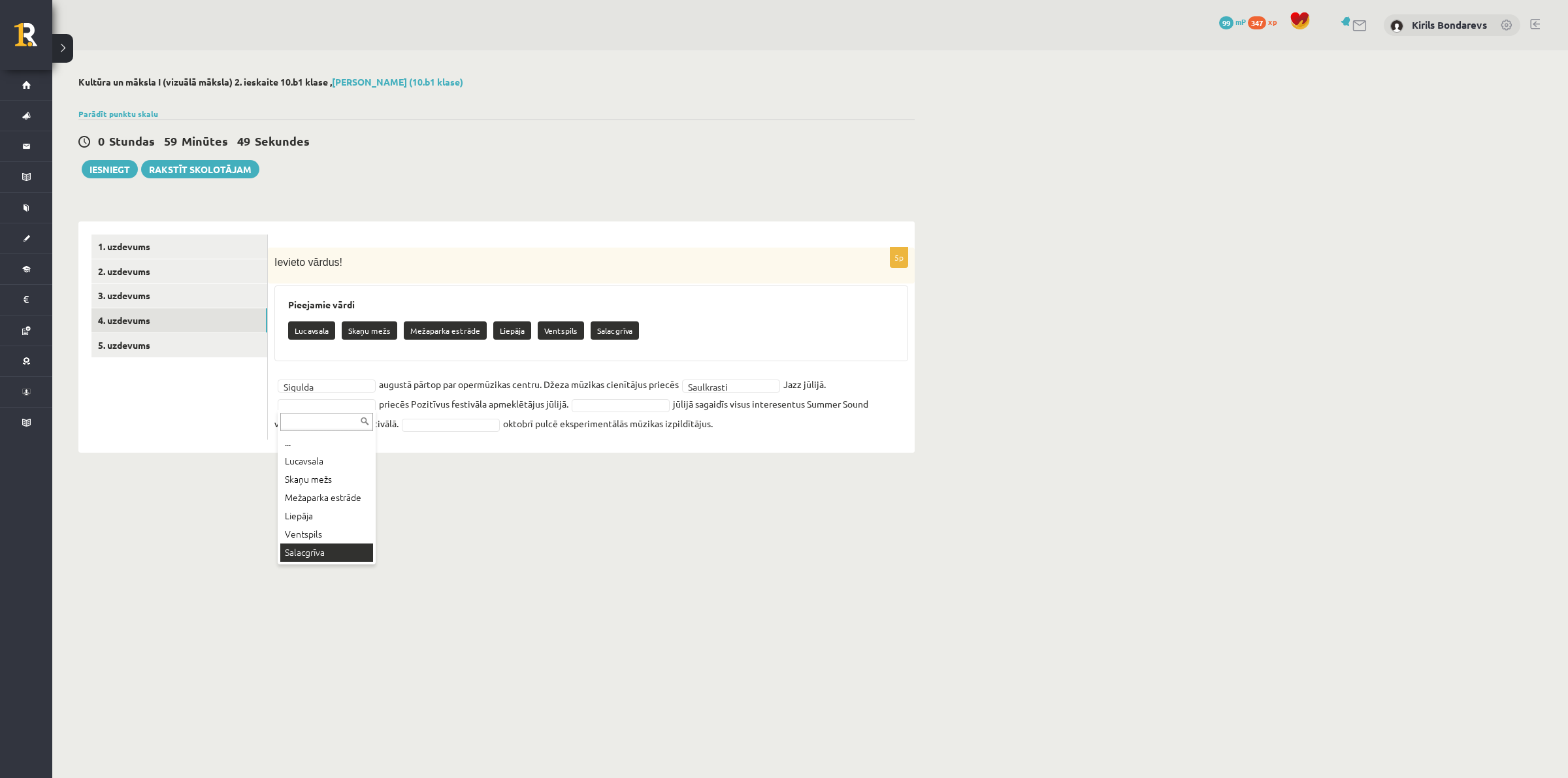
drag, startPoint x: 320, startPoint y: 553, endPoint x: 318, endPoint y: 546, distance: 7.3
click at [449, 412] on fieldset "**********" at bounding box center [591, 404] width 634 height 59
click at [453, 436] on div "**********" at bounding box center [591, 343] width 647 height 192
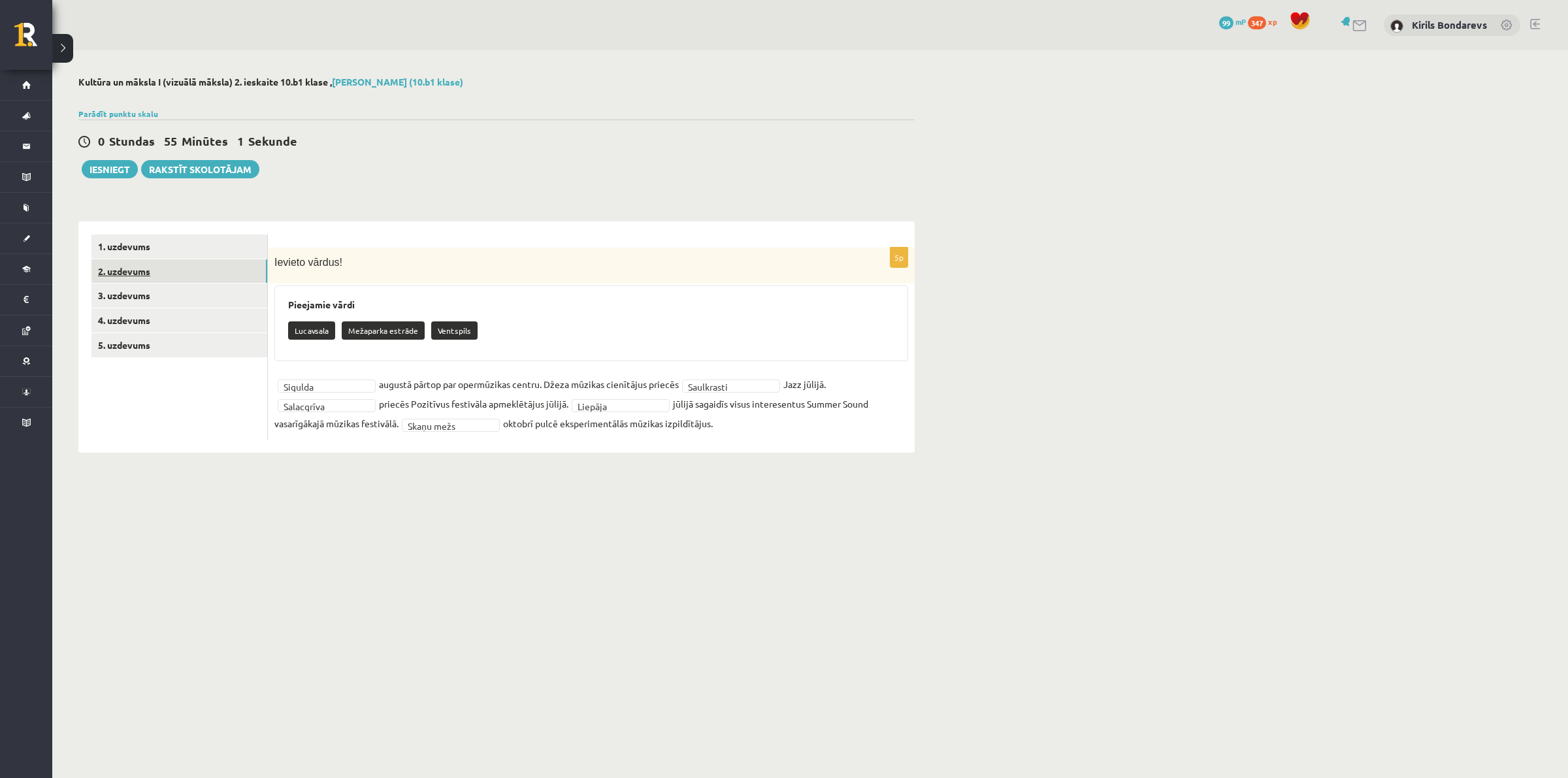
click at [151, 272] on link "2. uzdevums" at bounding box center [179, 271] width 176 height 24
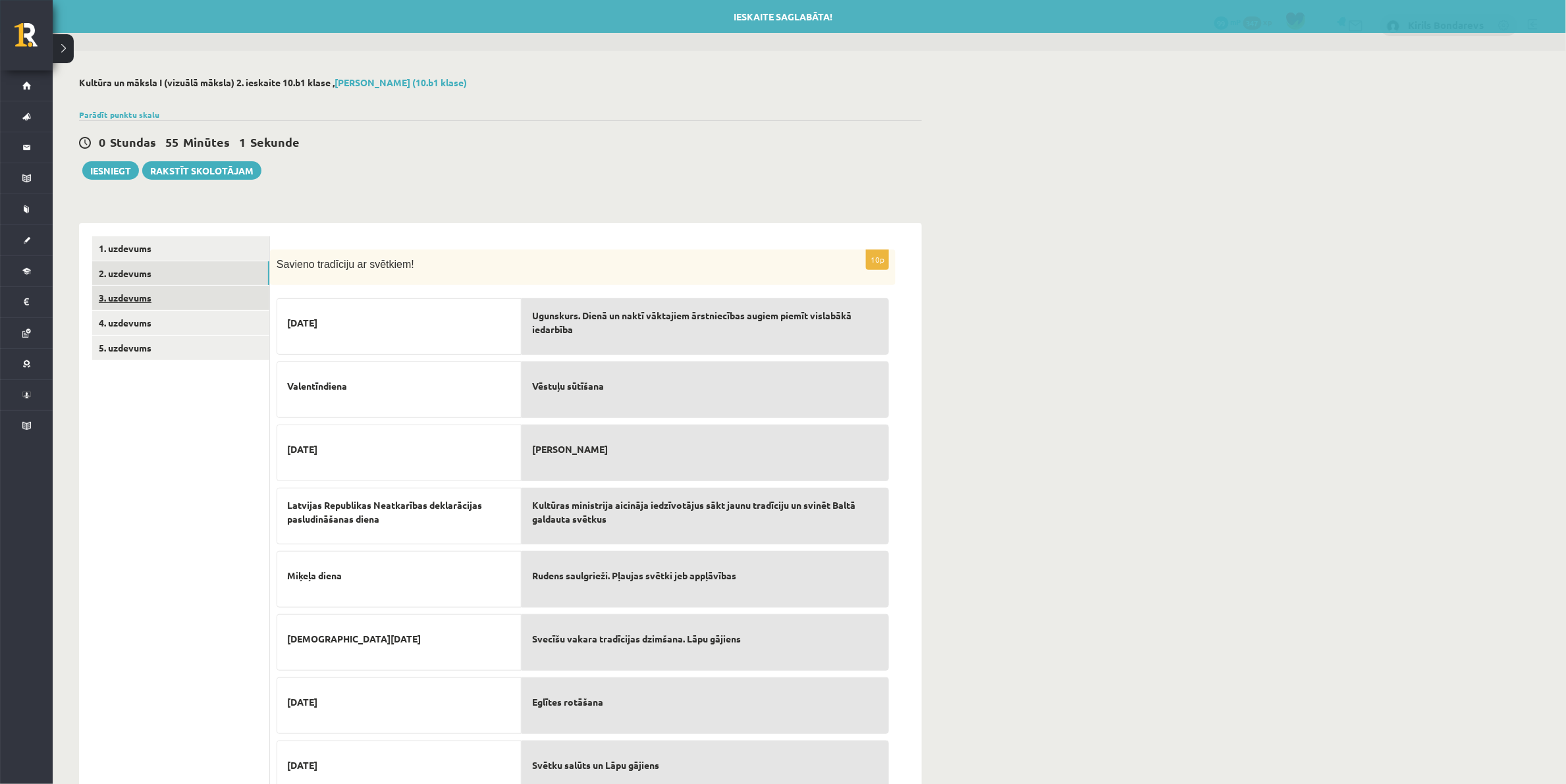
click at [116, 301] on link "3. uzdevums" at bounding box center [180, 298] width 177 height 25
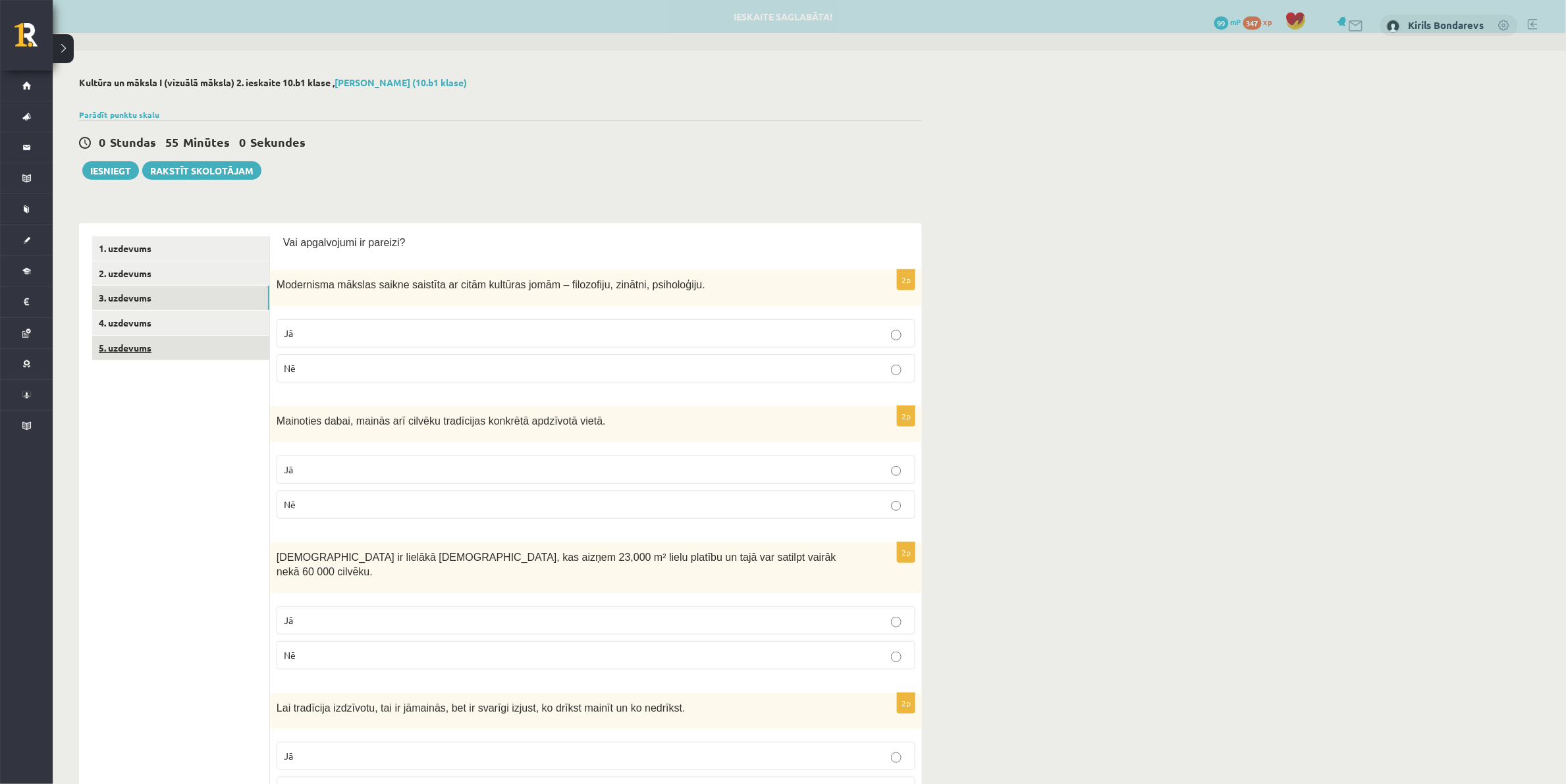
click at [165, 350] on link "5. uzdevums" at bounding box center [180, 348] width 177 height 25
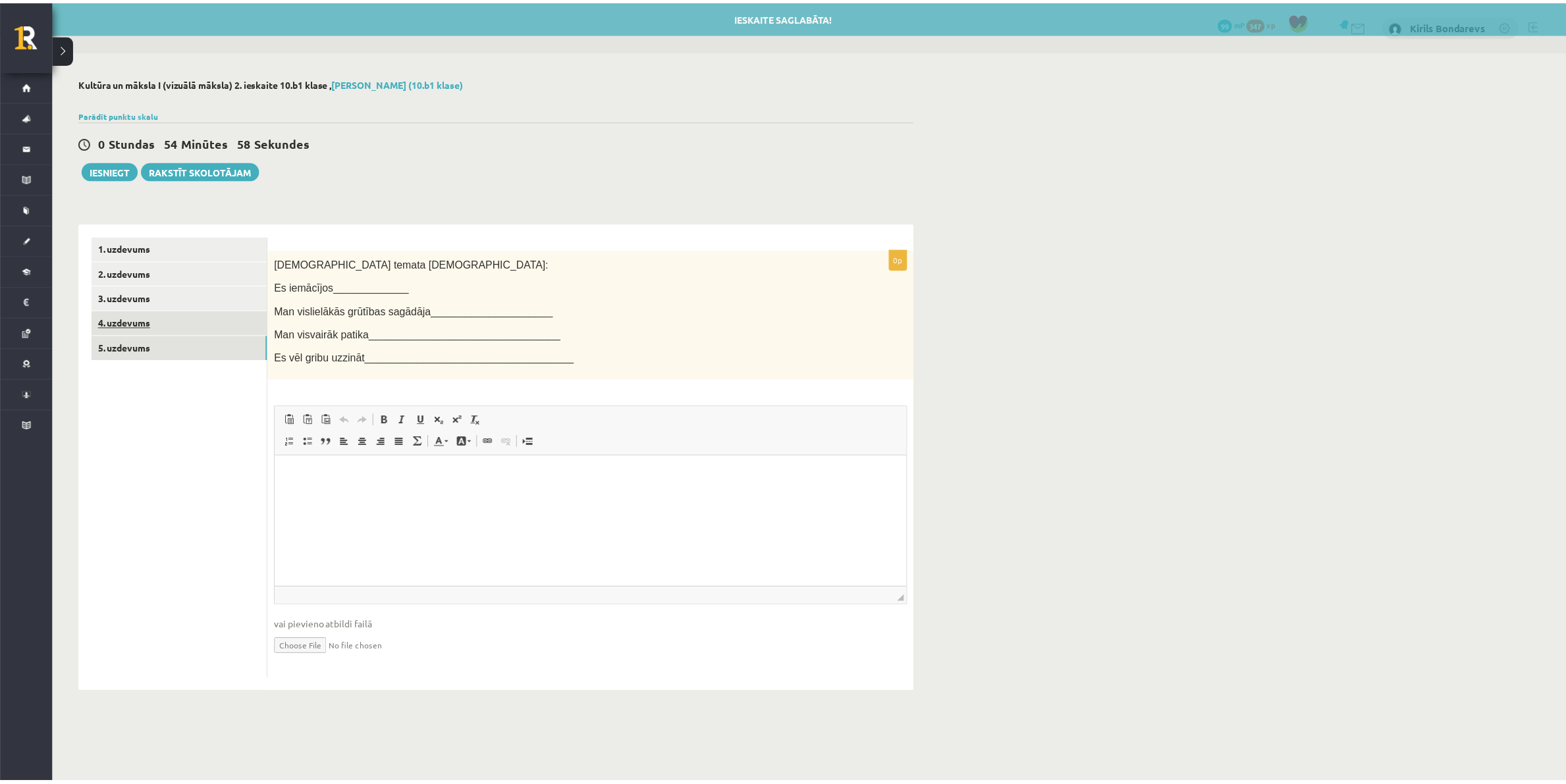
scroll to position [0, 0]
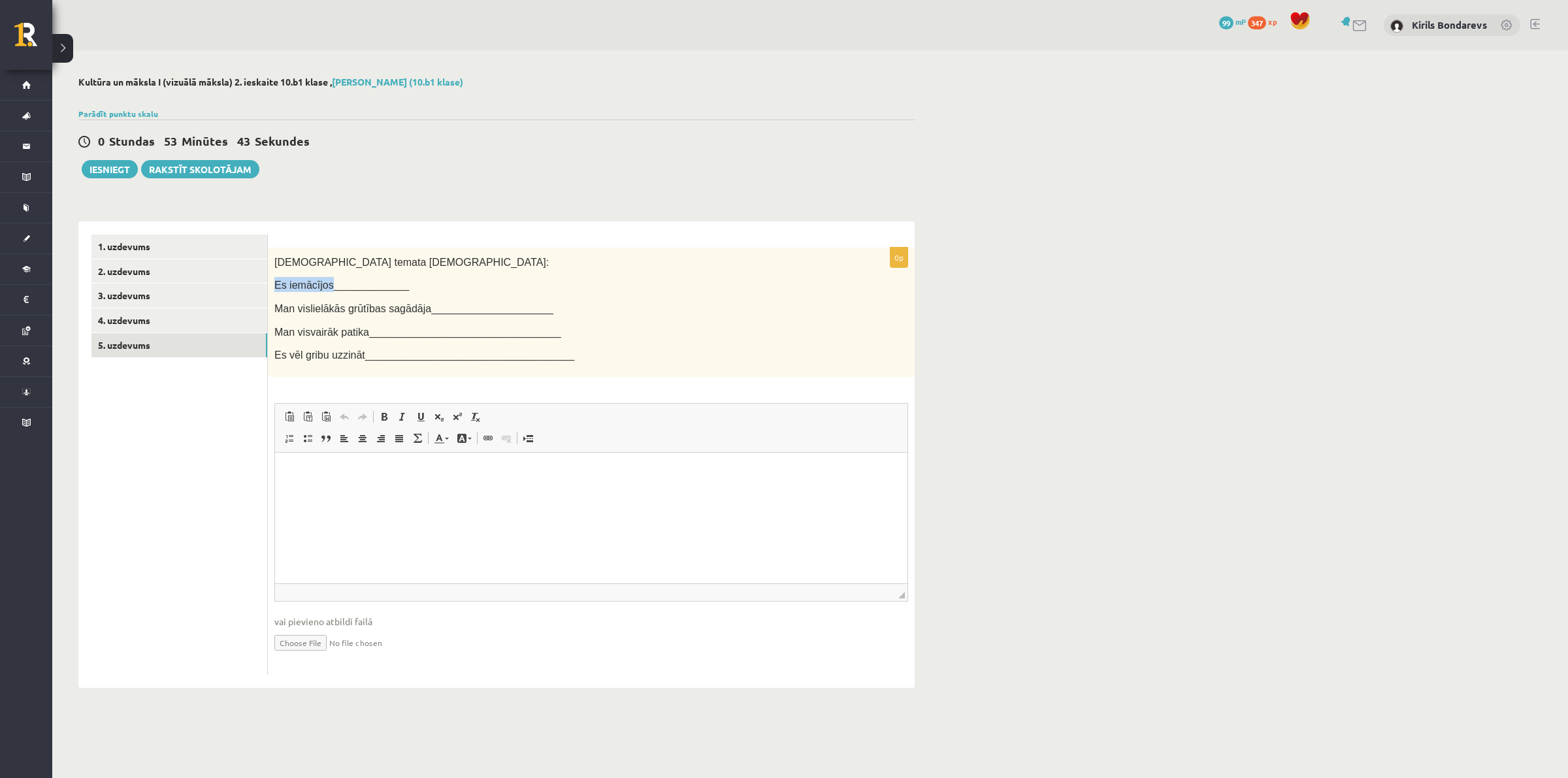
copy span "Es iemācījos"
drag, startPoint x: 271, startPoint y: 283, endPoint x: 325, endPoint y: 289, distance: 54.3
click at [325, 289] on div "Šī temata ietvaros: Es iemācījos_____________ Man vislielākās grūtības sagādāja…" at bounding box center [591, 312] width 647 height 130
click at [321, 478] on p "Визуальный текстовый редактор, wiswyg-editor-user-answer-47025016235880" at bounding box center [591, 472] width 606 height 14
paste body "Визуальный текстовый редактор, wiswyg-editor-user-answer-47025016235880"
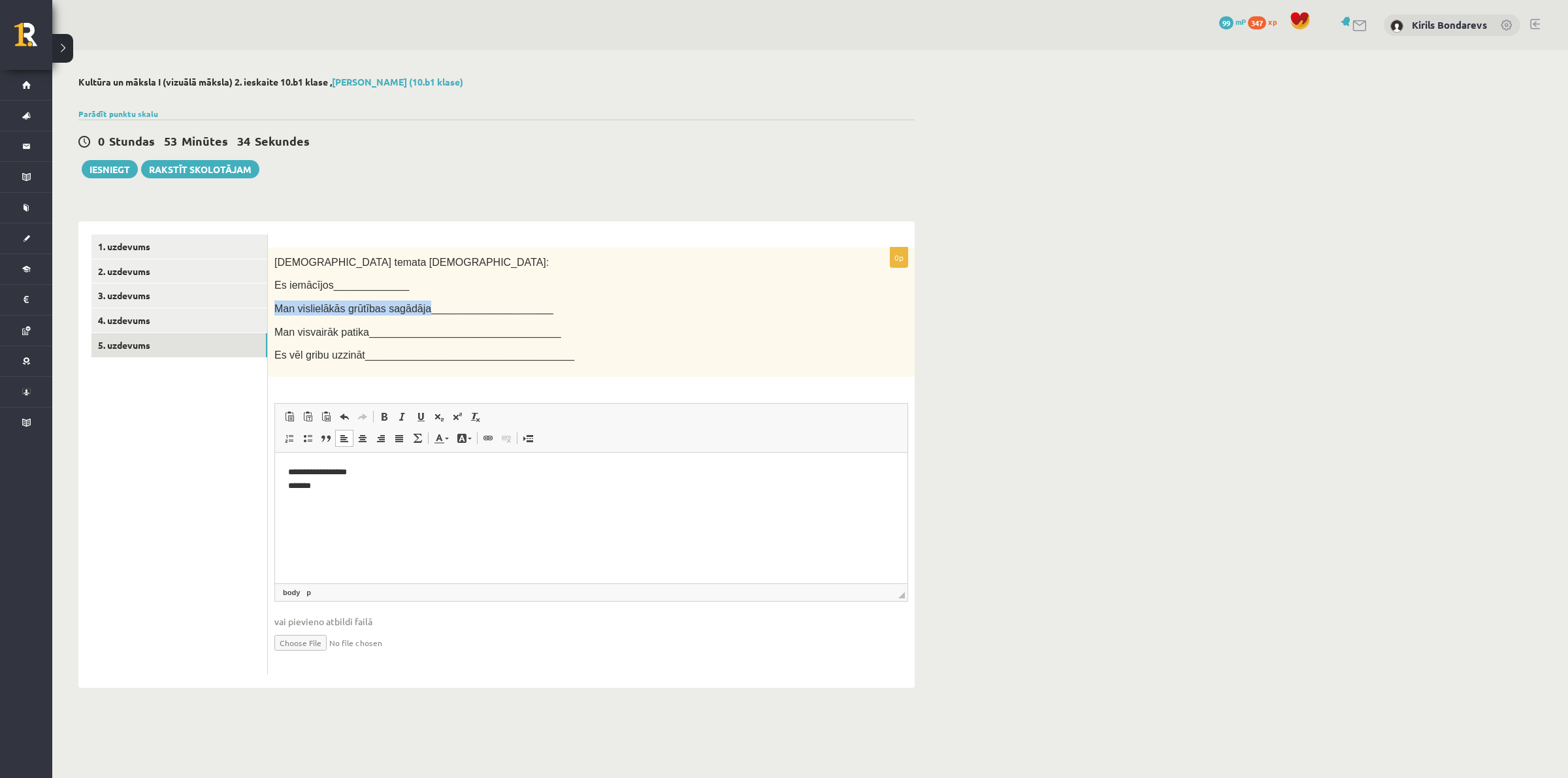
drag, startPoint x: 275, startPoint y: 309, endPoint x: 415, endPoint y: 309, distance: 140.0
click at [415, 309] on span "Man vislielākās grūtības sagādāja_____________________" at bounding box center [414, 309] width 279 height 11
copy span "Man vislielākās grūtības sagādāja"
click at [396, 477] on p "**********" at bounding box center [591, 479] width 606 height 27
copy span "Man visvairāk patika"
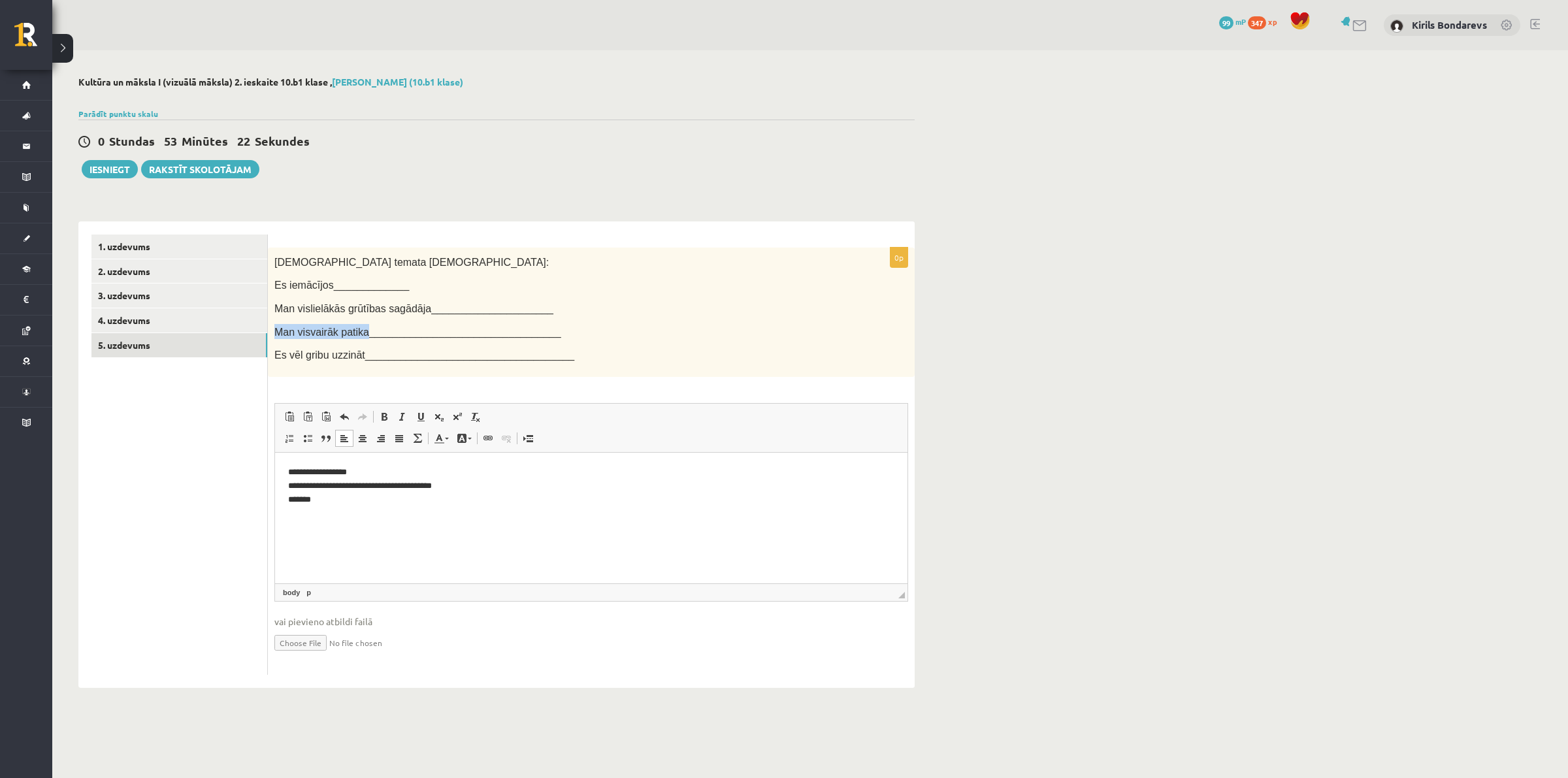
drag, startPoint x: 272, startPoint y: 328, endPoint x: 358, endPoint y: 333, distance: 86.1
click at [358, 333] on div "Šī temata ietvaros: Es iemācījos_____________ Man vislielākās grūtības sagādāja…" at bounding box center [591, 312] width 647 height 130
click at [492, 484] on p "**********" at bounding box center [591, 486] width 606 height 41
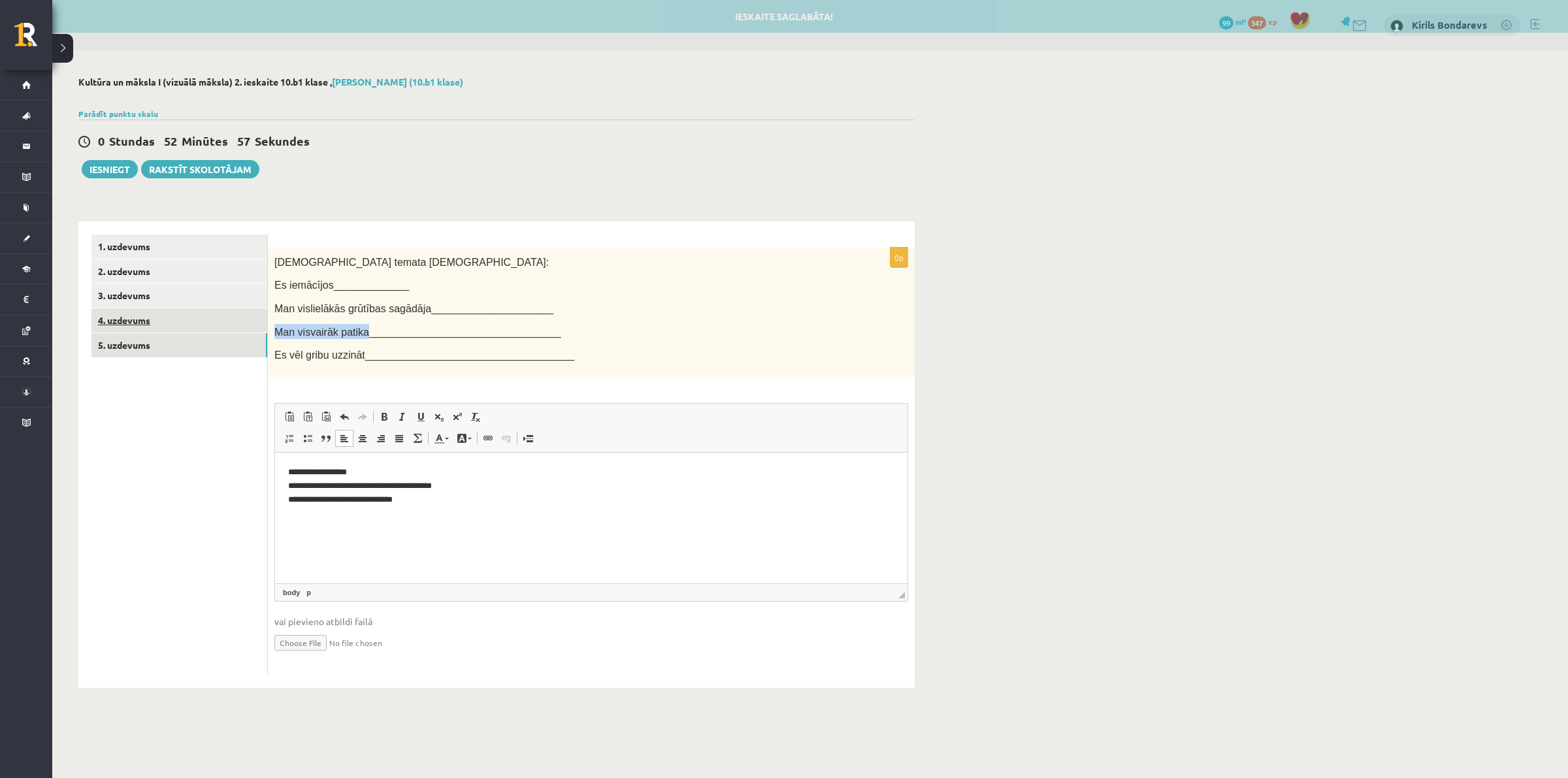
click at [183, 311] on link "4. uzdevums" at bounding box center [179, 321] width 176 height 24
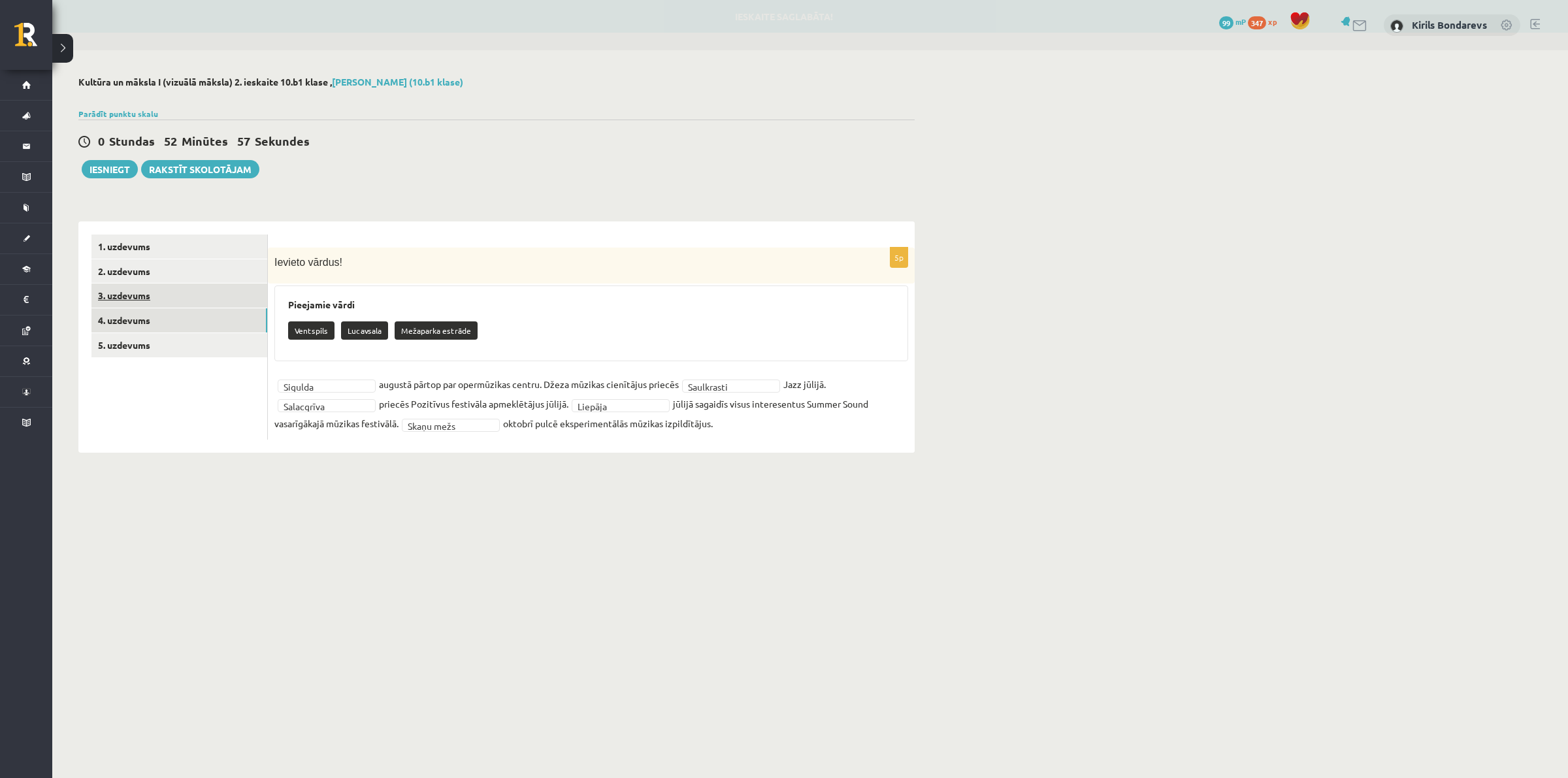
click at [157, 294] on link "3. uzdevums" at bounding box center [179, 296] width 176 height 24
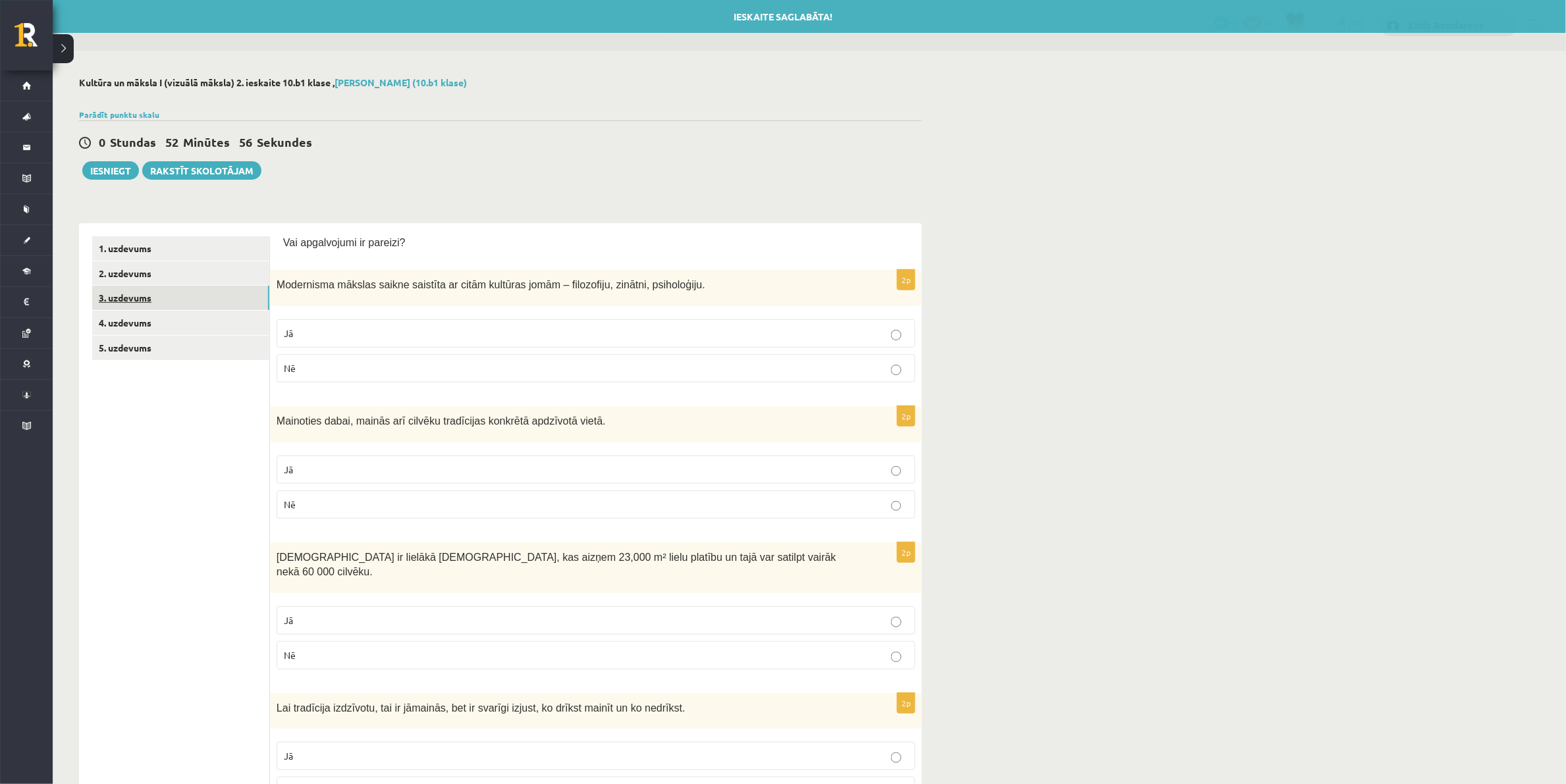
click at [143, 286] on link "3. uzdevums" at bounding box center [180, 298] width 177 height 25
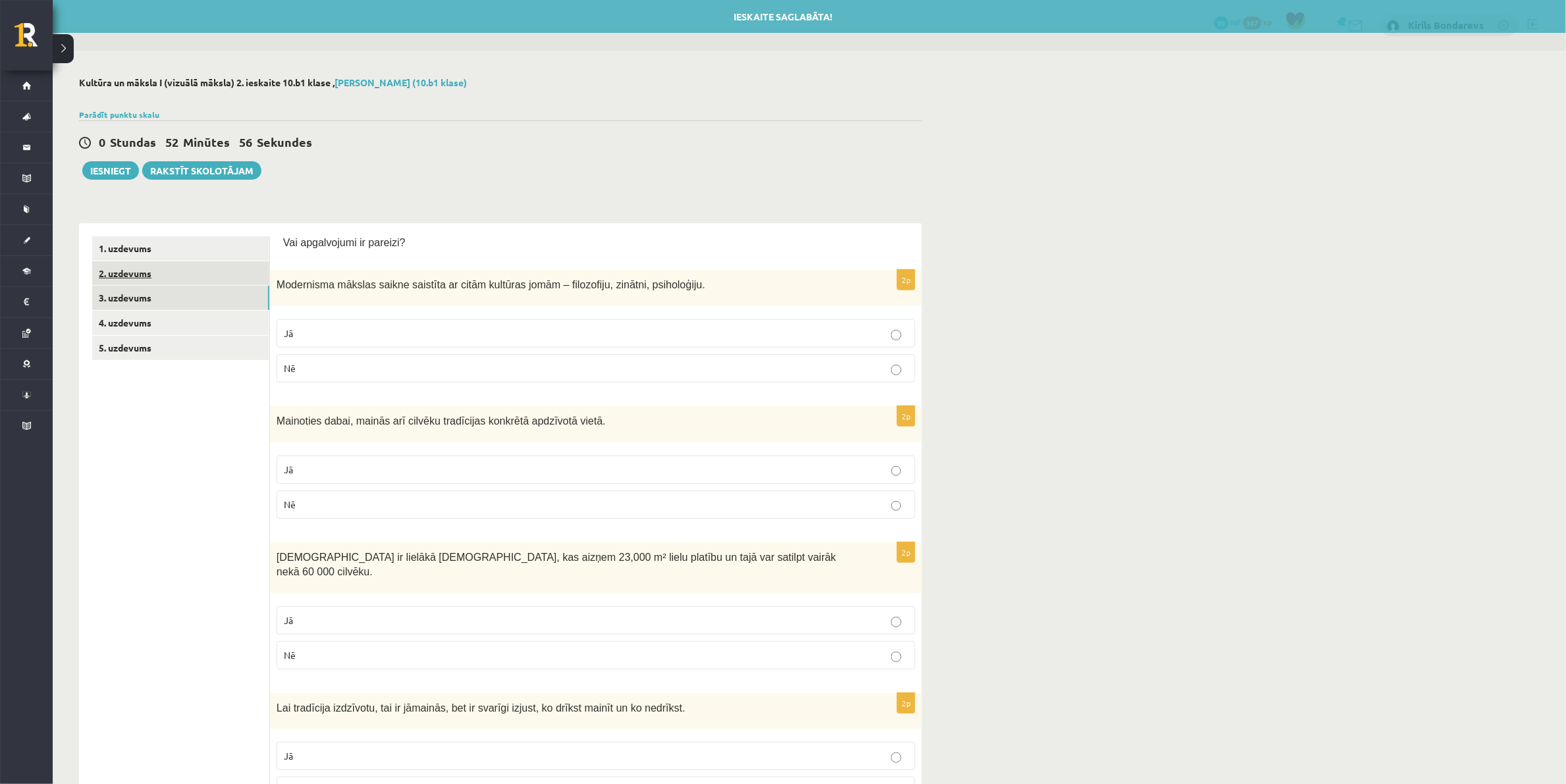
click at [136, 261] on link "2. uzdevums" at bounding box center [180, 273] width 177 height 25
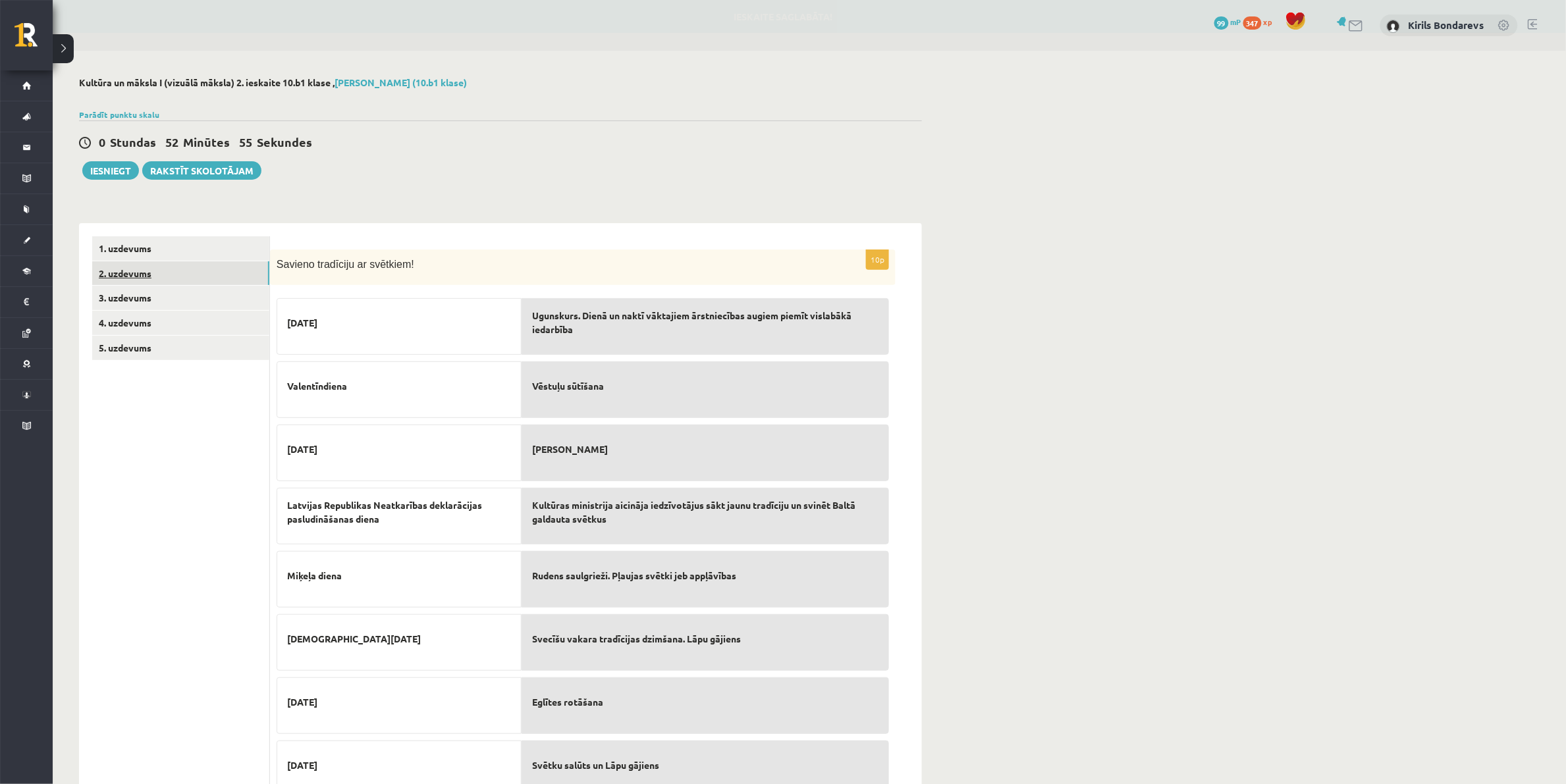
click at [145, 282] on link "2. uzdevums" at bounding box center [180, 273] width 177 height 25
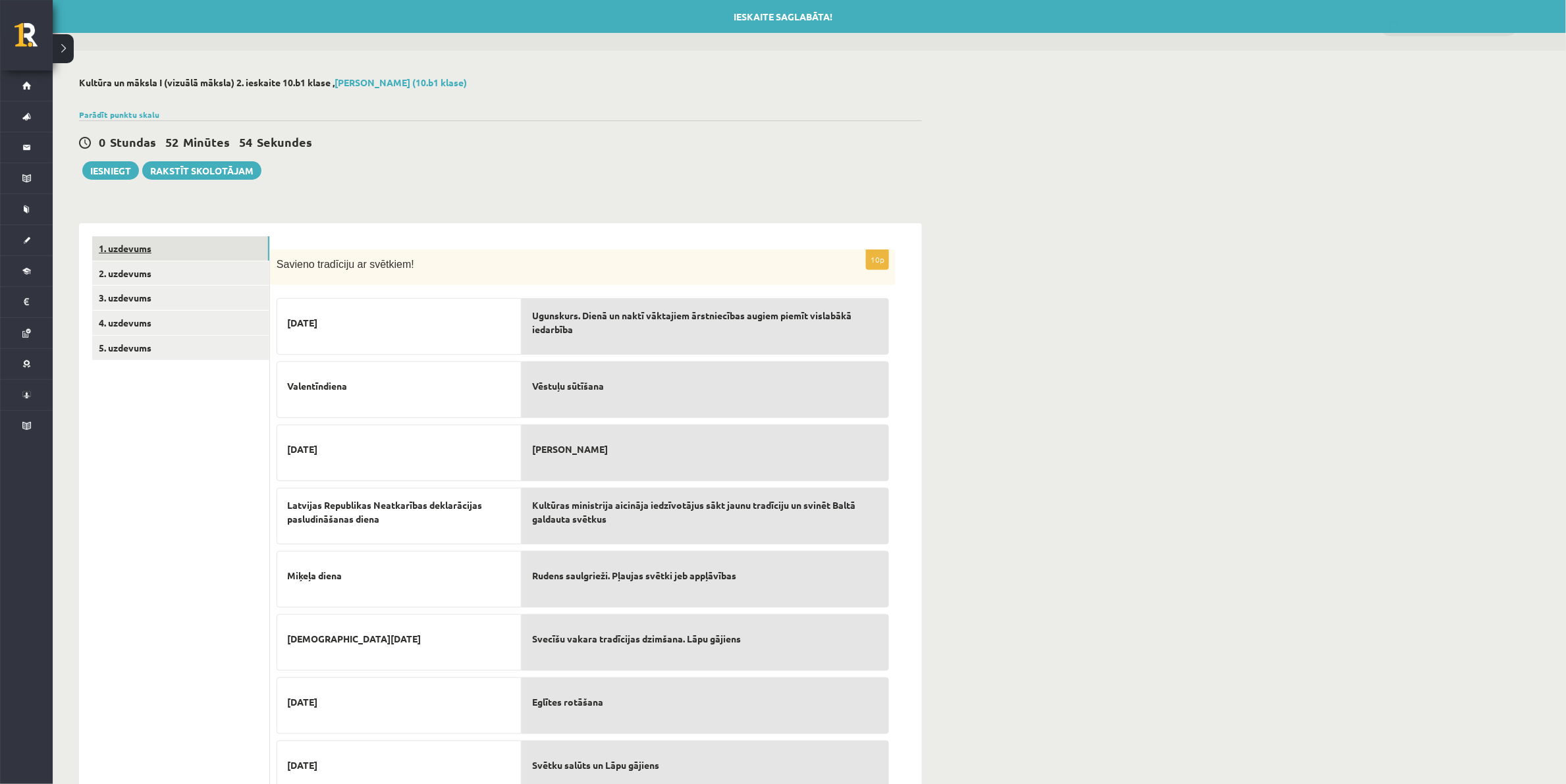
click at [113, 239] on link "1. uzdevums" at bounding box center [180, 249] width 177 height 25
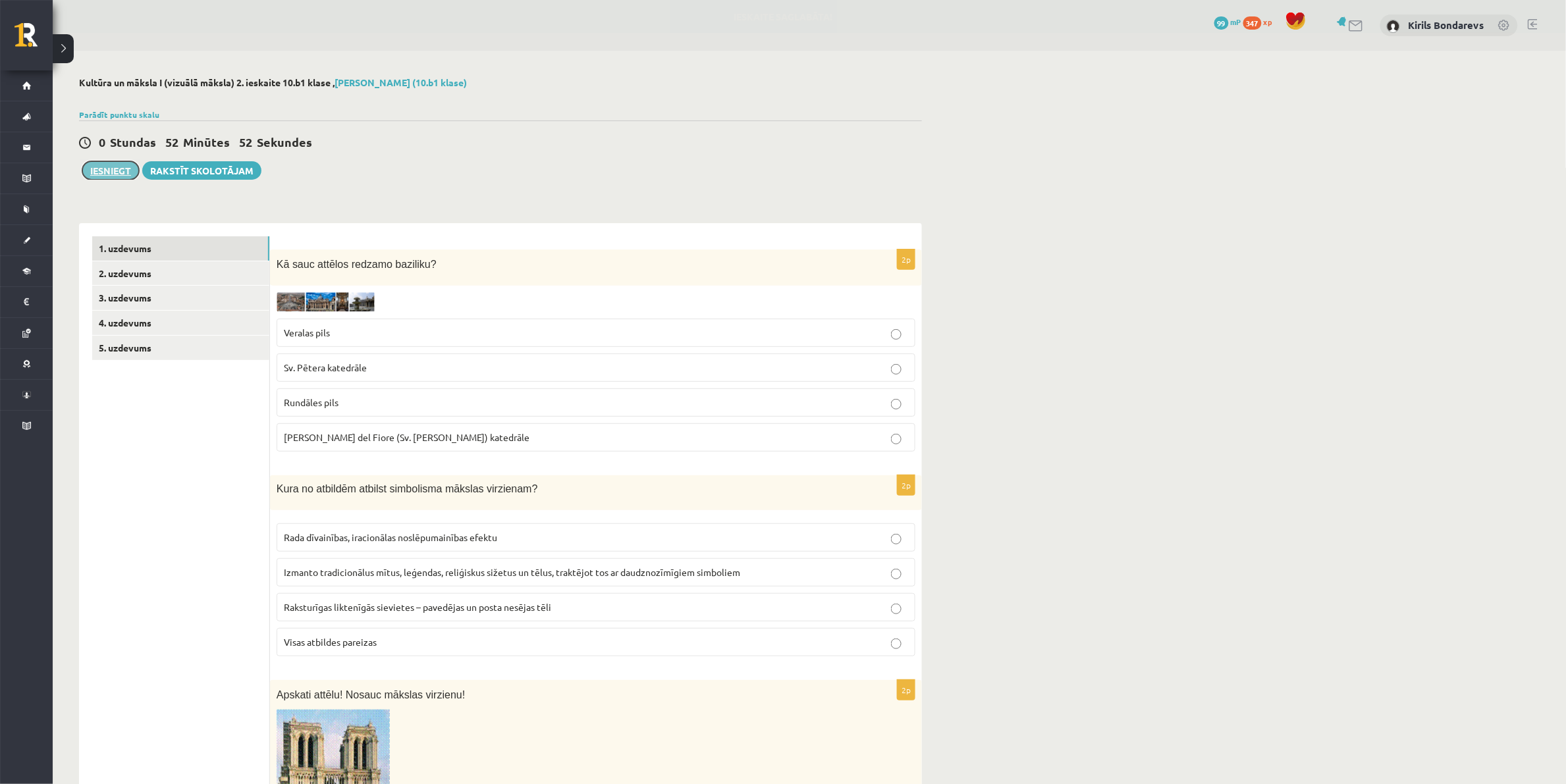
click at [107, 168] on button "Iesniegt" at bounding box center [110, 170] width 57 height 18
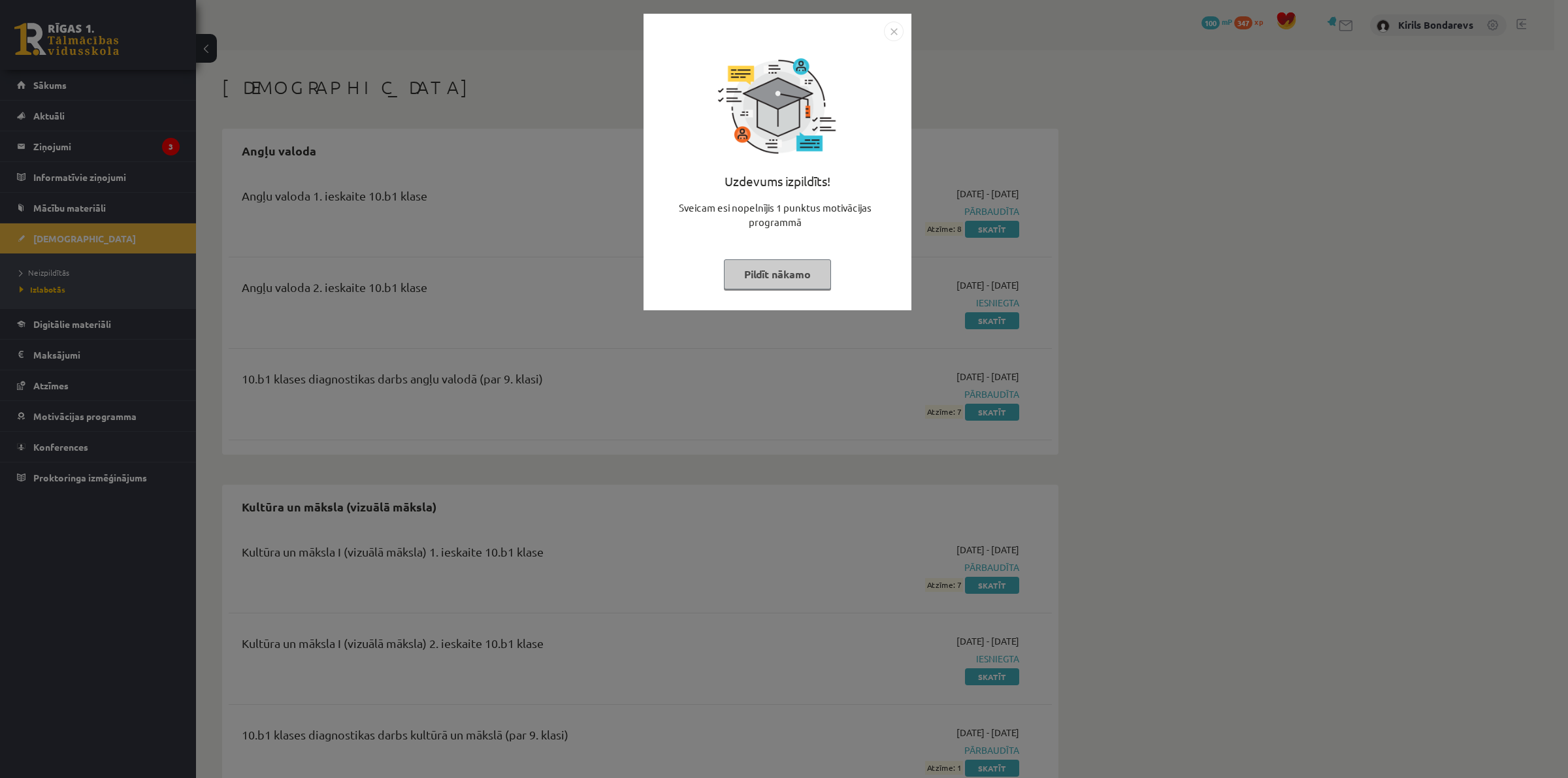
click at [795, 286] on button "Pildīt nākamo" at bounding box center [777, 274] width 107 height 30
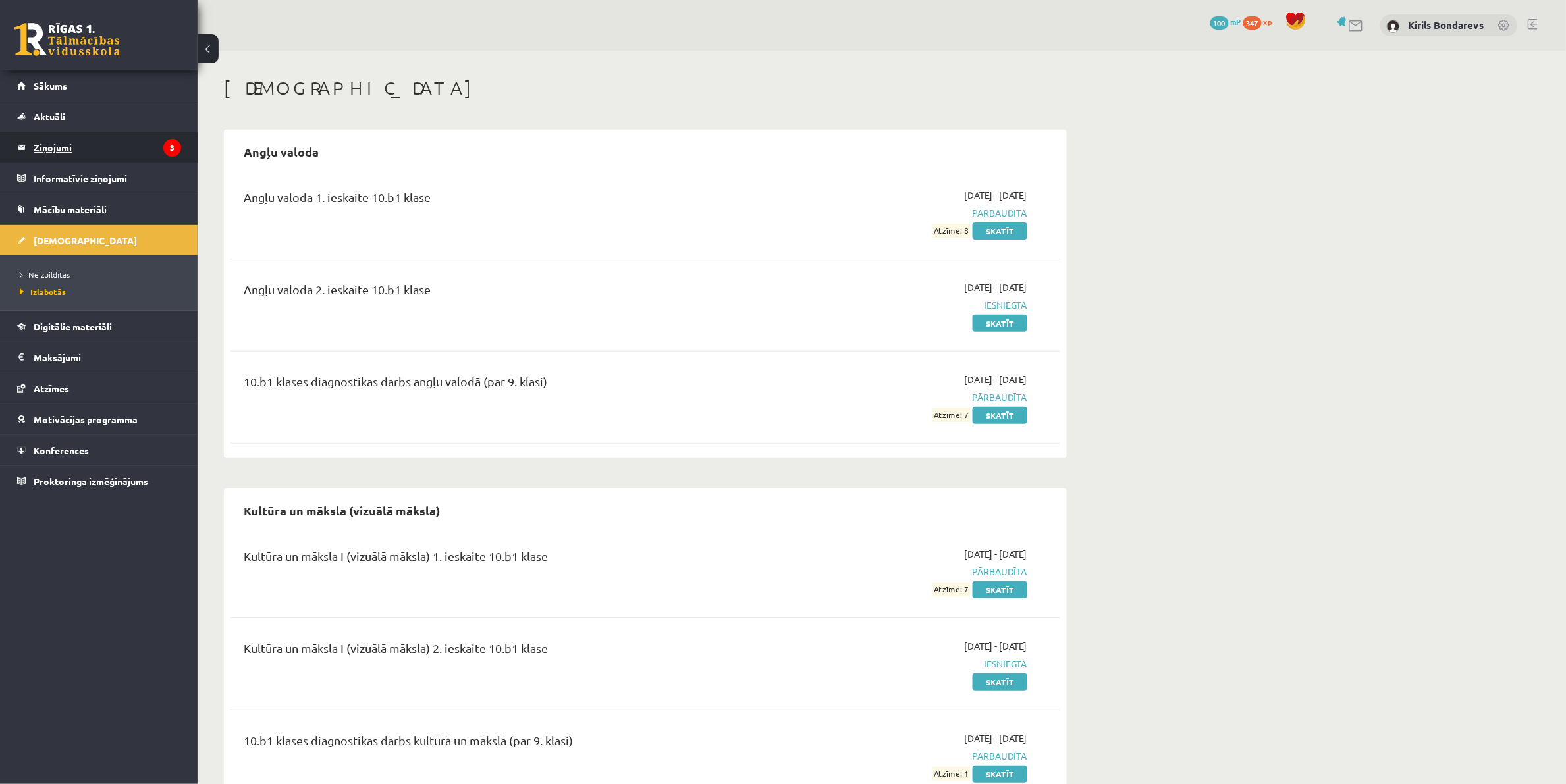
click at [68, 153] on legend "Ziņojumi 3" at bounding box center [107, 148] width 148 height 30
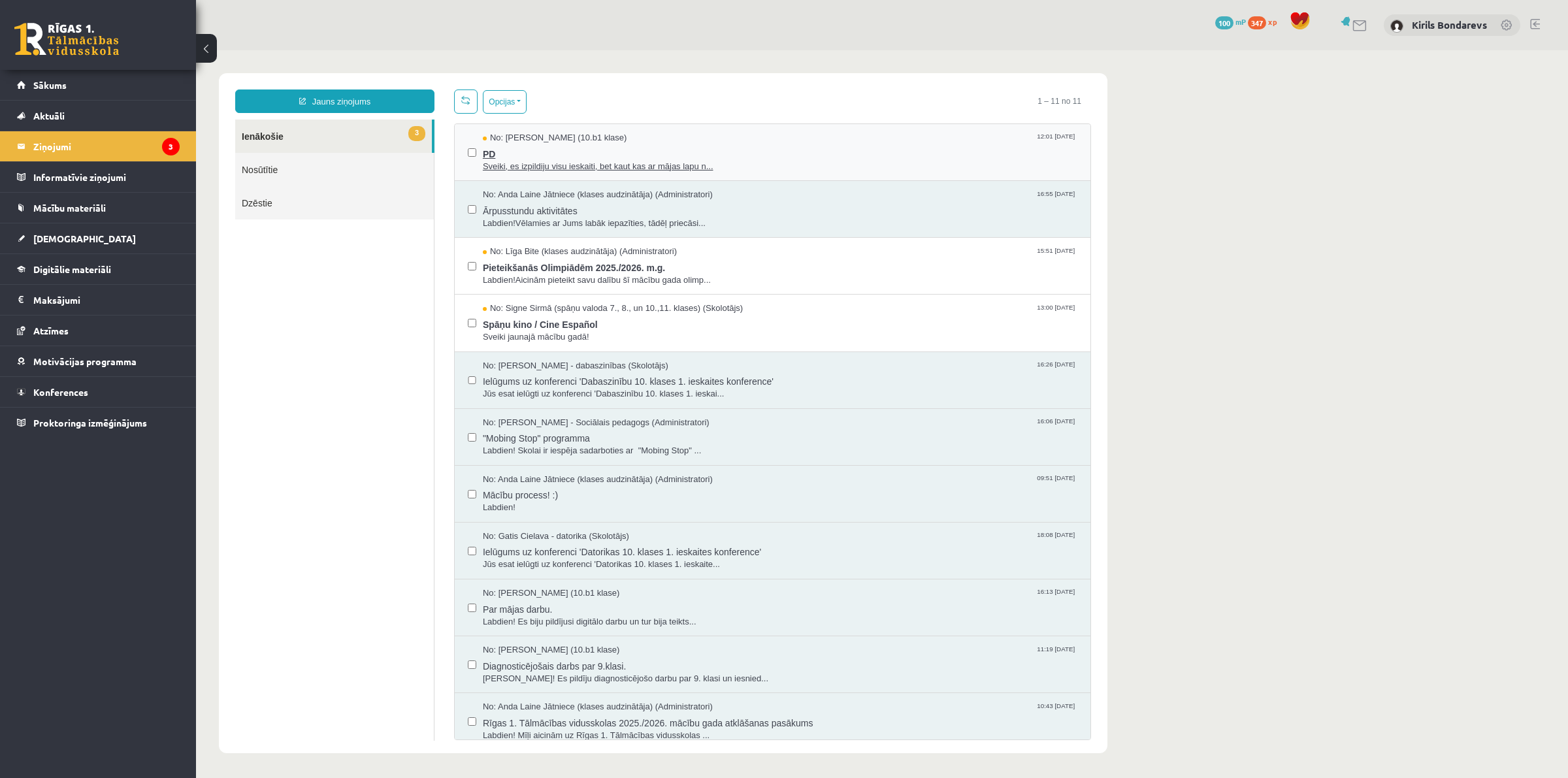
click at [602, 161] on span "Sveiki, es izpildiju visu ieskaiti, bet kaut kas ar mājas lapu n..." at bounding box center [780, 167] width 595 height 12
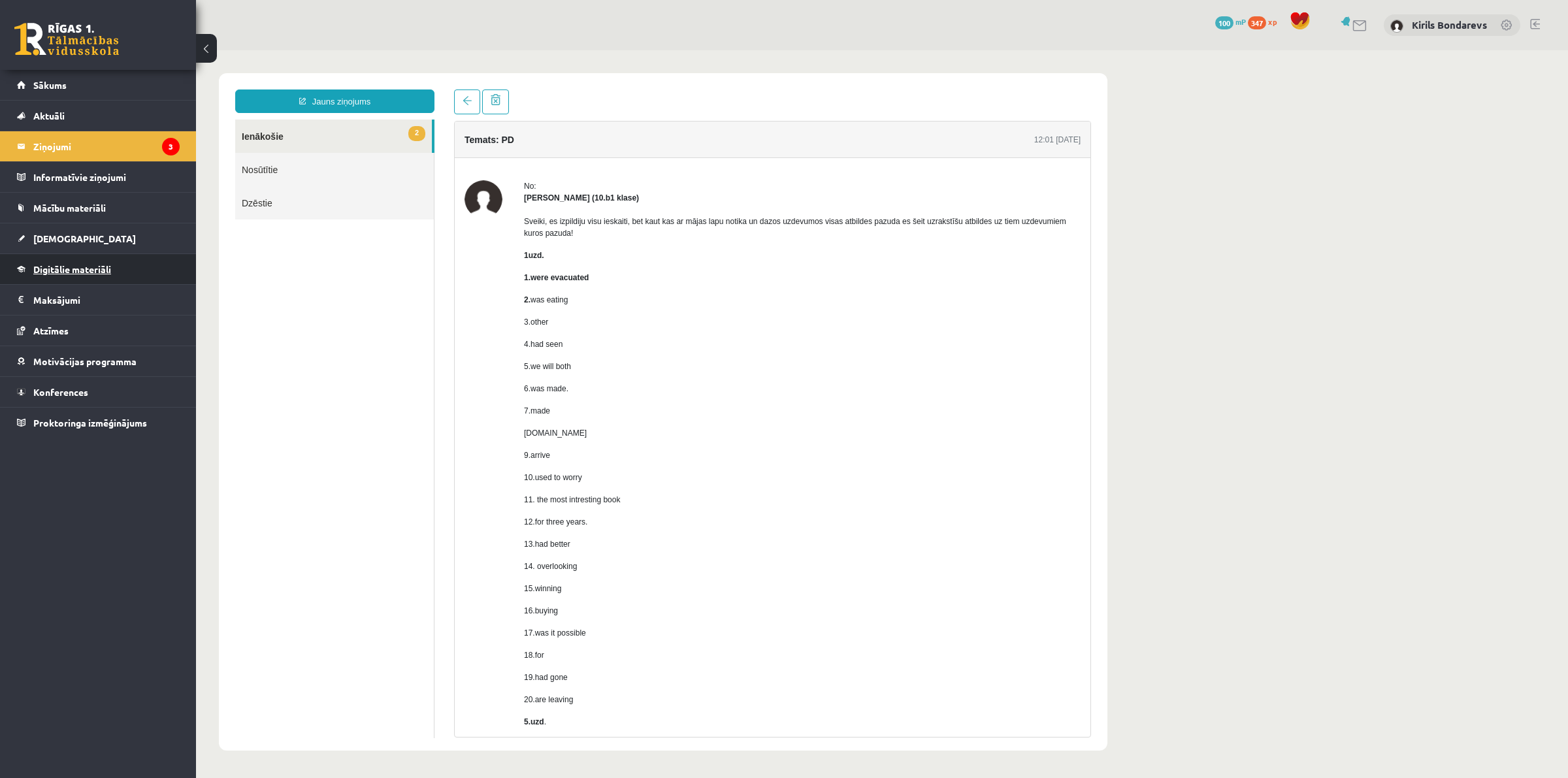
click at [40, 277] on link "Digitālie materiāli" at bounding box center [98, 269] width 163 height 30
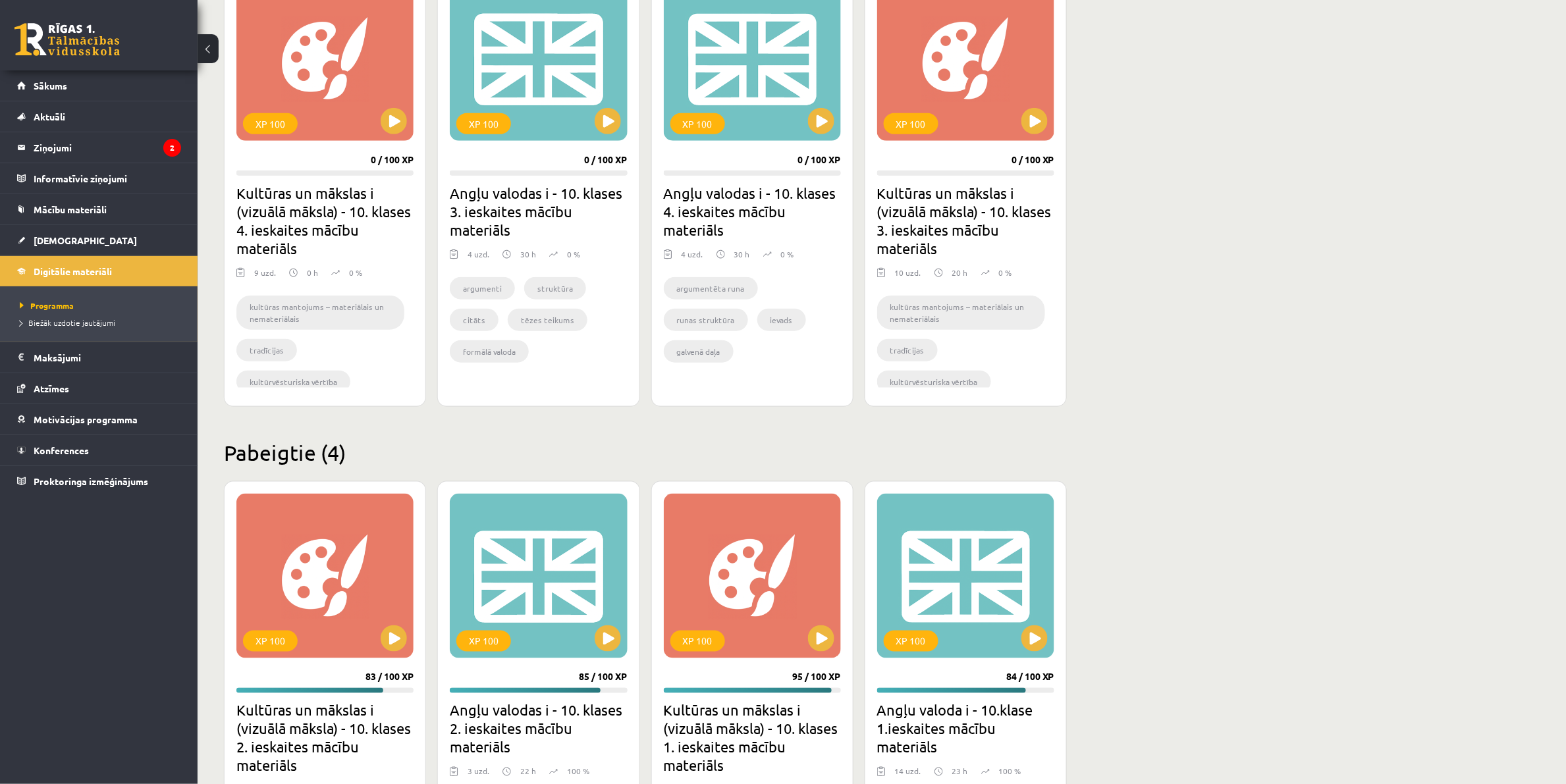
scroll to position [329, 0]
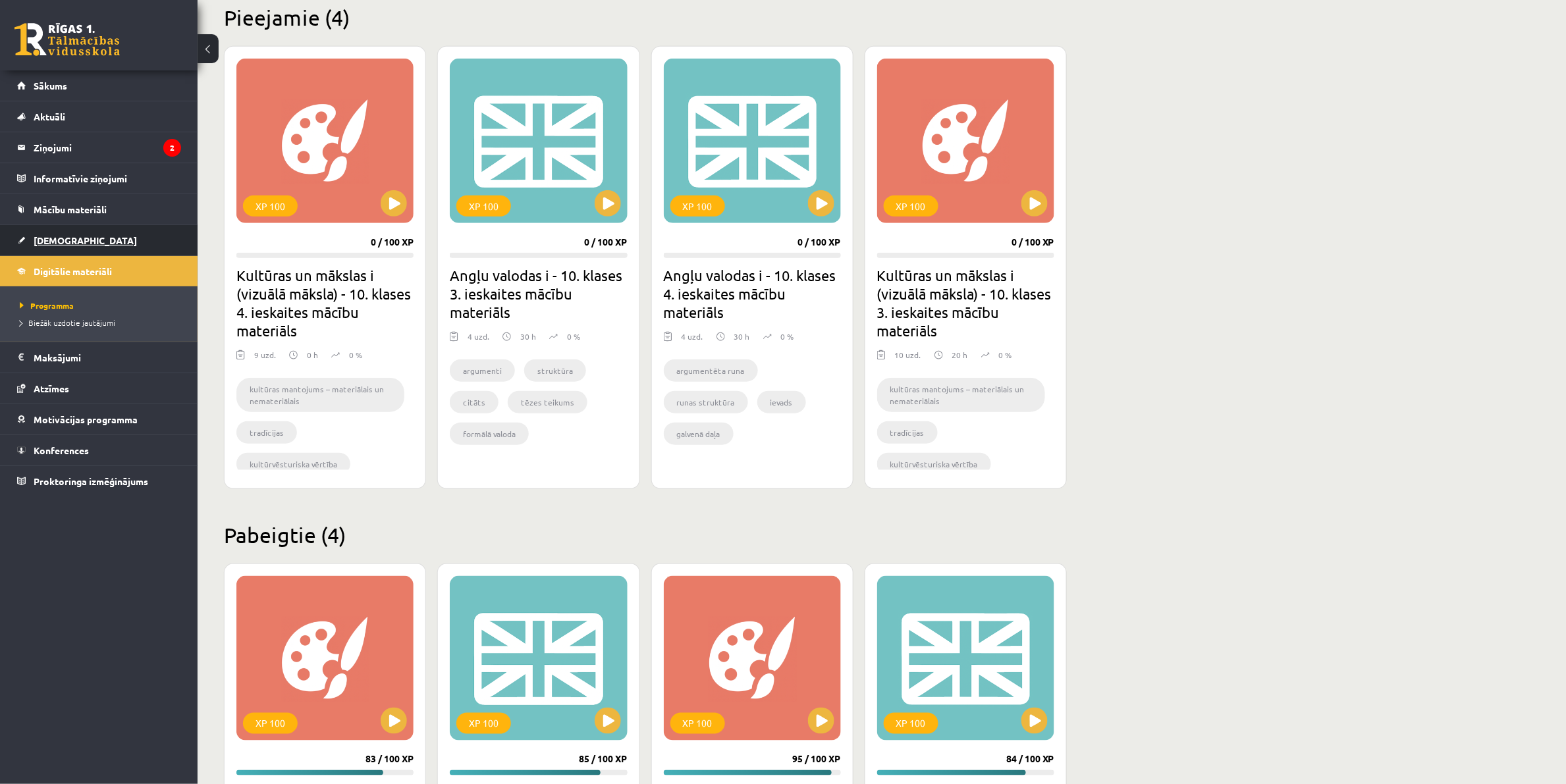
click at [47, 245] on link "[DEMOGRAPHIC_DATA]" at bounding box center [99, 240] width 164 height 30
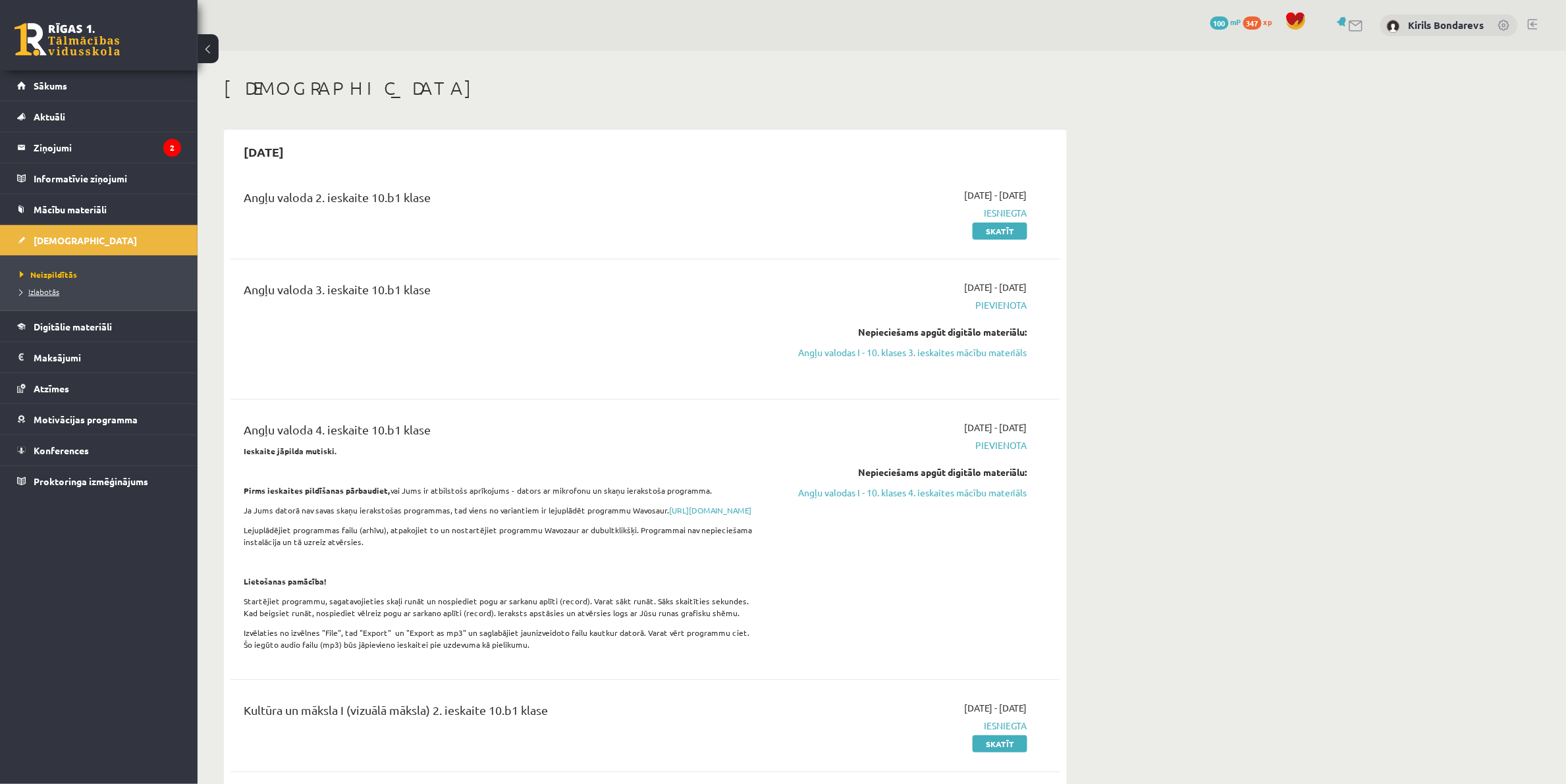
click at [45, 294] on span "Izlabotās" at bounding box center [40, 291] width 40 height 10
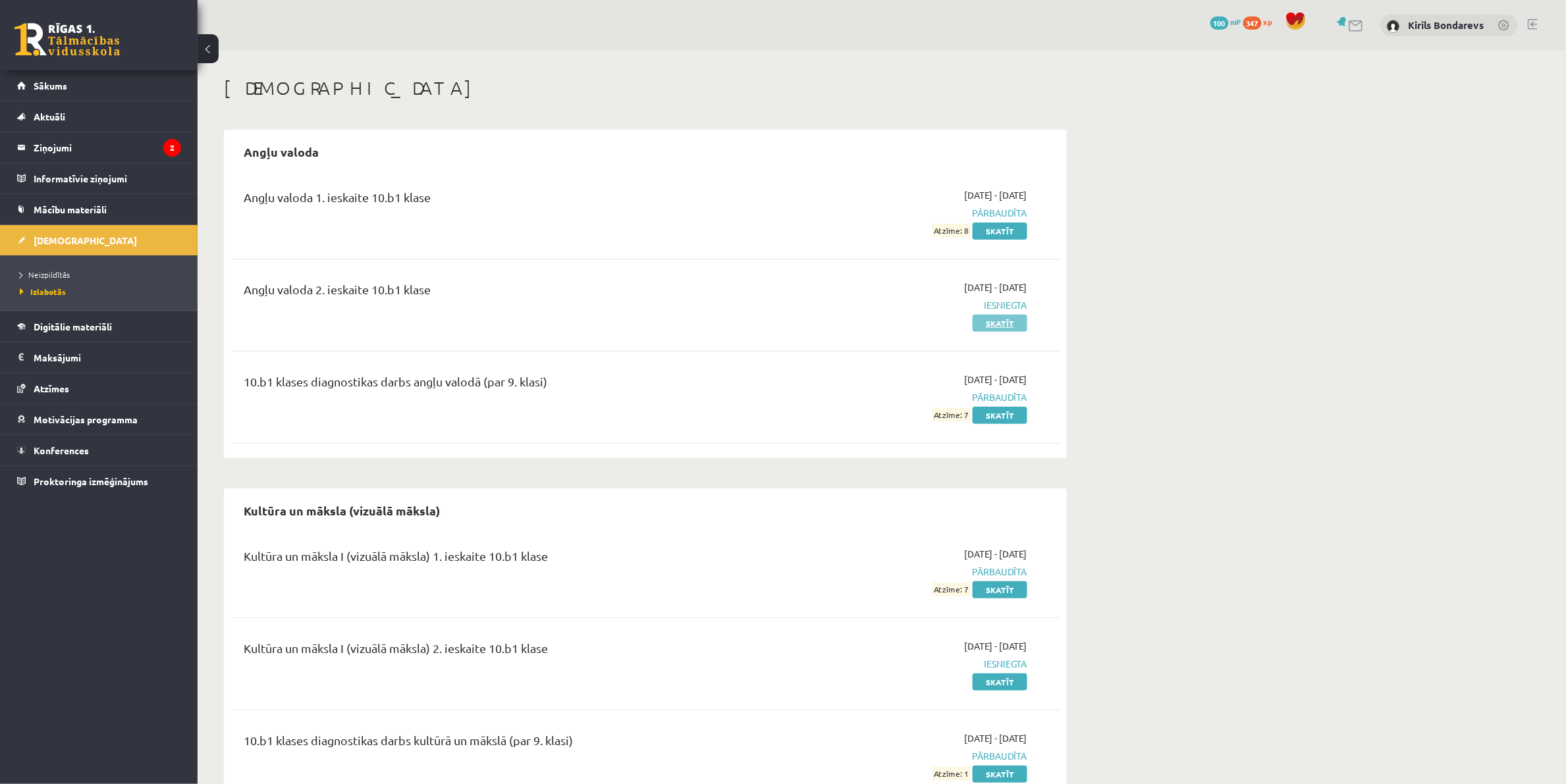
click at [1003, 323] on link "Skatīt" at bounding box center [1000, 323] width 55 height 17
